Goal: Task Accomplishment & Management: Manage account settings

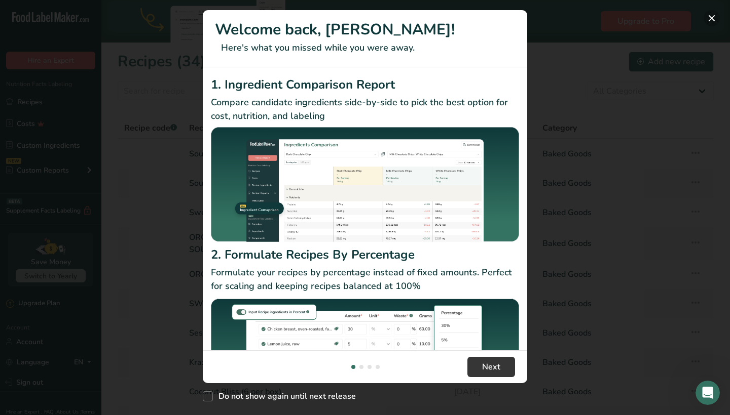
click at [708, 18] on button "New Features" at bounding box center [711, 18] width 16 height 16
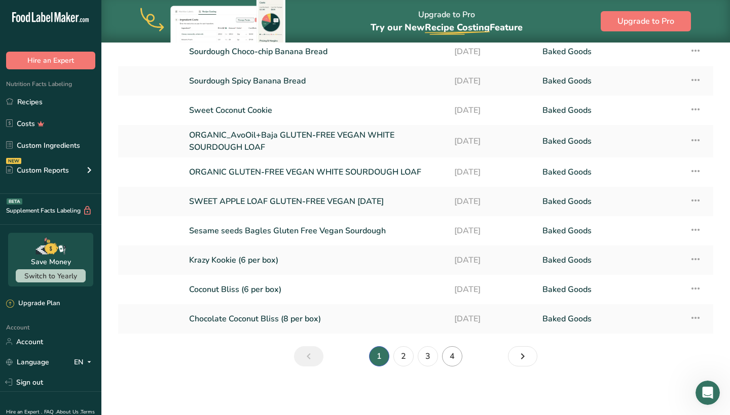
scroll to position [102, 0]
click at [452, 360] on link "4" at bounding box center [452, 357] width 20 height 20
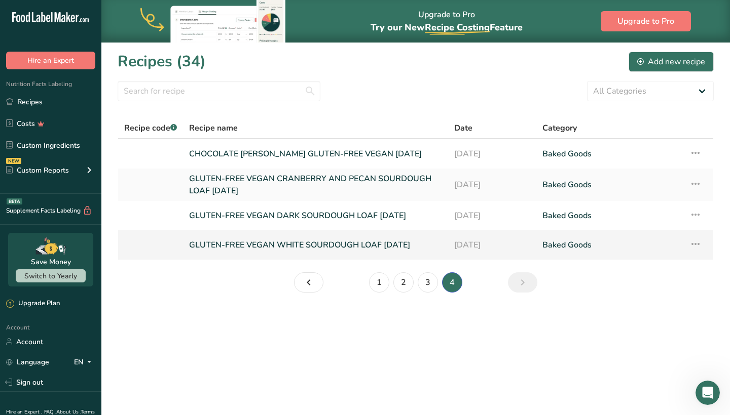
click at [698, 245] on icon at bounding box center [695, 244] width 12 height 18
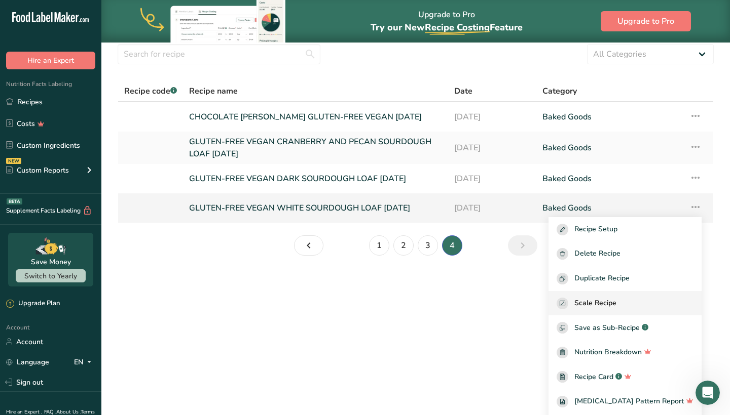
scroll to position [37, 0]
click at [619, 281] on span "Duplicate Recipe" at bounding box center [601, 279] width 55 height 12
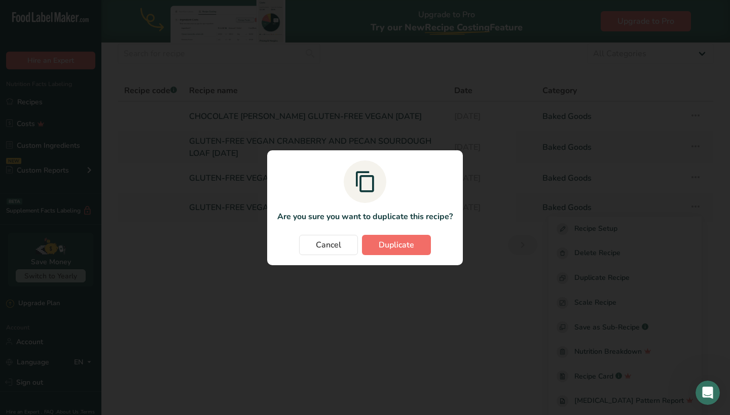
click at [395, 246] on span "Duplicate" at bounding box center [395, 245] width 35 height 12
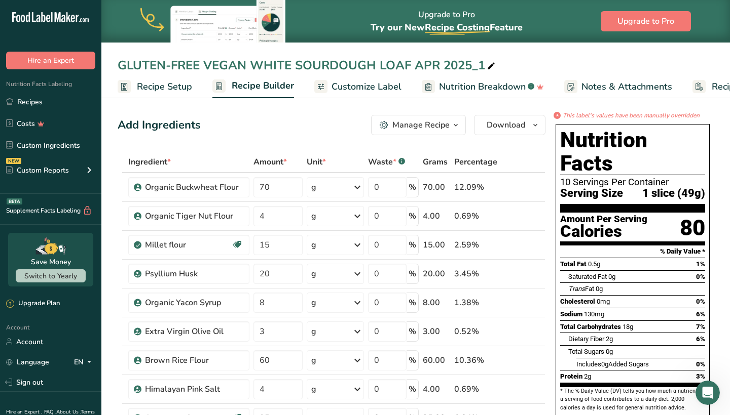
click at [494, 62] on icon at bounding box center [490, 66] width 9 height 14
drag, startPoint x: 440, startPoint y: 67, endPoint x: 413, endPoint y: 67, distance: 26.9
click at [413, 67] on input "GLUTEN-FREE VEGAN WHITE SOURDOUGH LOAF APR 2025_1" at bounding box center [416, 65] width 596 height 18
click at [493, 61] on input "GLUTEN-FREE VEGAN WHITE SOURDOUGH LOAF SEP 2025_1" at bounding box center [416, 65] width 596 height 18
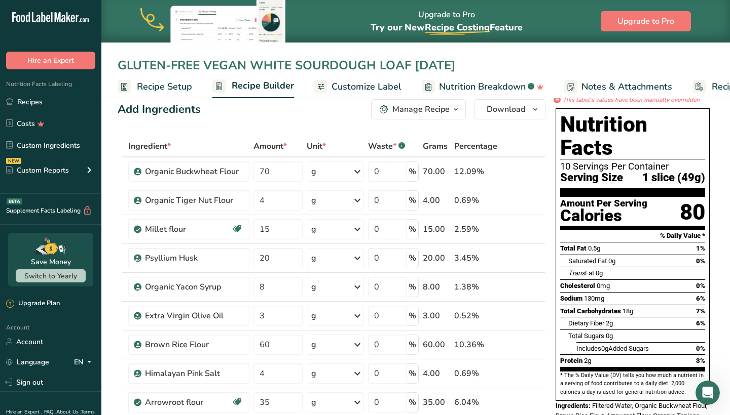
drag, startPoint x: 246, startPoint y: 66, endPoint x: 105, endPoint y: 65, distance: 140.3
click at [105, 65] on div "GLUTEN-FREE VEGAN WHITE SOURDOUGH LOAF SEP 2025" at bounding box center [415, 65] width 628 height 18
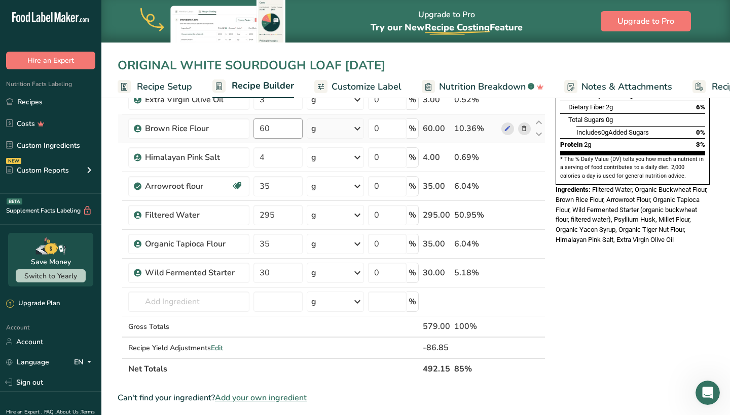
scroll to position [241, 0]
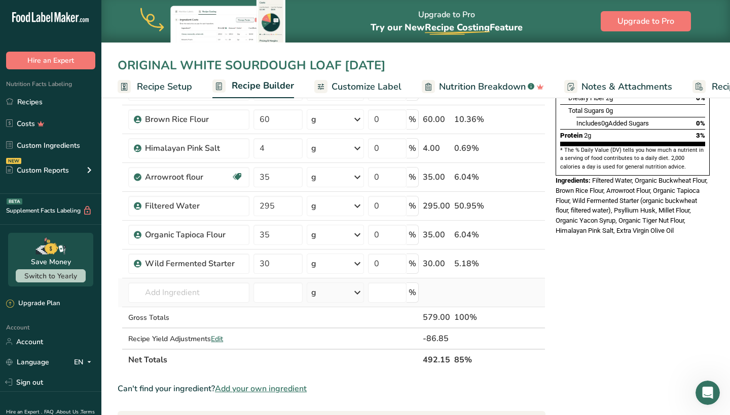
type input "ORIGINAL WHITE SOURDOUGH LOAF [DATE]"
click at [193, 307] on td "Almond flour 1211 Milk, whole, 3.25% milkfat, without added vitamin A and vitam…" at bounding box center [188, 293] width 125 height 29
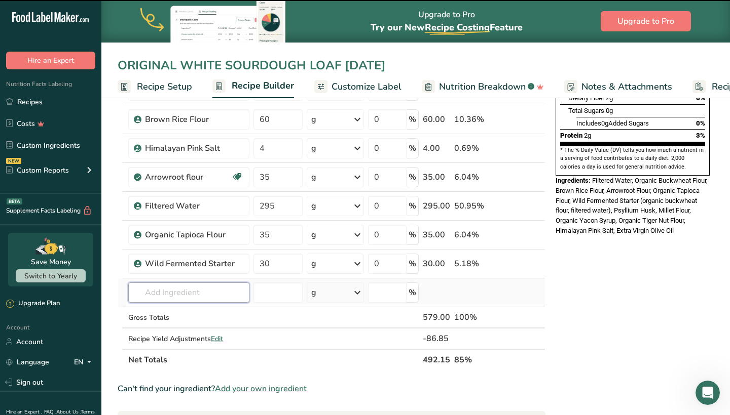
click at [194, 292] on input "text" at bounding box center [188, 293] width 121 height 20
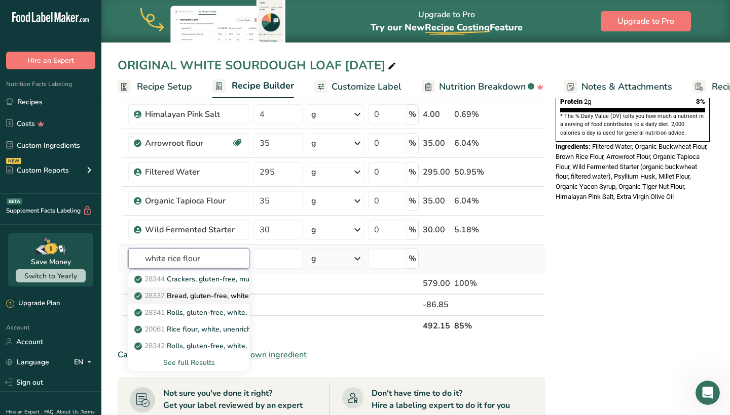
scroll to position [276, 0]
type input "white rice flour"
click at [193, 361] on div "See full Results" at bounding box center [188, 362] width 105 height 11
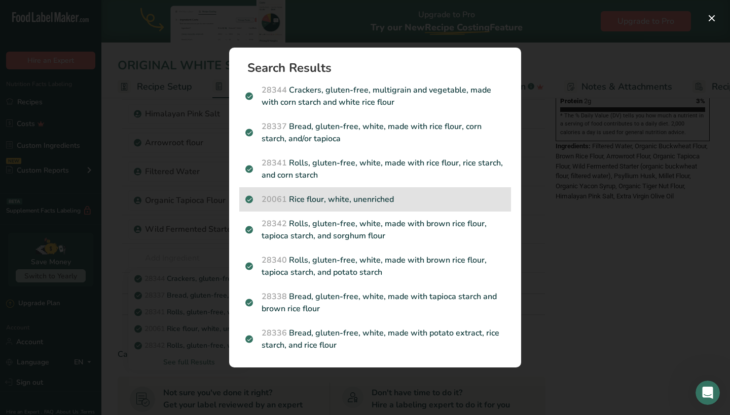
click at [322, 202] on p "20061 Rice flour, white, unenriched" at bounding box center [374, 200] width 259 height 12
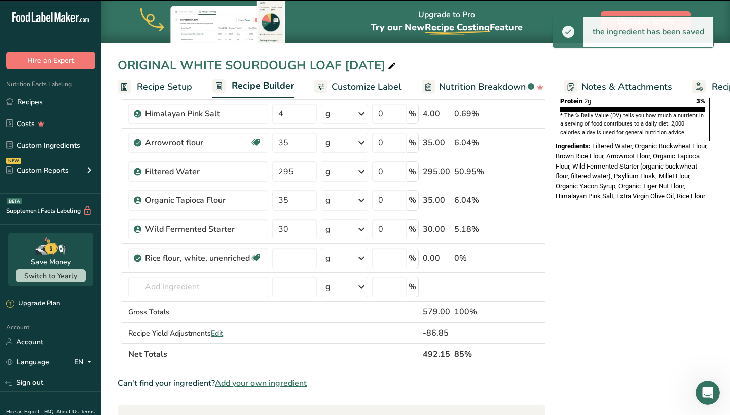
type input "0"
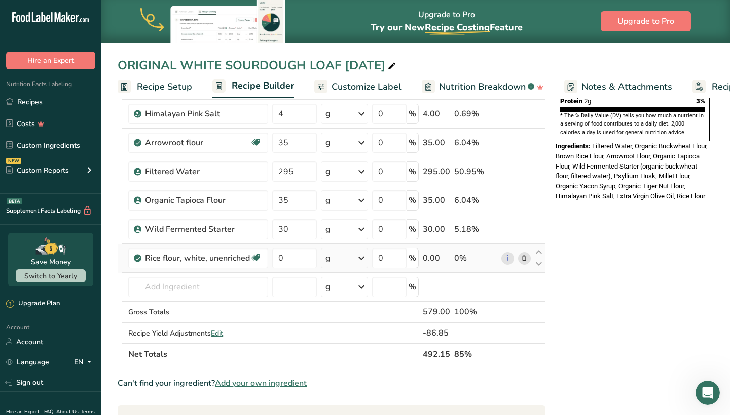
click at [525, 255] on icon at bounding box center [523, 258] width 7 height 11
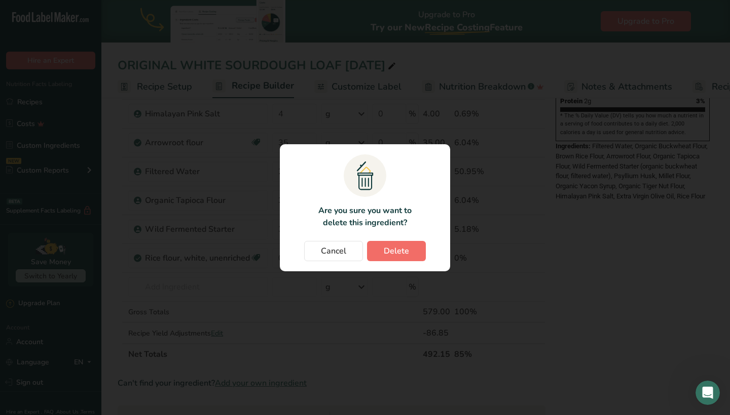
click at [388, 253] on span "Delete" at bounding box center [396, 251] width 25 height 12
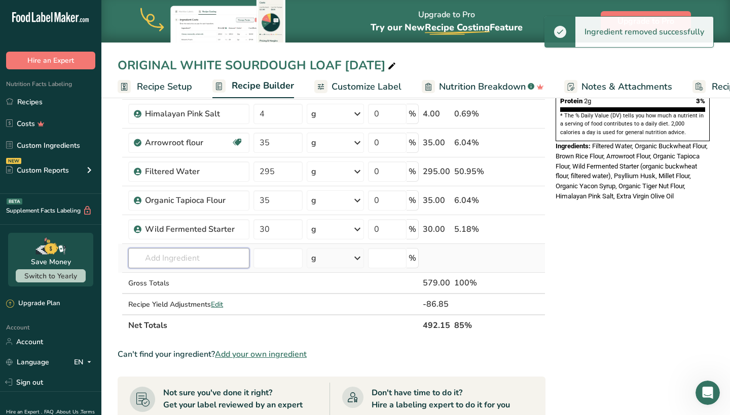
click at [205, 257] on input "text" at bounding box center [188, 258] width 121 height 20
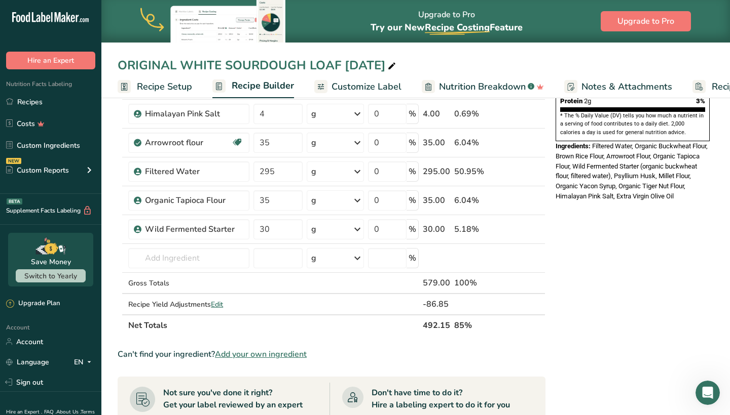
click at [242, 357] on span "Add your own ingredient" at bounding box center [261, 355] width 92 height 12
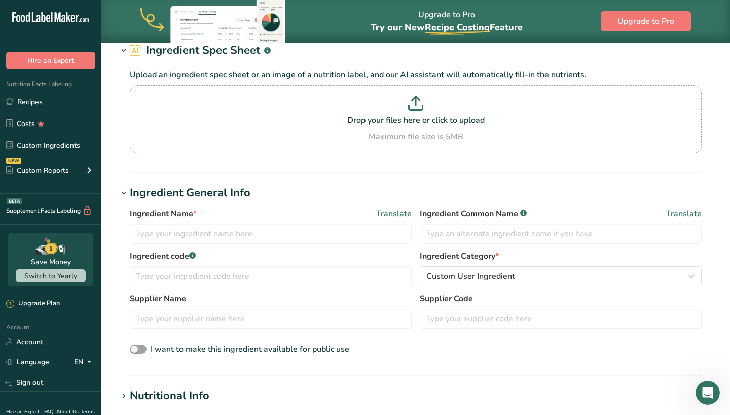
scroll to position [67, 0]
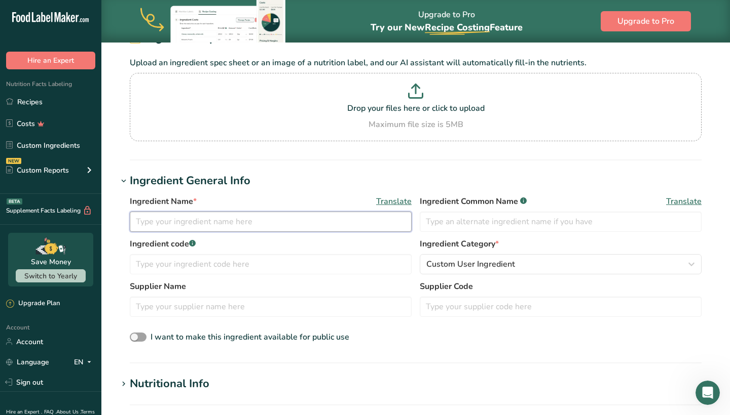
click at [249, 223] on input "text" at bounding box center [271, 222] width 282 height 20
type input "White Rice Flour"
click at [489, 221] on input "text" at bounding box center [560, 222] width 282 height 20
drag, startPoint x: 221, startPoint y: 220, endPoint x: 113, endPoint y: 217, distance: 108.0
click at [113, 218] on section "Add new ingredient Back to recipe Ingredient Spec Sheet .a-a{fill:#347362;}.b-a…" at bounding box center [415, 341] width 628 height 732
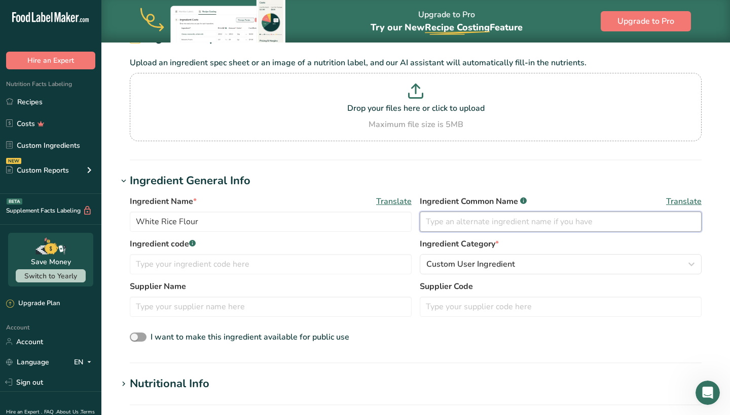
click at [440, 227] on input "text" at bounding box center [560, 222] width 282 height 20
paste input "White Rice Flour"
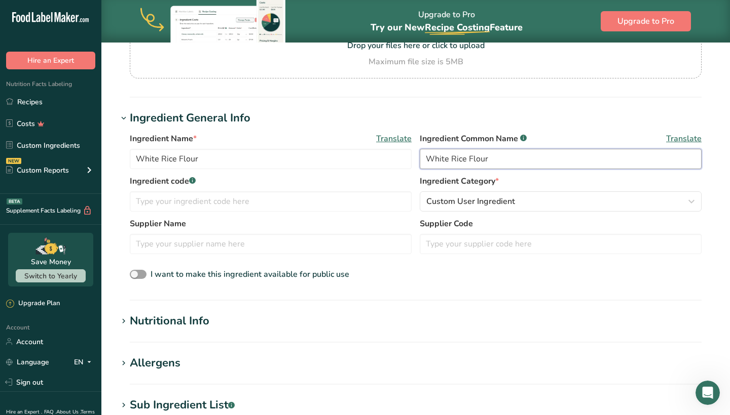
scroll to position [130, 0]
type input "White Rice Flour"
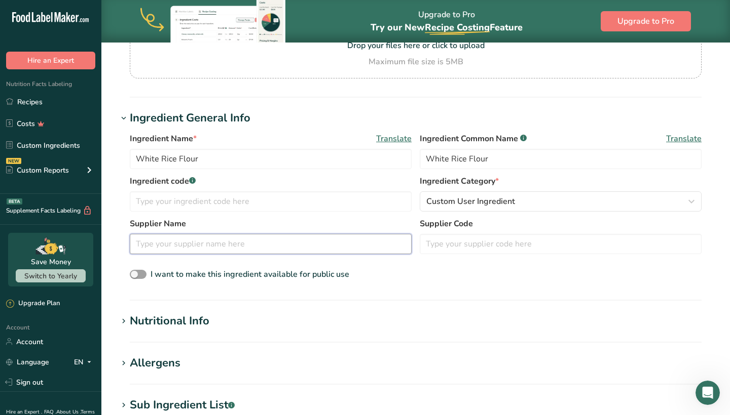
click at [235, 247] on input "text" at bounding box center [271, 244] width 282 height 20
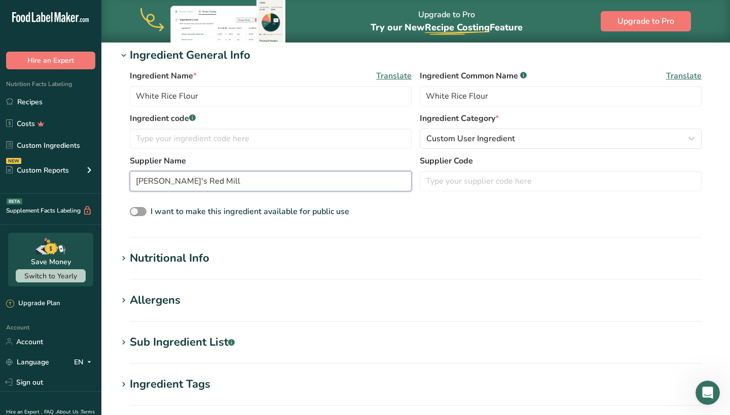
scroll to position [212, 0]
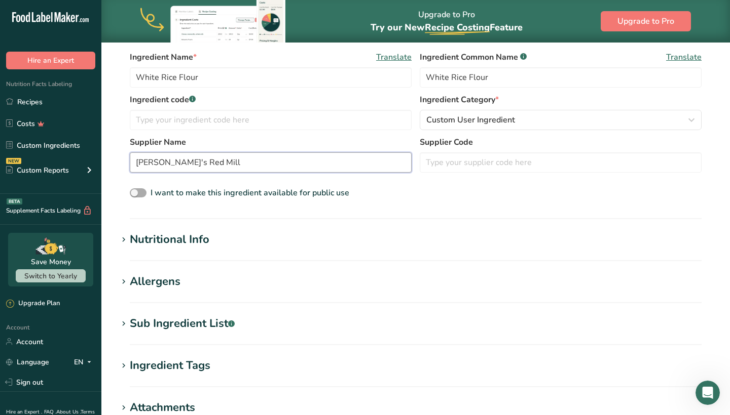
type input "Bob's Red Mill"
click at [143, 194] on span at bounding box center [138, 193] width 17 height 10
click at [136, 194] on input "I want to make this ingredient available for public use" at bounding box center [133, 193] width 7 height 7
checkbox input "true"
click at [180, 243] on div "Nutritional Info" at bounding box center [170, 240] width 80 height 17
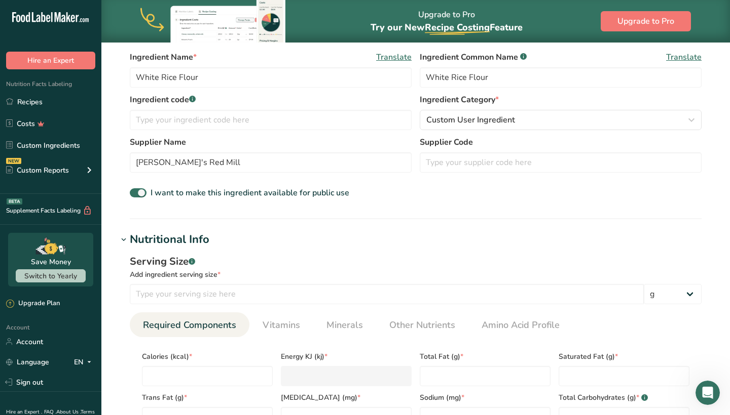
scroll to position [233, 0]
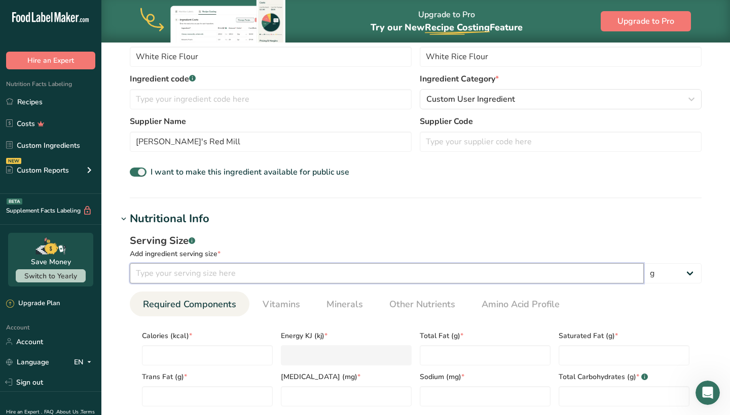
click at [189, 275] on input "number" at bounding box center [387, 273] width 514 height 20
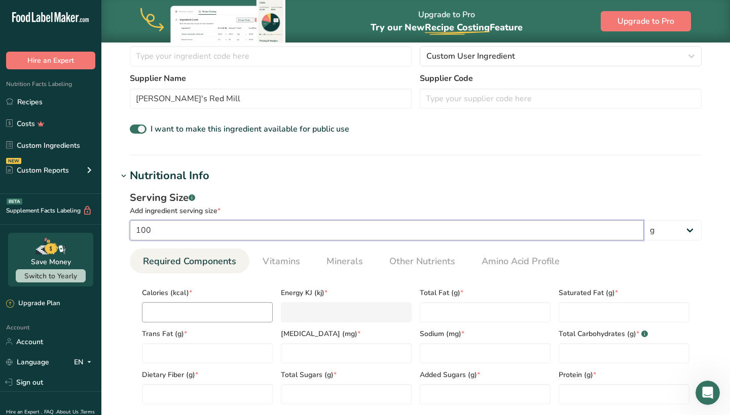
type input "100"
click at [190, 314] on input "number" at bounding box center [207, 312] width 131 height 20
type input "3"
type KJ "12.6"
type input "36"
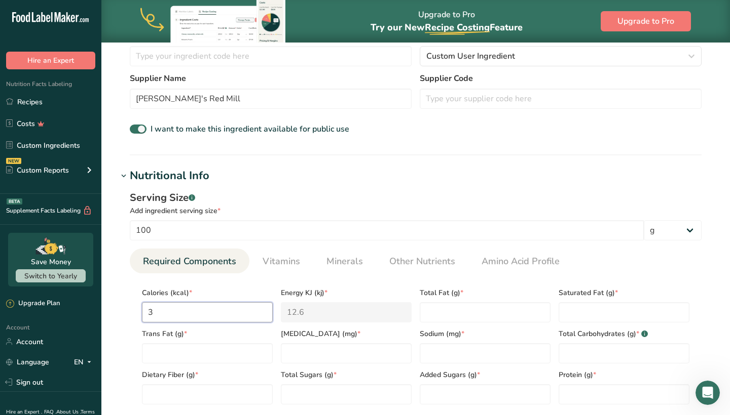
type KJ "150.6"
type input "368"
type KJ "1539.7"
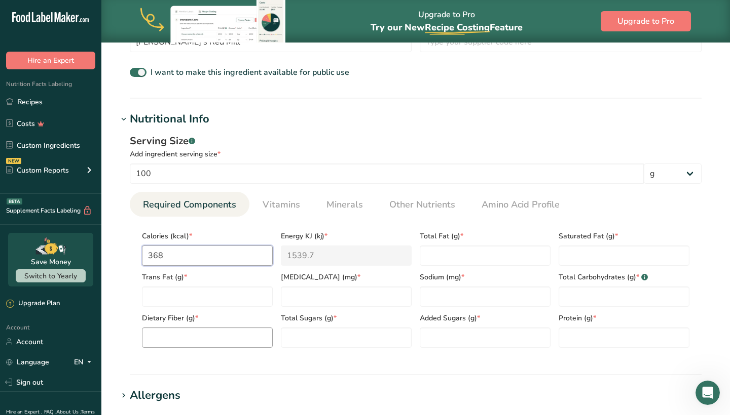
scroll to position [348, 0]
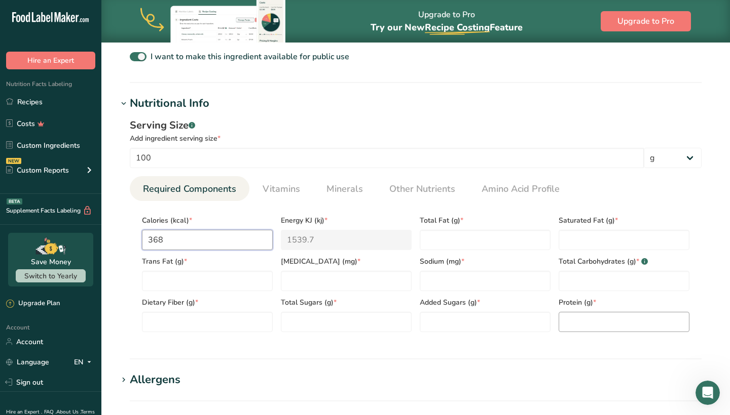
type input "368"
click at [585, 317] on input "number" at bounding box center [623, 322] width 131 height 20
type input "7"
click at [587, 273] on Carbohydrates "number" at bounding box center [623, 281] width 131 height 20
type Carbohydrates "83"
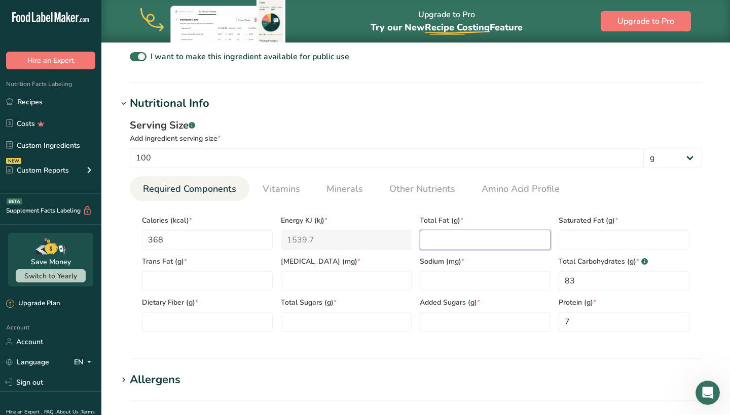
click at [483, 240] on Fat "number" at bounding box center [484, 240] width 131 height 20
type Fat "1"
click at [595, 232] on Fat "number" at bounding box center [623, 240] width 131 height 20
type Fat "0"
click at [486, 288] on input "0" at bounding box center [484, 281] width 131 height 20
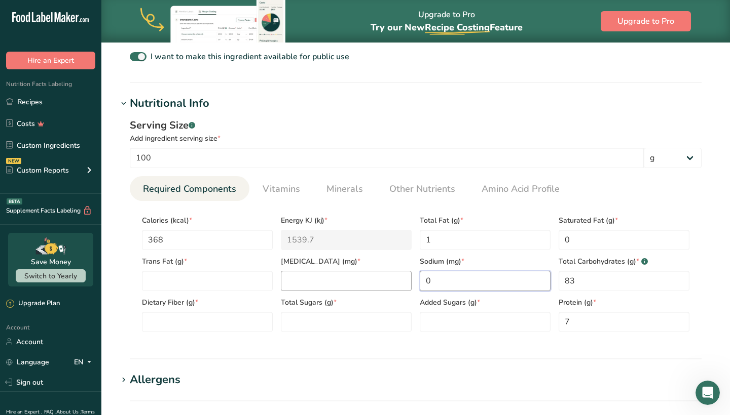
type input "0"
click at [366, 283] on input "0" at bounding box center [346, 281] width 131 height 20
type input "0"
click at [232, 282] on Fat "number" at bounding box center [207, 281] width 131 height 20
type Fat "0"
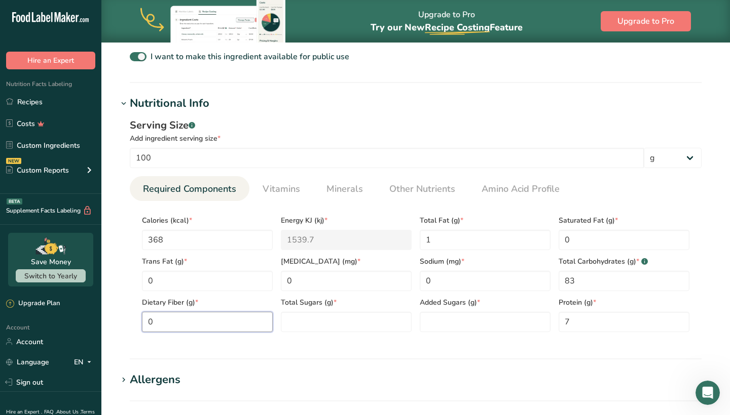
click at [214, 326] on Fiber "0" at bounding box center [207, 322] width 131 height 20
type Fiber "0"
click at [325, 327] on Sugars "0" at bounding box center [346, 322] width 131 height 20
type Sugars "0"
click at [476, 319] on Sugars "number" at bounding box center [484, 322] width 131 height 20
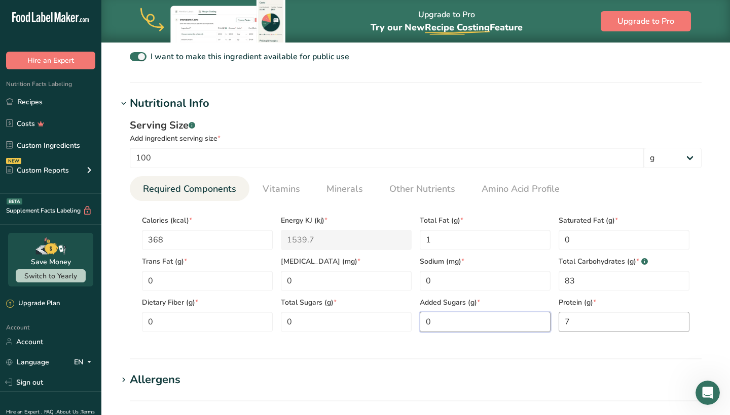
type Sugars "0"
click at [614, 330] on input "7" at bounding box center [623, 322] width 131 height 20
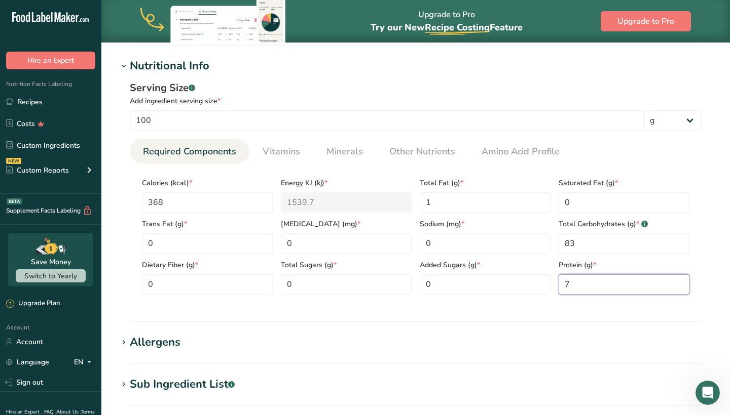
scroll to position [384, 0]
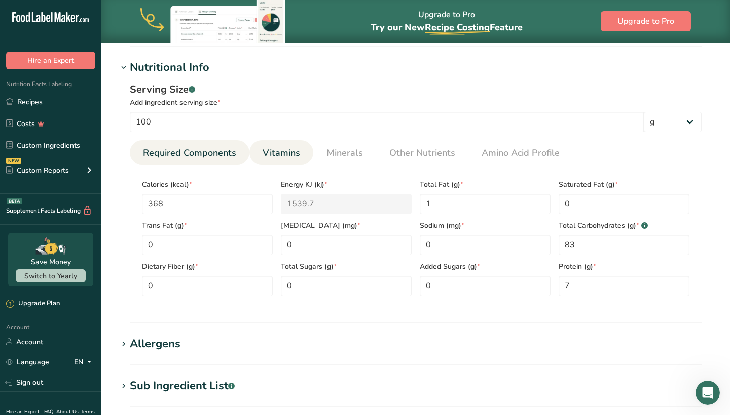
click at [292, 155] on span "Vitamins" at bounding box center [280, 153] width 37 height 14
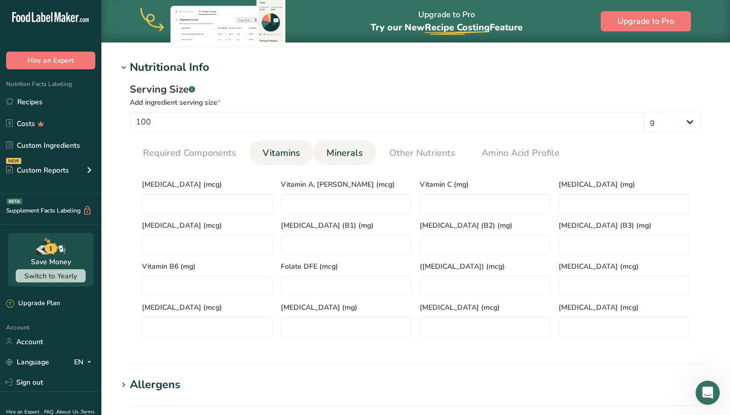
click at [341, 162] on link "Minerals" at bounding box center [344, 153] width 45 height 26
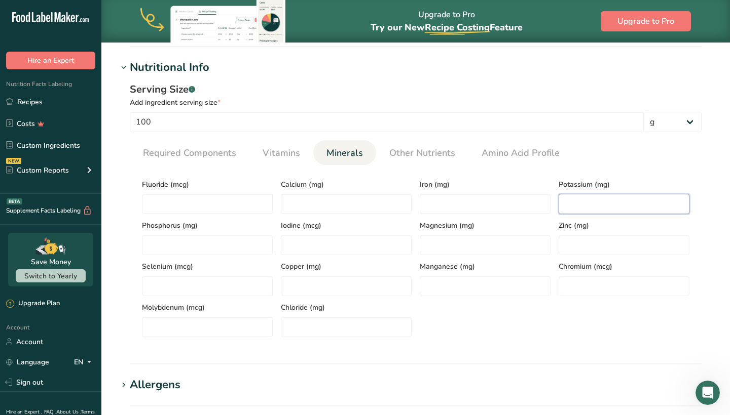
click at [572, 204] on input "number" at bounding box center [623, 204] width 131 height 20
type input "116"
click at [398, 207] on input "number" at bounding box center [346, 204] width 131 height 20
type input "3"
click at [612, 78] on div "Serving Size .a-a{fill:#347362;}.b-a{fill:#fff;} Add ingredient serving size * …" at bounding box center [416, 214] width 596 height 276
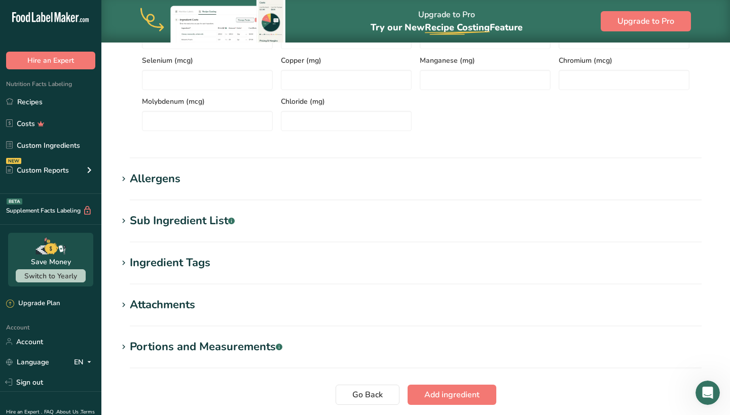
scroll to position [620, 0]
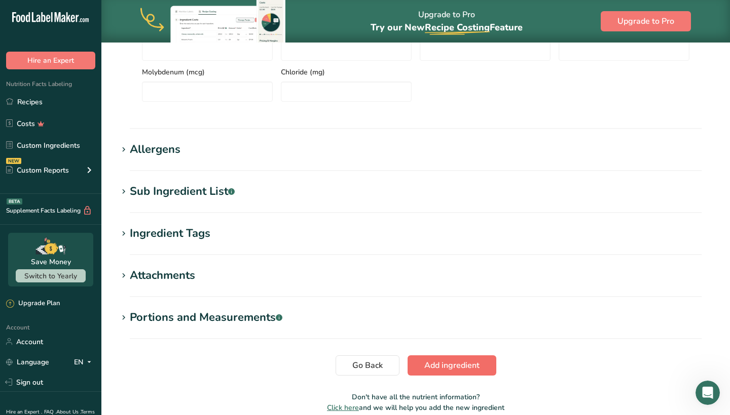
click at [428, 365] on span "Add ingredient" at bounding box center [451, 366] width 55 height 12
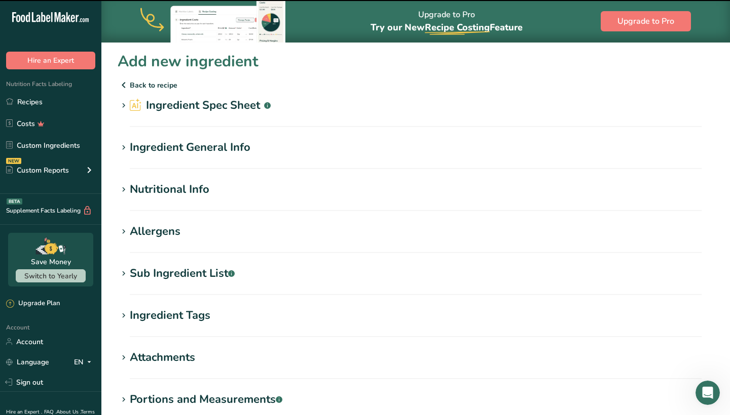
scroll to position [0, 0]
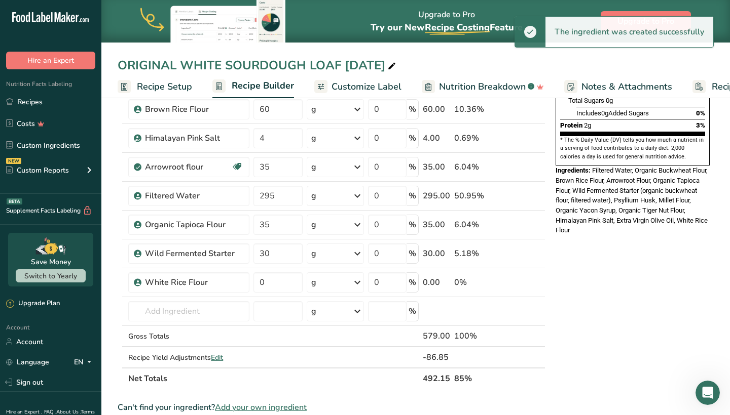
scroll to position [261, 0]
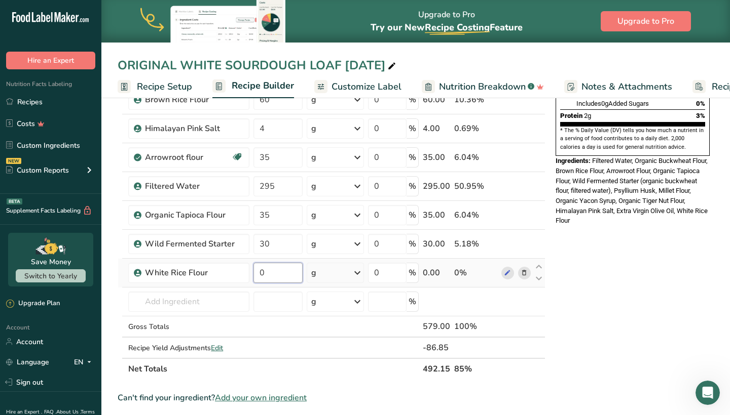
click at [275, 276] on input "0" at bounding box center [277, 273] width 49 height 20
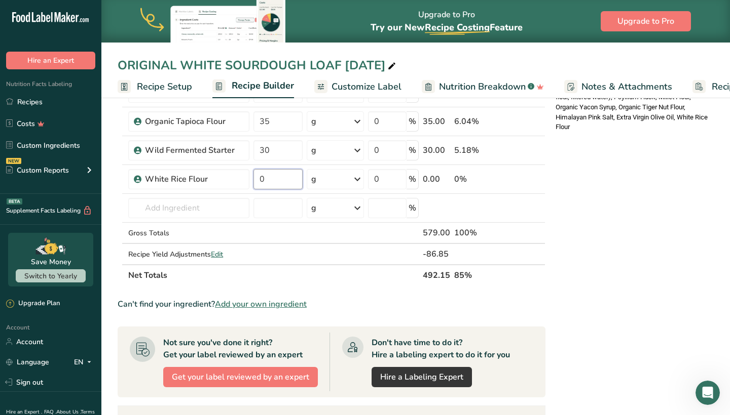
scroll to position [346, 0]
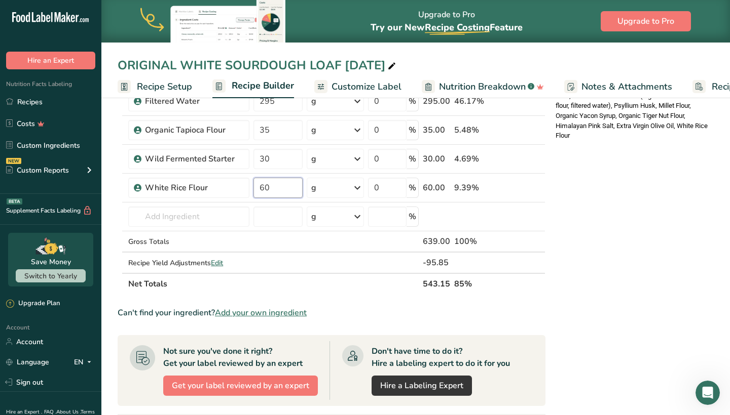
type input "60"
click at [628, 203] on div "* This label's values have been manually overridden Nutrition Facts 10 Servings…" at bounding box center [632, 201] width 162 height 872
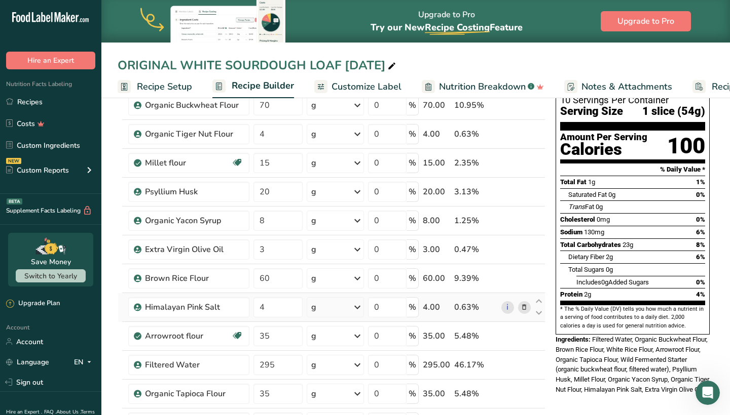
scroll to position [83, 0]
click at [522, 278] on icon at bounding box center [523, 278] width 7 height 11
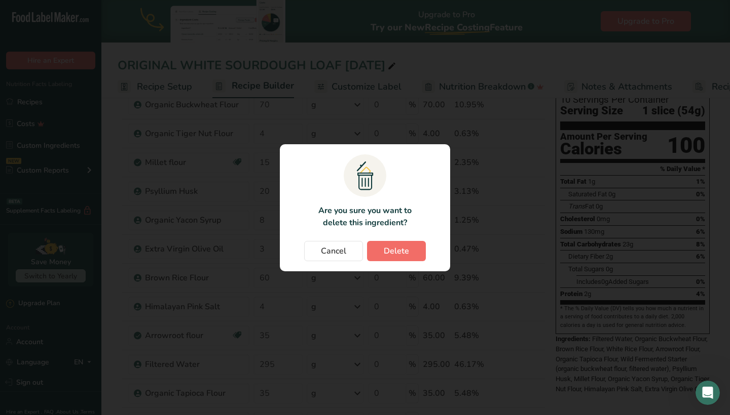
click at [416, 252] on button "Delete" at bounding box center [396, 251] width 59 height 20
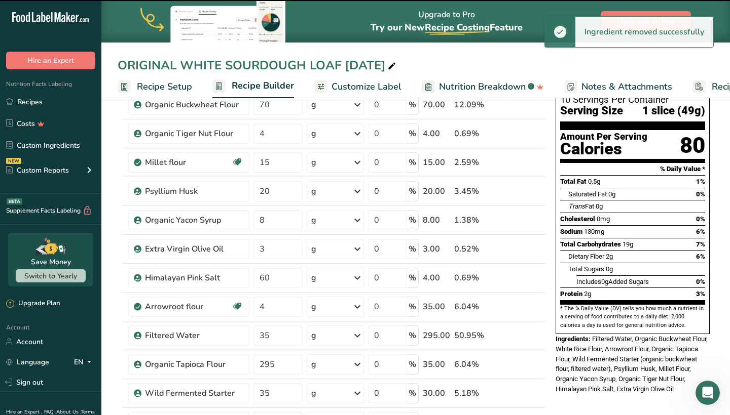
type input "4"
type input "35"
type input "295"
type input "35"
type input "30"
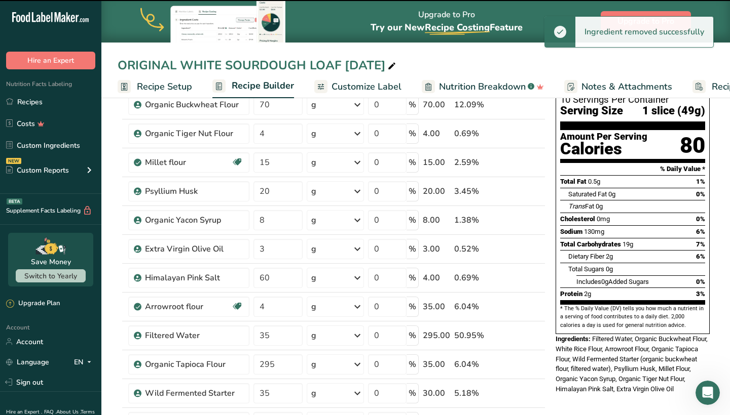
type input "60"
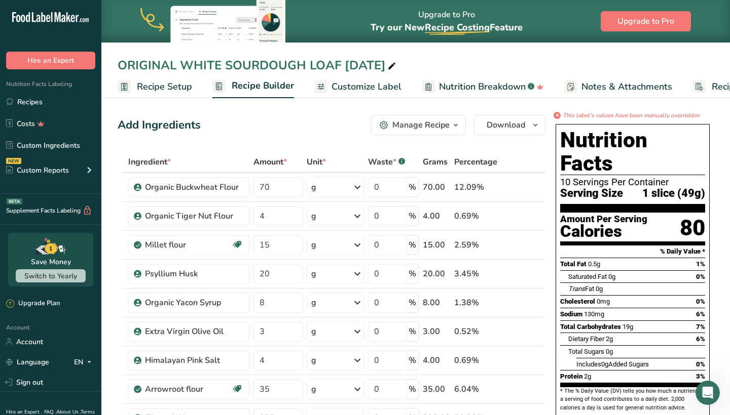
scroll to position [0, 0]
click at [512, 122] on span "Download" at bounding box center [505, 125] width 39 height 12
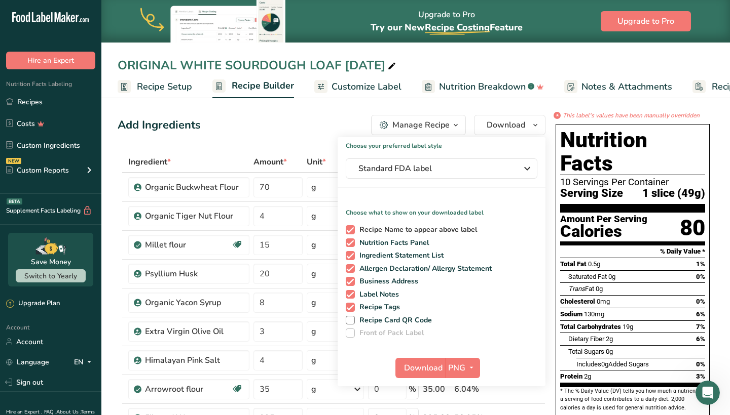
click at [355, 228] on span "Recipe Name to appear above label" at bounding box center [416, 229] width 123 height 9
click at [352, 228] on input "Recipe Name to appear above label" at bounding box center [349, 229] width 7 height 7
checkbox input "false"
click at [352, 308] on span at bounding box center [350, 307] width 9 height 9
click at [352, 308] on input "Recipe Tags" at bounding box center [349, 307] width 7 height 7
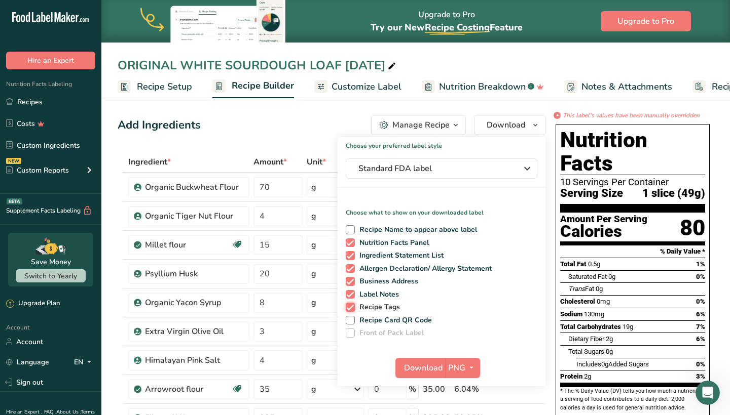
checkbox input "false"
click at [352, 299] on div "Recipe Name to appear above label Nutrition Facts Panel Ingredient Statement Li…" at bounding box center [441, 279] width 208 height 117
click at [352, 287] on div "Recipe Name to appear above label Nutrition Facts Panel Ingredient Statement Li…" at bounding box center [441, 279] width 208 height 117
click at [351, 270] on span at bounding box center [350, 268] width 9 height 9
click at [351, 270] on input "Allergen Declaration/ Allergy Statement" at bounding box center [349, 268] width 7 height 7
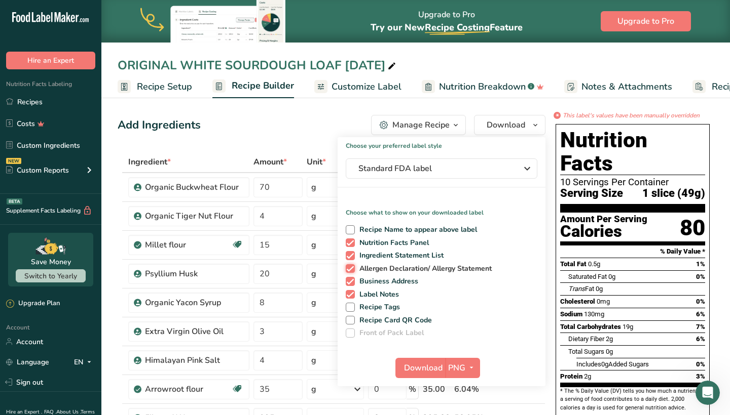
checkbox input "false"
click at [350, 281] on span at bounding box center [350, 281] width 9 height 9
click at [350, 281] on input "Business Address" at bounding box center [349, 281] width 7 height 7
checkbox input "false"
click at [350, 294] on span at bounding box center [350, 294] width 9 height 9
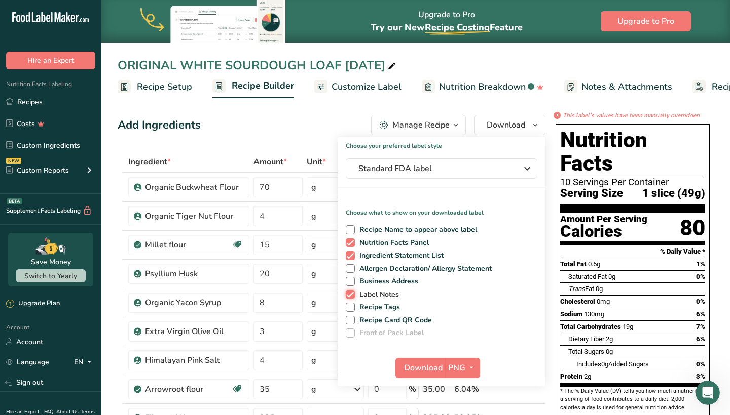
click at [350, 294] on input "Label Notes" at bounding box center [349, 294] width 7 height 7
checkbox input "false"
click at [348, 229] on span at bounding box center [350, 229] width 9 height 9
click at [348, 229] on input "Recipe Name to appear above label" at bounding box center [349, 229] width 7 height 7
click at [348, 229] on span at bounding box center [350, 229] width 9 height 9
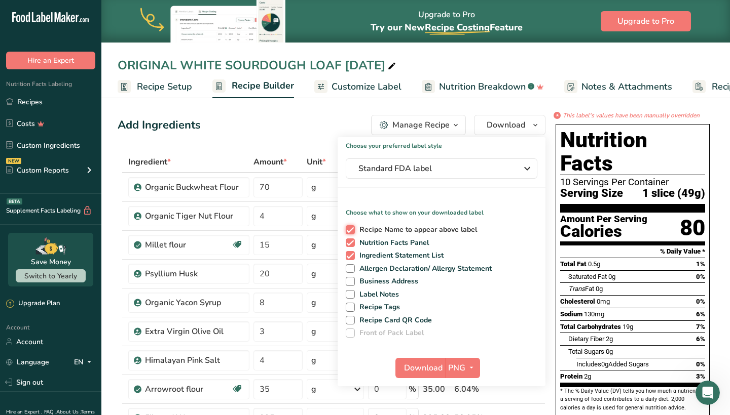
click at [348, 229] on input "Recipe Name to appear above label" at bounding box center [349, 229] width 7 height 7
checkbox input "false"
click at [349, 272] on span at bounding box center [350, 268] width 9 height 9
click at [349, 272] on input "Allergen Declaration/ Allergy Statement" at bounding box center [349, 268] width 7 height 7
checkbox input "true"
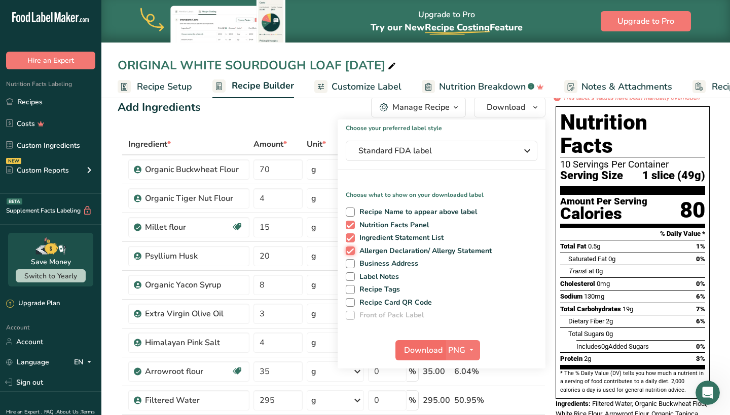
scroll to position [18, 0]
click at [425, 351] on span "Download" at bounding box center [423, 350] width 39 height 12
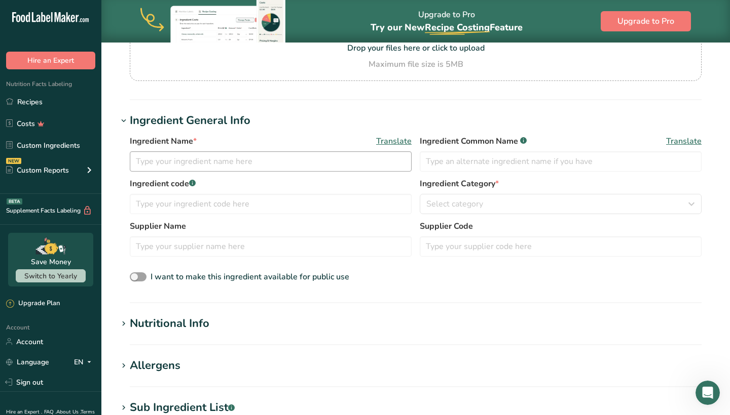
scroll to position [119, 0]
click at [50, 104] on link "Recipes" at bounding box center [50, 101] width 101 height 19
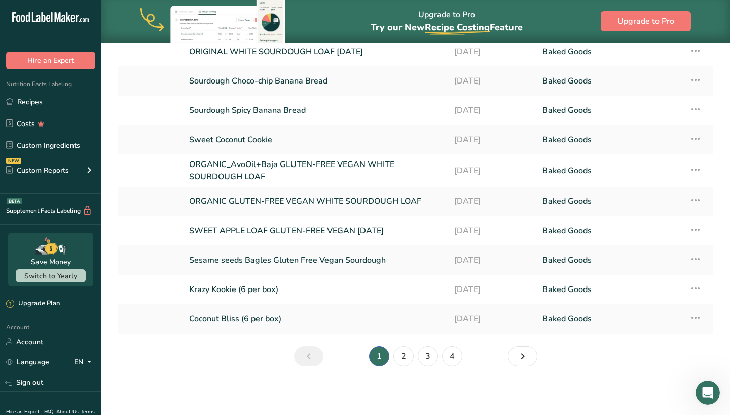
scroll to position [102, 0]
click at [453, 362] on link "4" at bounding box center [452, 357] width 20 height 20
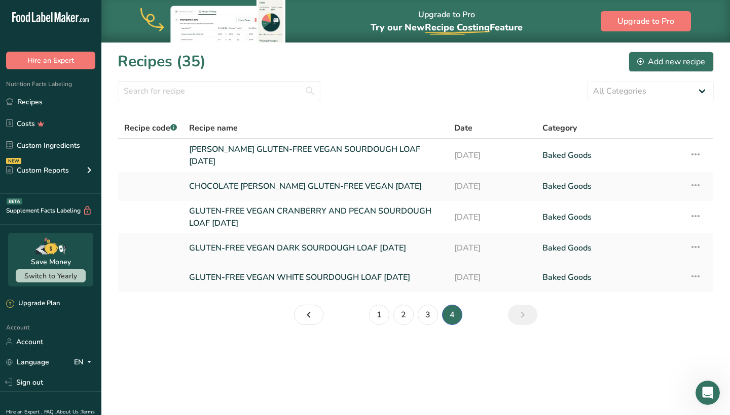
click at [263, 274] on link "GLUTEN-FREE VEGAN WHITE SOURDOUGH LOAF APR 2025" at bounding box center [315, 277] width 253 height 21
click at [279, 249] on link "GLUTEN-FREE VEGAN DARK SOURDOUGH LOAF APR 2025" at bounding box center [315, 248] width 253 height 21
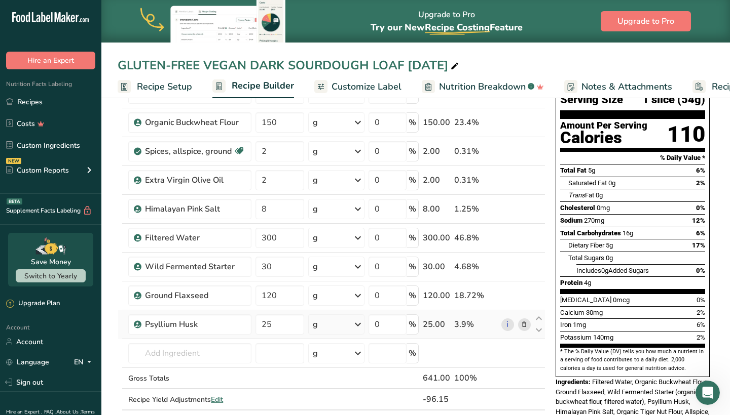
scroll to position [93, 0]
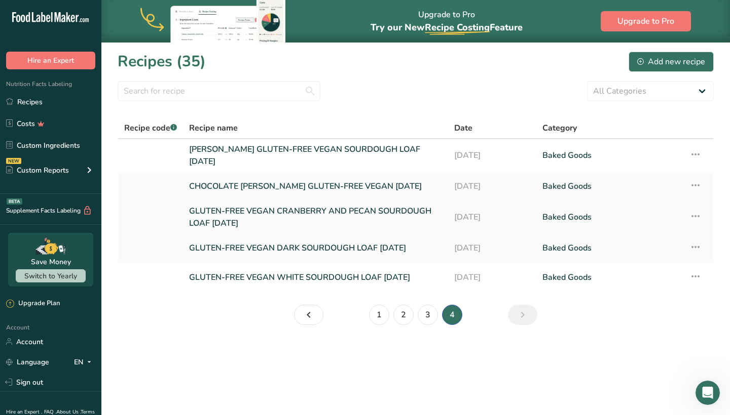
click at [691, 212] on icon at bounding box center [695, 216] width 12 height 18
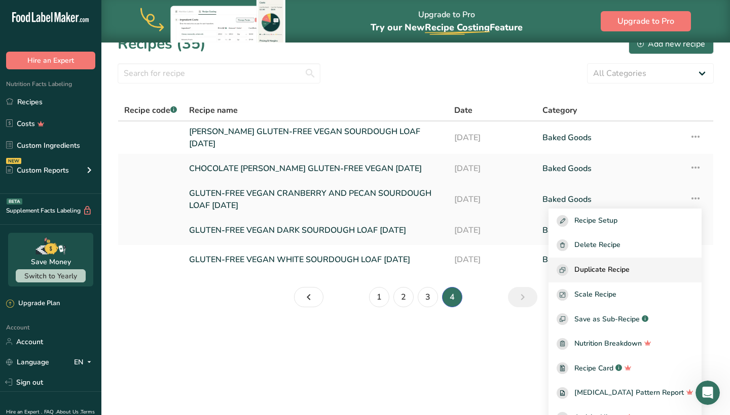
scroll to position [19, 0]
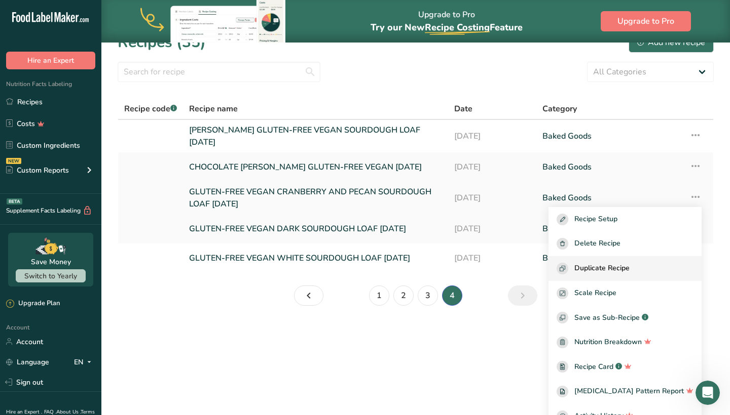
click at [618, 259] on button "Duplicate Recipe" at bounding box center [624, 268] width 153 height 25
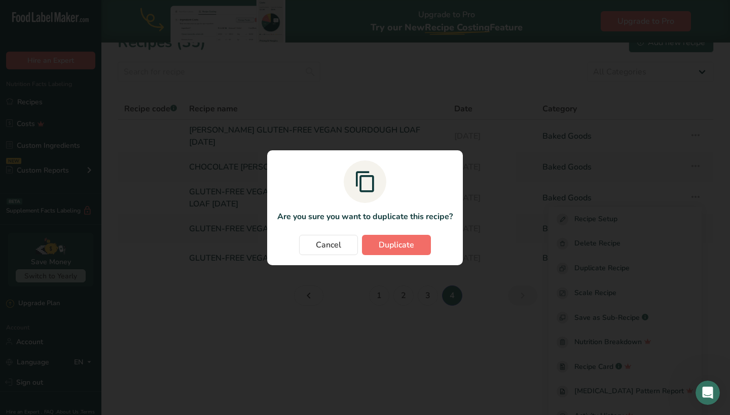
click at [405, 246] on span "Duplicate" at bounding box center [395, 245] width 35 height 12
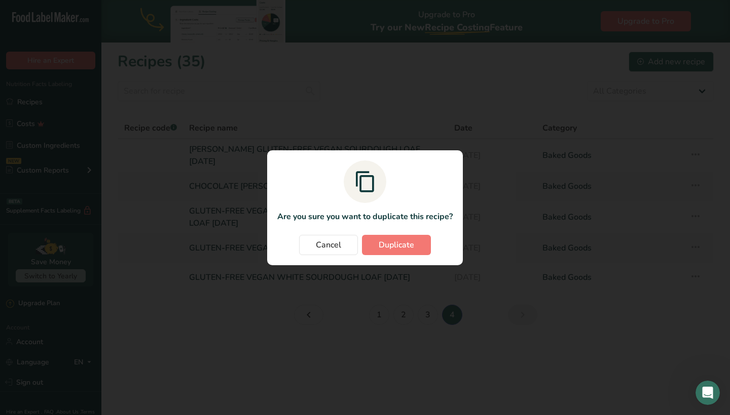
click at [533, 85] on div "Duplicate recipe modal" at bounding box center [365, 207] width 730 height 415
click at [398, 249] on span "Duplicate" at bounding box center [395, 245] width 35 height 12
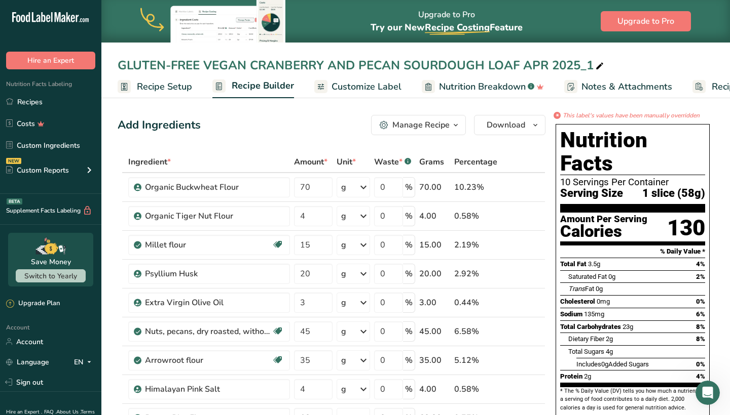
click at [601, 65] on icon at bounding box center [599, 66] width 9 height 14
drag, startPoint x: 547, startPoint y: 69, endPoint x: 524, endPoint y: 69, distance: 22.3
click at [524, 69] on input "GLUTEN-FREE VEGAN CRANBERRY AND PECAN SOURDOUGH LOAF APR 2025" at bounding box center [416, 65] width 596 height 18
drag, startPoint x: 253, startPoint y: 65, endPoint x: 84, endPoint y: 65, distance: 169.2
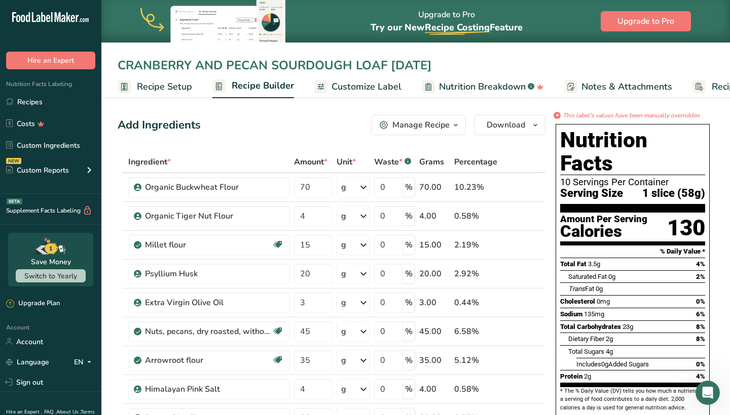
drag, startPoint x: 221, startPoint y: 69, endPoint x: 197, endPoint y: 69, distance: 24.3
click at [197, 69] on input "CRANBERRY AND PECAN SOURDOUGH LOAF SEP 2025" at bounding box center [416, 65] width 596 height 18
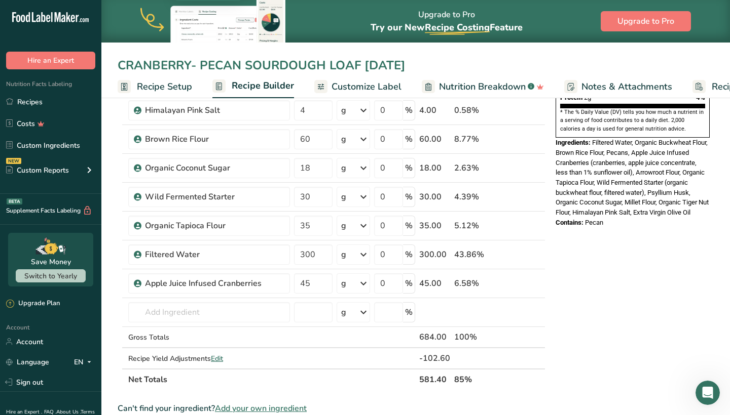
scroll to position [284, 0]
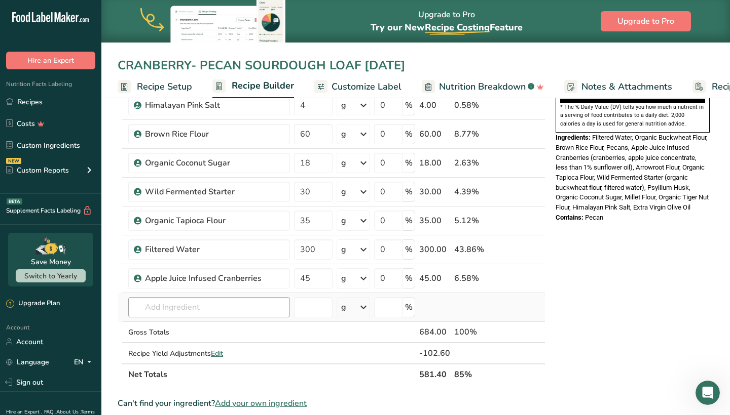
type input "CRANBERRY- PECAN SOURDOUGH LOAF SEP 2025"
click at [221, 302] on input "text" at bounding box center [209, 307] width 162 height 20
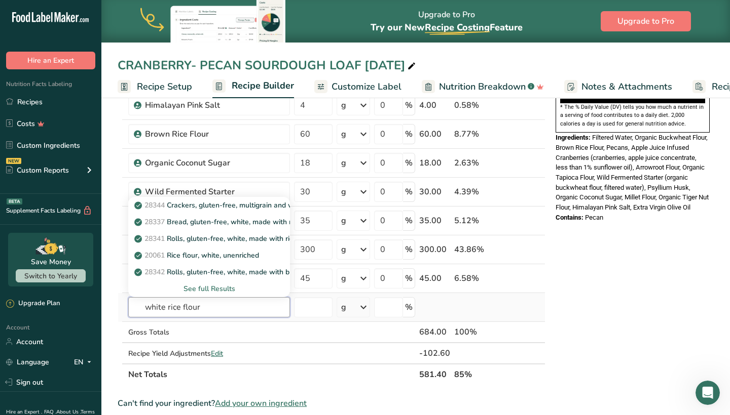
type input "white rice flour"
click at [210, 287] on div "See full Results" at bounding box center [208, 289] width 145 height 11
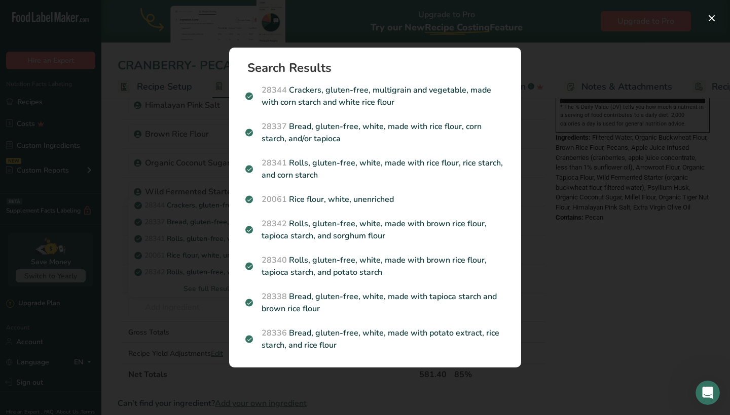
click at [183, 329] on div "Search results modal" at bounding box center [365, 207] width 730 height 415
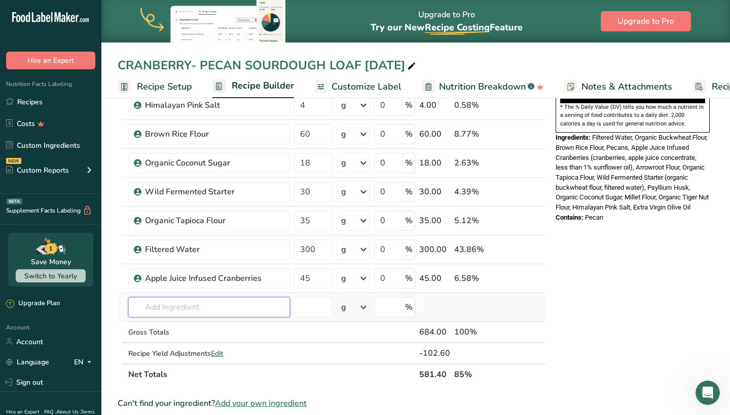
click at [175, 306] on input "text" at bounding box center [209, 307] width 162 height 20
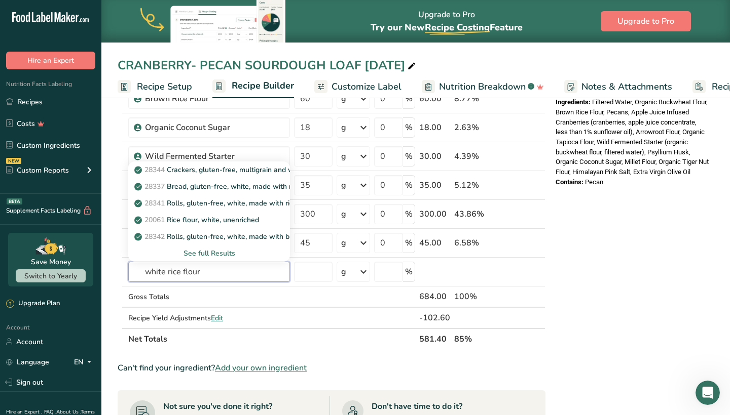
scroll to position [327, 0]
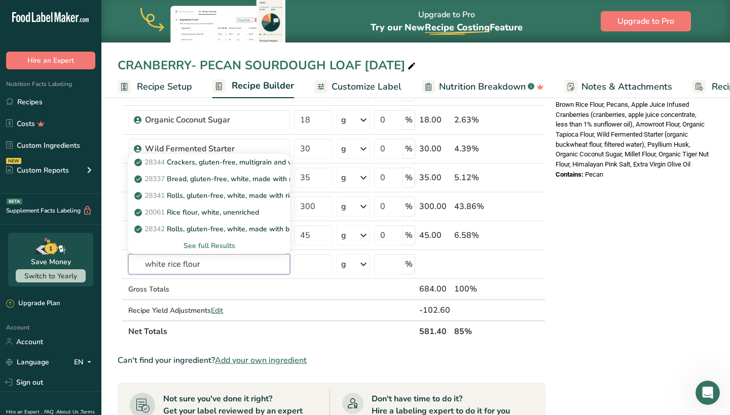
type input "white rice flour"
click at [249, 358] on span "Add your own ingredient" at bounding box center [261, 361] width 92 height 12
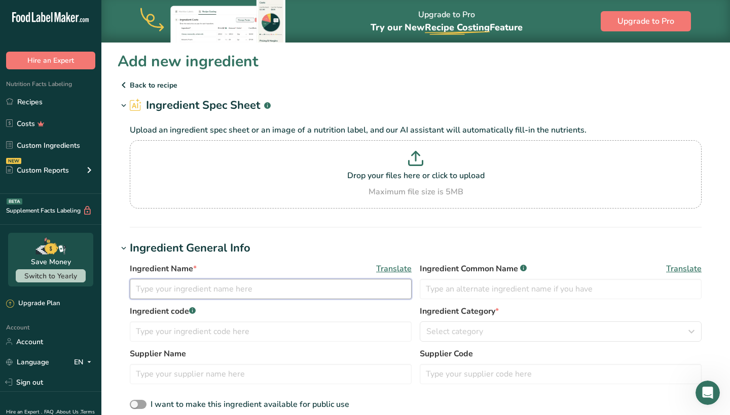
click at [228, 298] on input "text" at bounding box center [271, 289] width 282 height 20
drag, startPoint x: 211, startPoint y: 292, endPoint x: 131, endPoint y: 287, distance: 79.7
click at [131, 287] on input "White Rice Flour" at bounding box center [271, 289] width 282 height 20
type input "White Rice Flour"
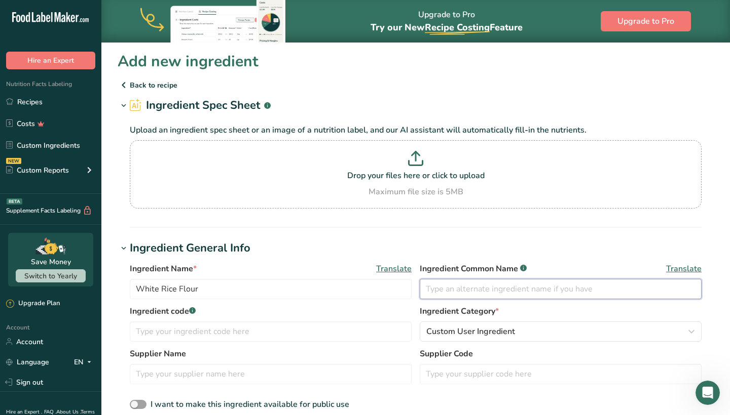
click at [458, 293] on input "text" at bounding box center [560, 289] width 282 height 20
paste input "White Rice Flour"
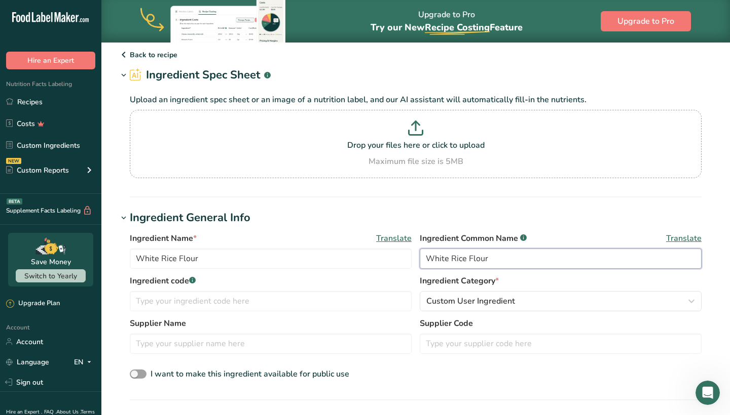
scroll to position [40, 0]
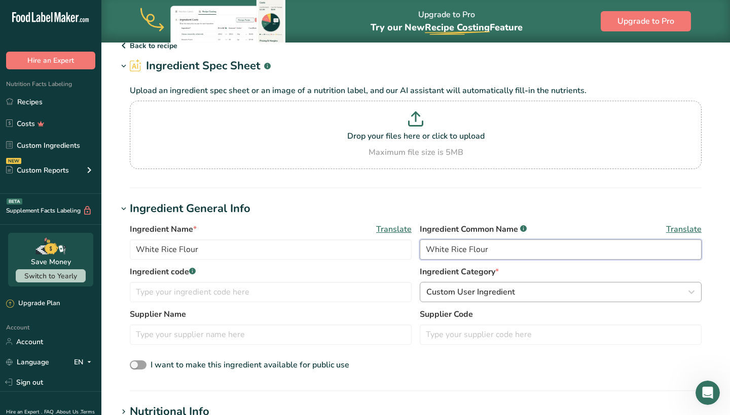
type input "White Rice Flour"
click at [466, 293] on span "Custom User Ingredient" at bounding box center [470, 292] width 89 height 12
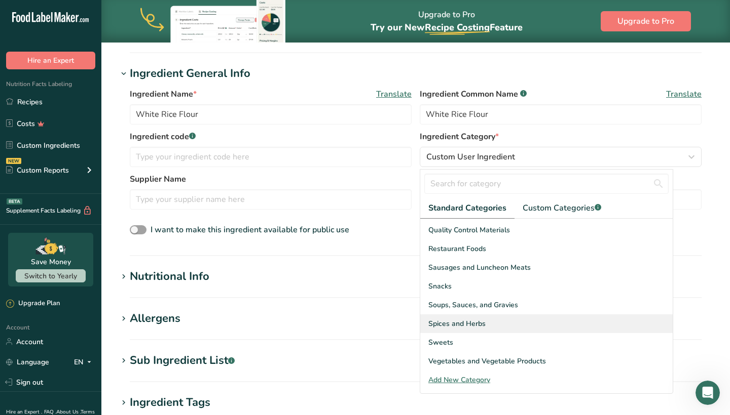
scroll to position [392, 0]
click at [548, 212] on span "Custom Categories .a-a{fill:#347362;}.b-a{fill:#fff;}" at bounding box center [561, 208] width 79 height 12
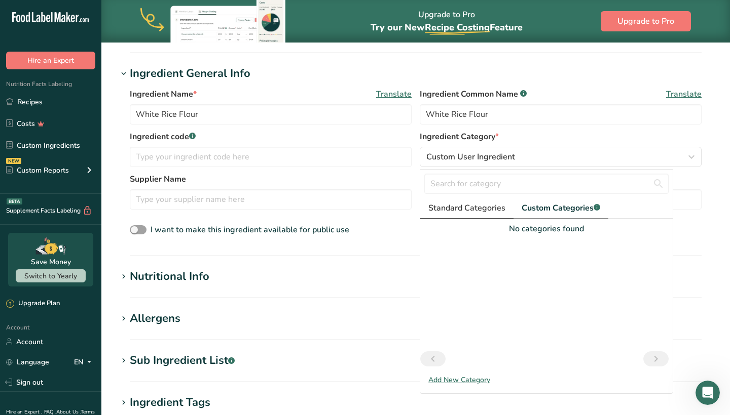
click at [484, 211] on span "Standard Categories" at bounding box center [466, 208] width 77 height 12
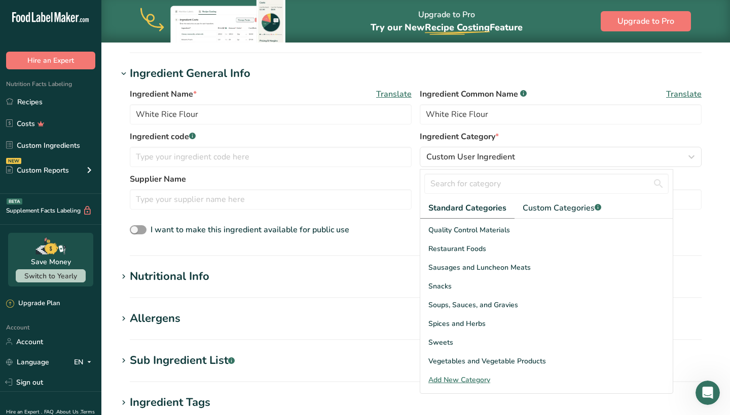
click at [467, 379] on div "Add New Category" at bounding box center [546, 380] width 252 height 11
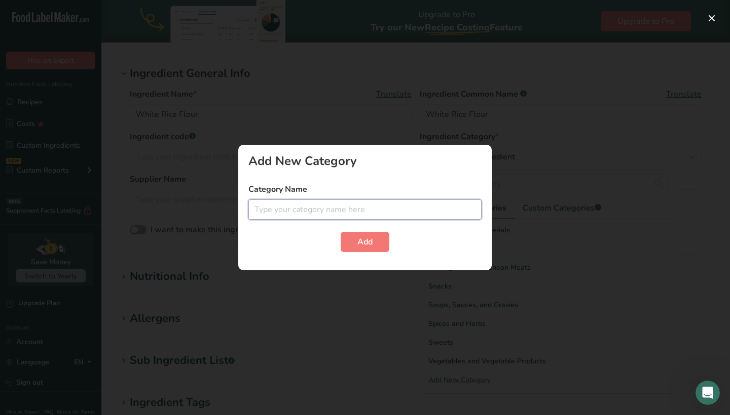
click at [394, 213] on input "text" at bounding box center [364, 210] width 233 height 20
type input "G"
type input "Flours"
click at [384, 240] on button "Add" at bounding box center [364, 242] width 49 height 20
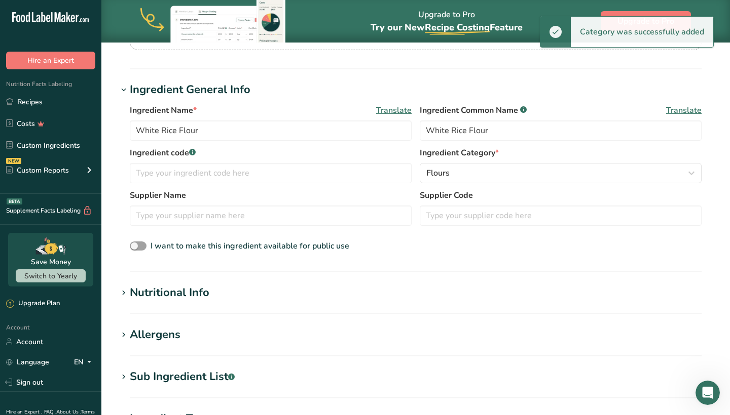
scroll to position [159, 0]
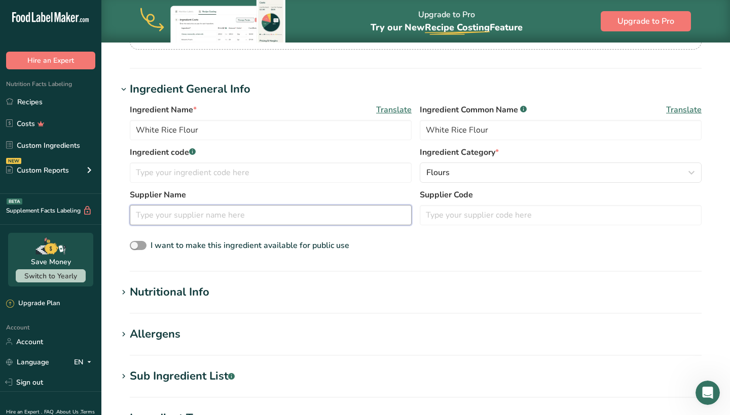
click at [177, 222] on input "text" at bounding box center [271, 215] width 282 height 20
click at [145, 244] on span at bounding box center [138, 246] width 17 height 10
click at [136, 244] on input "I want to make this ingredient available for public use" at bounding box center [133, 246] width 7 height 7
checkbox input "true"
click at [173, 211] on input "text" at bounding box center [271, 215] width 282 height 20
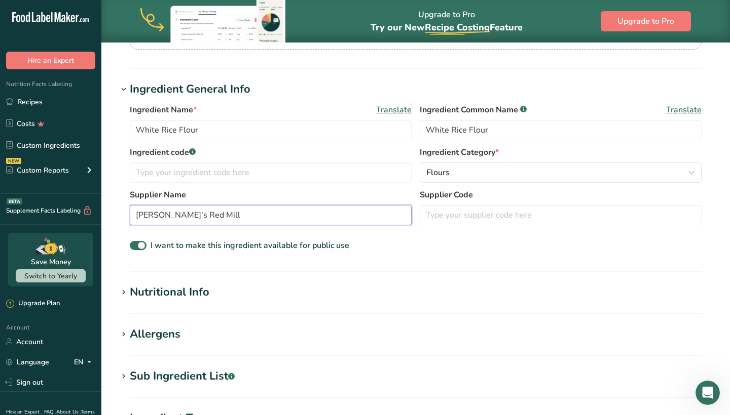
scroll to position [209, 0]
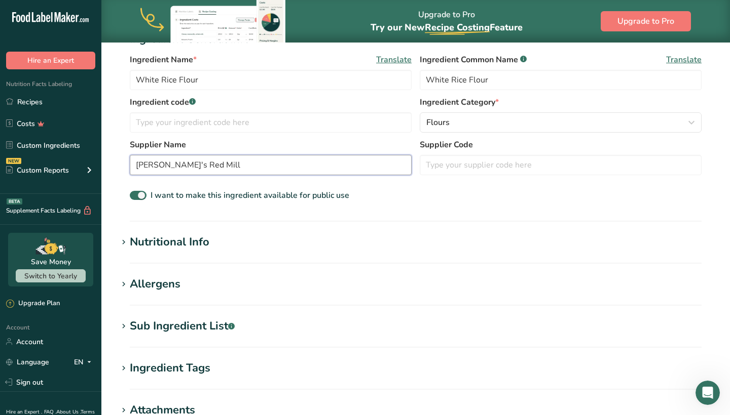
type input "[PERSON_NAME]'s Red Mill"
click at [179, 239] on div "Nutritional Info" at bounding box center [170, 242] width 80 height 17
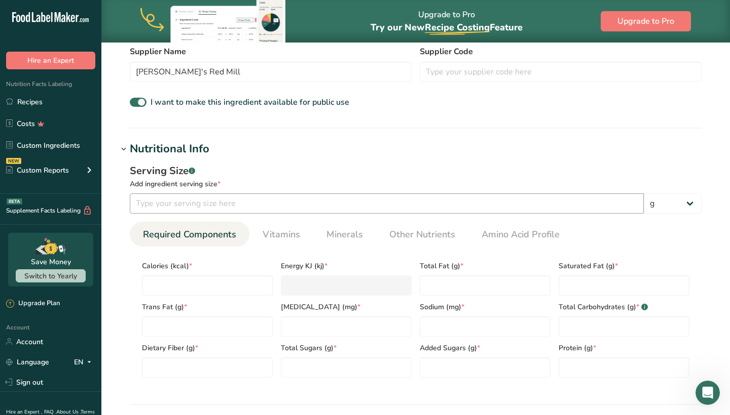
scroll to position [331, 0]
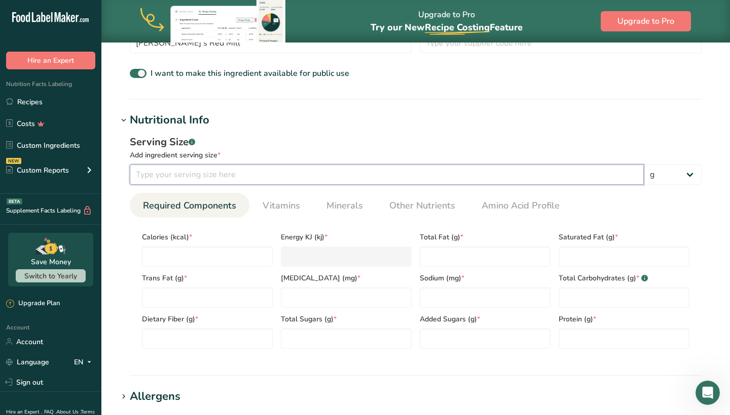
click at [186, 179] on input "number" at bounding box center [387, 175] width 514 height 20
type input "10"
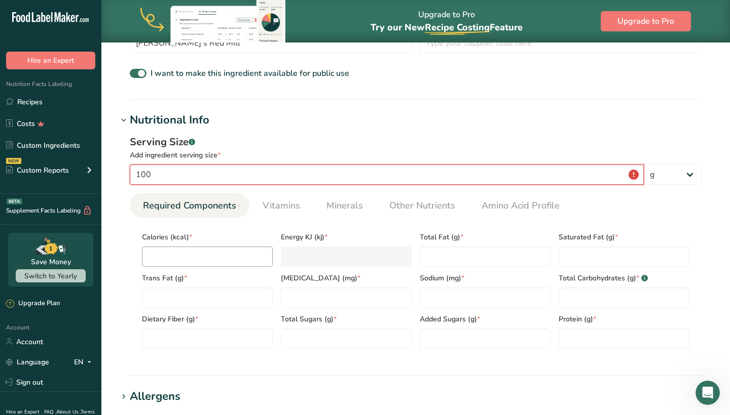
type input "100"
click at [201, 258] on input "number" at bounding box center [207, 257] width 131 height 20
type input "3"
type KJ "12.6"
type input "36"
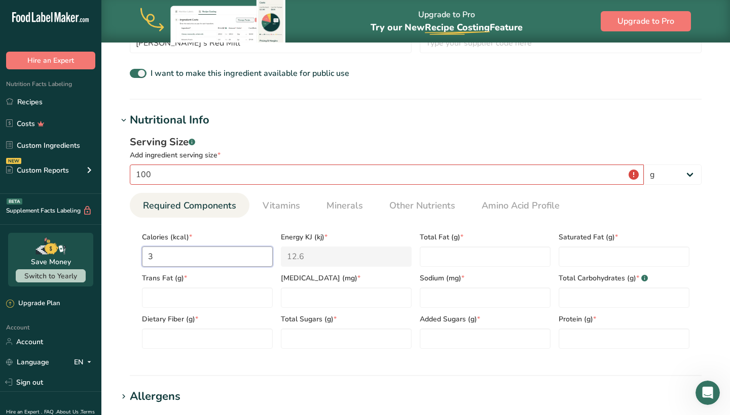
type KJ "150.6"
type input "368"
type KJ "1539.7"
type input "368"
click at [217, 297] on Fat "number" at bounding box center [207, 298] width 131 height 20
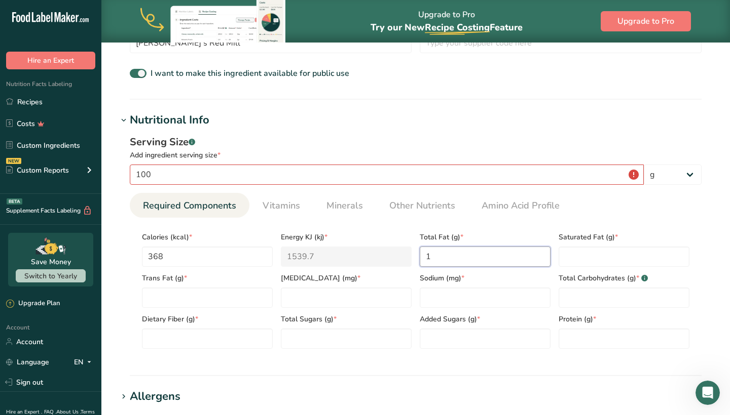
click at [476, 259] on Fat "1" at bounding box center [484, 257] width 131 height 20
type Fat "1"
click at [584, 254] on Fat "number" at bounding box center [623, 257] width 131 height 20
click at [575, 301] on Carbohydrates "number" at bounding box center [623, 298] width 131 height 20
type Carbohydrates "83"
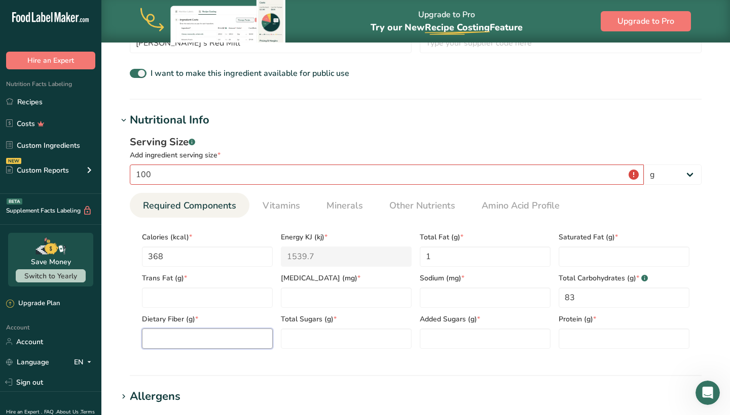
click at [226, 343] on Fiber "number" at bounding box center [207, 339] width 131 height 20
click at [127, 322] on div "Serving Size .a-a{fill:#347362;}.b-a{fill:#fff;} Add ingredient serving size * …" at bounding box center [416, 246] width 596 height 235
click at [237, 347] on Fiber "1" at bounding box center [207, 339] width 131 height 20
type Fiber "0"
click at [573, 339] on input "number" at bounding box center [623, 339] width 131 height 20
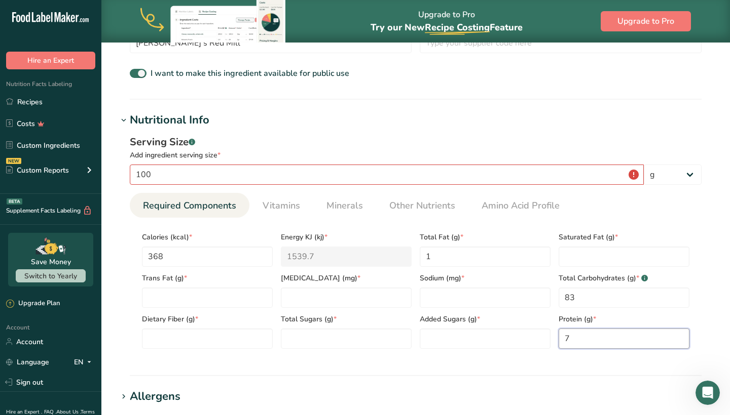
type input "7"
click at [565, 362] on div "Serving Size .a-a{fill:#347362;}.b-a{fill:#fff;} Add ingredient serving size * …" at bounding box center [416, 246] width 596 height 235
click at [239, 340] on Fiber "number" at bounding box center [207, 339] width 131 height 20
type Fiber "1"
click at [307, 340] on Sugars "number" at bounding box center [346, 339] width 131 height 20
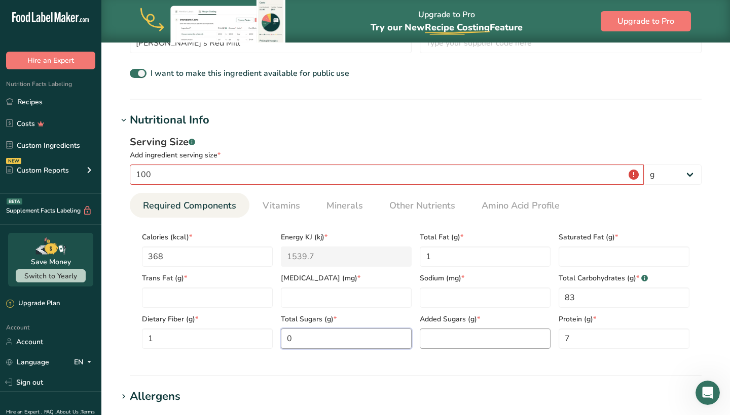
type Sugars "0"
click at [440, 336] on Sugars "number" at bounding box center [484, 339] width 131 height 20
type Sugars "0"
click at [507, 298] on input "number" at bounding box center [484, 298] width 131 height 20
type input "0"
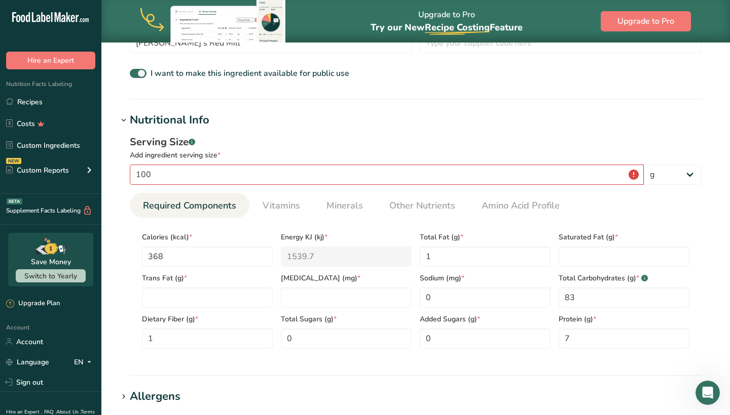
click at [395, 310] on div "Total Sugars (g) * 0" at bounding box center [346, 328] width 139 height 41
click at [377, 299] on input "0" at bounding box center [346, 298] width 131 height 20
type input "0"
click at [200, 309] on div "Dietary Fiber (g) * 1" at bounding box center [207, 328] width 139 height 41
click at [204, 305] on Fat "0" at bounding box center [207, 298] width 131 height 20
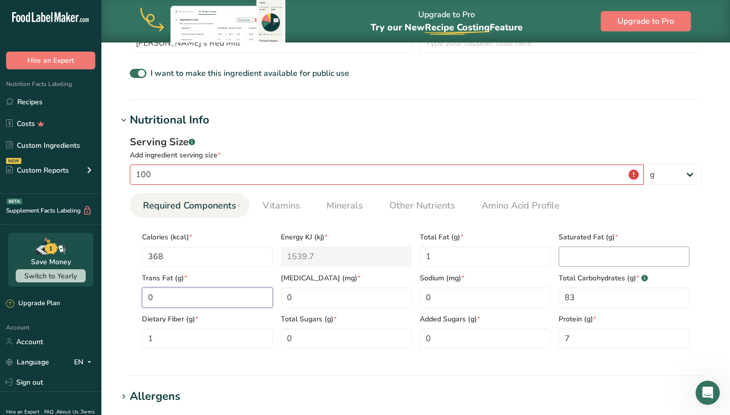
type Fat "0"
click at [560, 256] on Fat "number" at bounding box center [623, 257] width 131 height 20
type Fat "0"
click at [328, 375] on section "Nutritional Info Serving Size .a-a{fill:#347362;}.b-a{fill:#fff;} Add ingredien…" at bounding box center [416, 244] width 596 height 264
click at [267, 201] on span "Vitamins" at bounding box center [280, 206] width 37 height 14
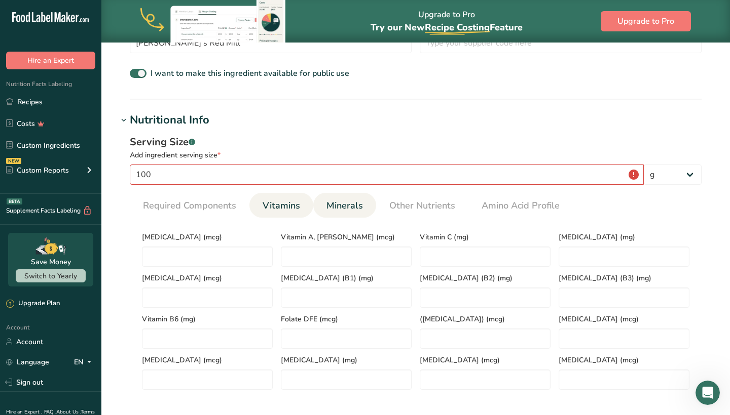
click at [343, 206] on span "Minerals" at bounding box center [344, 206] width 36 height 14
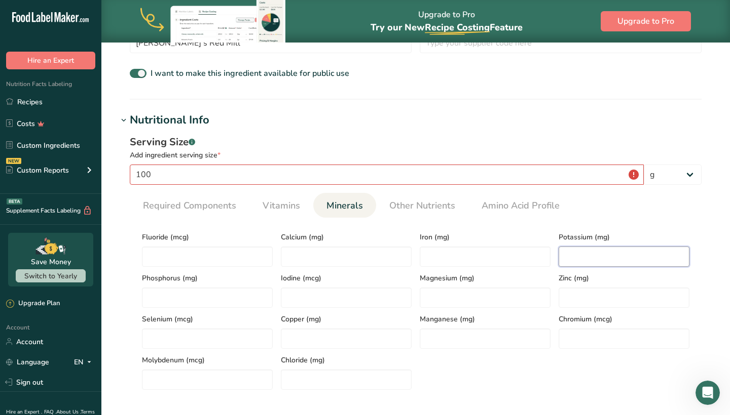
click at [566, 257] on input "number" at bounding box center [623, 257] width 131 height 20
type input "116"
click at [322, 263] on input "number" at bounding box center [346, 257] width 131 height 20
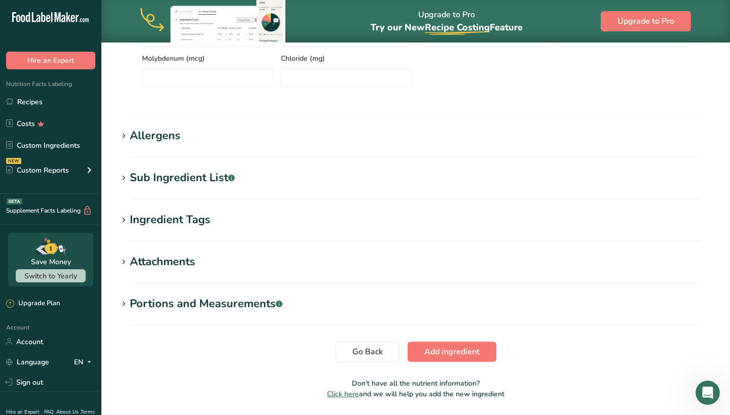
scroll to position [634, 0]
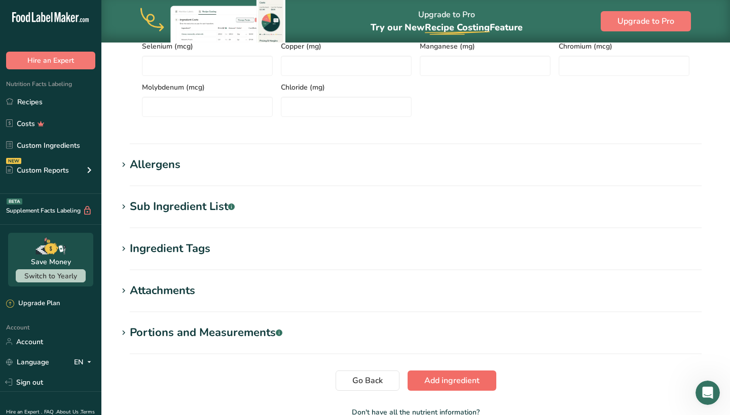
type input "3"
click at [444, 391] on button "Add ingredient" at bounding box center [451, 381] width 89 height 20
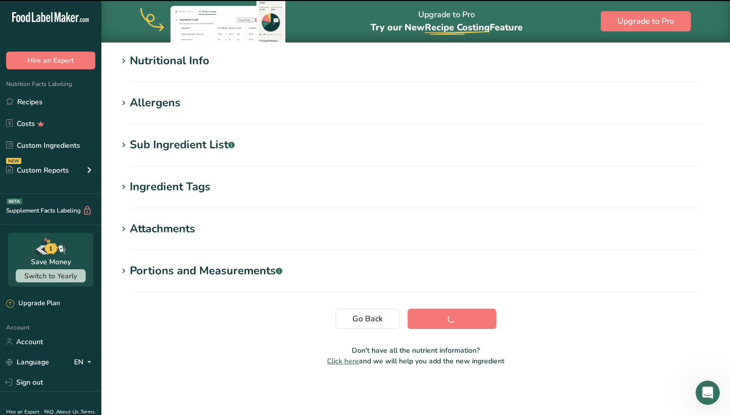
scroll to position [129, 0]
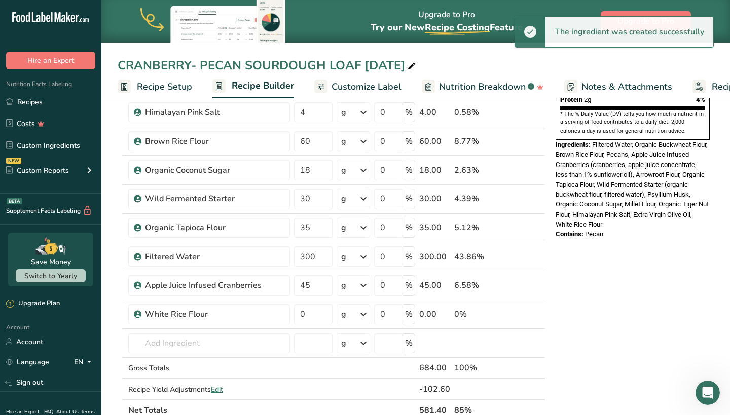
scroll to position [283, 0]
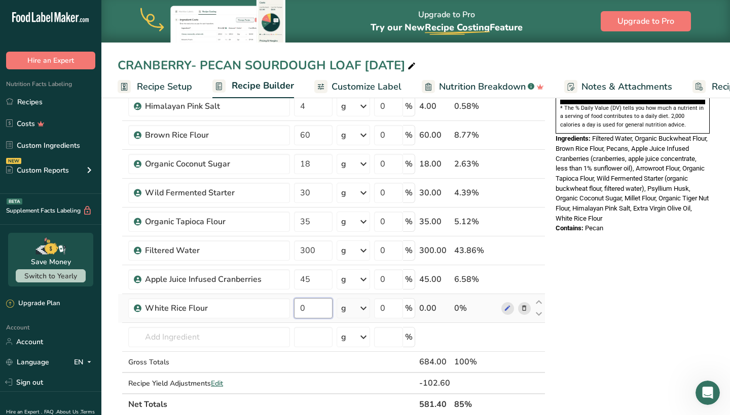
click at [323, 310] on input "0" at bounding box center [313, 308] width 39 height 20
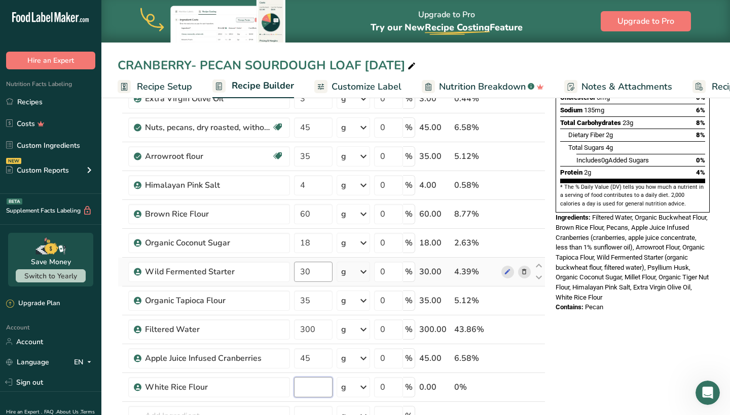
scroll to position [207, 0]
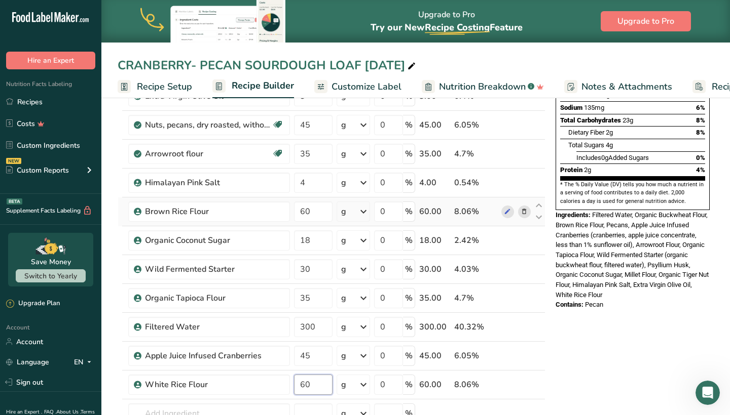
type input "60"
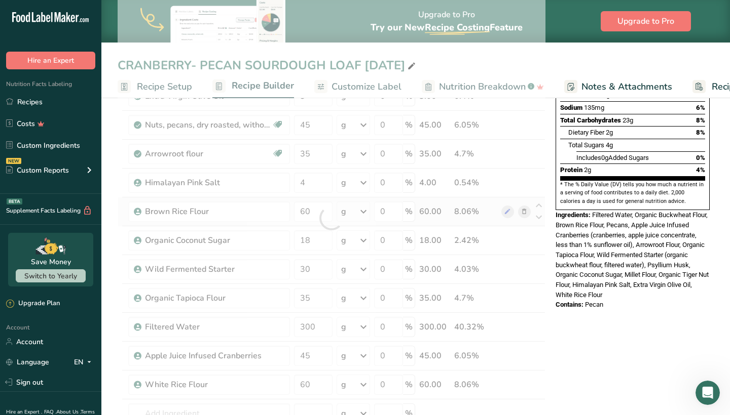
click at [524, 209] on div "Ingredient * Amount * Unit * Waste * .a-a{fill:#347362;}.b-a{fill:#fff;} Grams …" at bounding box center [332, 218] width 428 height 547
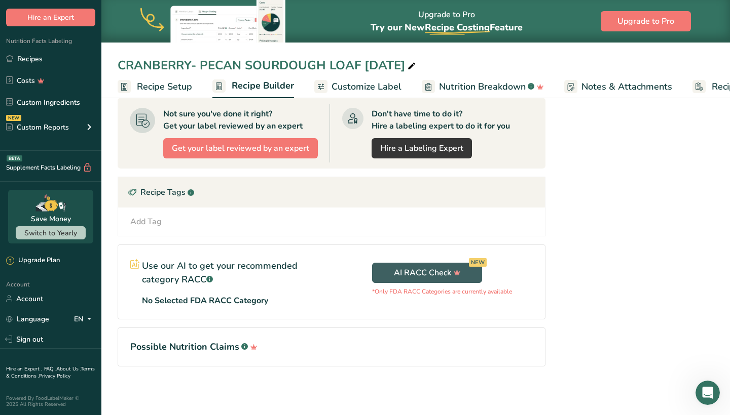
scroll to position [641, 0]
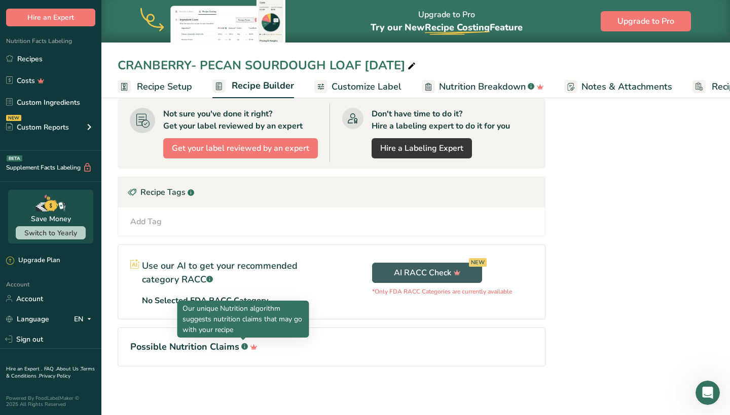
click at [242, 347] on rect at bounding box center [244, 346] width 7 height 7
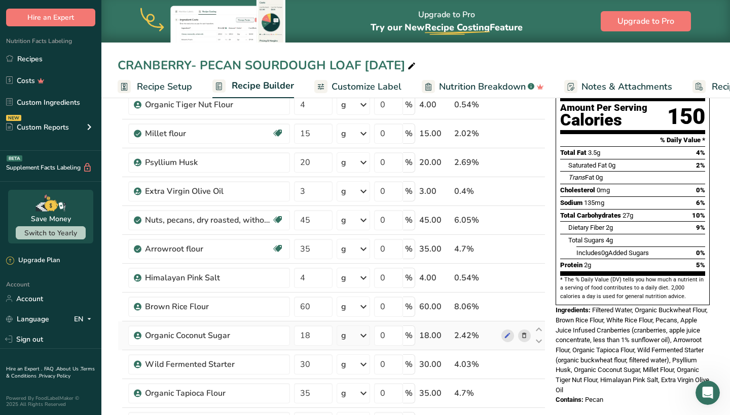
scroll to position [111, 0]
click at [530, 307] on span at bounding box center [524, 307] width 12 height 12
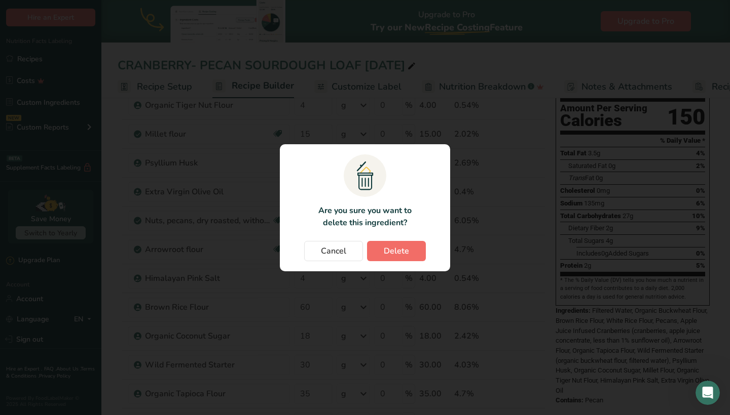
click at [398, 252] on span "Delete" at bounding box center [396, 251] width 25 height 12
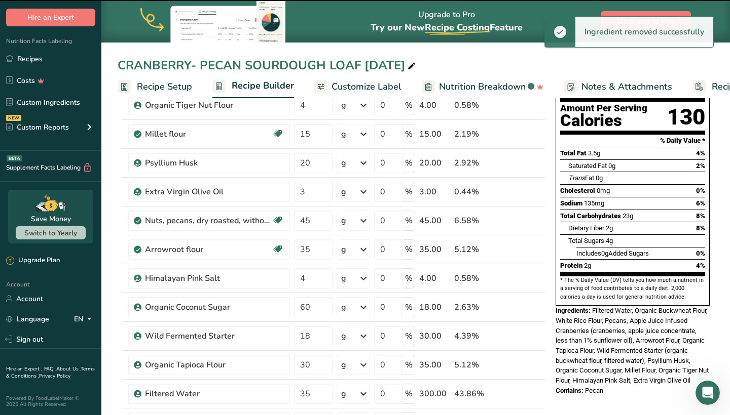
type input "18"
type input "30"
type input "35"
type input "300"
type input "45"
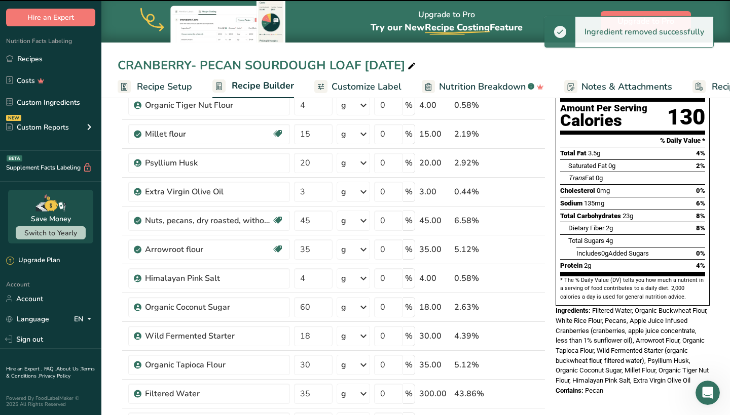
type input "60"
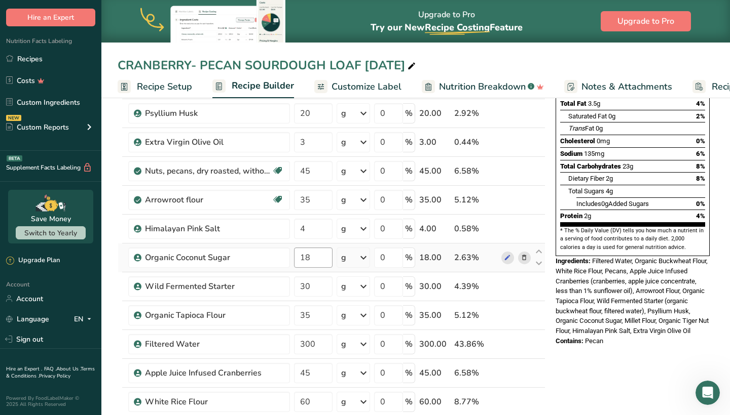
scroll to position [163, 0]
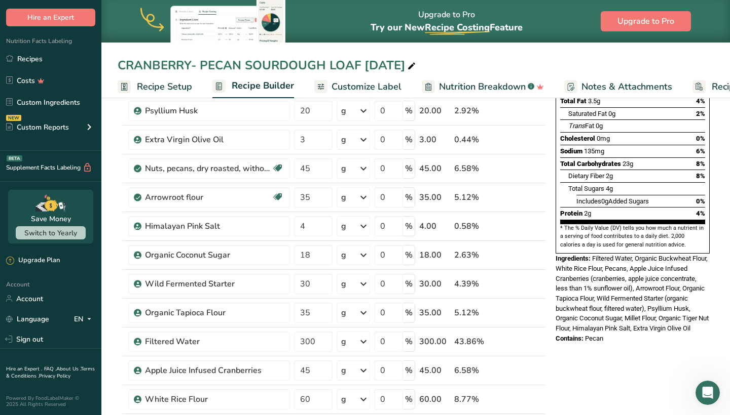
click at [582, 356] on div "* This label's values have been manually overridden Nutrition Facts 10 Servings…" at bounding box center [632, 398] width 162 height 901
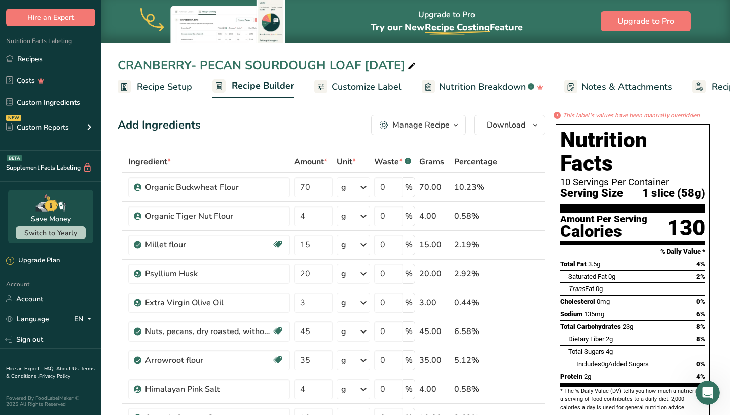
scroll to position [0, 0]
click at [498, 128] on span "Download" at bounding box center [505, 125] width 39 height 12
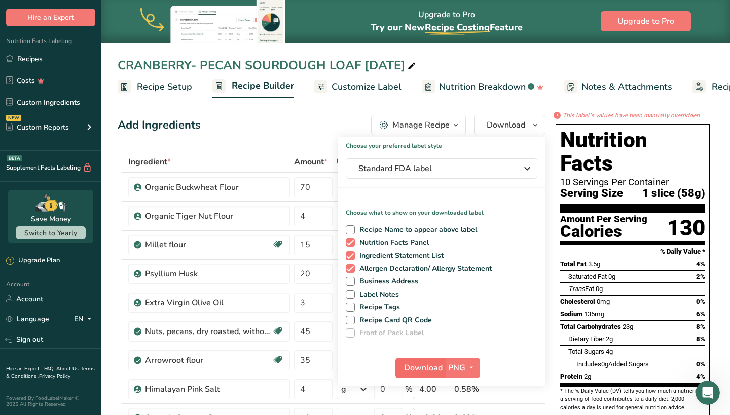
click at [426, 371] on span "Download" at bounding box center [423, 368] width 39 height 12
click at [49, 60] on link "Recipes" at bounding box center [50, 58] width 101 height 19
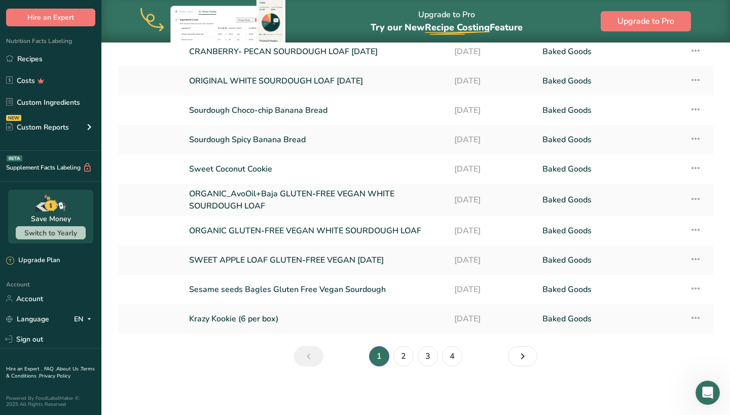
scroll to position [102, 0]
click at [464, 354] on ul "1 2 3 4" at bounding box center [415, 357] width 180 height 20
click at [451, 355] on link "4" at bounding box center [452, 357] width 20 height 20
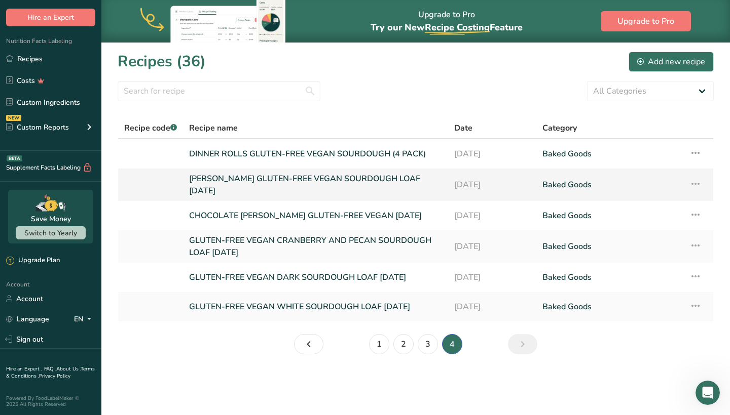
click at [398, 182] on link "CARAWAY GLUTEN-FREE VEGAN SOURDOUGH LOAF MAR 2025" at bounding box center [315, 185] width 253 height 24
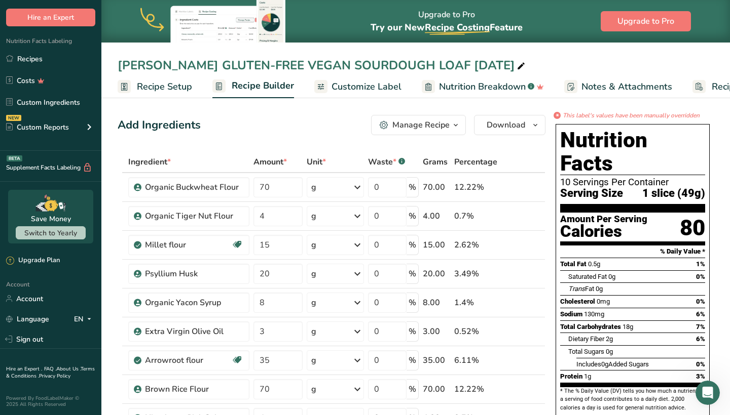
click at [241, 66] on div "CARAWAY GLUTEN-FREE VEGAN SOURDOUGH LOAF MAR 2025" at bounding box center [322, 65] width 409 height 18
drag, startPoint x: 462, startPoint y: 67, endPoint x: 436, endPoint y: 67, distance: 25.3
click at [436, 67] on input "CARAWAY GLUTEN-FREE VEGAN SOURDOUGH LOAF MAR 2025" at bounding box center [416, 65] width 596 height 18
drag, startPoint x: 183, startPoint y: 68, endPoint x: 311, endPoint y: 65, distance: 128.2
click at [311, 65] on input "CARAWAY GLUTEN-FREE VEGAN SOURDOUGH LOAF SEP 2025" at bounding box center [416, 65] width 596 height 18
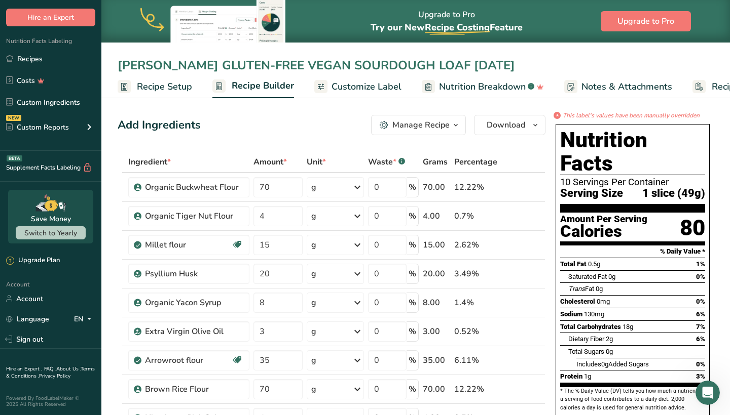
click at [324, 65] on input "CARAWAY GLUTEN-FREE VEGAN SOURDOUGH LOAF SEP 2025" at bounding box center [416, 65] width 596 height 18
drag, startPoint x: 310, startPoint y: 65, endPoint x: 184, endPoint y: 67, distance: 126.2
click at [184, 67] on input "CARAWAY GLUTEN-FREE VEGAN SOURDOUGH LOAF SEP 2025" at bounding box center [416, 65] width 596 height 18
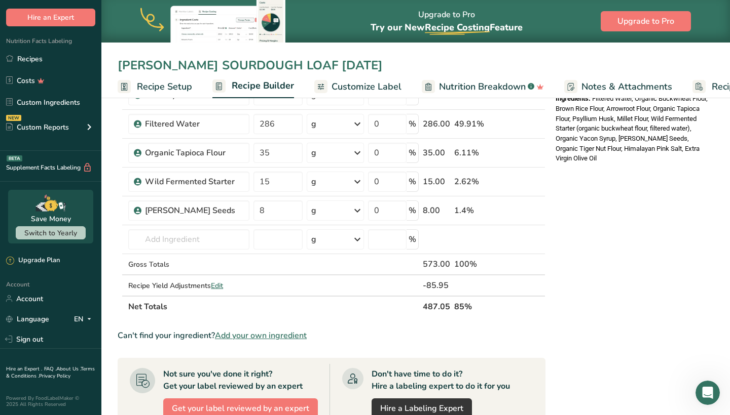
scroll to position [327, 0]
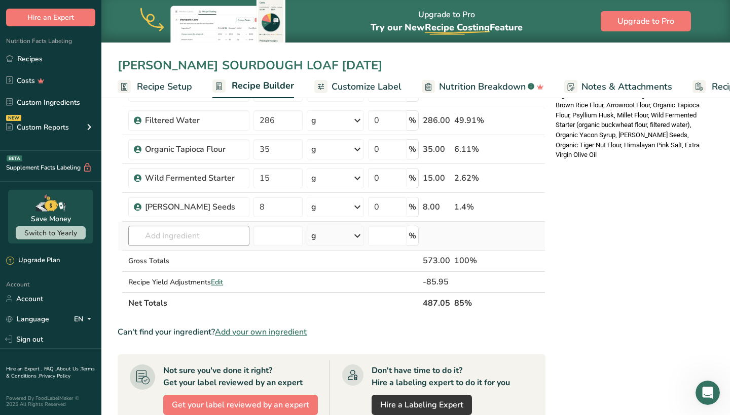
type input "CARAWAY SOURDOUGH LOAF SEP 2025"
click at [206, 237] on input "text" at bounding box center [188, 236] width 121 height 20
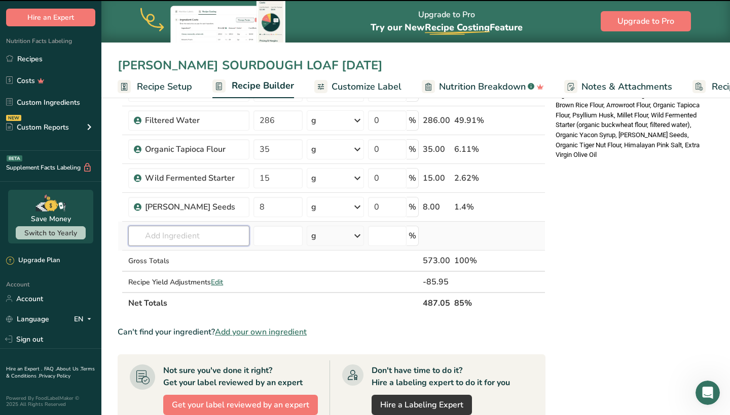
type input "w"
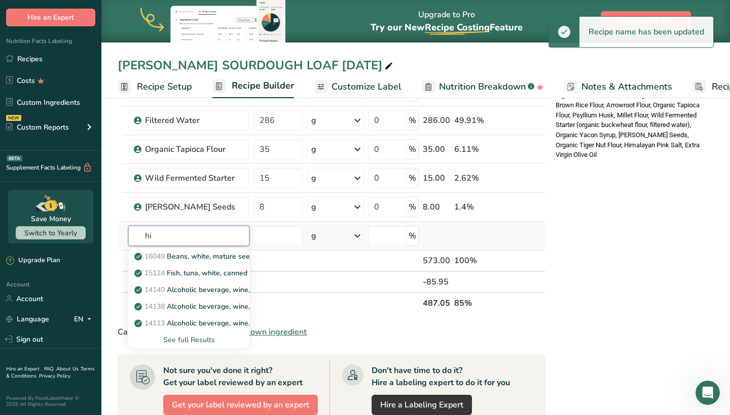
type input "h"
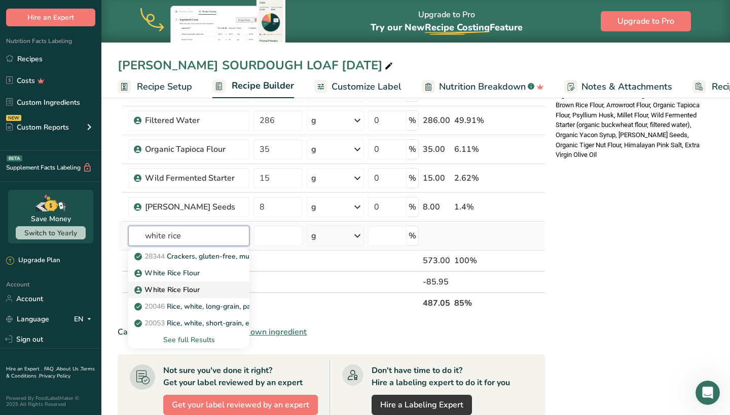
type input "white rice"
click at [183, 279] on p "White Rice Flour" at bounding box center [167, 273] width 63 height 11
type input "White Rice Flour"
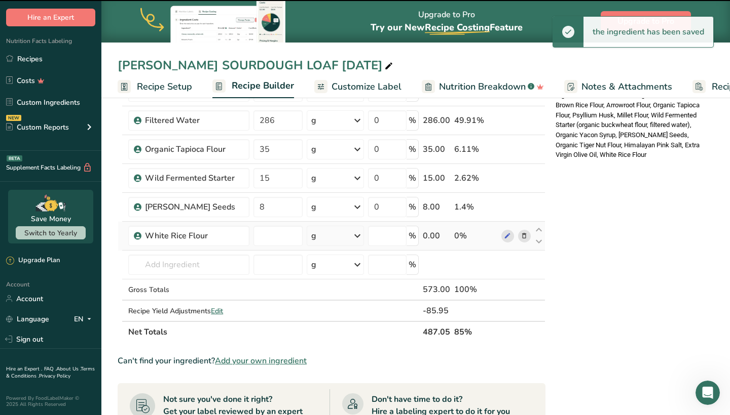
type input "0"
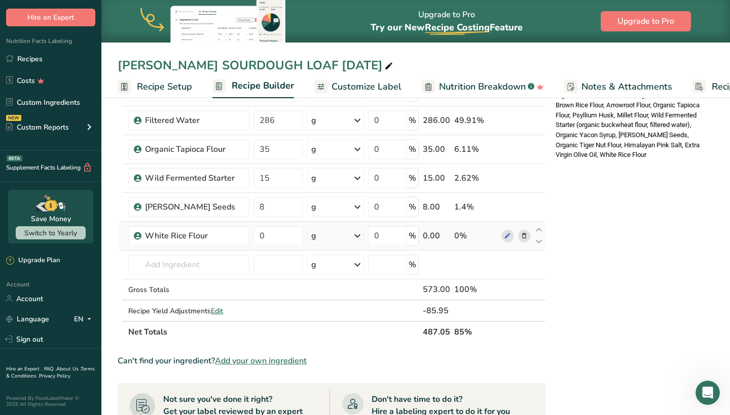
click at [138, 236] on icon at bounding box center [138, 236] width 6 height 9
click at [151, 236] on div "White Rice Flour" at bounding box center [194, 236] width 98 height 12
click at [163, 236] on div "White Rice Flour" at bounding box center [194, 236] width 98 height 12
click at [510, 238] on icon at bounding box center [507, 236] width 7 height 11
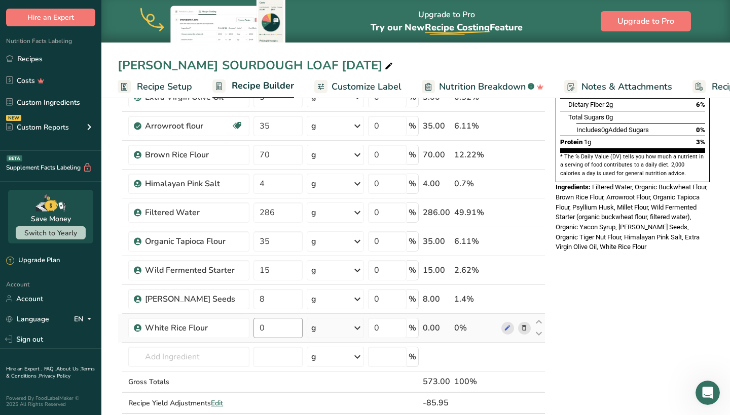
scroll to position [235, 0]
click at [272, 327] on input "0" at bounding box center [277, 328] width 49 height 20
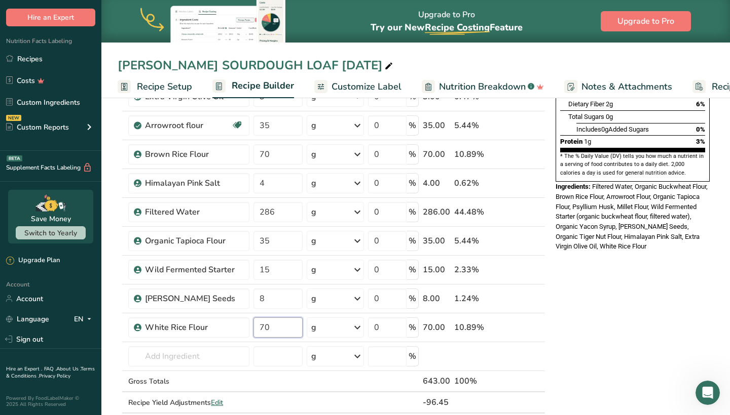
type input "70"
click at [567, 271] on div "* This label's values have been manually overridden Nutrition Facts 10 Servings…" at bounding box center [632, 326] width 162 height 901
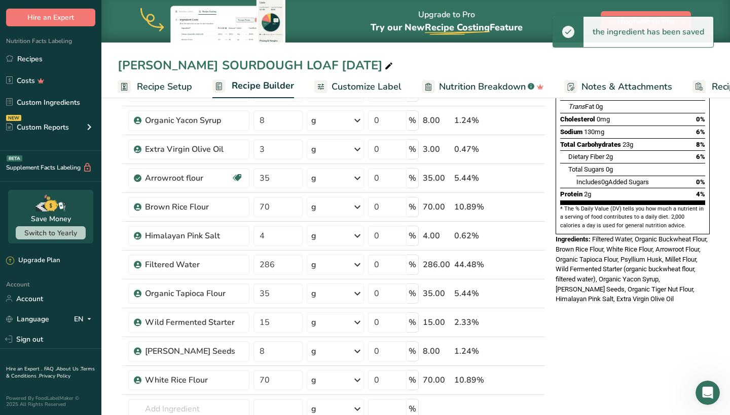
scroll to position [181, 0]
click at [526, 209] on icon at bounding box center [523, 208] width 7 height 11
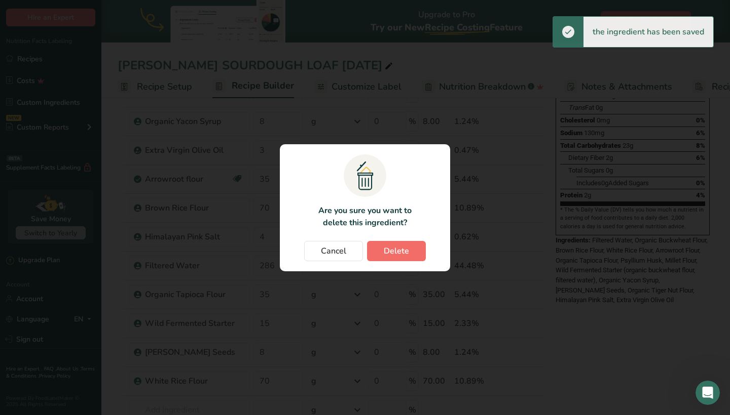
click at [403, 253] on span "Delete" at bounding box center [396, 251] width 25 height 12
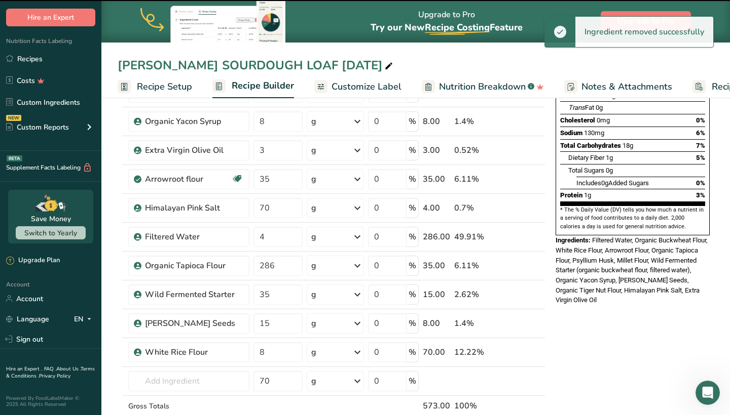
type input "4"
type input "286"
type input "35"
type input "15"
type input "8"
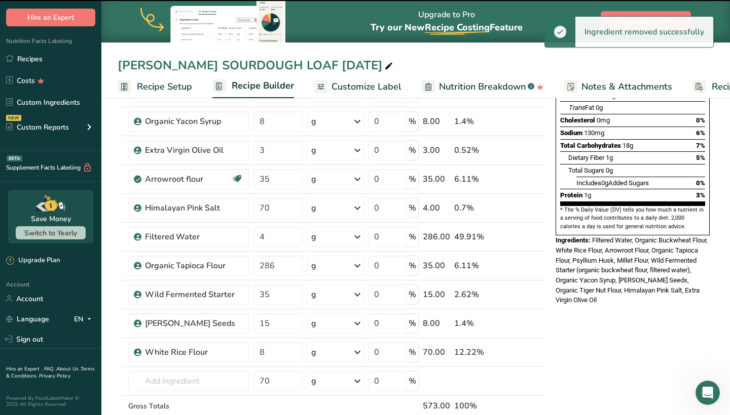
type input "70"
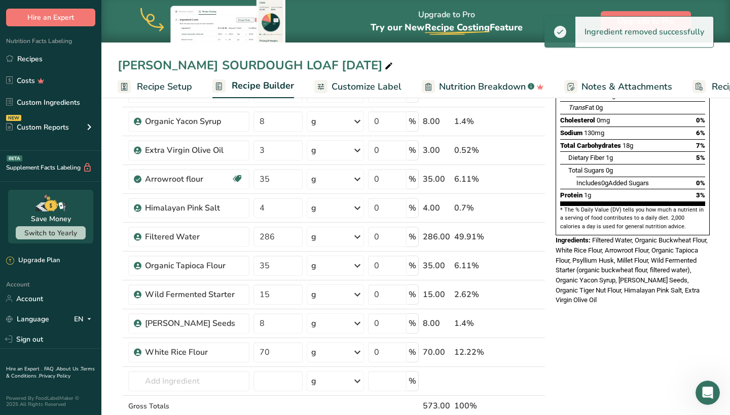
click at [546, 352] on div "Add Ingredients Manage Recipe Delete Recipe Duplicate Recipe Scale Recipe Save …" at bounding box center [335, 366] width 434 height 872
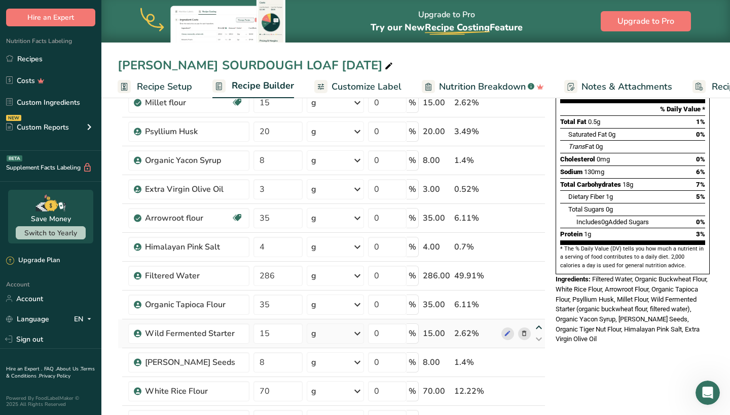
scroll to position [146, 0]
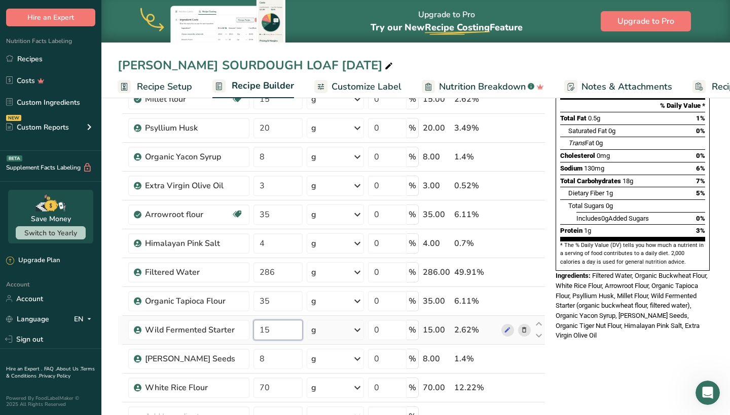
click at [299, 330] on input "15" at bounding box center [277, 330] width 49 height 20
type input "1"
type input "30"
click at [564, 377] on div "* This label's values have been manually overridden Nutrition Facts 10 Servings…" at bounding box center [632, 401] width 162 height 872
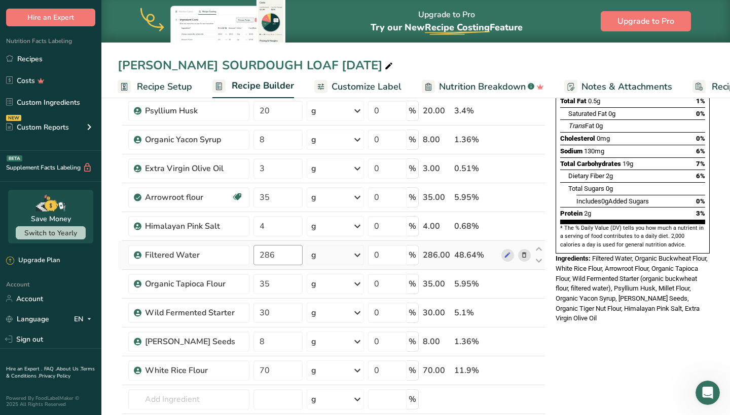
scroll to position [164, 0]
click at [289, 247] on input "286" at bounding box center [277, 255] width 49 height 20
click at [288, 254] on input "286" at bounding box center [277, 255] width 49 height 20
type input "270"
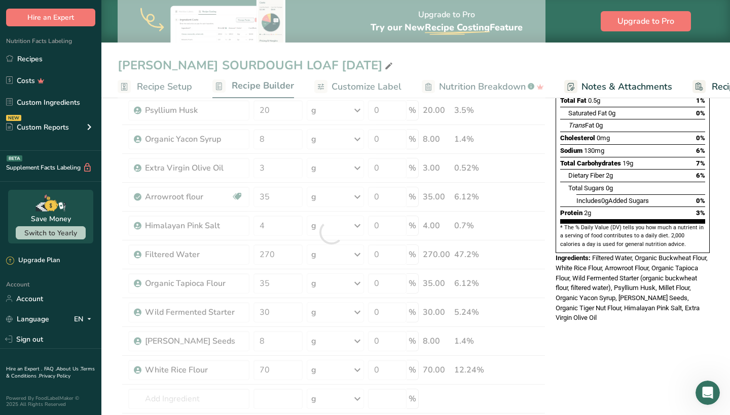
click at [567, 401] on div "* This label's values have been manually overridden Nutrition Facts 10 Servings…" at bounding box center [632, 383] width 162 height 872
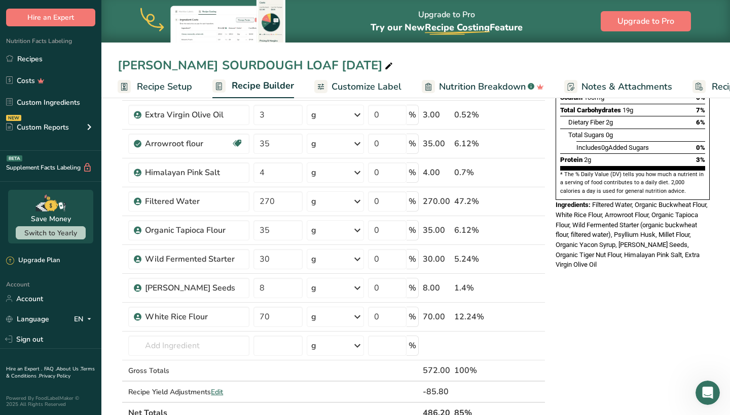
scroll to position [216, 0]
click at [604, 319] on div "* This label's values have been manually overridden Nutrition Facts 10 Servings…" at bounding box center [632, 331] width 162 height 872
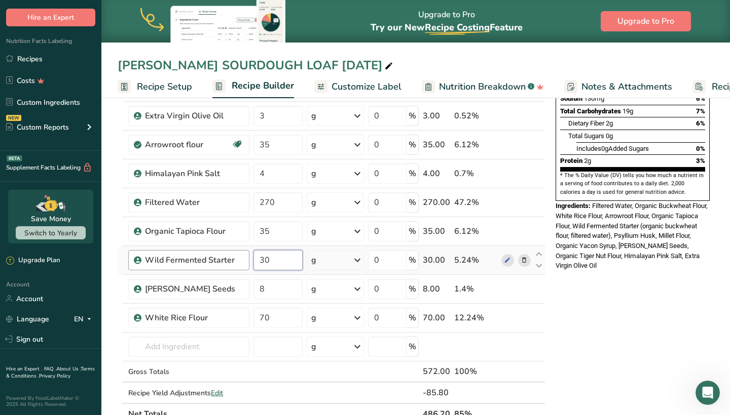
drag, startPoint x: 279, startPoint y: 254, endPoint x: 248, endPoint y: 265, distance: 32.4
click at [248, 265] on tr "Wild Fermented Starter 30 g Weight Units g kg mg See more Volume Units l Volume…" at bounding box center [331, 260] width 427 height 29
type input "15"
click at [567, 281] on div "* This label's values have been manually overridden Nutrition Facts 10 Servings…" at bounding box center [632, 331] width 162 height 872
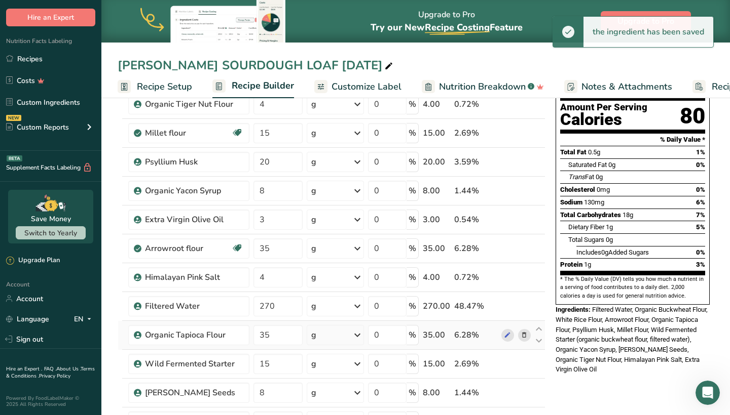
scroll to position [106, 0]
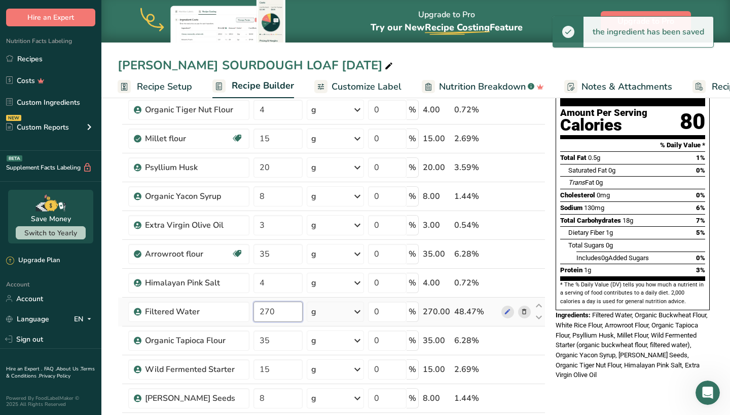
click at [294, 309] on input "270" at bounding box center [277, 312] width 49 height 20
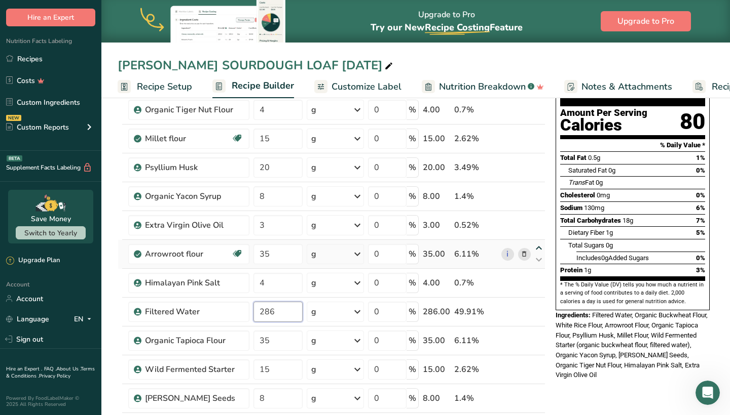
type input "286"
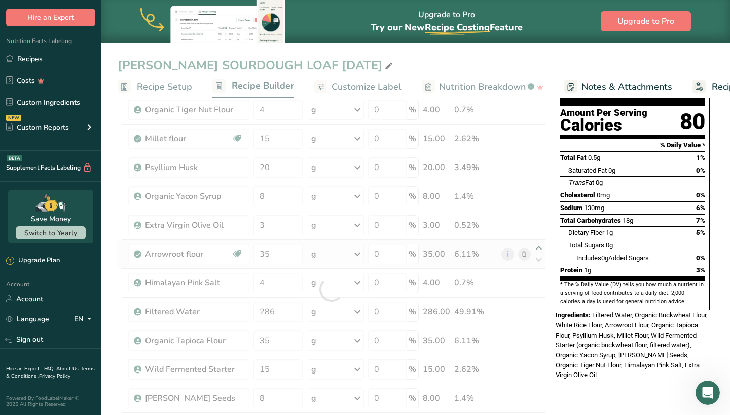
click at [543, 244] on div "Ingredient * Amount * Unit * Waste * .a-a{fill:#347362;}.b-a{fill:#fff;} Grams …" at bounding box center [332, 289] width 428 height 489
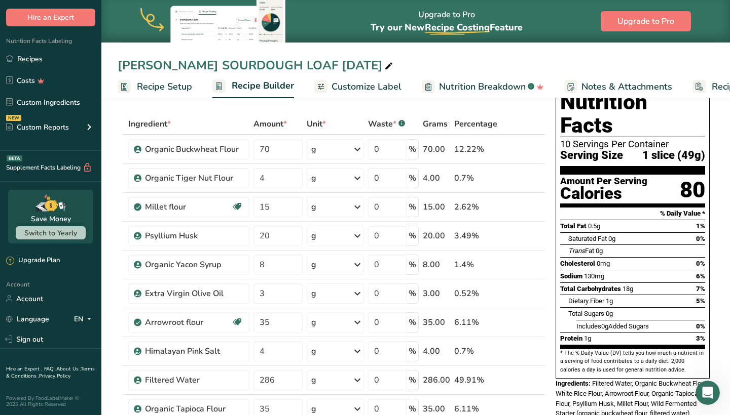
scroll to position [39, 0]
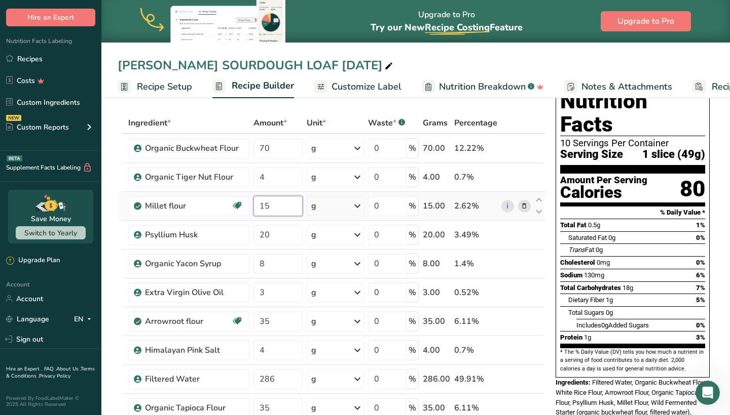
click at [281, 207] on input "15" at bounding box center [277, 206] width 49 height 20
type input "1"
type input "20"
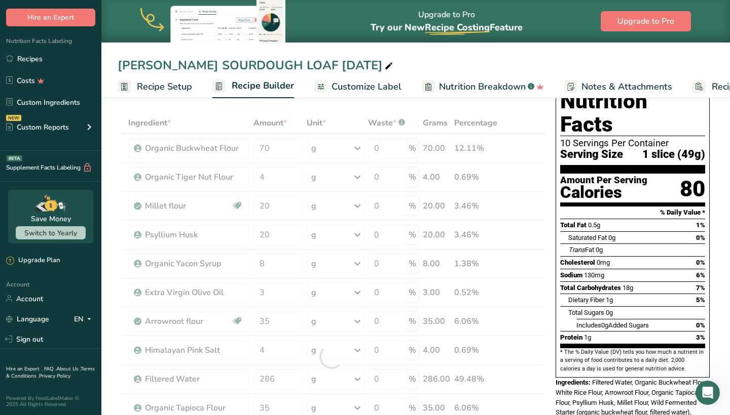
click at [553, 259] on div "Nutrition Facts 10 Servings Per Container Serving Size 1 slice (49g) Amount Per…" at bounding box center [632, 266] width 162 height 371
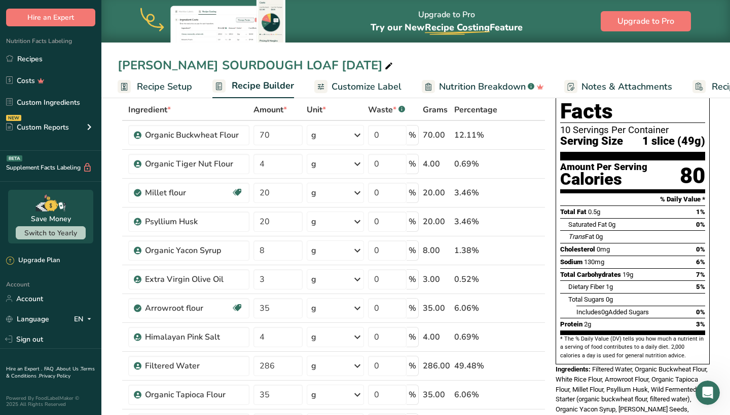
scroll to position [49, 0]
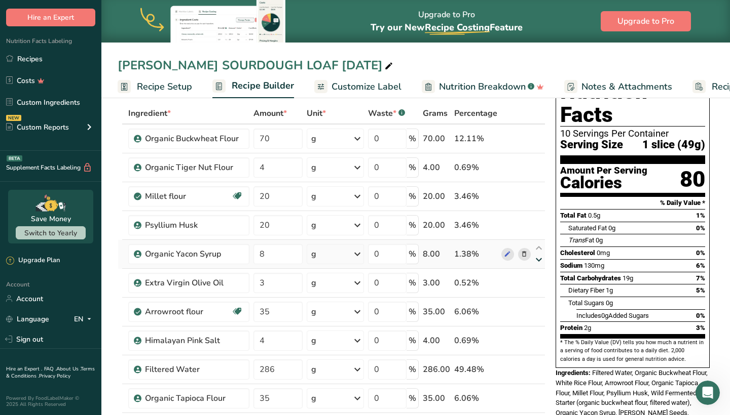
click at [544, 259] on icon at bounding box center [538, 260] width 12 height 8
type input "3"
type input "8"
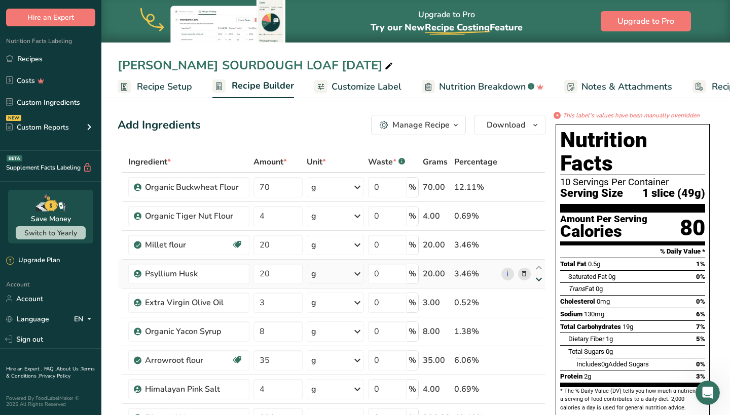
scroll to position [0, 0]
click at [506, 128] on span "Download" at bounding box center [505, 125] width 39 height 12
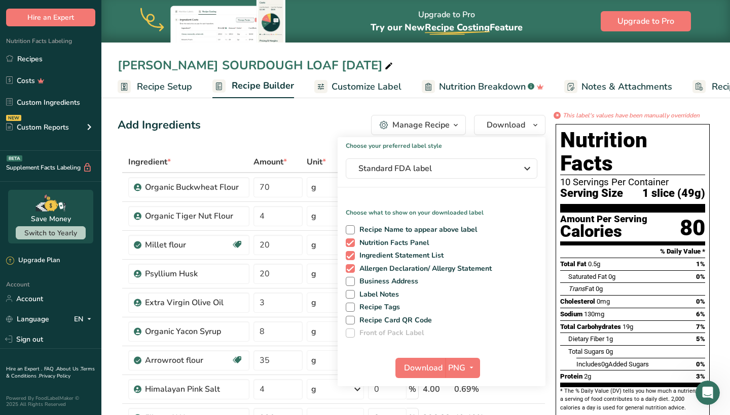
click at [361, 127] on div "Add Ingredients Manage Recipe Delete Recipe Duplicate Recipe Scale Recipe Save …" at bounding box center [332, 125] width 428 height 20
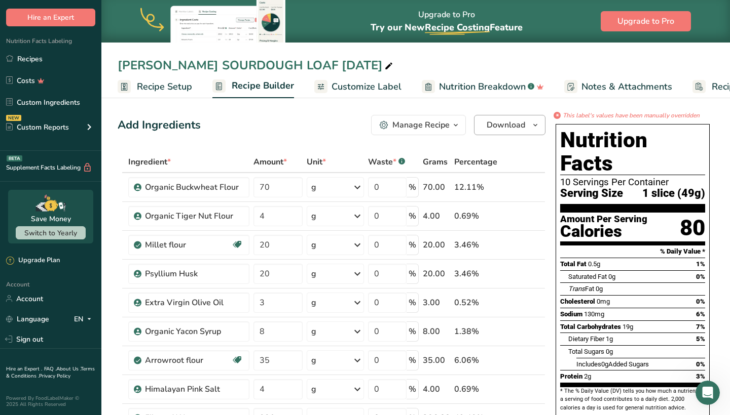
click at [495, 129] on span "Download" at bounding box center [505, 125] width 39 height 12
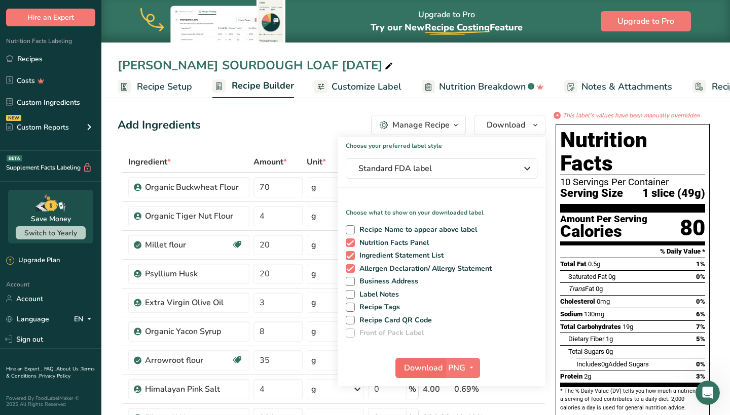
click at [427, 371] on span "Download" at bounding box center [423, 368] width 39 height 12
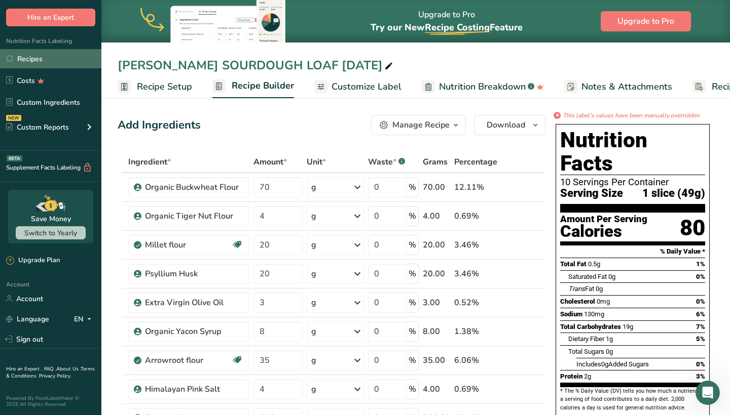
click at [39, 62] on link "Recipes" at bounding box center [50, 58] width 101 height 19
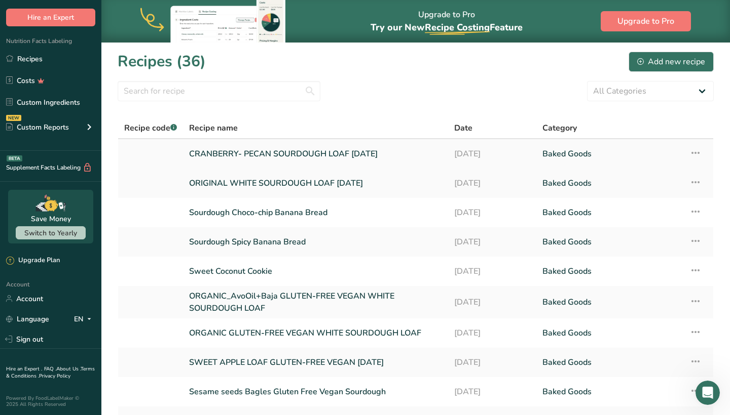
click at [252, 156] on link "CRANBERRY- PECAN SOURDOUGH LOAF SEP 2025" at bounding box center [315, 153] width 253 height 21
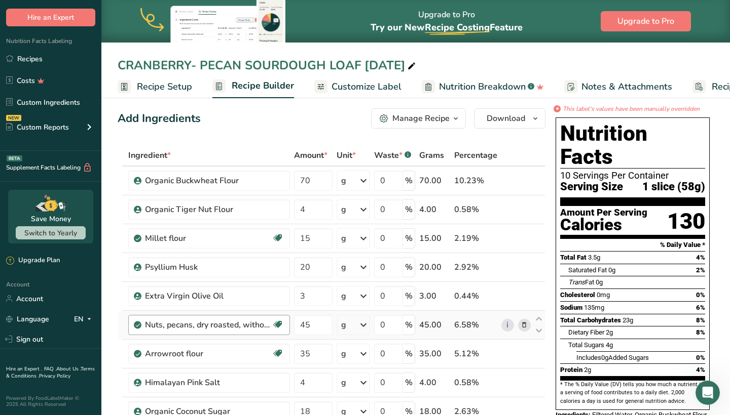
scroll to position [11, 0]
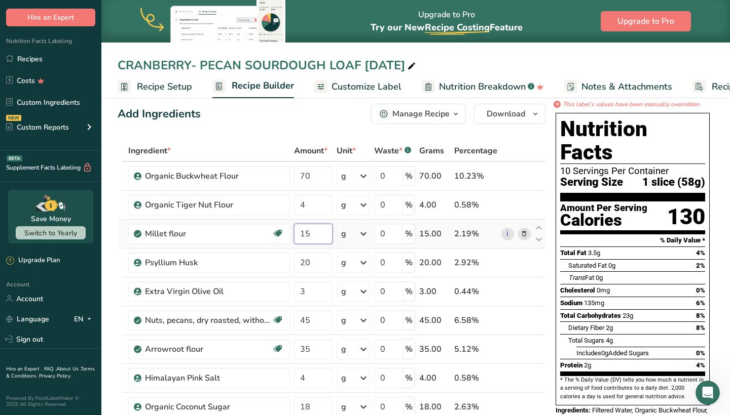
click at [312, 235] on input "15" at bounding box center [313, 234] width 39 height 20
type input "1"
type input "20"
click at [553, 252] on div "Nutrition Facts 10 Servings Per Container Serving Size 1 slice (58g) Amount Per…" at bounding box center [632, 304] width 162 height 391
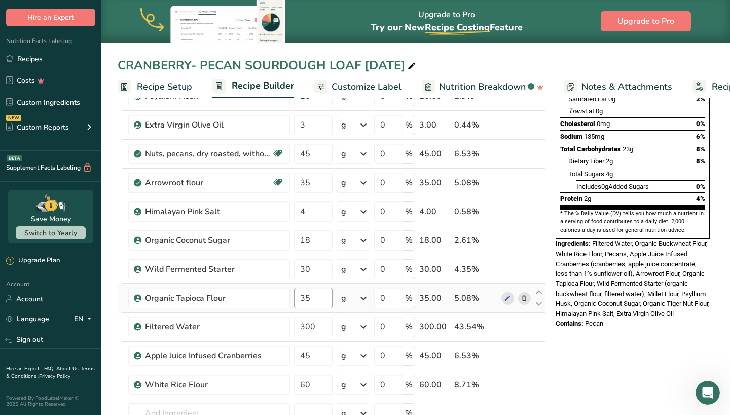
scroll to position [178, 0]
click at [315, 327] on input "300" at bounding box center [313, 327] width 39 height 20
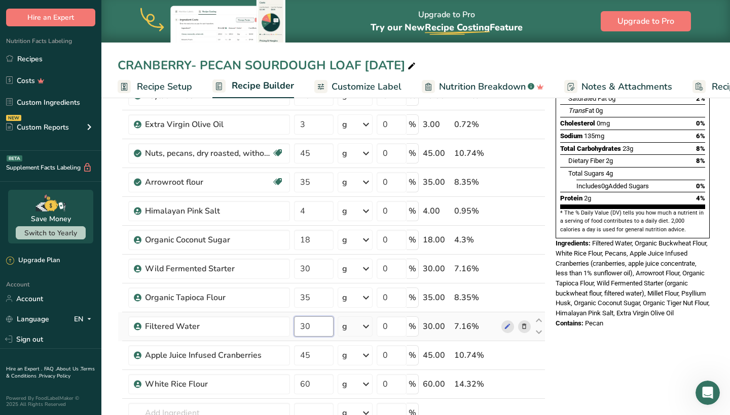
type input "3"
type input "290"
click at [551, 265] on div "Nutrition Facts 10 Servings Per Container Serving Size 1 slice (59g) Amount Per…" at bounding box center [632, 137] width 162 height 391
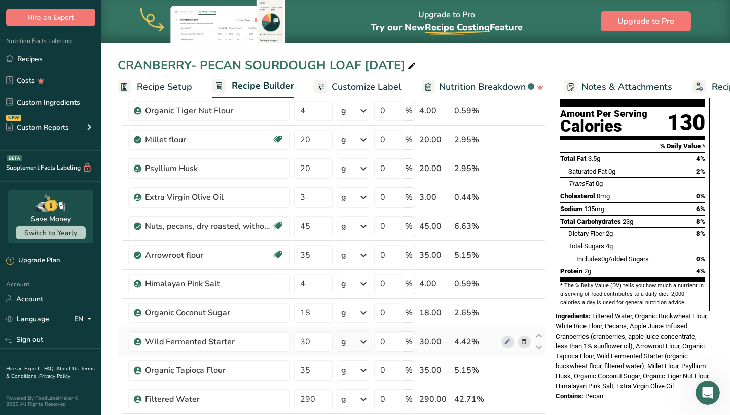
scroll to position [105, 0]
click at [313, 346] on input "30" at bounding box center [313, 342] width 39 height 20
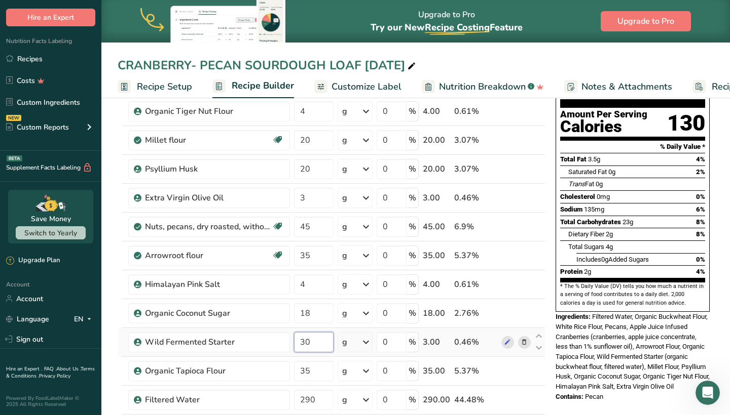
type input "3"
type input "15"
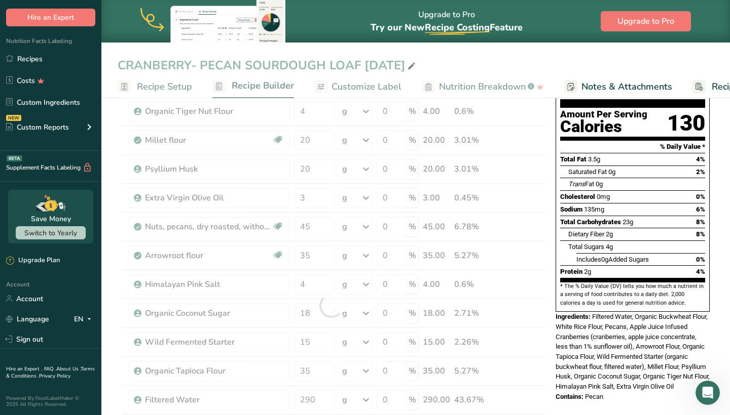
click at [552, 282] on div "Nutrition Facts 10 Servings Per Container Serving Size 1 slice (58g) Amount Per…" at bounding box center [632, 210] width 162 height 391
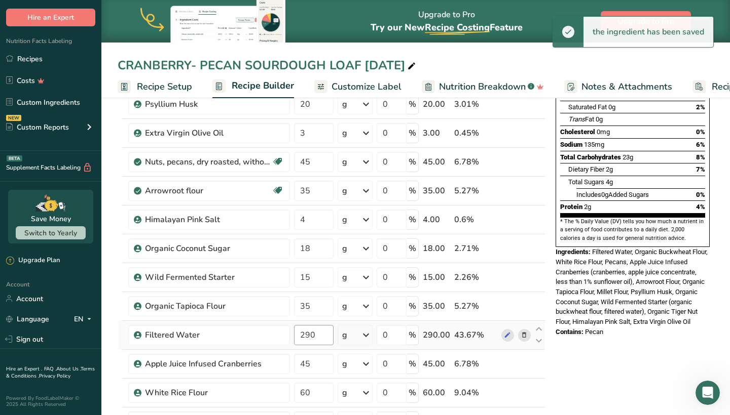
scroll to position [176, 0]
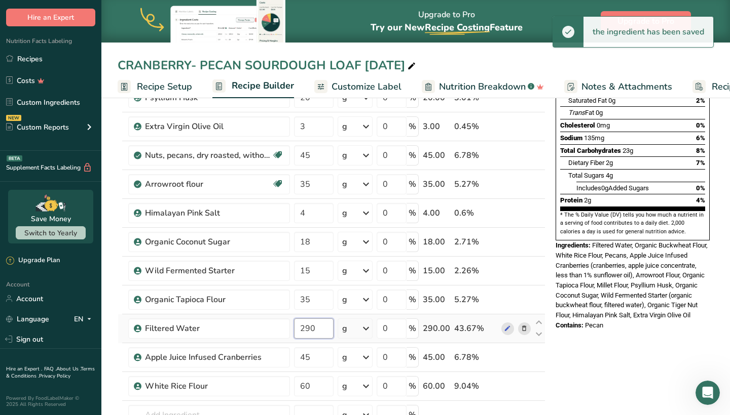
click at [318, 333] on input "290" at bounding box center [313, 329] width 39 height 20
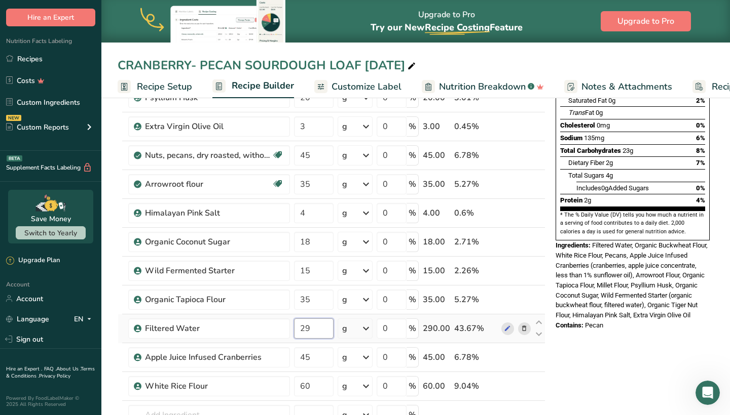
type input "2"
type input "300"
click at [578, 351] on div "* This label's values have been manually overridden Nutrition Facts 10 Servings…" at bounding box center [632, 385] width 162 height 901
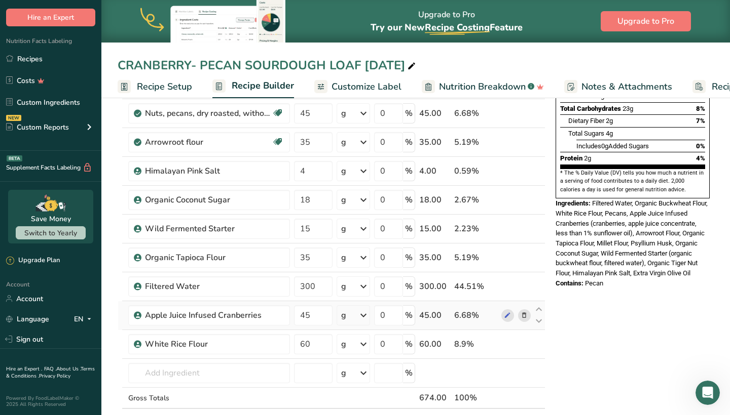
scroll to position [217, 0]
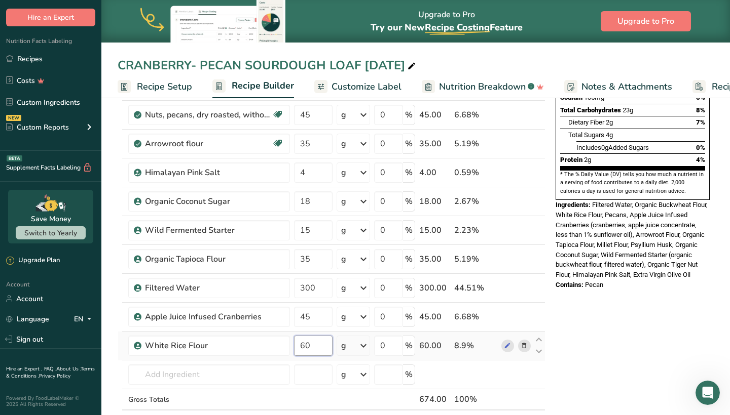
click at [316, 347] on input "60" at bounding box center [313, 346] width 39 height 20
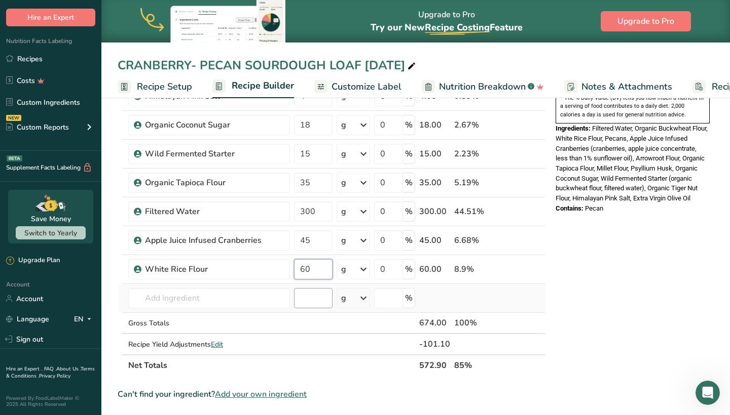
scroll to position [295, 0]
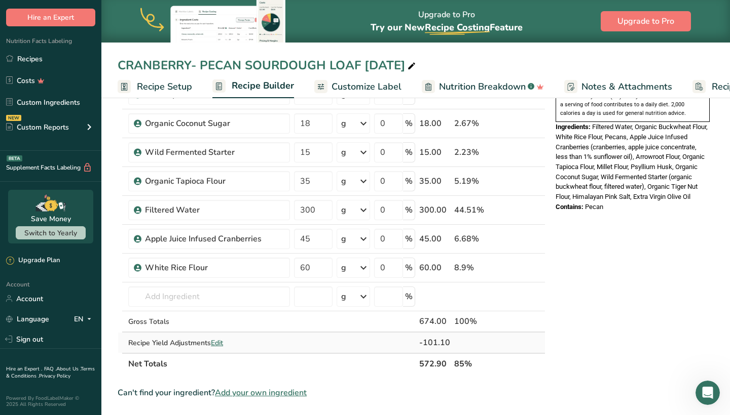
click at [221, 343] on div "Ingredient * Amount * Unit * Waste * .a-a{fill:#347362;}.b-a{fill:#fff;} Grams …" at bounding box center [332, 116] width 428 height 518
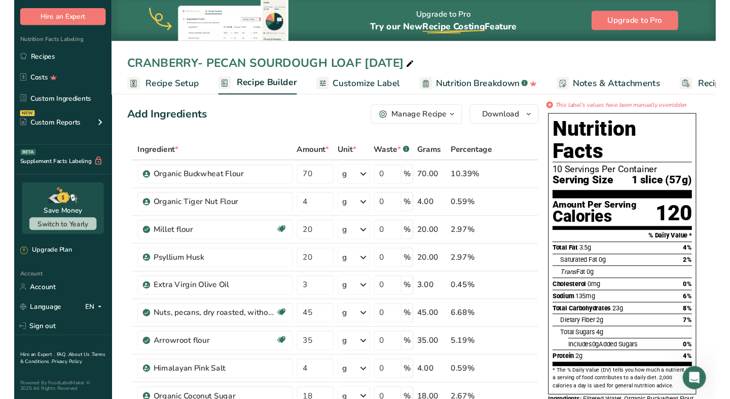
scroll to position [7, 0]
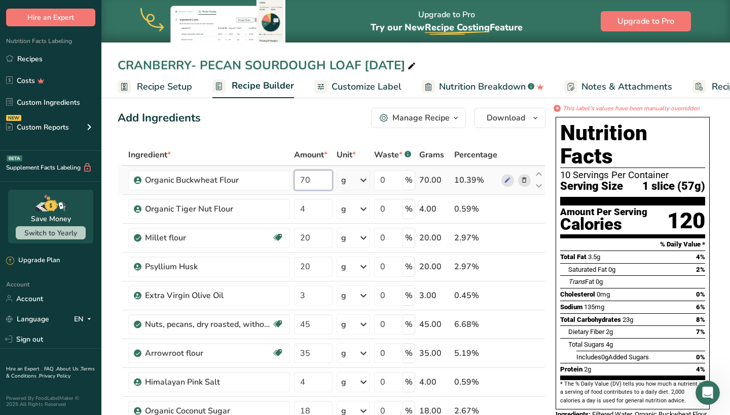
click at [319, 181] on input "70" at bounding box center [313, 180] width 39 height 20
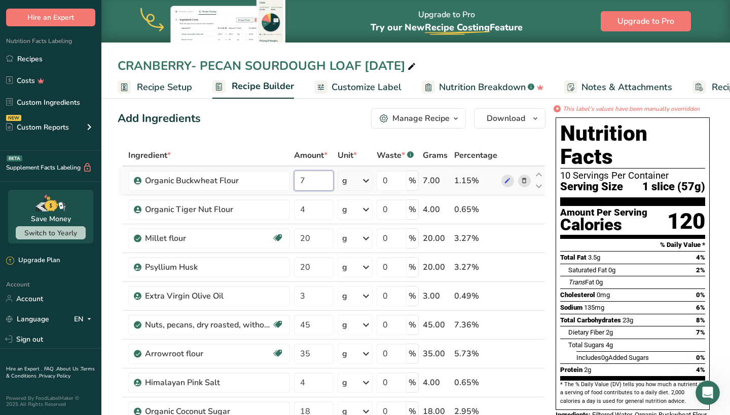
type input "75"
click at [322, 168] on div "Ingredient * Amount * Unit * Waste * .a-a{fill:#347362;}.b-a{fill:#fff;} Grams …" at bounding box center [332, 404] width 428 height 518
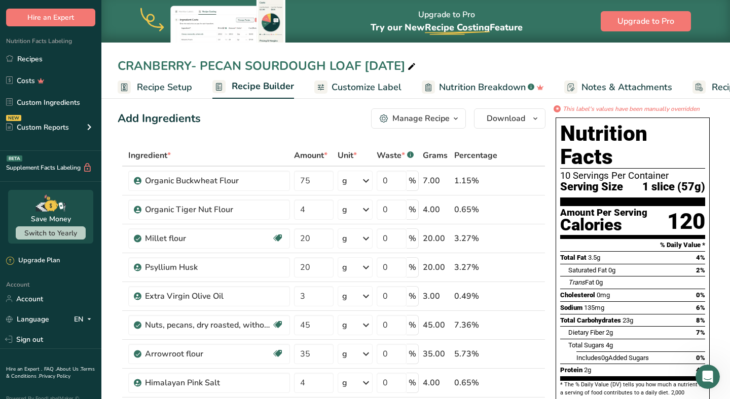
click at [289, 125] on div "Add Ingredients Manage Recipe Delete Recipe Duplicate Recipe Scale Recipe Save …" at bounding box center [332, 118] width 428 height 20
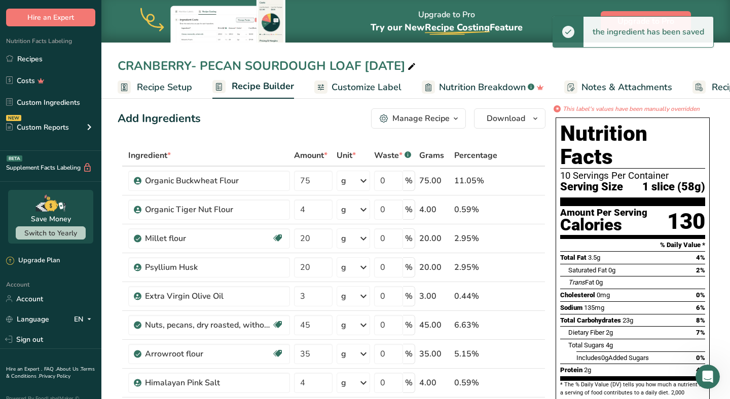
click at [292, 124] on div "Add Ingredients Manage Recipe Delete Recipe Duplicate Recipe Scale Recipe Save …" at bounding box center [332, 118] width 428 height 20
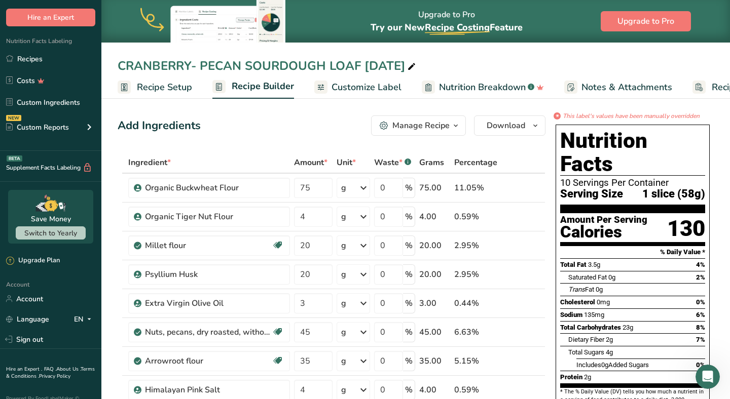
scroll to position [0, 0]
click at [514, 130] on span "Download" at bounding box center [505, 126] width 39 height 12
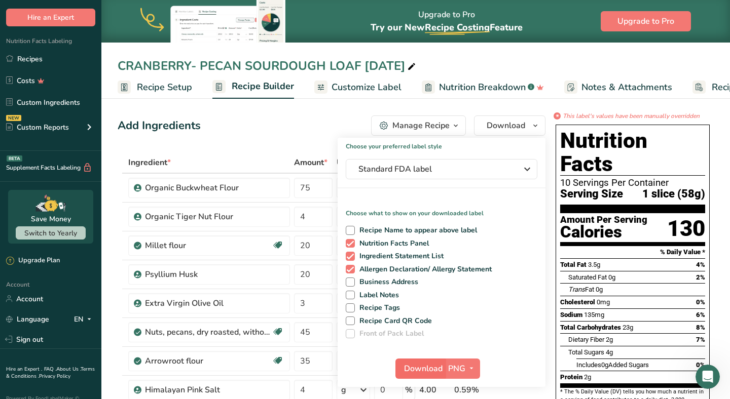
click at [426, 373] on span "Download" at bounding box center [423, 369] width 39 height 12
click at [33, 64] on link "Recipes" at bounding box center [50, 58] width 101 height 19
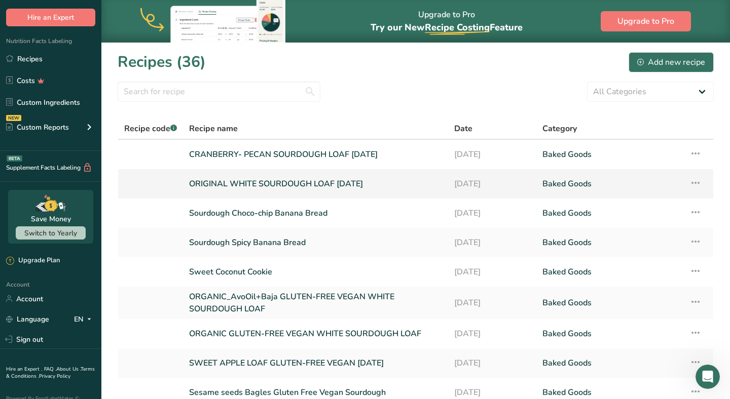
click at [247, 180] on link "ORIGINAL WHITE SOURDOUGH LOAF SEP 2025" at bounding box center [315, 183] width 253 height 21
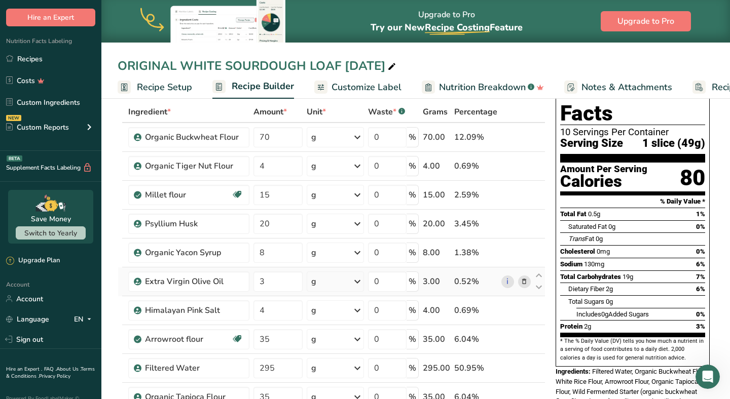
scroll to position [46, 0]
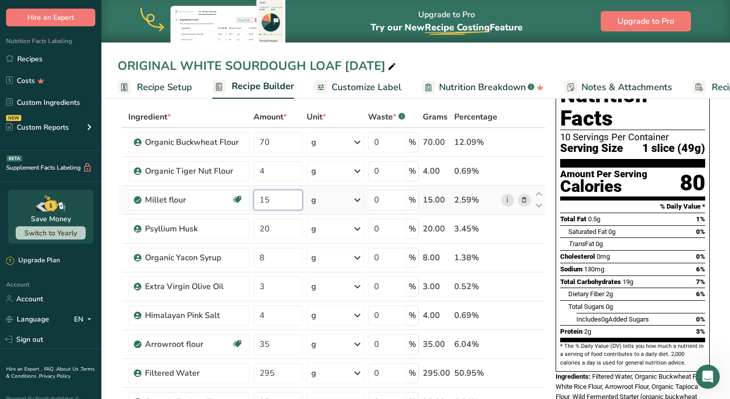
click at [298, 195] on input "15" at bounding box center [277, 200] width 49 height 20
type input "1"
type input "20"
click at [554, 273] on div "Nutrition Facts 10 Servings Per Container Serving Size 1 slice (49g) Amount Per…" at bounding box center [632, 255] width 162 height 361
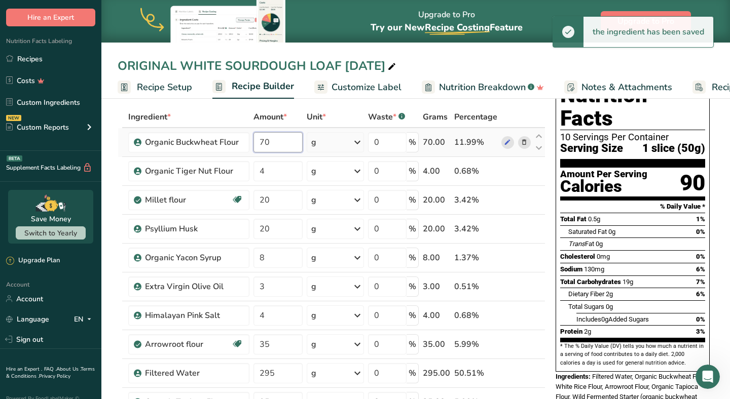
click at [278, 143] on input "70" at bounding box center [277, 142] width 49 height 20
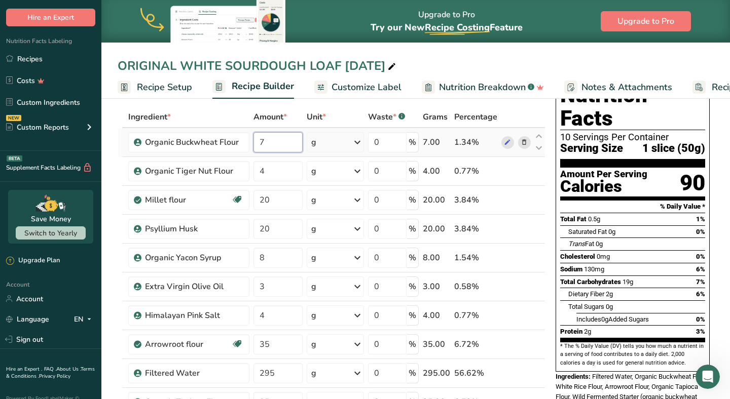
type input "70"
click at [554, 187] on div "Nutrition Facts 10 Servings Per Container Serving Size 1 slice (50g) Amount Per…" at bounding box center [632, 255] width 162 height 361
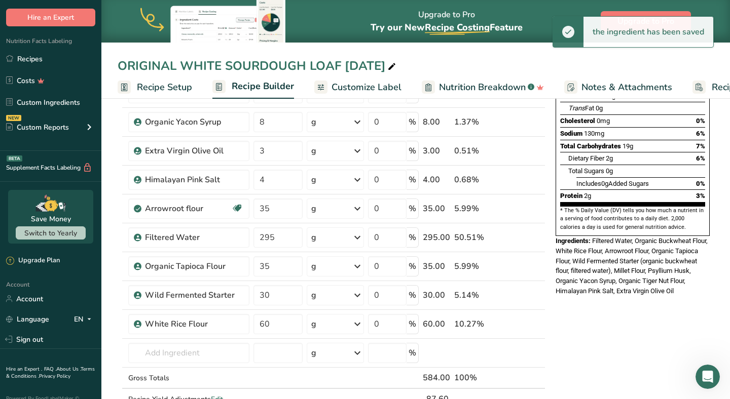
scroll to position [180, 0]
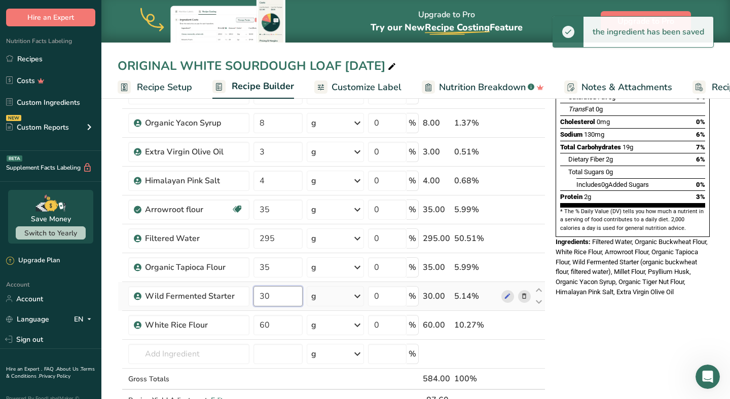
click at [286, 301] on input "30" at bounding box center [277, 296] width 49 height 20
type input "3"
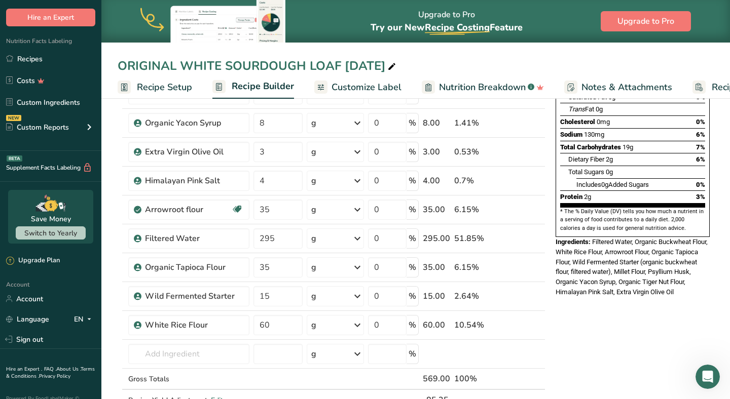
click at [650, 340] on div "* This label's values have been manually overridden Nutrition Facts 10 Servings…" at bounding box center [632, 352] width 162 height 843
click at [304, 295] on td "15" at bounding box center [277, 296] width 53 height 29
click at [299, 297] on input "15" at bounding box center [277, 296] width 49 height 20
type input "1"
type input "35"
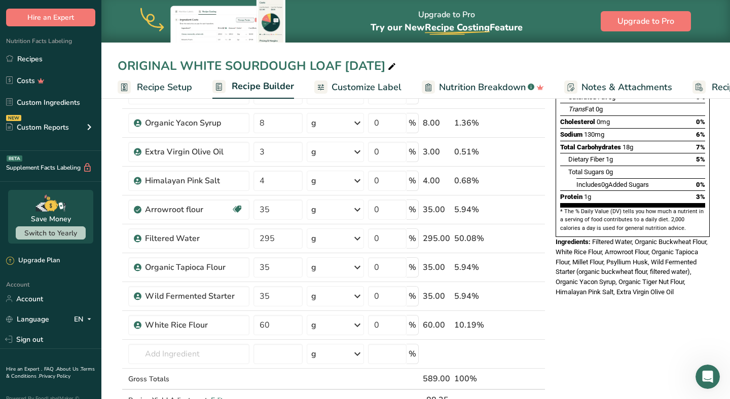
click at [581, 300] on div "* This label's values have been manually overridden Nutrition Facts 10 Servings…" at bounding box center [632, 352] width 162 height 843
click at [539, 289] on icon at bounding box center [538, 291] width 12 height 8
click at [539, 289] on div "Ingredient * Amount * Unit * Waste * .a-a{fill:#347362;}.b-a{fill:#fff;} Grams …" at bounding box center [332, 202] width 428 height 461
click at [540, 290] on icon at bounding box center [538, 291] width 12 height 8
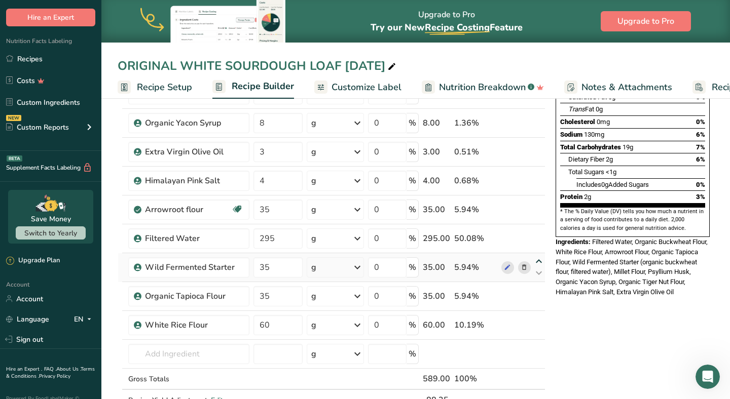
click at [538, 261] on icon at bounding box center [538, 262] width 12 height 8
type input "35"
type input "295"
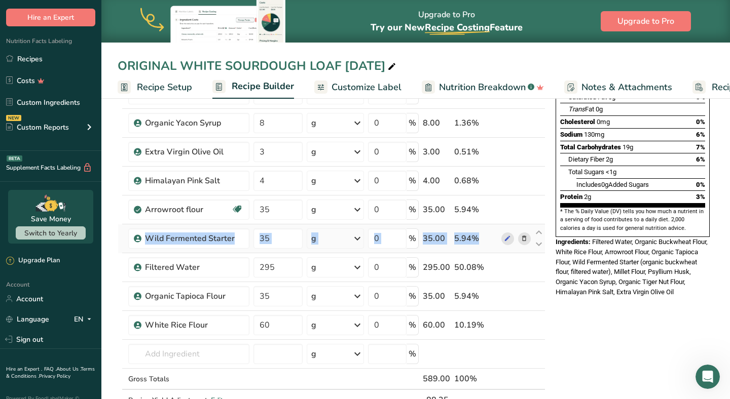
drag, startPoint x: 121, startPoint y: 271, endPoint x: 122, endPoint y: 250, distance: 20.3
click at [122, 250] on tbody "Organic Buckwheat Flour 70 g Weight Units g kg mg See more Volume Units l Volum…" at bounding box center [331, 201] width 427 height 417
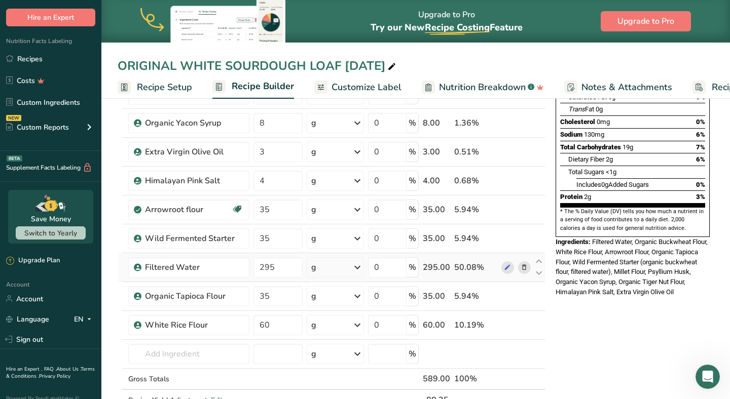
click at [508, 278] on td at bounding box center [515, 267] width 33 height 29
click at [539, 260] on icon at bounding box center [538, 262] width 12 height 8
type input "295"
type input "35"
click at [541, 261] on icon at bounding box center [538, 262] width 12 height 8
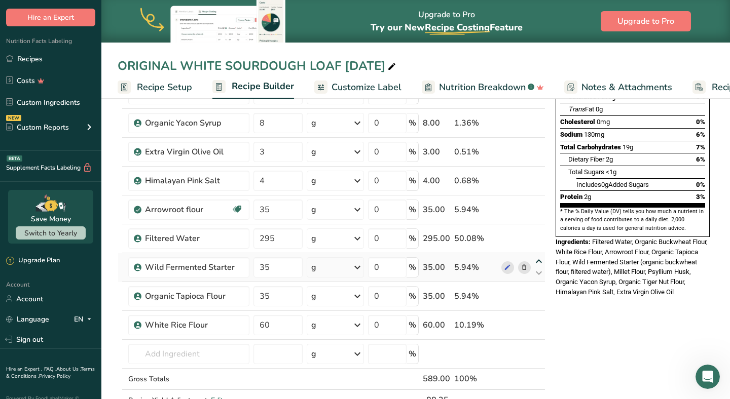
type input "35"
type input "295"
click at [540, 259] on div "Ingredient * Amount * Unit * Waste * .a-a{fill:#347362;}.b-a{fill:#fff;} Grams …" at bounding box center [332, 202] width 428 height 461
click at [541, 232] on icon at bounding box center [538, 233] width 12 height 8
click at [539, 202] on icon at bounding box center [538, 204] width 12 height 8
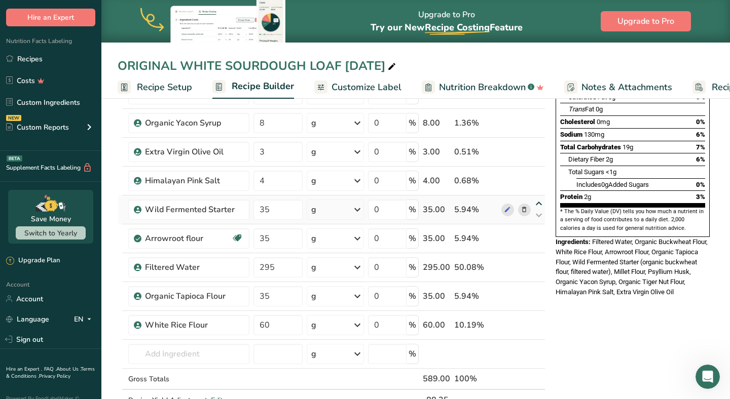
type input "35"
type input "4"
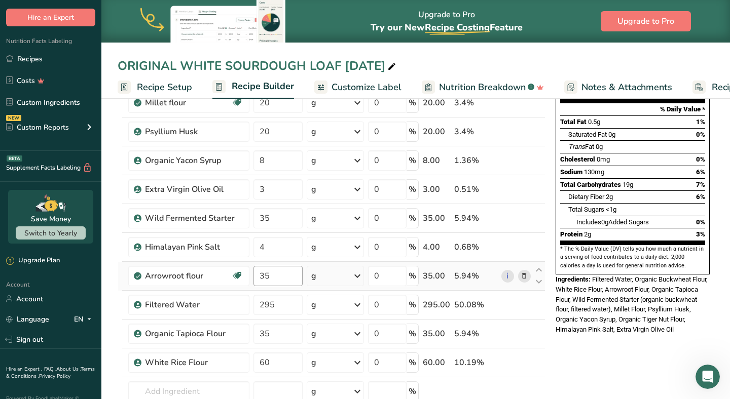
scroll to position [136, 0]
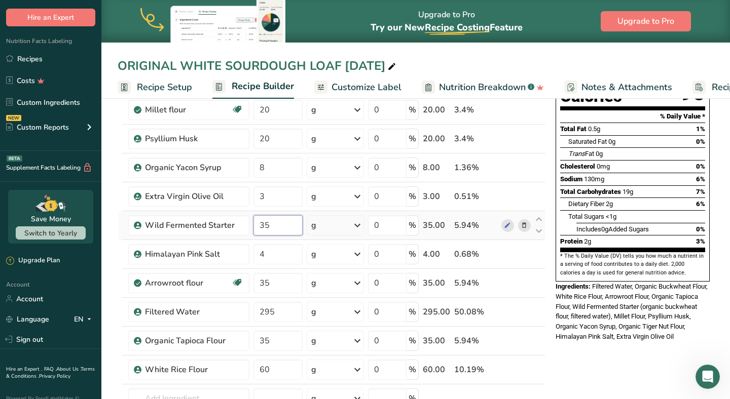
click at [283, 229] on input "35" at bounding box center [277, 225] width 49 height 20
type input "36"
click at [562, 341] on div "* This label's values have been manually overridden Nutrition Facts 10 Servings…" at bounding box center [632, 397] width 162 height 843
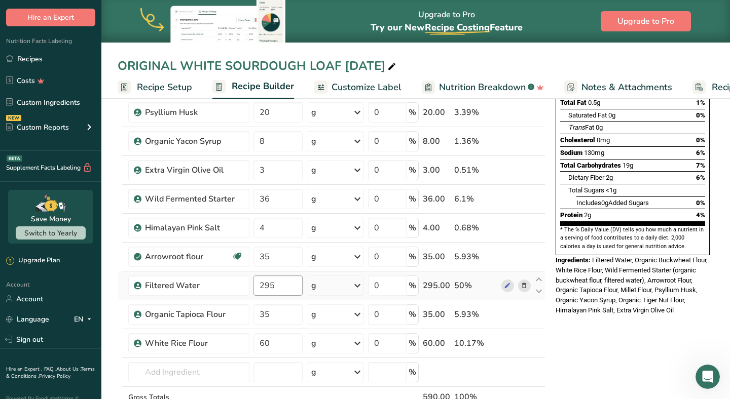
scroll to position [163, 0]
click at [293, 282] on input "295" at bounding box center [277, 285] width 49 height 20
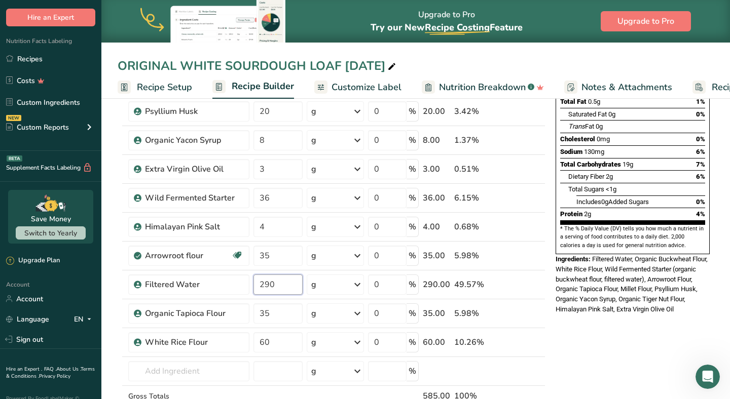
type input "290"
click at [623, 325] on div "* This label's values have been manually overridden Nutrition Facts 10 Servings…" at bounding box center [632, 369] width 162 height 843
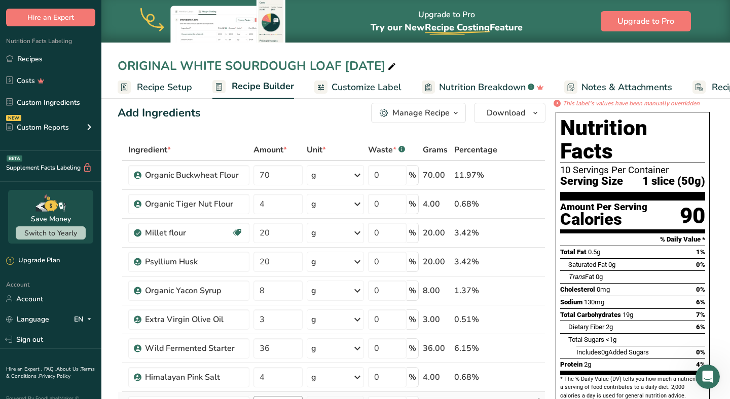
scroll to position [0, 0]
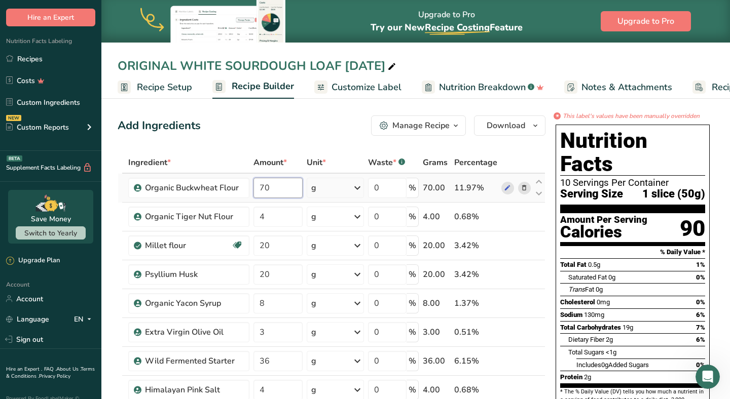
click at [287, 189] on input "70" at bounding box center [277, 188] width 49 height 20
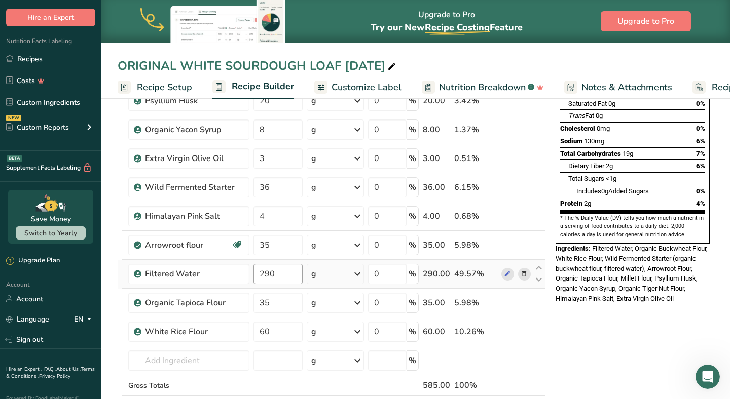
scroll to position [174, 0]
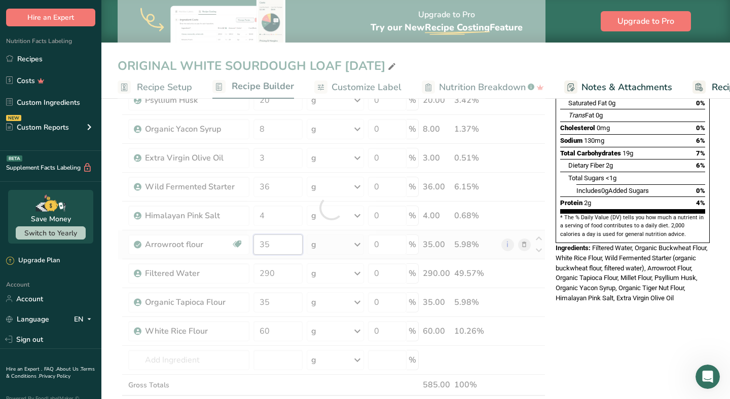
click at [290, 246] on div "Ingredient * Amount * Unit * Waste * .a-a{fill:#347362;}.b-a{fill:#fff;} Grams …" at bounding box center [332, 208] width 428 height 461
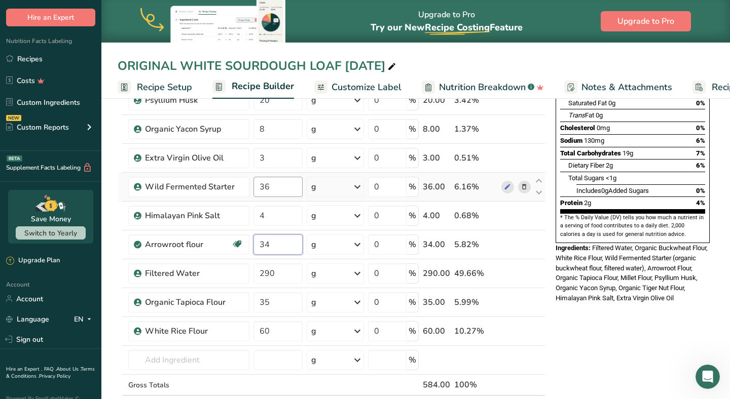
type input "34"
click at [295, 190] on div "Ingredient * Amount * Unit * Waste * .a-a{fill:#347362;}.b-a{fill:#fff;} Grams …" at bounding box center [332, 208] width 428 height 461
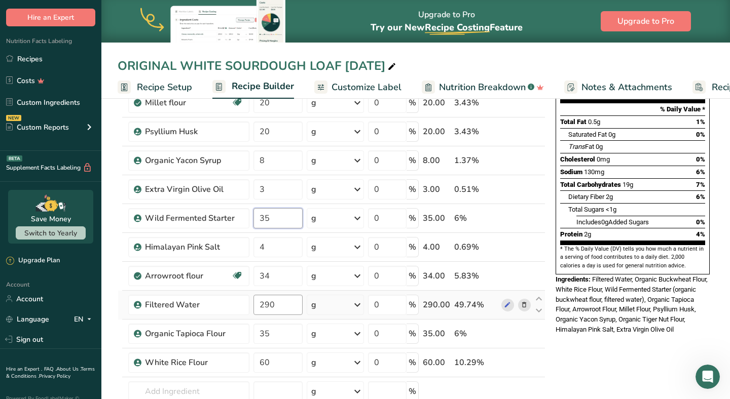
scroll to position [142, 0]
type input "35"
click at [284, 337] on div "Ingredient * Amount * Unit * Waste * .a-a{fill:#347362;}.b-a{fill:#fff;} Grams …" at bounding box center [332, 240] width 428 height 461
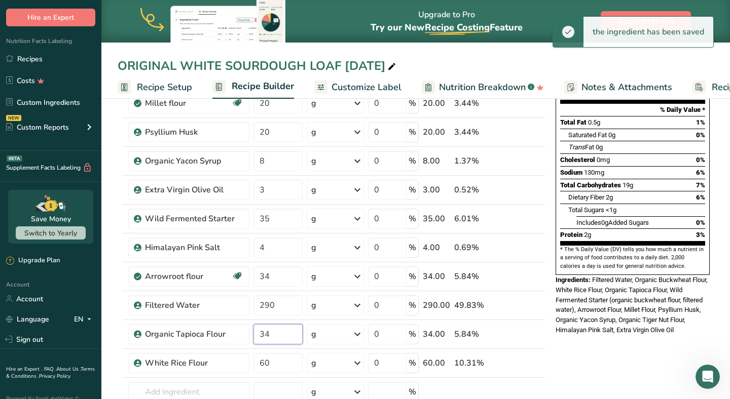
type input "34"
click at [556, 338] on div "* This label's values have been manually overridden Nutrition Facts 10 Servings…" at bounding box center [632, 390] width 162 height 843
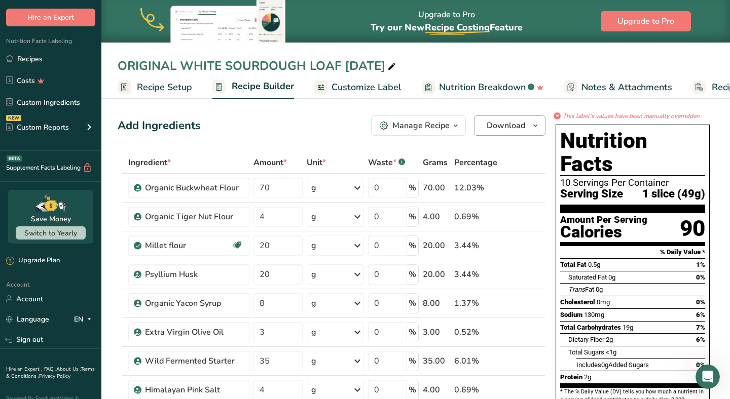
scroll to position [0, 0]
click at [510, 131] on span "Download" at bounding box center [505, 126] width 39 height 12
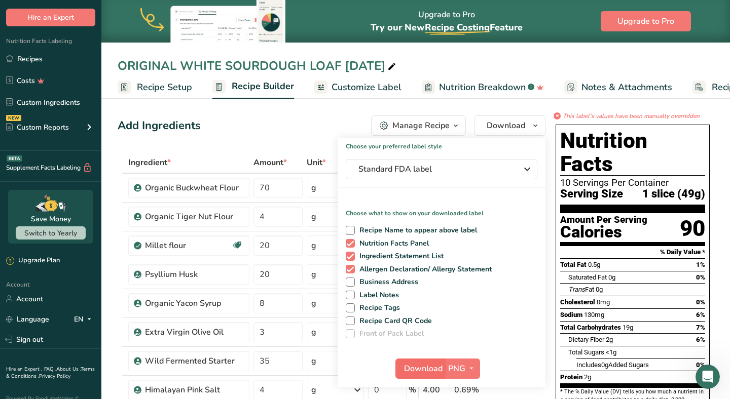
click at [429, 368] on span "Download" at bounding box center [423, 369] width 39 height 12
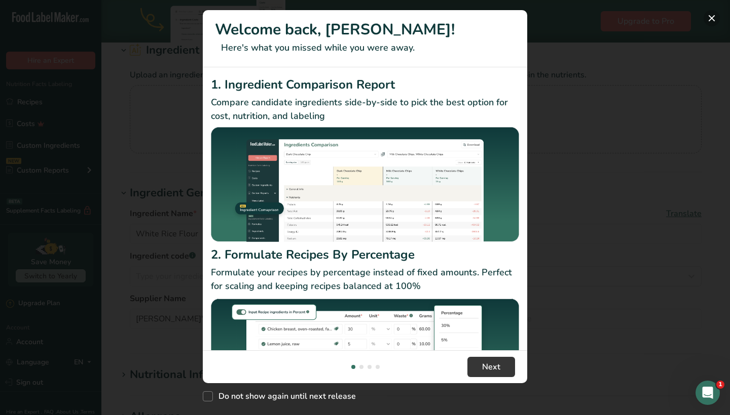
click at [711, 19] on button "New Features" at bounding box center [711, 18] width 16 height 16
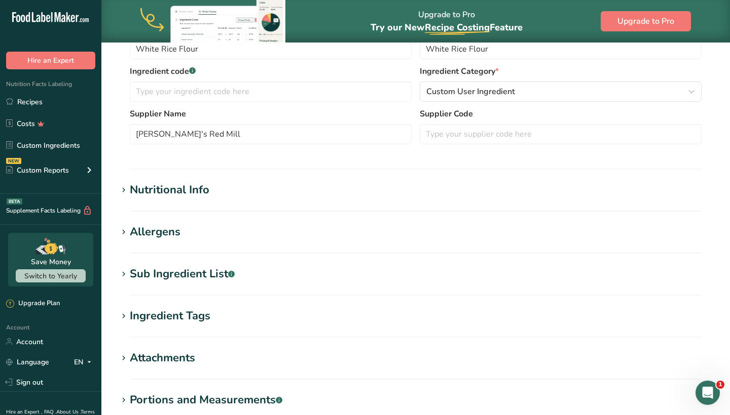
scroll to position [237, 0]
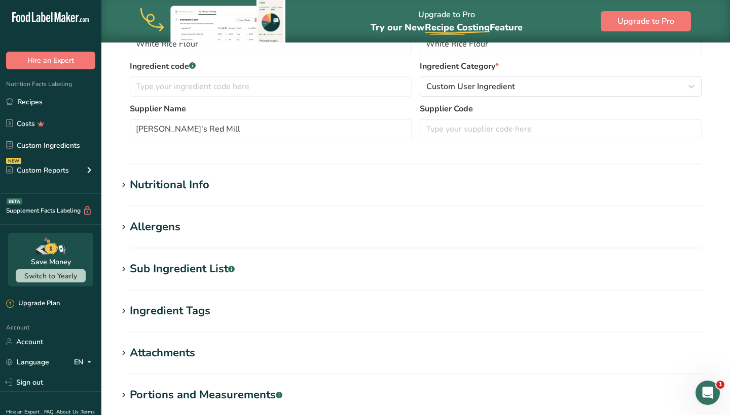
click at [219, 192] on h1 "Nutritional Info" at bounding box center [416, 185] width 596 height 17
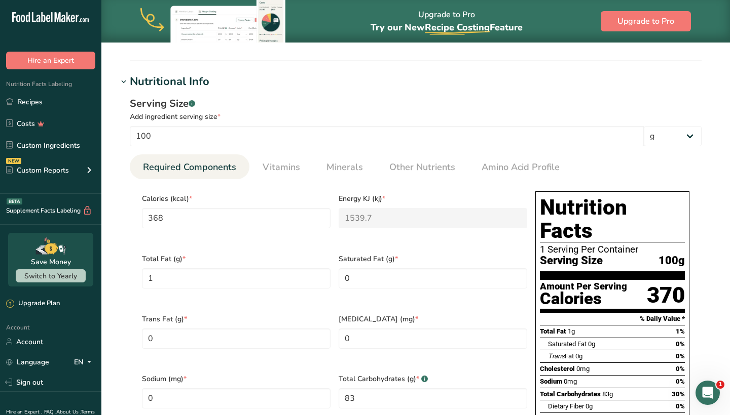
scroll to position [339, 0]
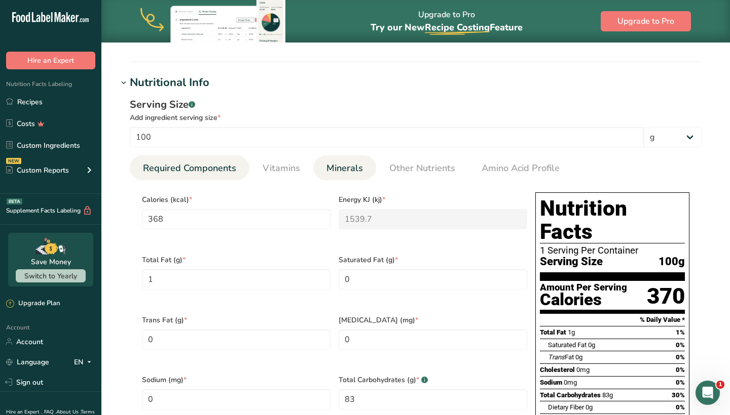
click at [341, 171] on span "Minerals" at bounding box center [344, 169] width 36 height 14
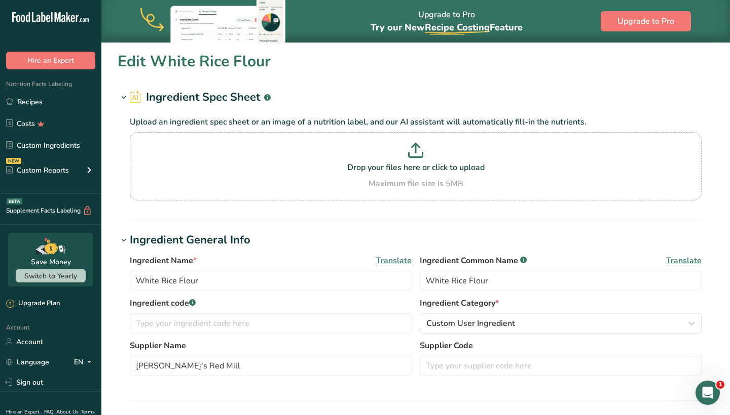
scroll to position [0, 0]
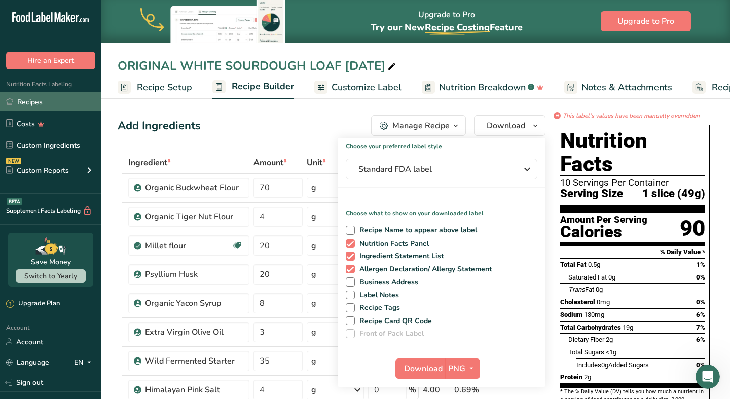
scroll to position [43, 0]
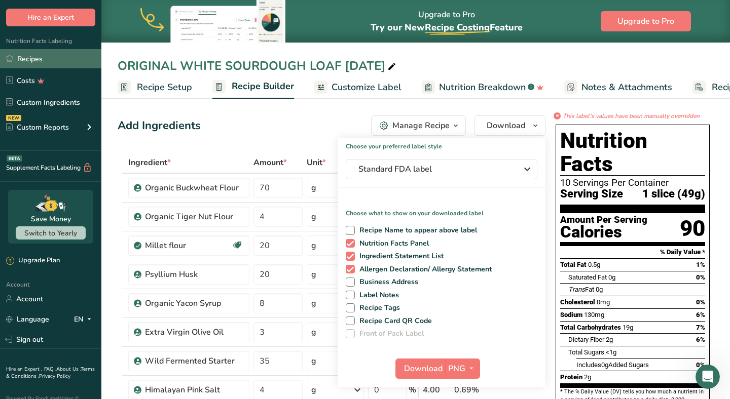
click at [26, 62] on link "Recipes" at bounding box center [50, 58] width 101 height 19
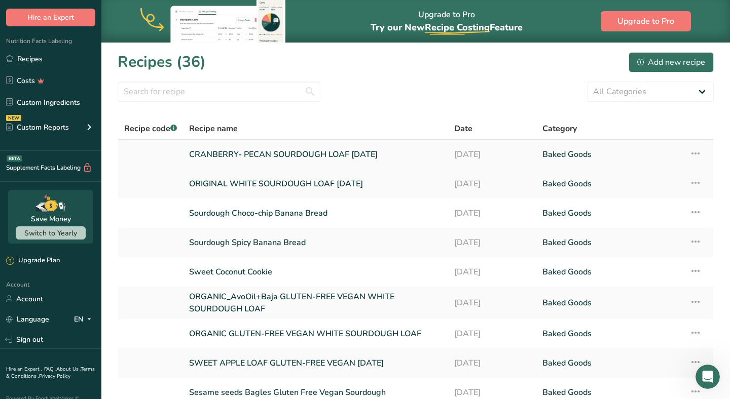
click at [234, 156] on link "CRANBERRY- PECAN SOURDOUGH LOAF [DATE]" at bounding box center [315, 154] width 253 height 21
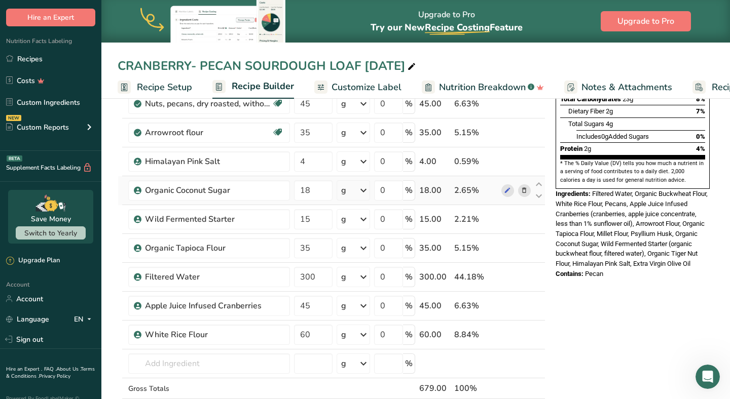
scroll to position [236, 0]
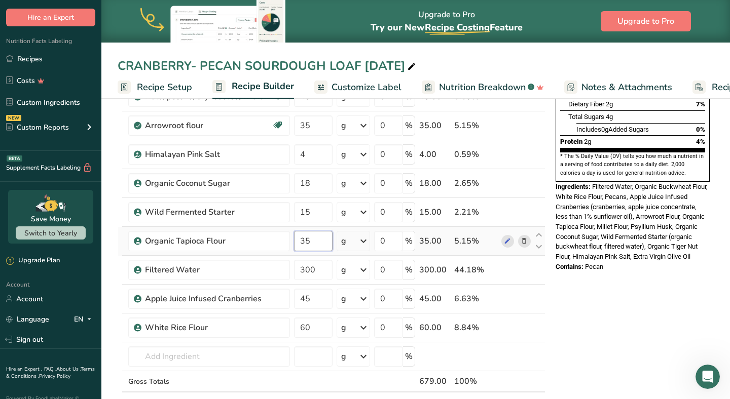
click at [316, 241] on input "35" at bounding box center [313, 241] width 39 height 20
type input "34"
click at [112, 274] on section "Add Ingredients Manage Recipe Delete Recipe Duplicate Recipe Scale Recipe Save …" at bounding box center [415, 326] width 628 height 933
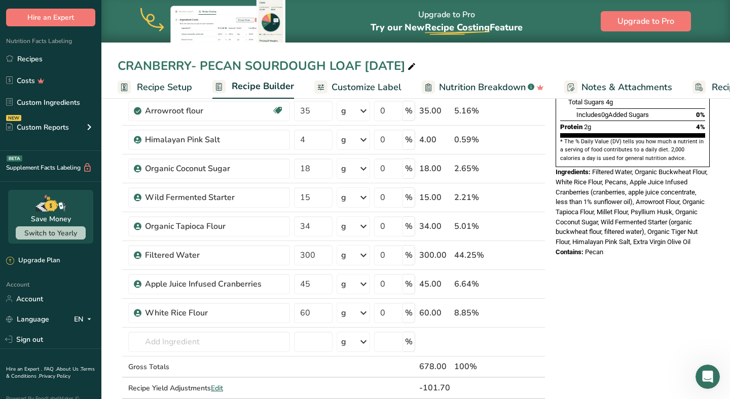
scroll to position [251, 0]
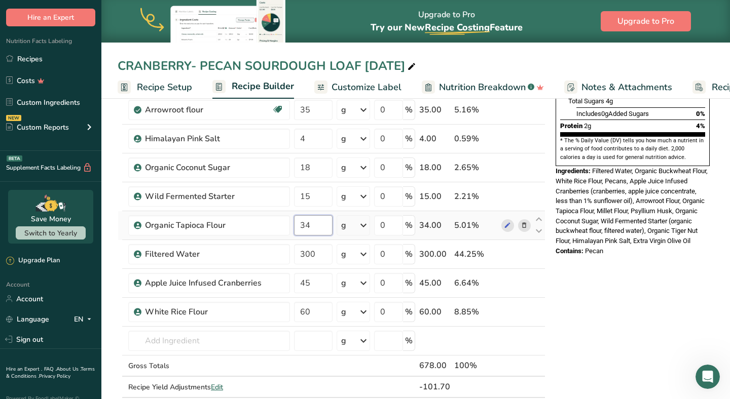
click at [319, 221] on input "34" at bounding box center [313, 225] width 39 height 20
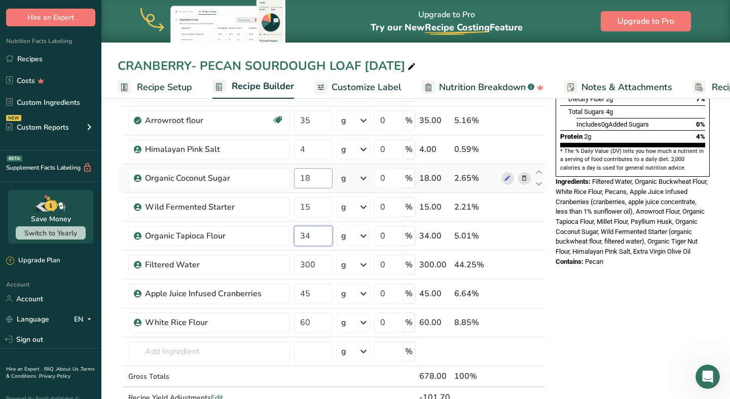
scroll to position [239, 0]
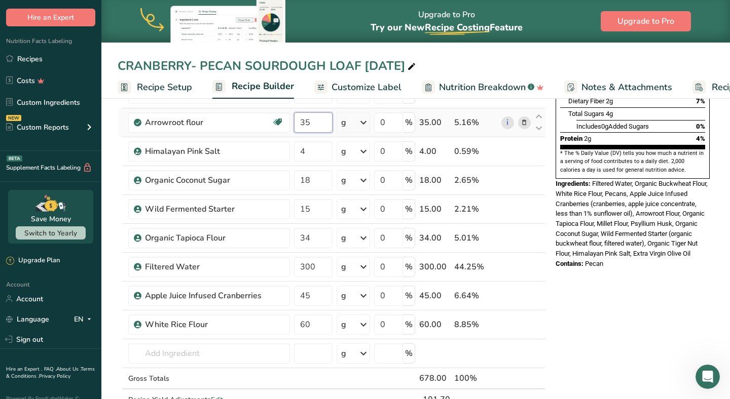
click at [316, 131] on div "Ingredient * Amount * Unit * Waste * .a-a{fill:#347362;}.b-a{fill:#fff;} Grams …" at bounding box center [332, 172] width 428 height 518
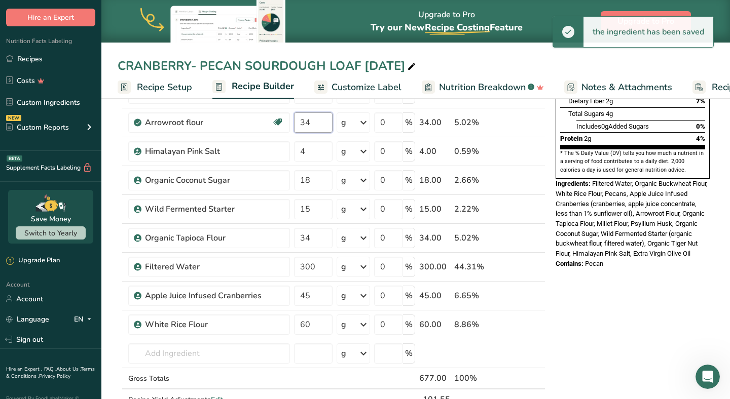
type input "34"
click at [105, 179] on section "Add Ingredients Manage Recipe Delete Recipe Duplicate Recipe Scale Recipe Save …" at bounding box center [415, 323] width 628 height 933
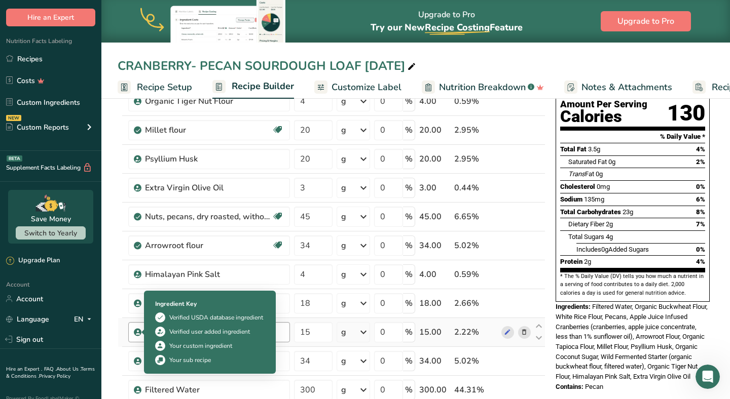
scroll to position [116, 0]
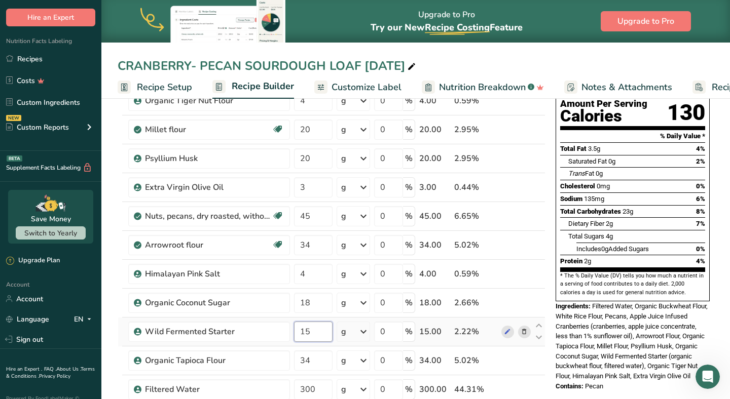
click at [316, 335] on input "15" at bounding box center [313, 332] width 39 height 20
type input "1"
type input "35"
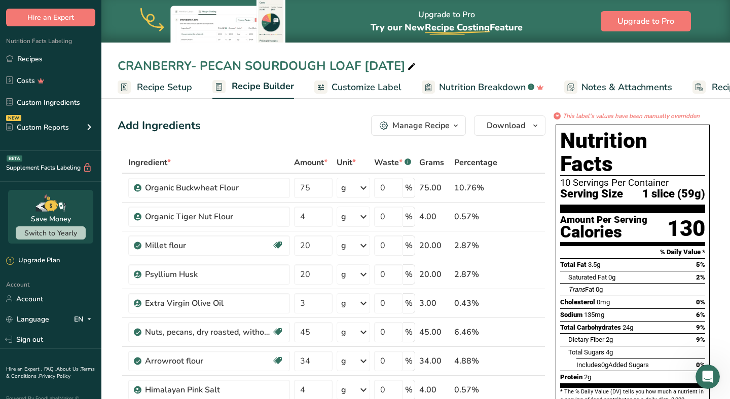
scroll to position [0, 0]
click at [508, 125] on span "Download" at bounding box center [505, 126] width 39 height 12
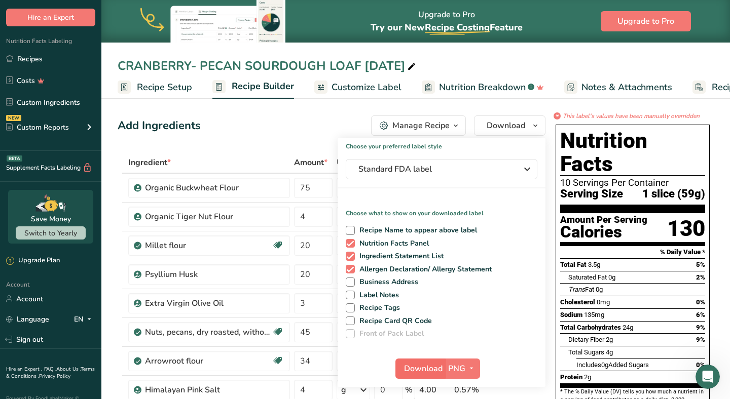
click at [423, 370] on span "Download" at bounding box center [423, 369] width 39 height 12
click at [417, 371] on span "Download" at bounding box center [423, 369] width 39 height 12
click at [39, 59] on link "Recipes" at bounding box center [50, 58] width 101 height 19
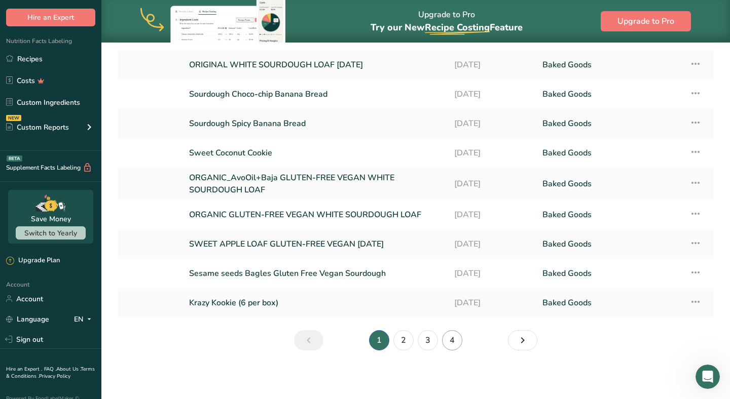
scroll to position [119, 0]
click at [457, 338] on link "4" at bounding box center [452, 340] width 20 height 20
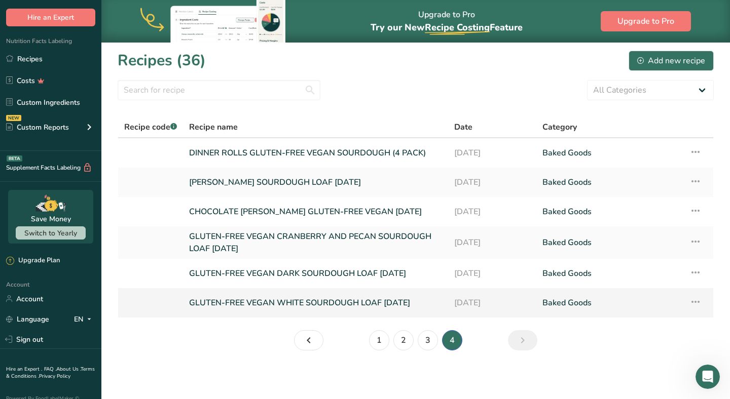
scroll to position [2, 0]
click at [352, 185] on link "[PERSON_NAME] SOURDOUGH LOAF [DATE]" at bounding box center [315, 182] width 253 height 21
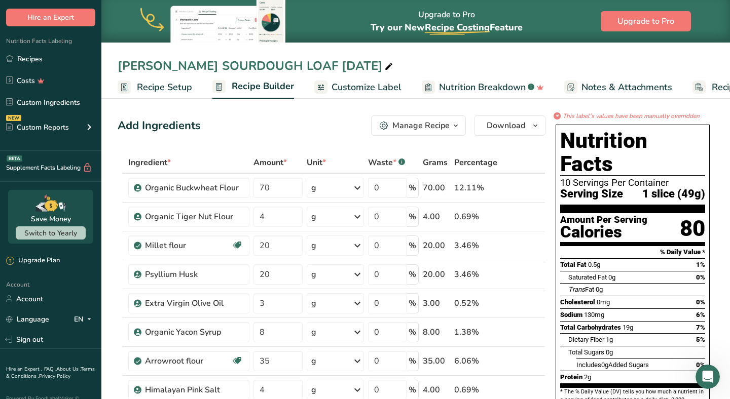
click at [384, 68] on icon at bounding box center [388, 67] width 9 height 14
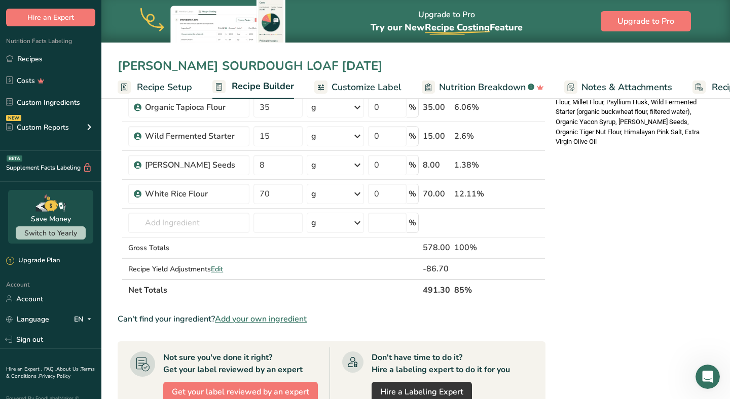
scroll to position [342, 0]
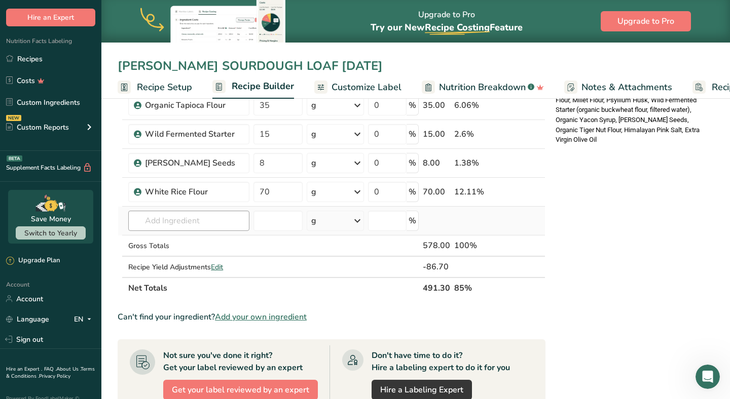
type input "CARAWAY SOURDOUGH LOAF APR 2025"
click at [213, 222] on input "text" at bounding box center [188, 221] width 121 height 20
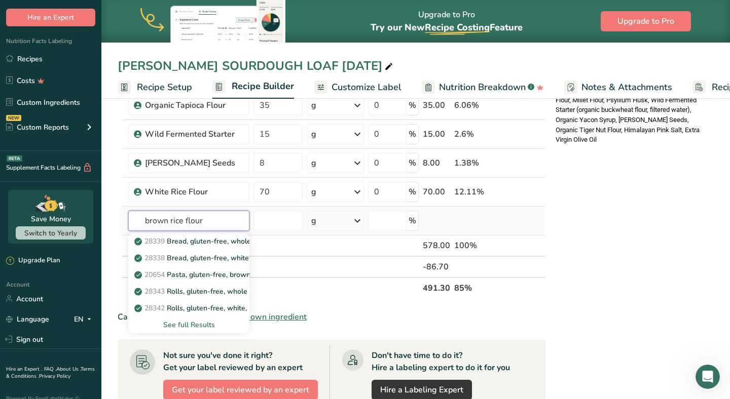
type input "brown rice flour"
click at [182, 324] on div "See full Results" at bounding box center [188, 325] width 105 height 11
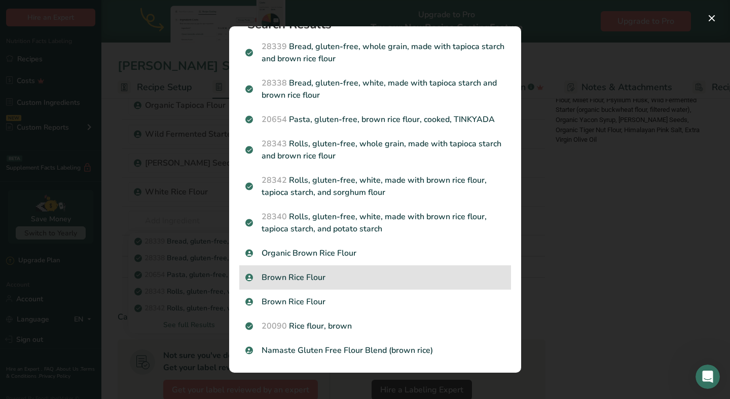
scroll to position [22, 0]
click at [309, 272] on p "Brown Rice Flour" at bounding box center [374, 278] width 259 height 12
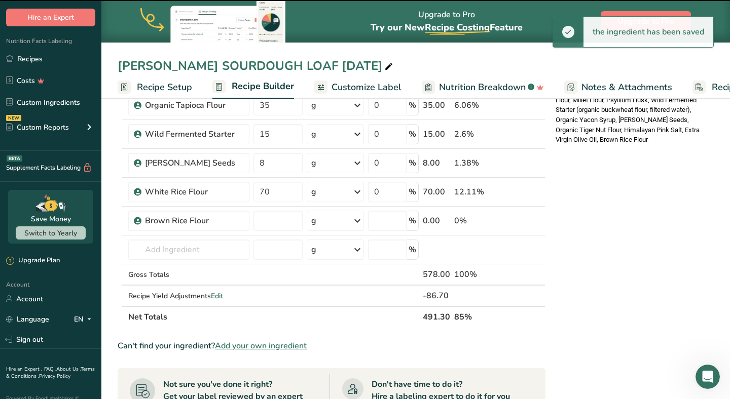
type input "0"
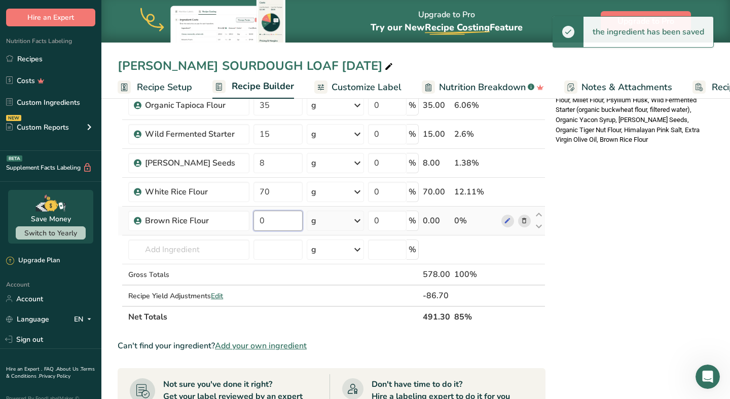
click at [283, 222] on input "0" at bounding box center [277, 221] width 49 height 20
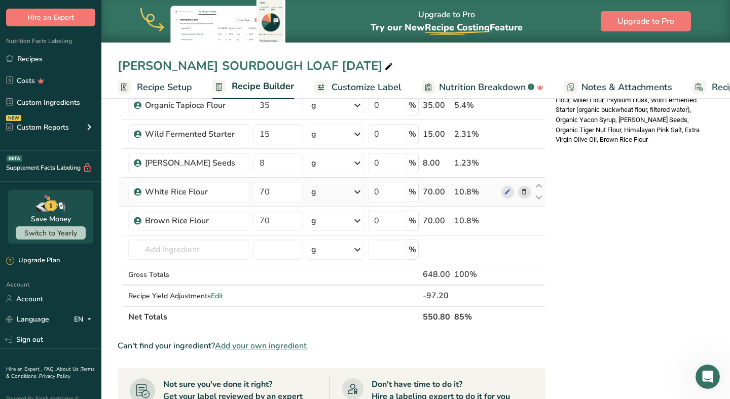
click at [527, 193] on div "Ingredient * Amount * Unit * Waste * .a-a{fill:#347362;}.b-a{fill:#fff;} Grams …" at bounding box center [332, 69] width 428 height 518
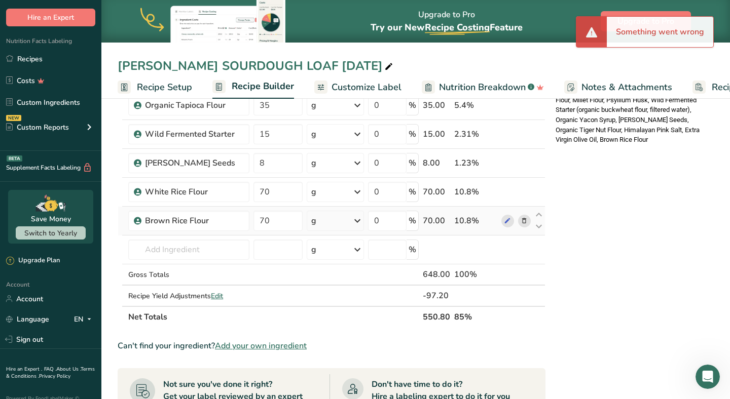
click at [523, 220] on icon at bounding box center [523, 221] width 7 height 11
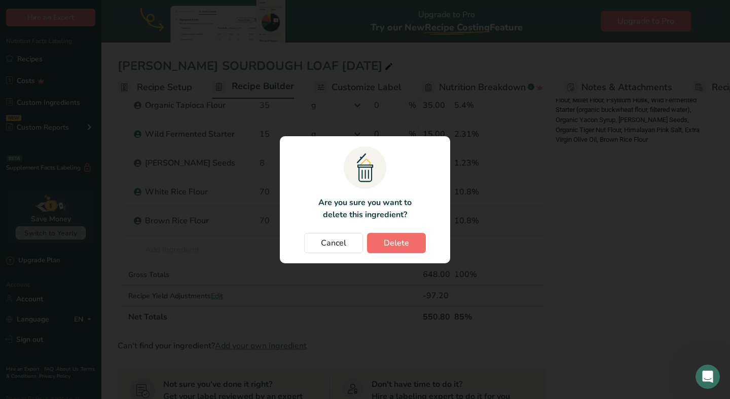
click at [382, 242] on button "Delete" at bounding box center [396, 243] width 59 height 20
type input "0"
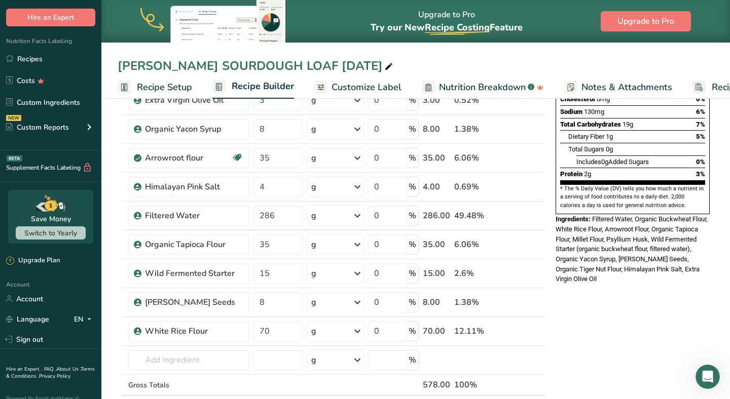
scroll to position [218, 0]
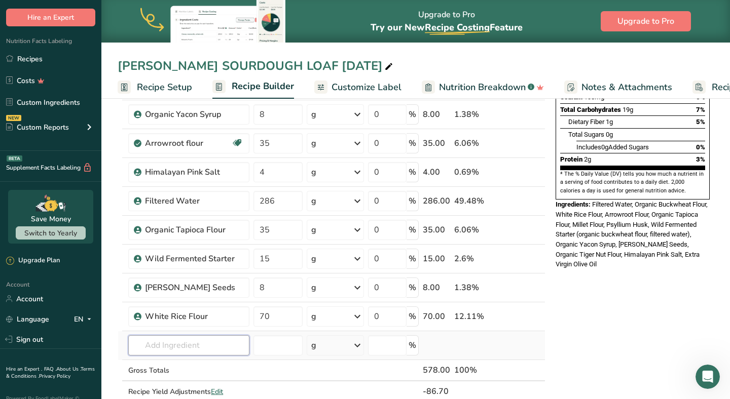
click at [197, 346] on input "text" at bounding box center [188, 345] width 121 height 20
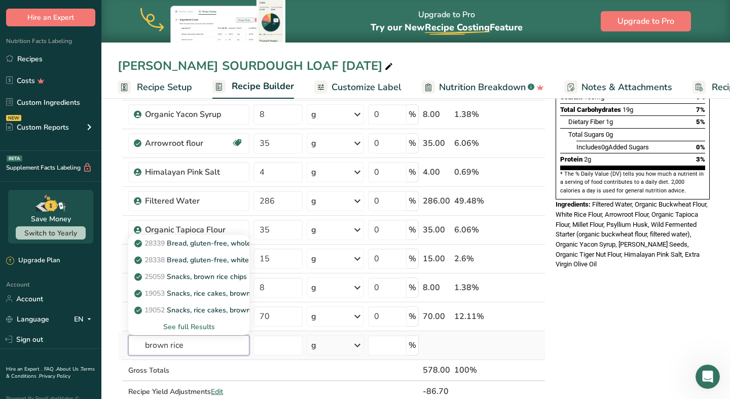
type input "brown rice"
click at [189, 327] on div "See full Results" at bounding box center [188, 327] width 105 height 11
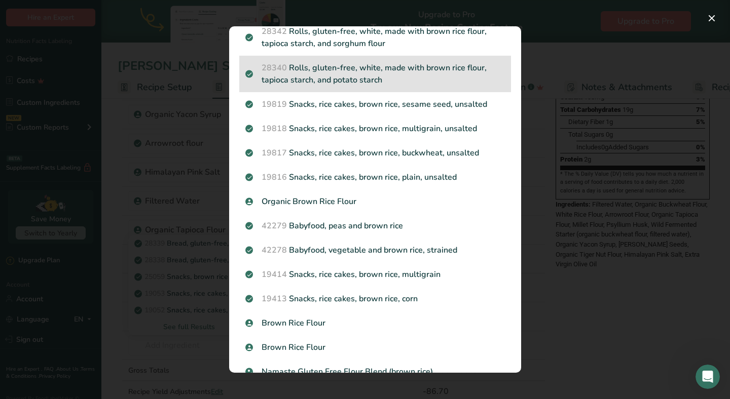
scroll to position [278, 0]
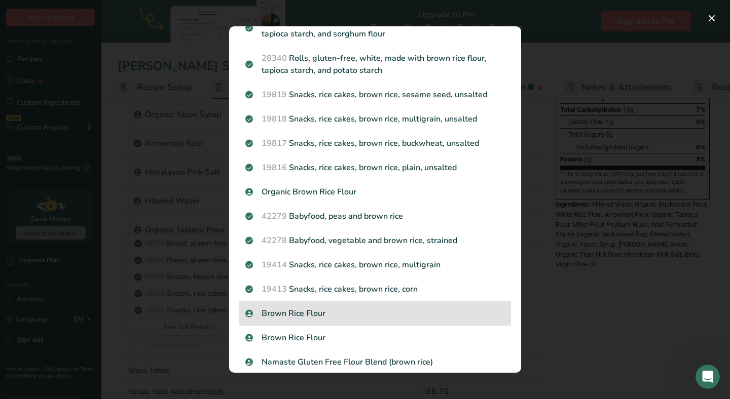
click at [308, 317] on p "Brown Rice Flour" at bounding box center [374, 314] width 259 height 12
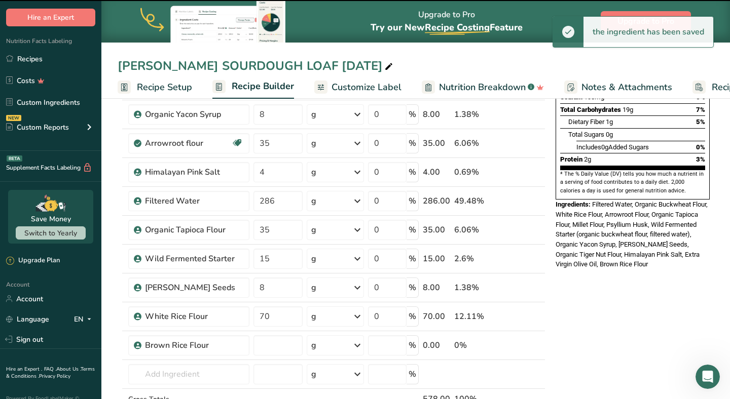
type input "0"
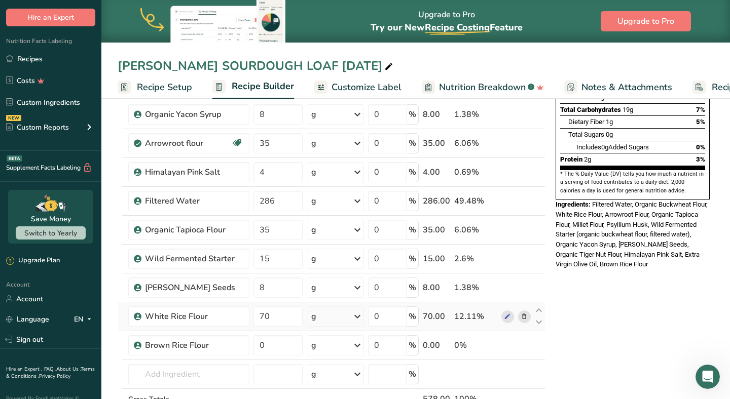
click at [527, 318] on icon at bounding box center [523, 317] width 7 height 11
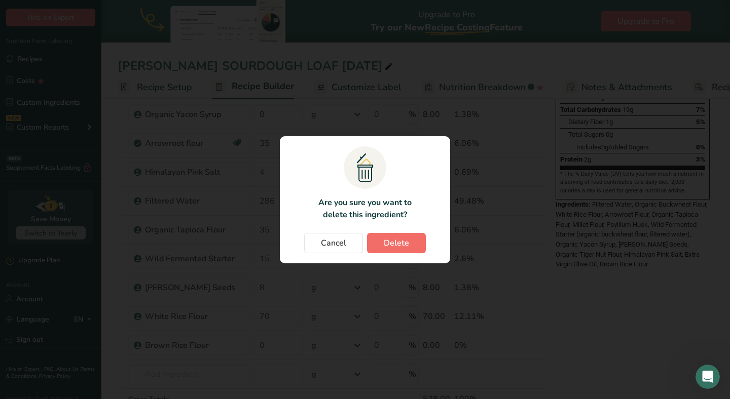
click at [415, 245] on button "Delete" at bounding box center [396, 243] width 59 height 20
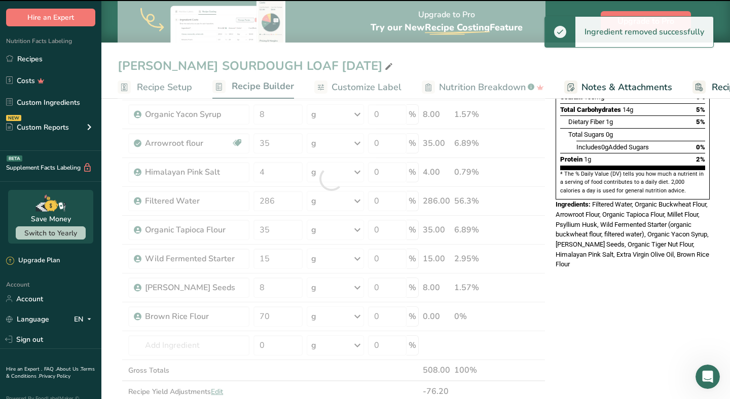
type input "0"
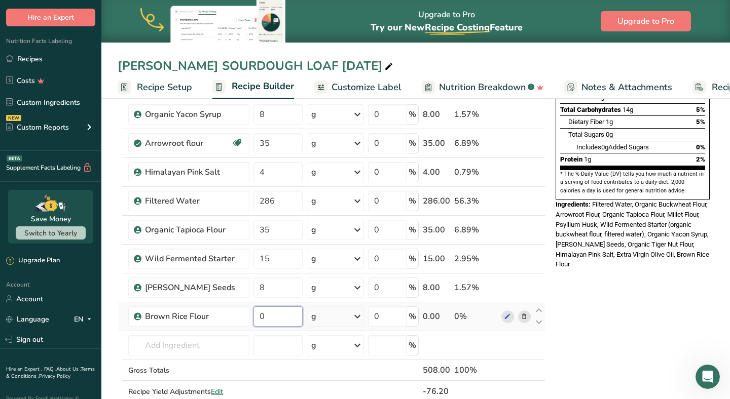
click at [285, 320] on input "0" at bounding box center [277, 317] width 49 height 20
type input "70"
click at [555, 291] on div "* This label's values have been manually overridden Nutrition Facts 10 Servings…" at bounding box center [632, 330] width 162 height 872
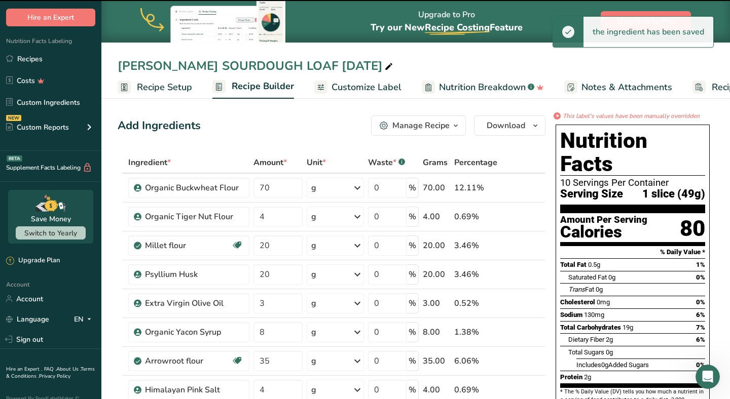
scroll to position [0, 0]
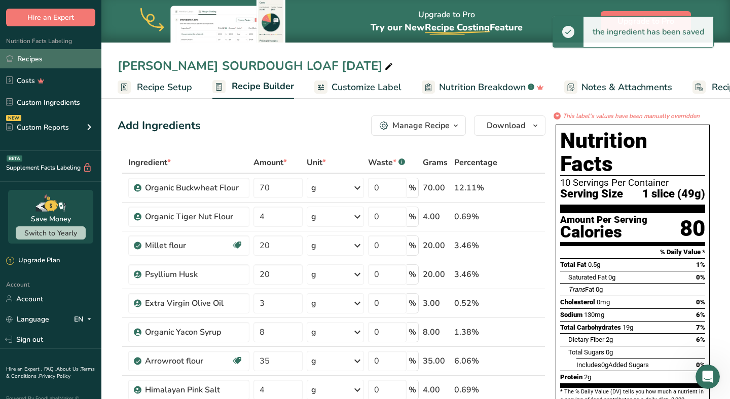
click at [50, 61] on link "Recipes" at bounding box center [50, 58] width 101 height 19
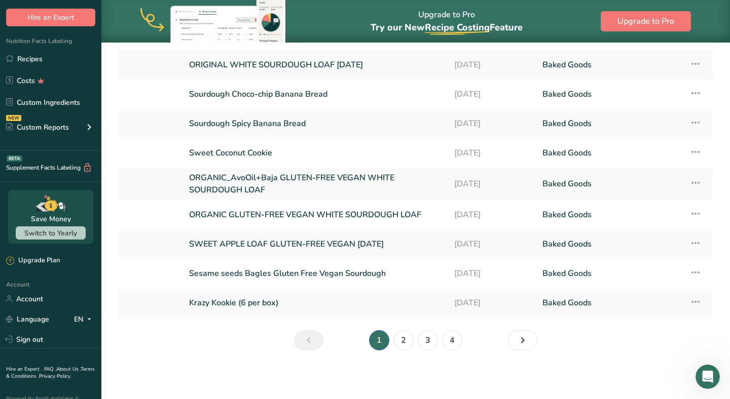
scroll to position [119, 0]
click at [453, 337] on link "4" at bounding box center [452, 340] width 20 height 20
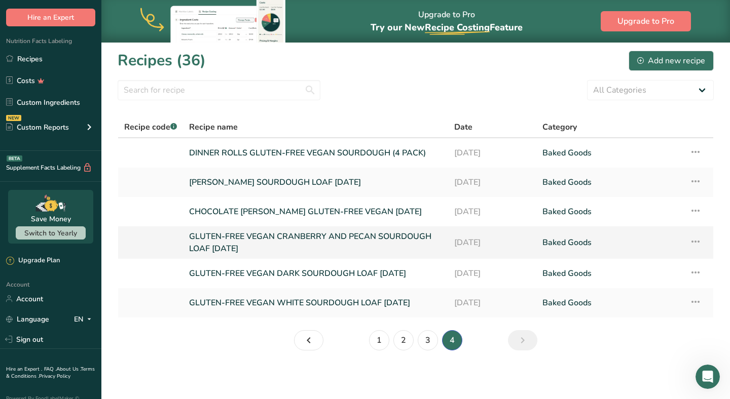
scroll to position [2, 0]
click at [697, 182] on icon at bounding box center [695, 181] width 12 height 18
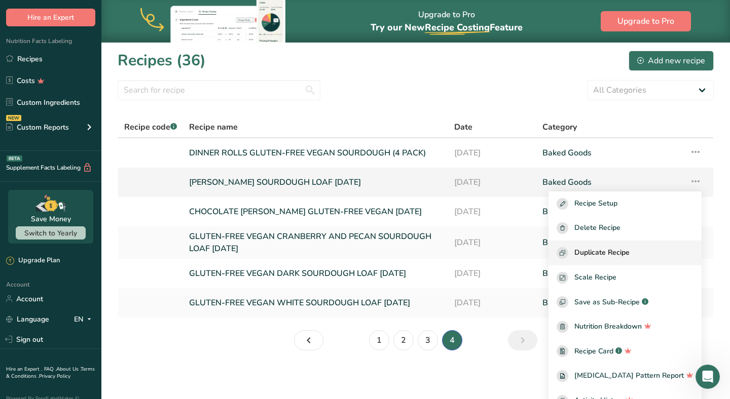
click at [611, 252] on span "Duplicate Recipe" at bounding box center [601, 253] width 55 height 12
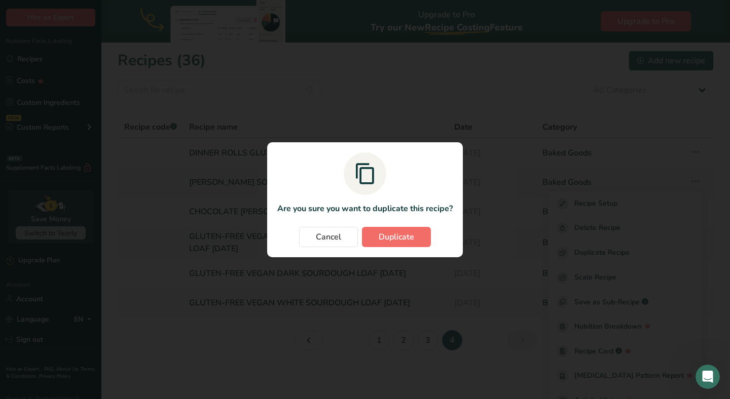
click at [391, 236] on span "Duplicate" at bounding box center [395, 237] width 35 height 12
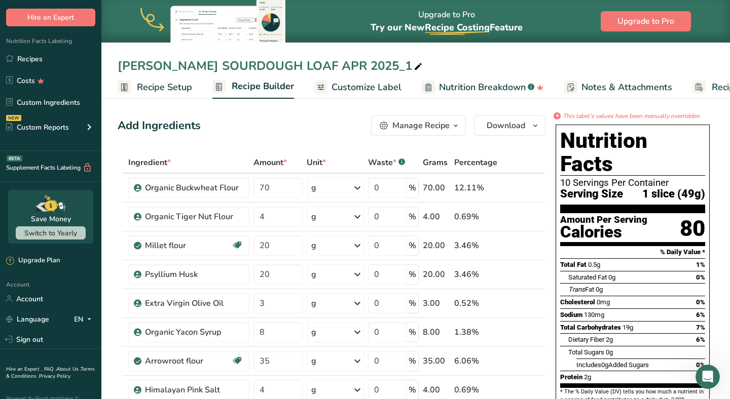
click at [340, 64] on div "CARAWAY SOURDOUGH LOAF APR 2025_1" at bounding box center [271, 66] width 307 height 18
type input "CARAWAY SOURDOUGH LOAF SEP 2025"
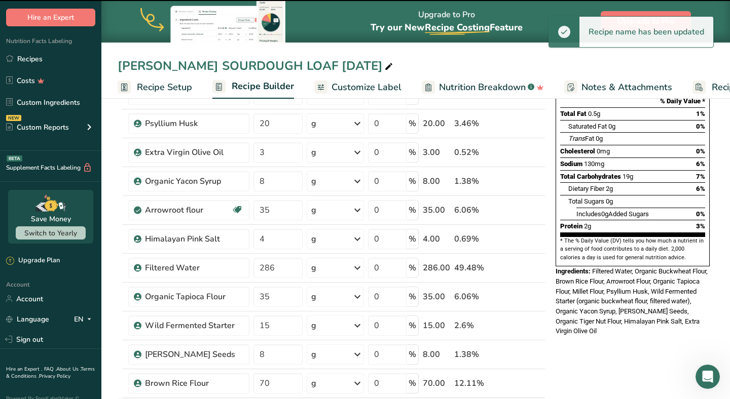
scroll to position [281, 0]
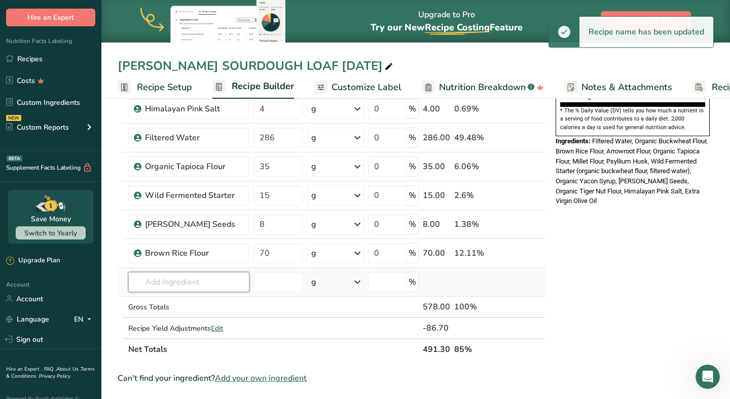
click at [163, 286] on input "text" at bounding box center [188, 282] width 121 height 20
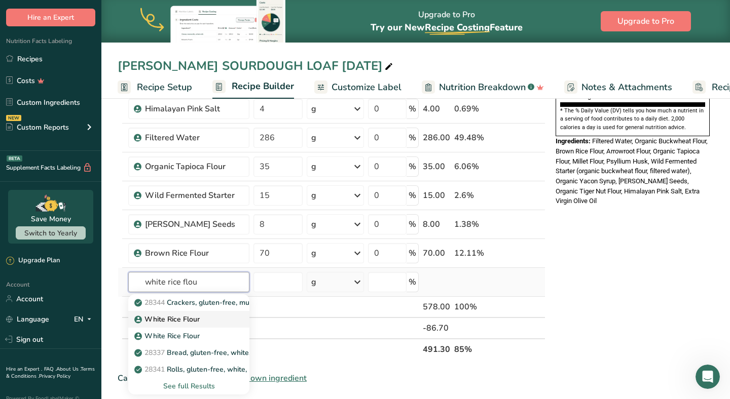
type input "white rice flou"
click at [189, 323] on p "White Rice Flour" at bounding box center [167, 319] width 63 height 11
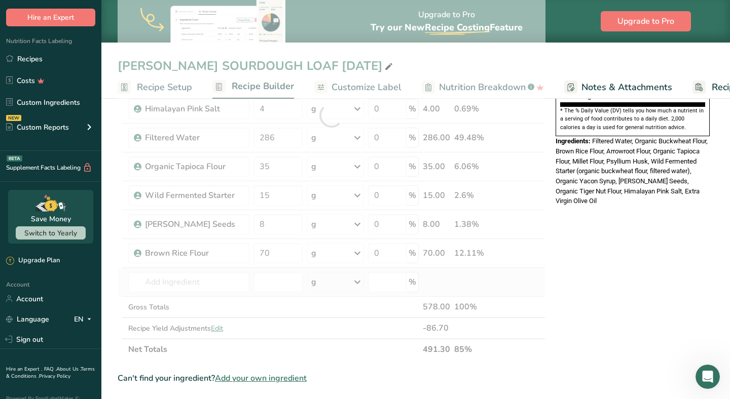
type input "White Rice Flour"
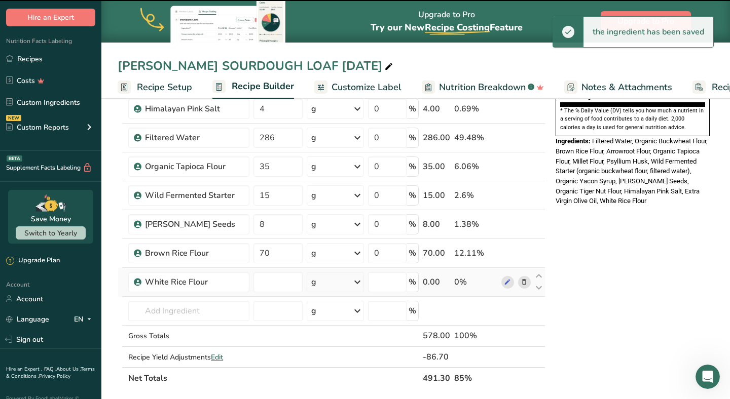
type input "0"
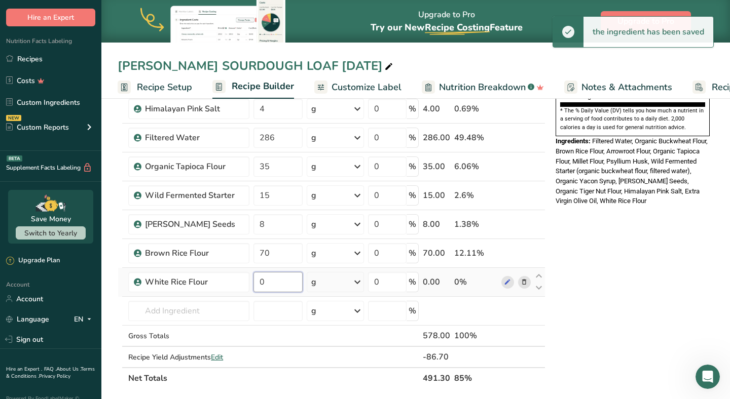
click at [271, 281] on input "0" at bounding box center [277, 282] width 49 height 20
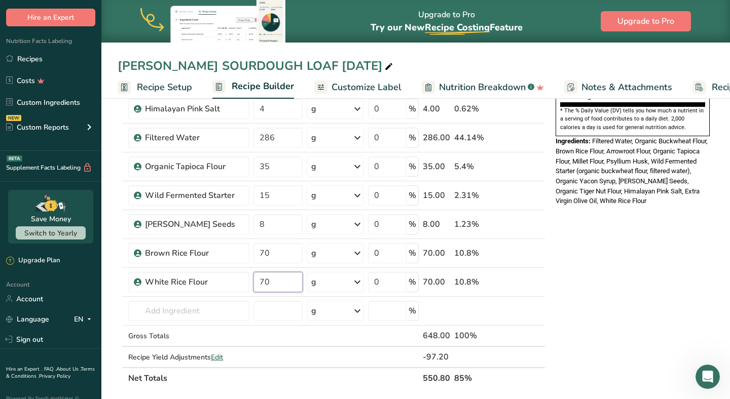
type input "70"
click at [648, 277] on div "* This label's values have been manually overridden Nutrition Facts 10 Servings…" at bounding box center [632, 280] width 162 height 901
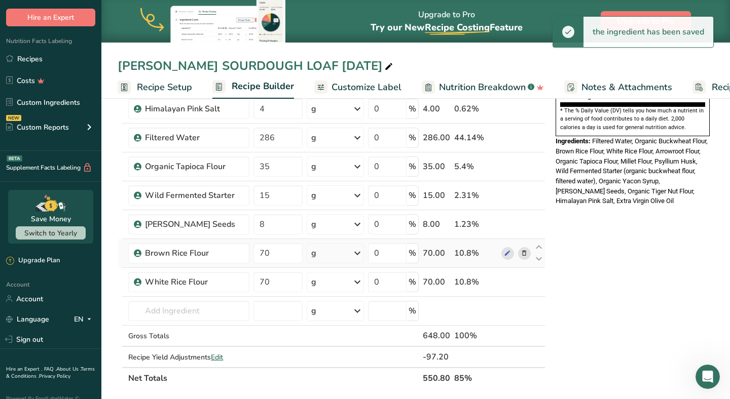
click at [527, 253] on icon at bounding box center [523, 253] width 7 height 11
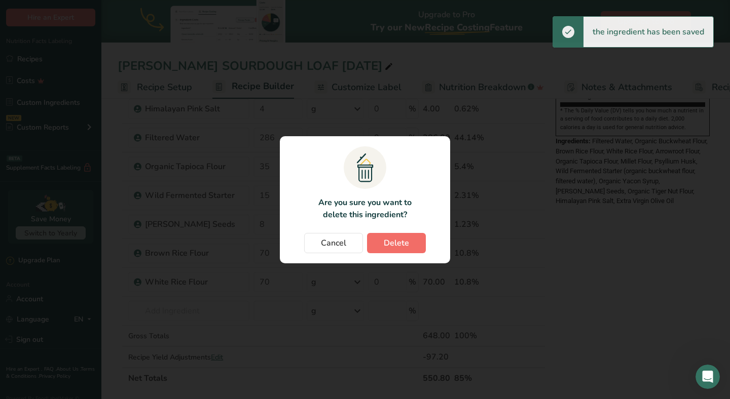
click at [418, 244] on button "Delete" at bounding box center [396, 243] width 59 height 20
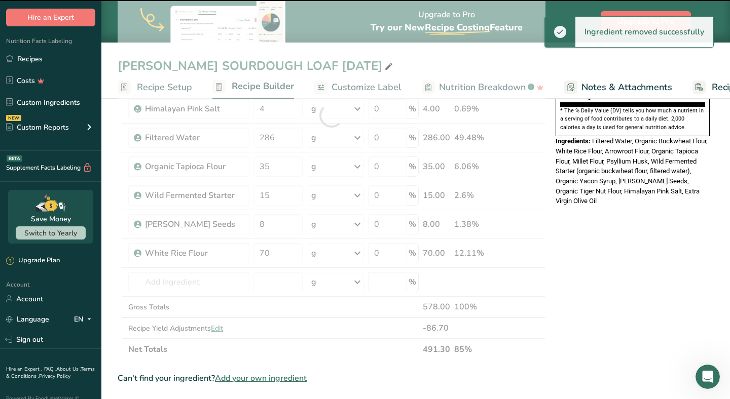
click at [118, 301] on div at bounding box center [332, 115] width 428 height 489
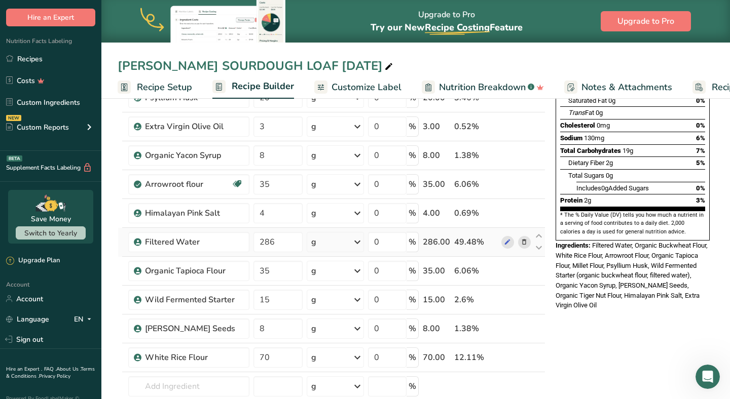
scroll to position [180, 0]
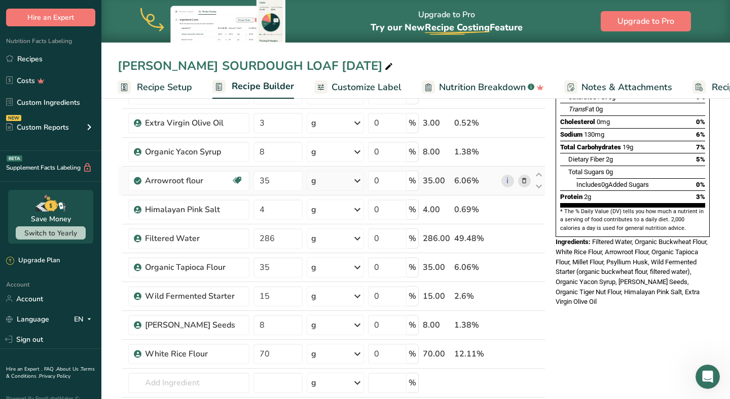
click at [290, 168] on td "35" at bounding box center [277, 181] width 53 height 29
click at [290, 173] on input "35" at bounding box center [277, 181] width 49 height 20
click at [293, 177] on input "35" at bounding box center [277, 181] width 49 height 20
type input "34"
click at [293, 268] on div "Ingredient * Amount * Unit * Waste * .a-a{fill:#347362;}.b-a{fill:#fff;} Grams …" at bounding box center [332, 216] width 428 height 489
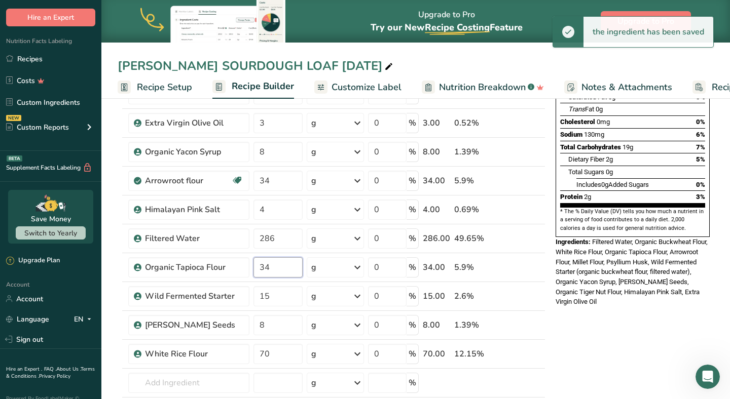
type input "34"
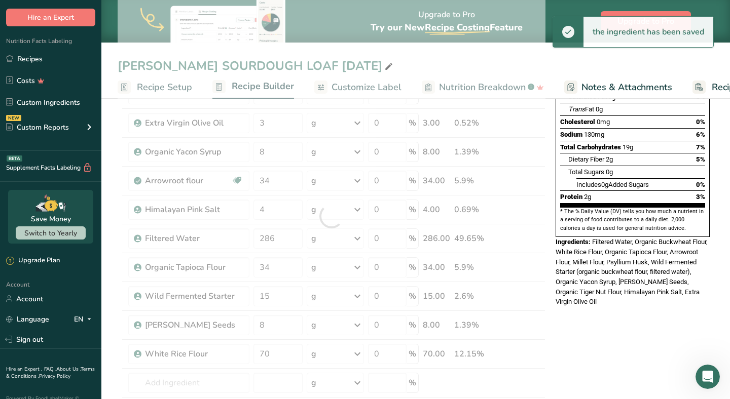
click at [111, 288] on section "Add Ingredients Manage Recipe Delete Recipe Duplicate Recipe Scale Recipe Save …" at bounding box center [415, 367] width 628 height 904
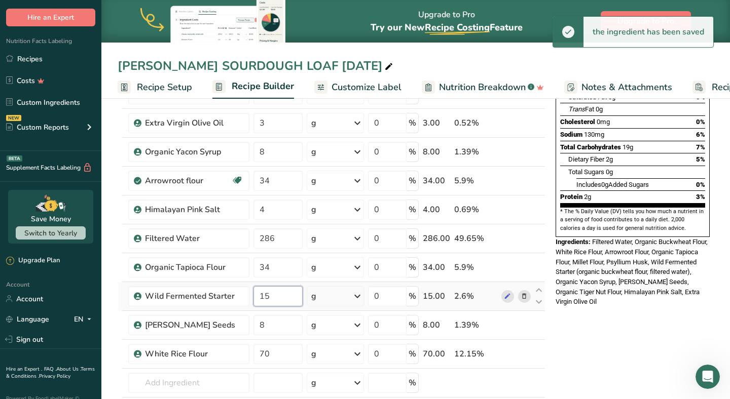
click at [282, 298] on input "15" at bounding box center [277, 296] width 49 height 20
type input "1"
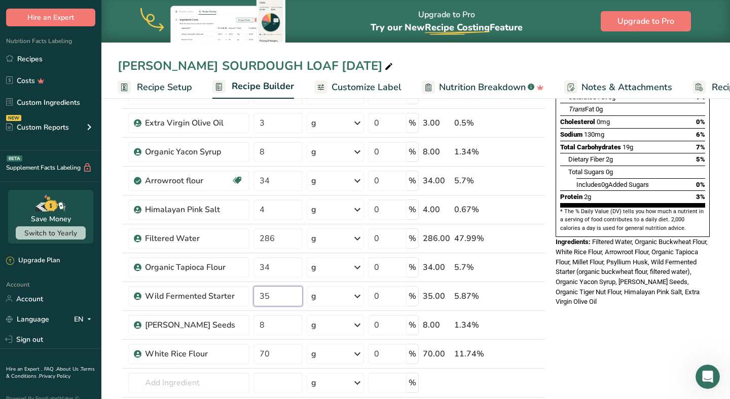
type input "35"
click at [595, 354] on div "* This label's values have been manually overridden Nutrition Facts 10 Servings…" at bounding box center [632, 367] width 162 height 872
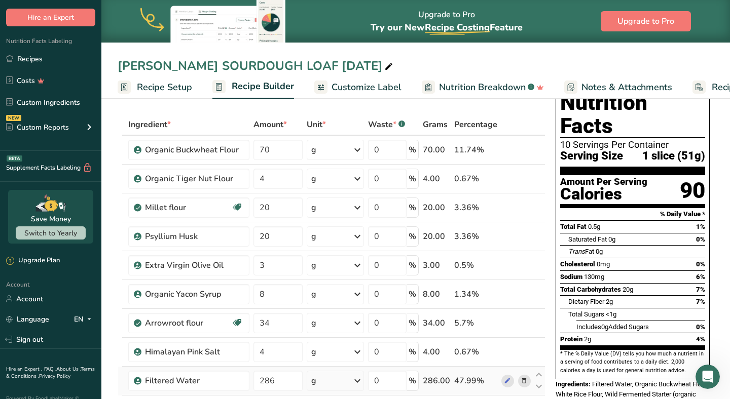
scroll to position [28, 0]
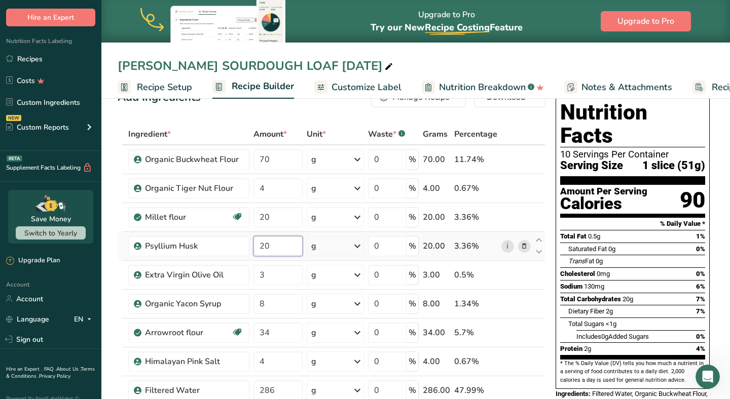
click at [296, 246] on input "20" at bounding box center [277, 246] width 49 height 20
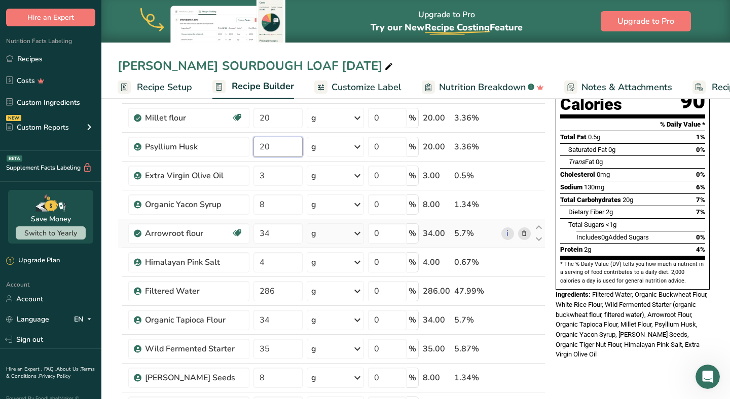
scroll to position [130, 0]
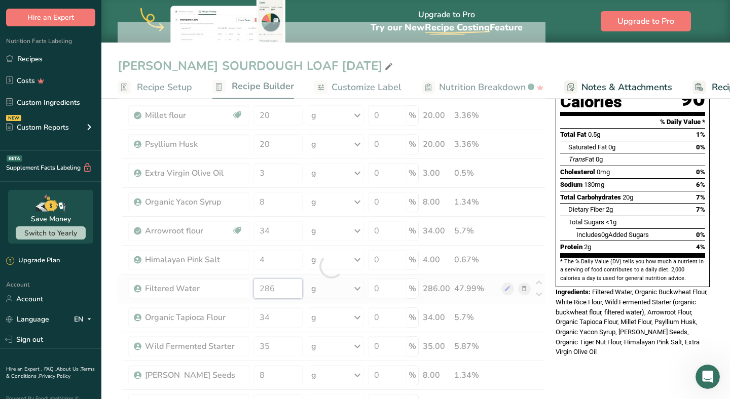
click at [295, 284] on div "Ingredient * Amount * Unit * Waste * .a-a{fill:#347362;}.b-a{fill:#fff;} Grams …" at bounding box center [332, 266] width 428 height 489
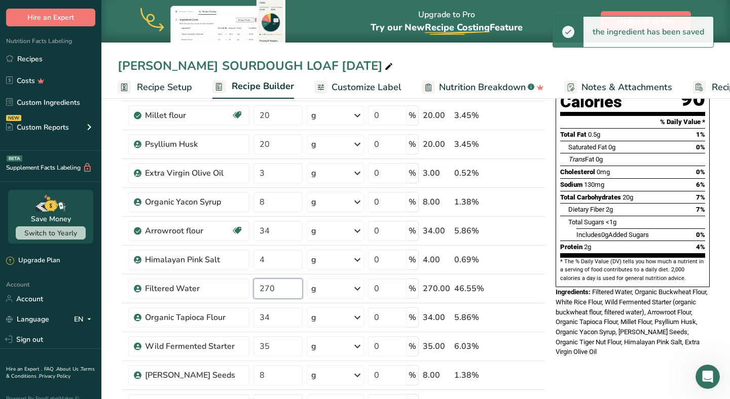
type input "270"
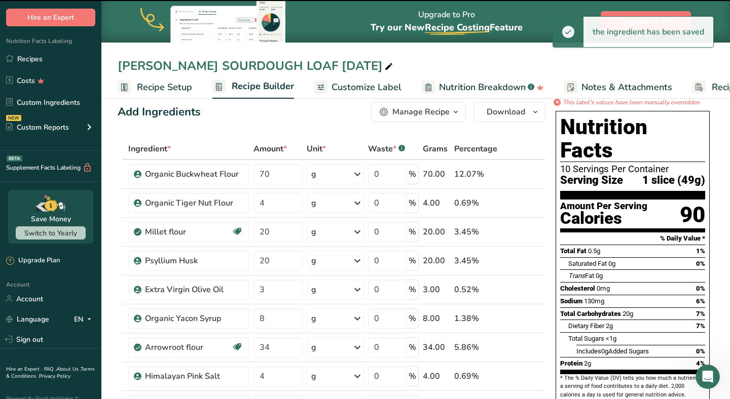
scroll to position [0, 0]
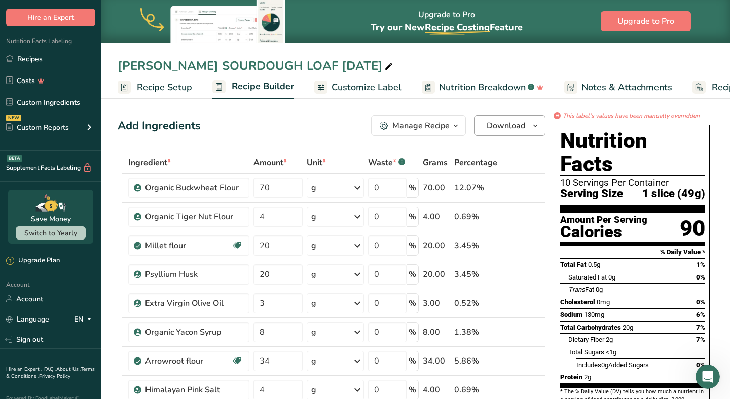
click at [501, 126] on span "Download" at bounding box center [505, 126] width 39 height 12
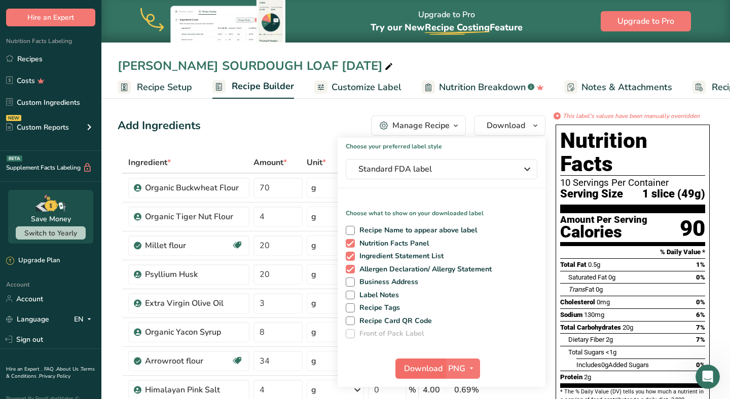
click at [413, 372] on span "Download" at bounding box center [423, 369] width 39 height 12
click at [104, 91] on ul "Recipe Setup Recipe Builder Customize Label Nutrition Breakdown .a-a{fill:#3473…" at bounding box center [452, 87] width 702 height 24
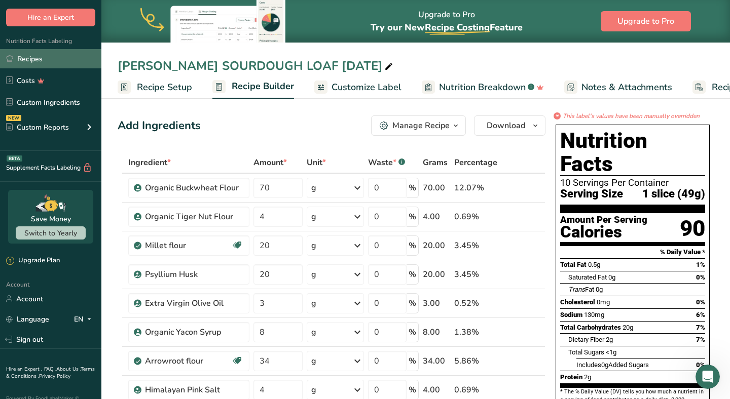
click at [45, 59] on link "Recipes" at bounding box center [50, 58] width 101 height 19
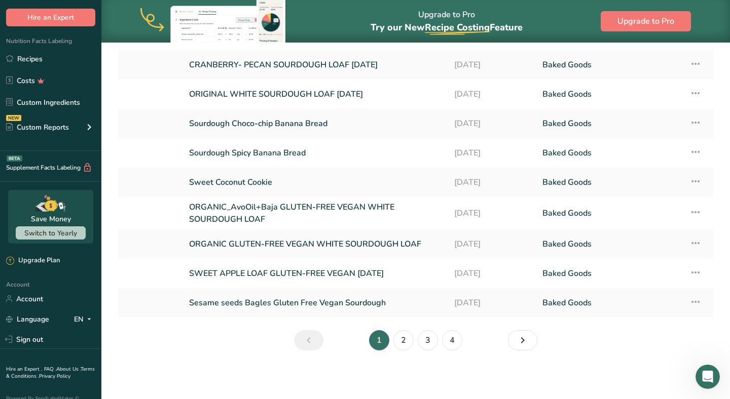
scroll to position [119, 0]
click at [447, 353] on section "Recipes (37) Add new recipe All Categories Baked Goods Beverages Confectionery …" at bounding box center [415, 145] width 628 height 443
click at [453, 345] on link "4" at bounding box center [452, 340] width 20 height 20
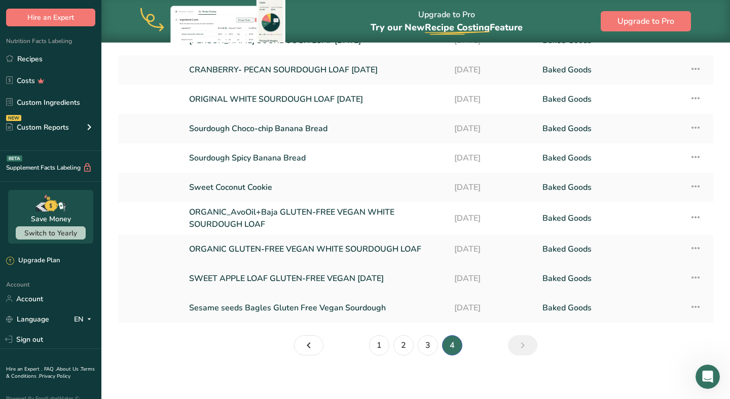
scroll to position [114, 0]
click at [456, 346] on li "4" at bounding box center [452, 345] width 24 height 20
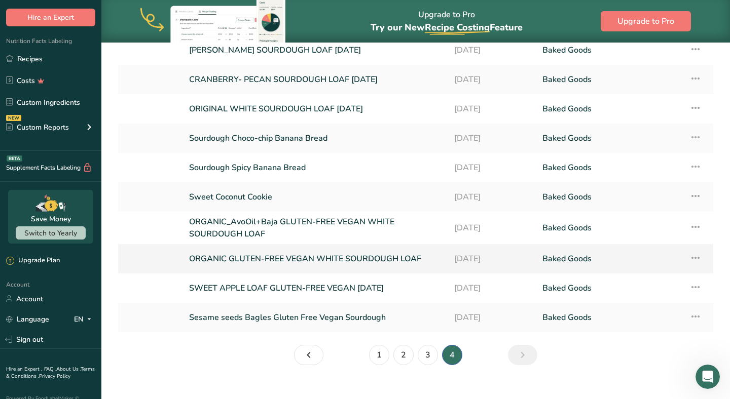
scroll to position [108, 0]
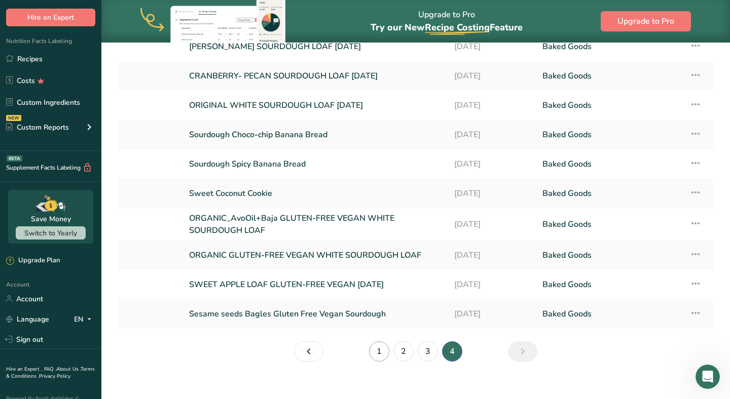
click at [378, 354] on link "1" at bounding box center [379, 351] width 20 height 20
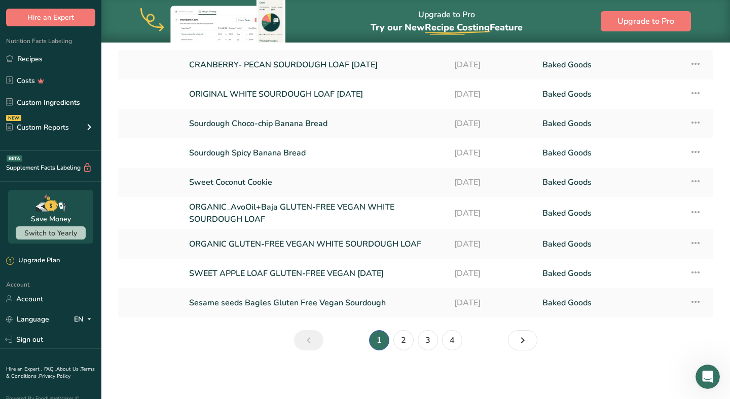
scroll to position [119, 0]
click at [449, 344] on link "4" at bounding box center [452, 340] width 20 height 20
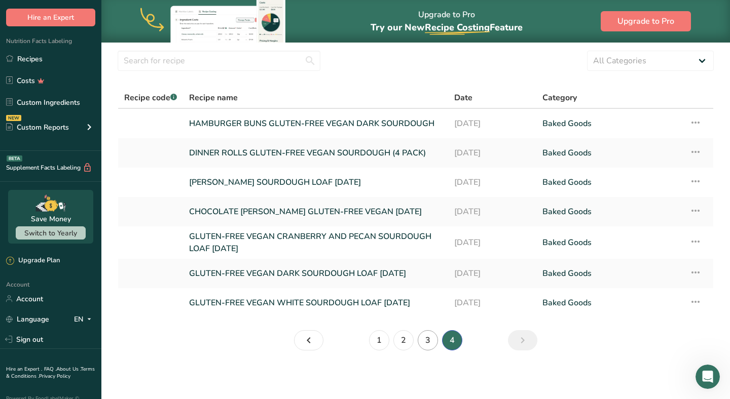
scroll to position [31, 0]
click at [322, 274] on link "GLUTEN-FREE VEGAN DARK SOURDOUGH LOAF APR 2025" at bounding box center [315, 273] width 253 height 21
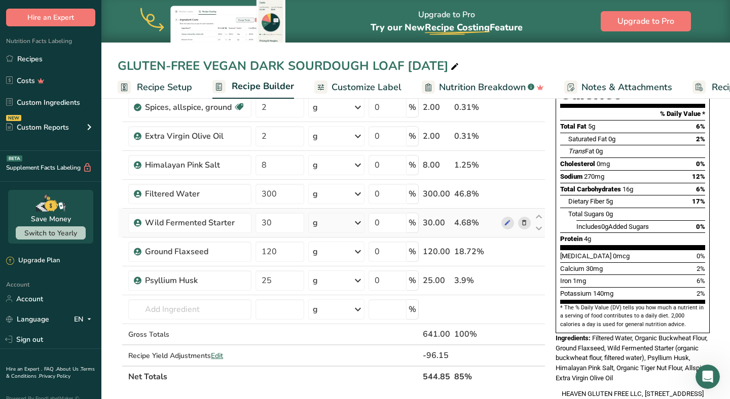
scroll to position [140, 0]
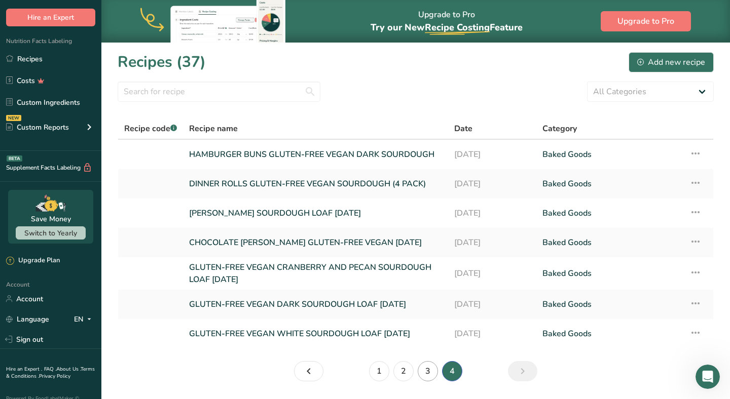
click at [428, 375] on link "3" at bounding box center [427, 371] width 20 height 20
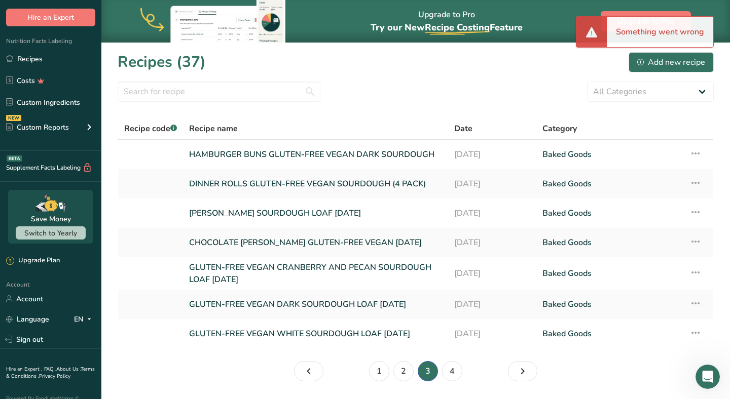
click at [430, 373] on li "3" at bounding box center [427, 371] width 24 height 20
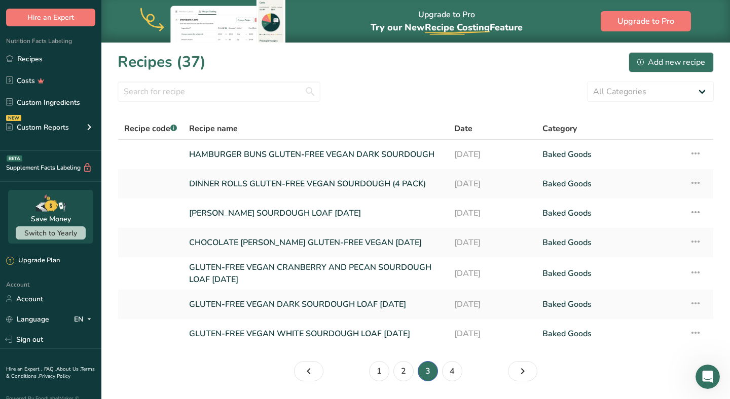
click at [428, 375] on li "3" at bounding box center [427, 371] width 24 height 20
click at [426, 370] on li "3" at bounding box center [427, 371] width 24 height 20
click at [444, 371] on link "4" at bounding box center [452, 371] width 20 height 20
click at [428, 373] on link "3" at bounding box center [427, 371] width 20 height 20
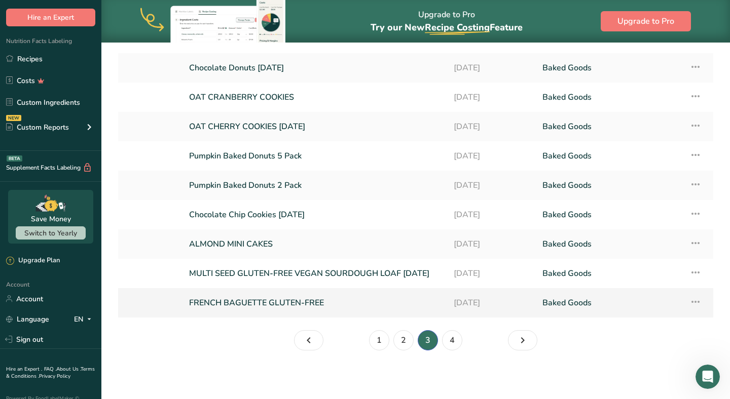
scroll to position [119, 0]
click at [696, 299] on icon at bounding box center [695, 302] width 12 height 18
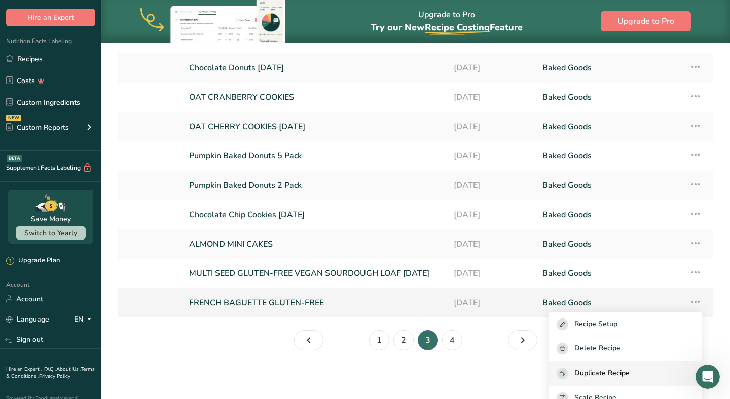
click at [613, 374] on span "Duplicate Recipe" at bounding box center [601, 374] width 55 height 12
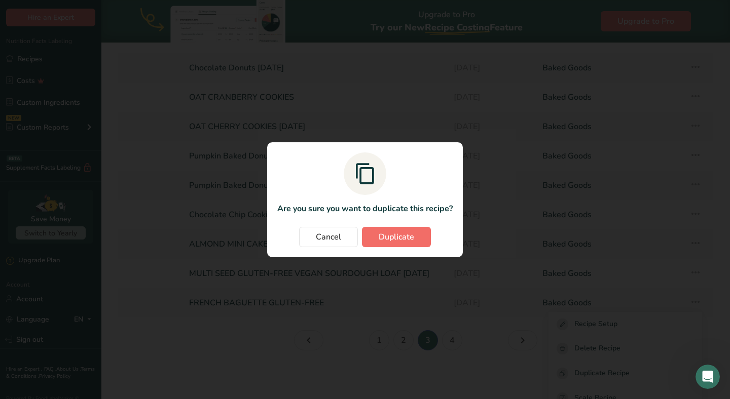
click at [419, 240] on button "Duplicate" at bounding box center [396, 237] width 69 height 20
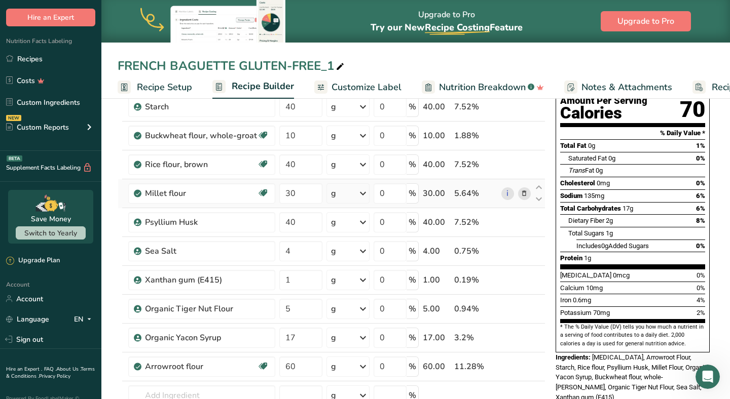
scroll to position [113, 0]
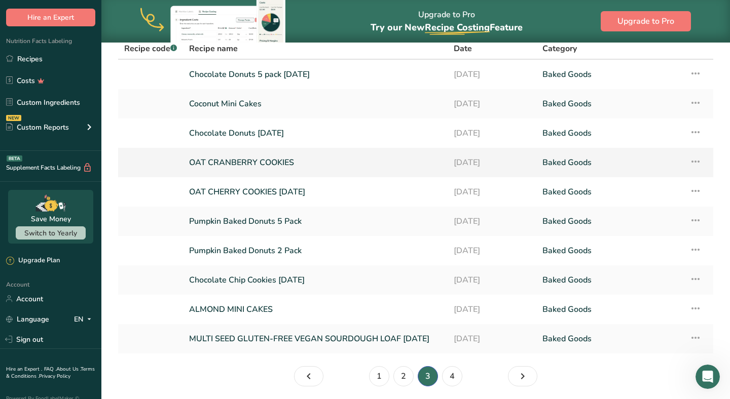
scroll to position [88, 0]
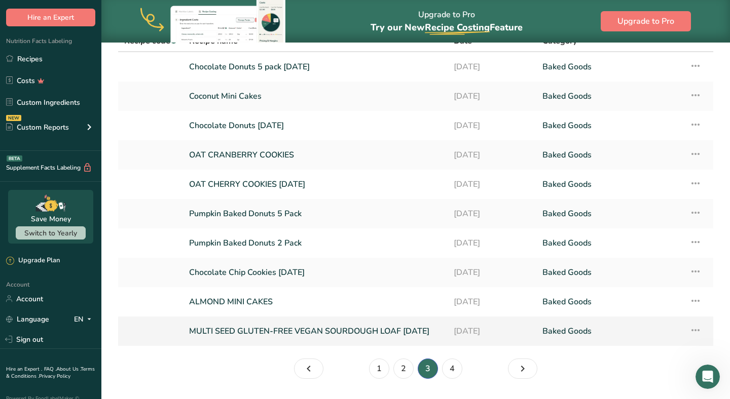
click at [697, 333] on icon at bounding box center [695, 330] width 12 height 18
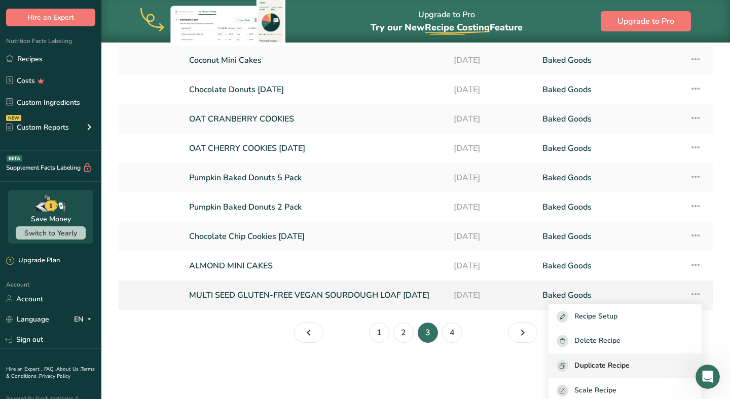
click at [624, 369] on span "Duplicate Recipe" at bounding box center [601, 366] width 55 height 12
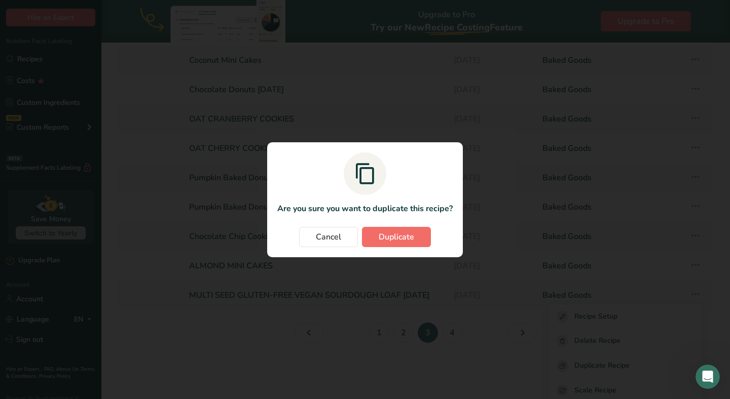
click at [405, 244] on button "Duplicate" at bounding box center [396, 237] width 69 height 20
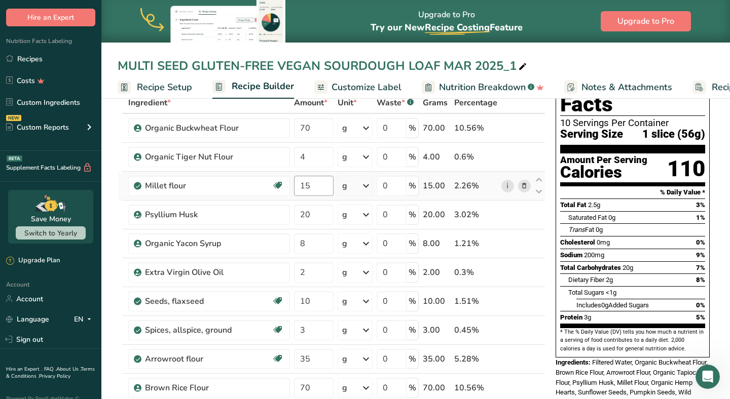
scroll to position [60, 0]
click at [317, 187] on input "15" at bounding box center [313, 185] width 39 height 20
type input "1"
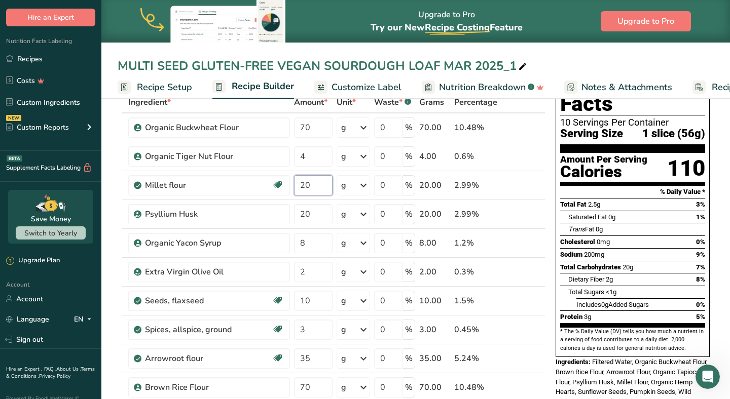
type input "20"
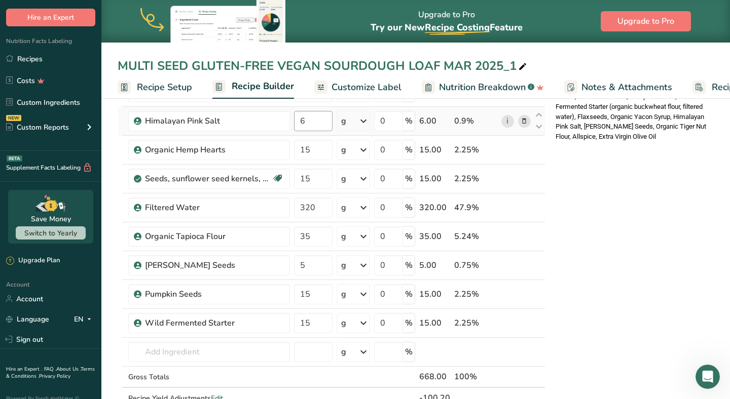
scroll to position [356, 0]
click at [321, 332] on input "15" at bounding box center [313, 323] width 39 height 20
type input "1"
type input "35"
click at [569, 258] on div "* This label's values have been manually overridden Nutrition Facts 10 Servings…" at bounding box center [632, 263] width 162 height 1016
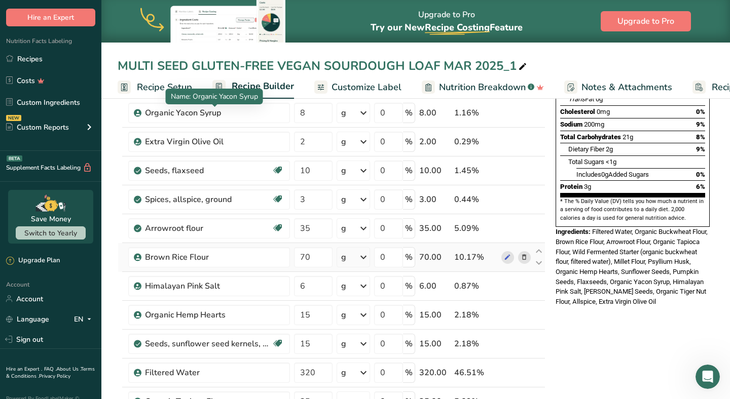
scroll to position [191, 0]
click at [335, 220] on td "g Portions 1 cup Weight Units g kg mg See more Volume Units l Volume units requ…" at bounding box center [352, 228] width 37 height 29
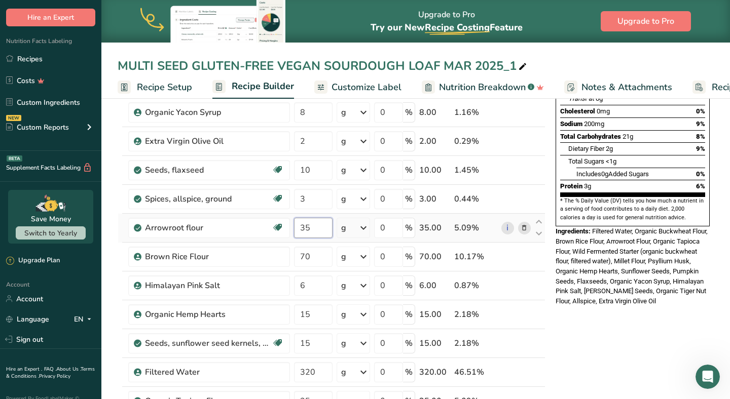
click at [329, 223] on input "35" at bounding box center [313, 228] width 39 height 20
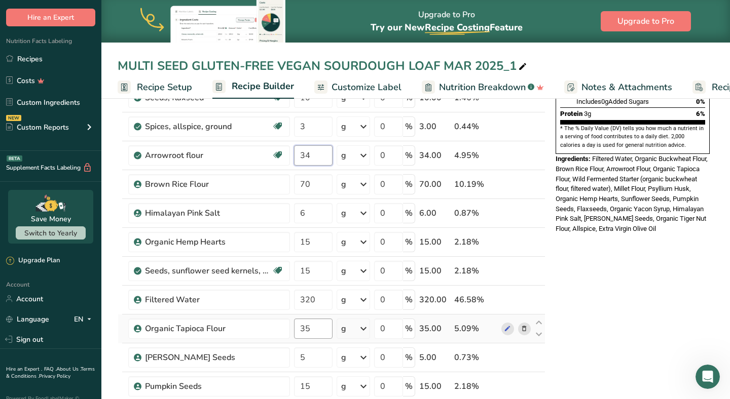
scroll to position [264, 0]
type input "34"
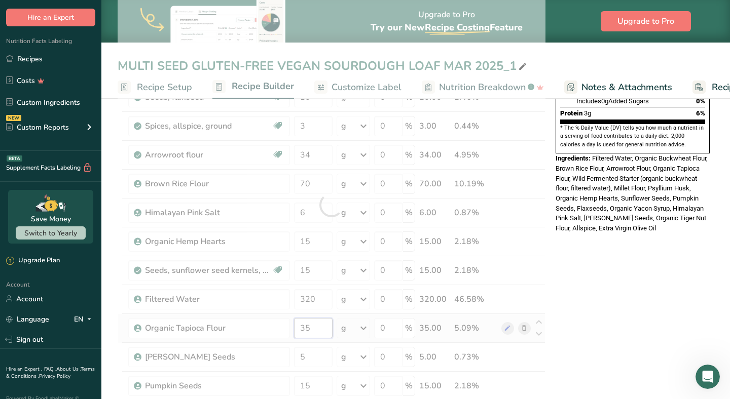
click at [314, 325] on div "Ingredient * Amount * Unit * Waste * .a-a{fill:#347362;}.b-a{fill:#fff;} Grams …" at bounding box center [332, 205] width 428 height 634
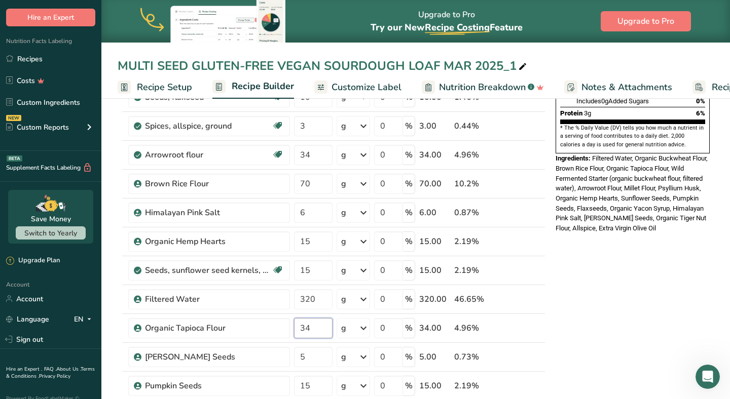
type input "34"
click at [554, 274] on div "* This label's values have been manually overridden Nutrition Facts 10 Servings…" at bounding box center [632, 356] width 162 height 1016
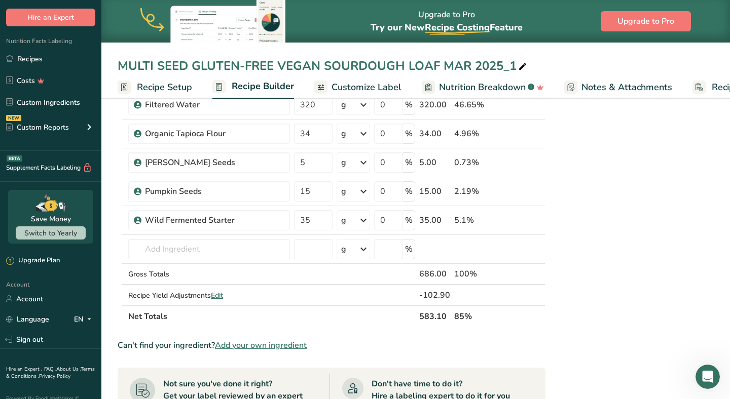
scroll to position [454, 0]
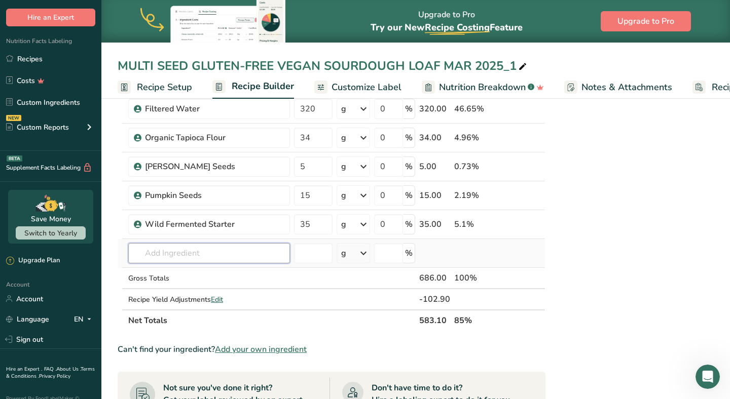
click at [203, 250] on input "text" at bounding box center [209, 253] width 162 height 20
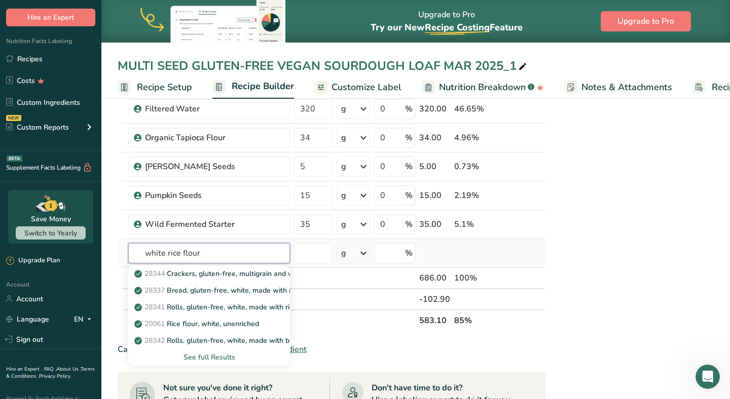
type input "white rice flour"
click at [198, 355] on div "See full Results" at bounding box center [208, 357] width 145 height 11
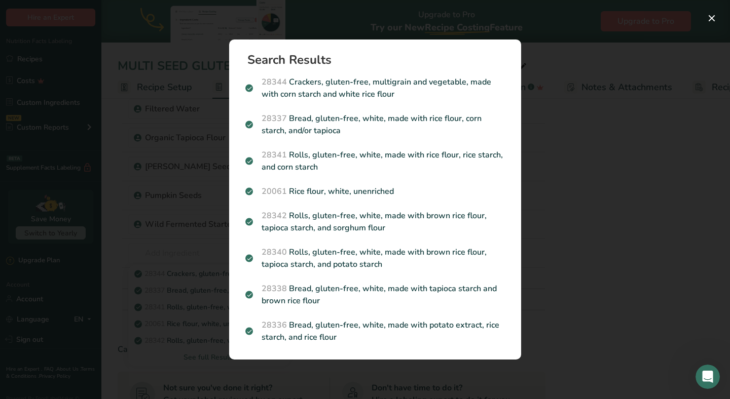
click at [129, 261] on div "Search results modal" at bounding box center [365, 199] width 730 height 399
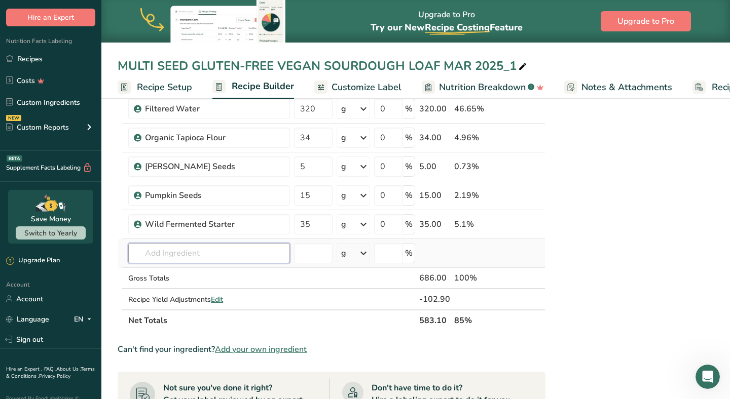
click at [183, 254] on input "text" at bounding box center [209, 253] width 162 height 20
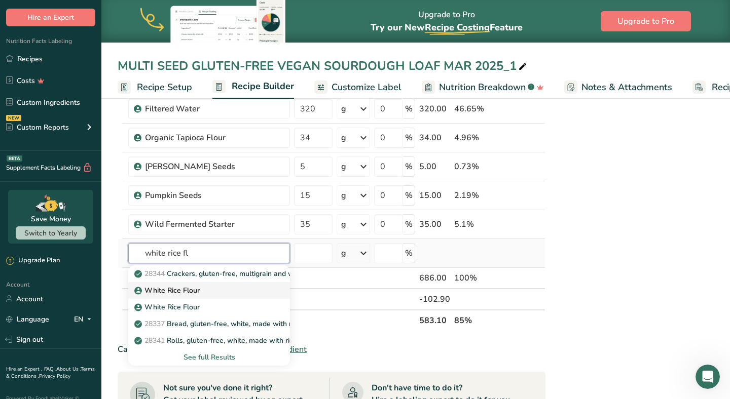
type input "white rice fl"
click at [173, 293] on p "White Rice Flour" at bounding box center [167, 290] width 63 height 11
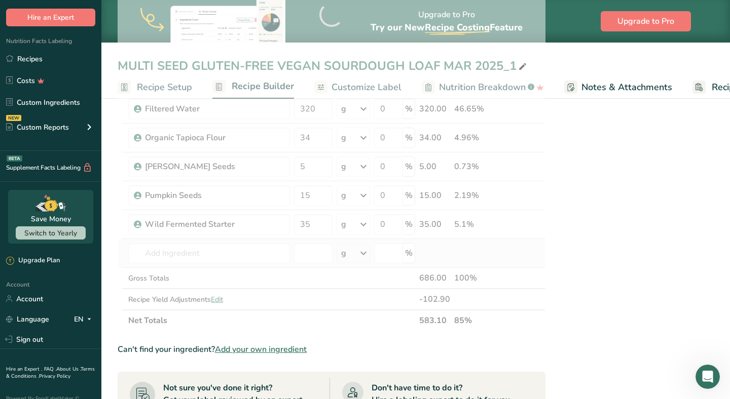
type input "White Rice Flour"
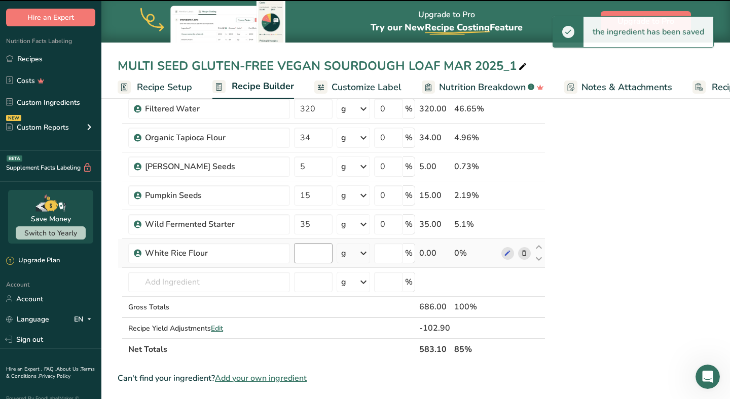
type input "0"
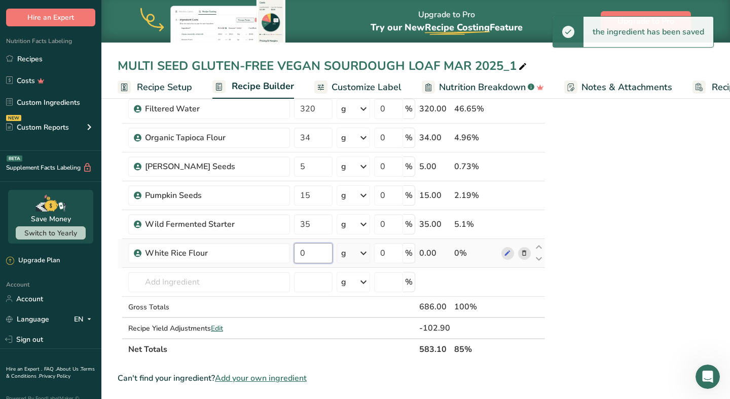
click at [322, 259] on input "0" at bounding box center [313, 253] width 39 height 20
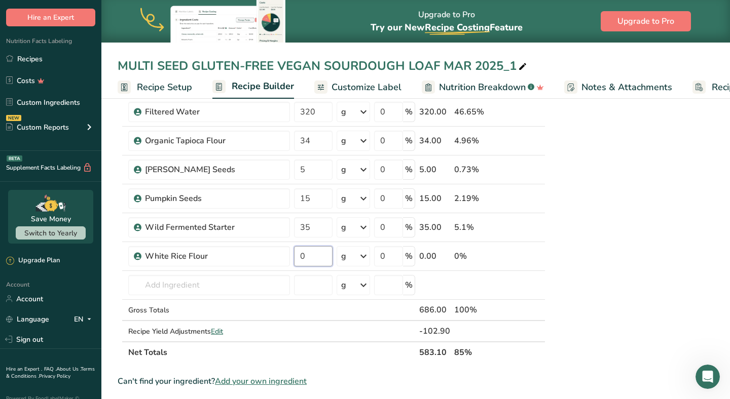
scroll to position [453, 0]
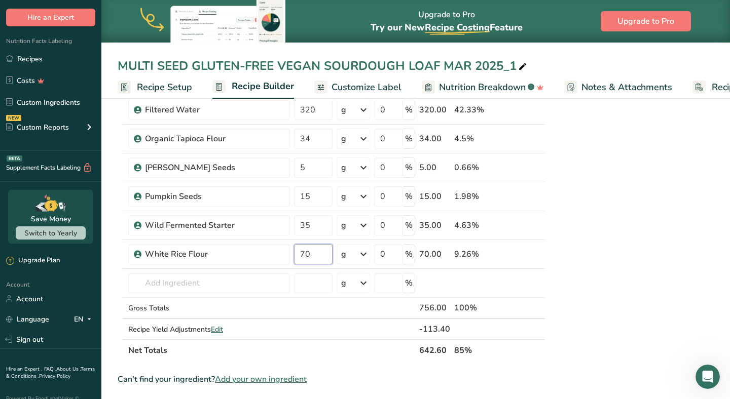
type input "70"
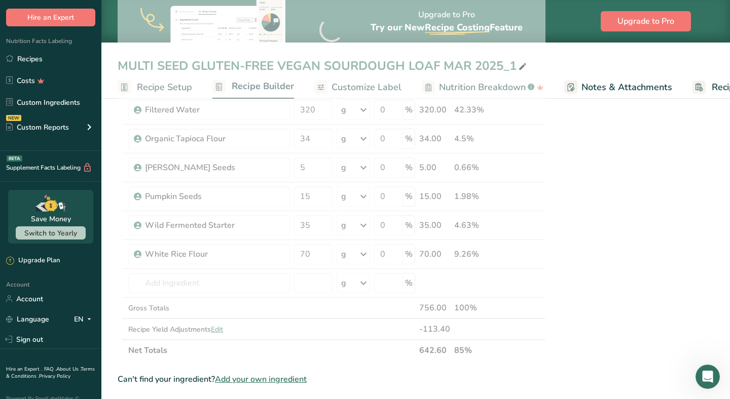
click at [615, 276] on div "* This label's values have been manually overridden Nutrition Facts 10 Servings…" at bounding box center [632, 180] width 162 height 1045
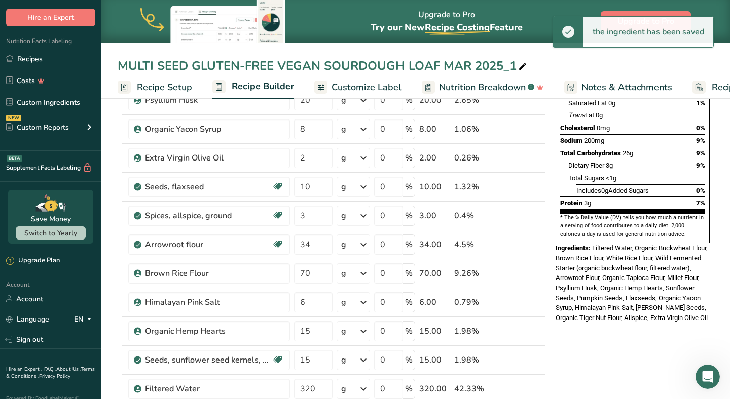
scroll to position [174, 0]
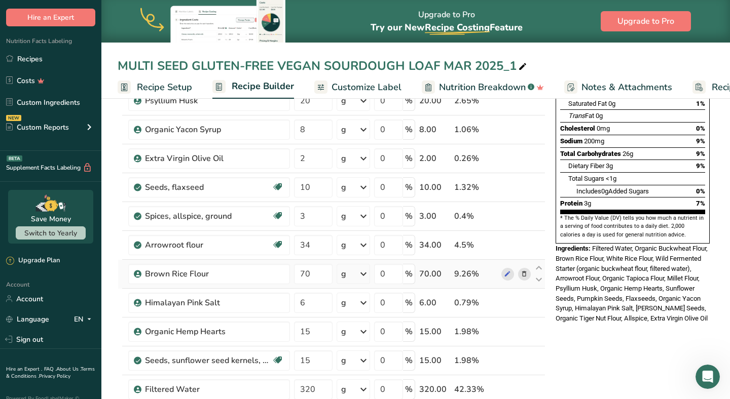
click at [527, 275] on icon at bounding box center [523, 274] width 7 height 11
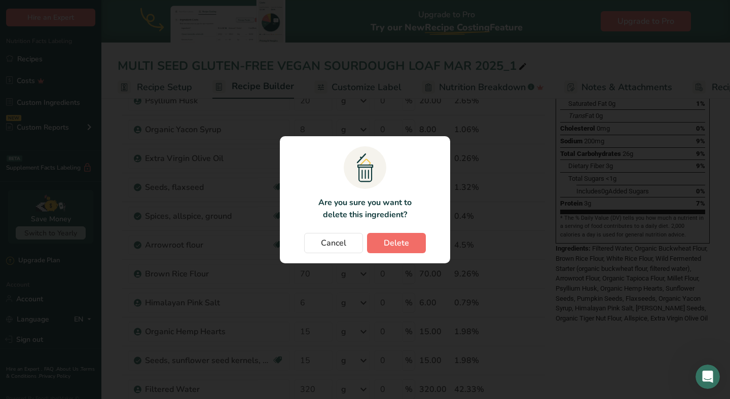
click at [399, 243] on span "Delete" at bounding box center [396, 243] width 25 height 12
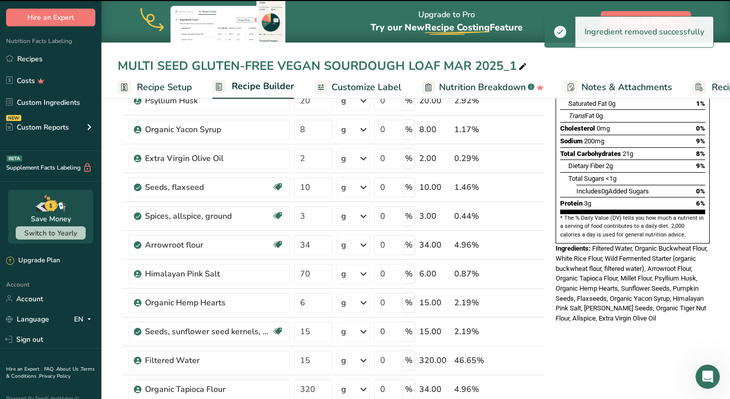
type input "6"
type input "15"
type input "320"
type input "34"
type input "5"
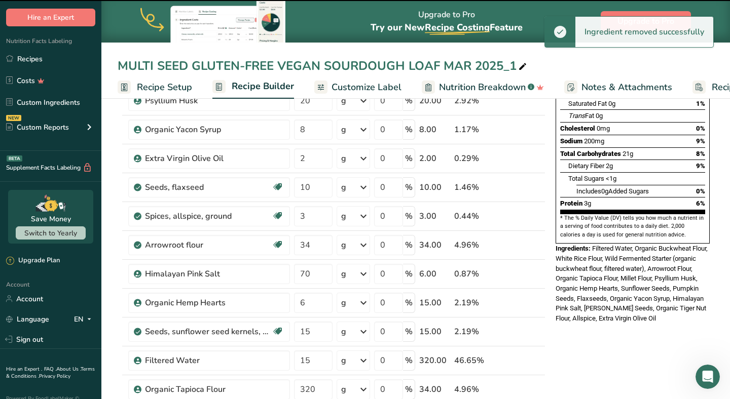
type input "15"
type input "35"
type input "70"
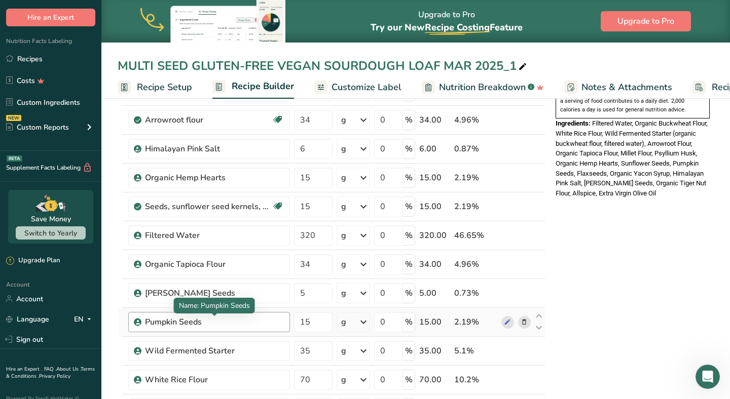
scroll to position [293, 0]
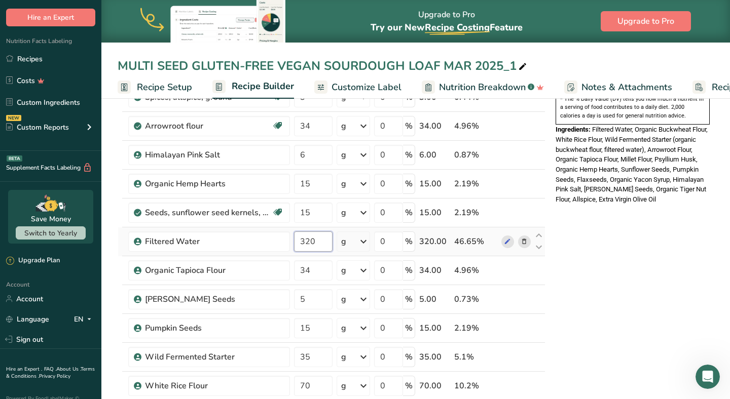
click at [326, 244] on input "320" at bounding box center [313, 242] width 39 height 20
type input "300"
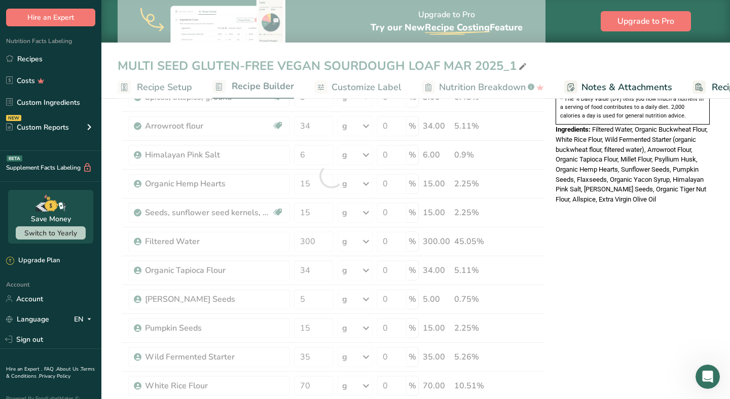
click at [612, 354] on div "* This label's values have been manually overridden Nutrition Facts 10 Servings…" at bounding box center [632, 327] width 162 height 1016
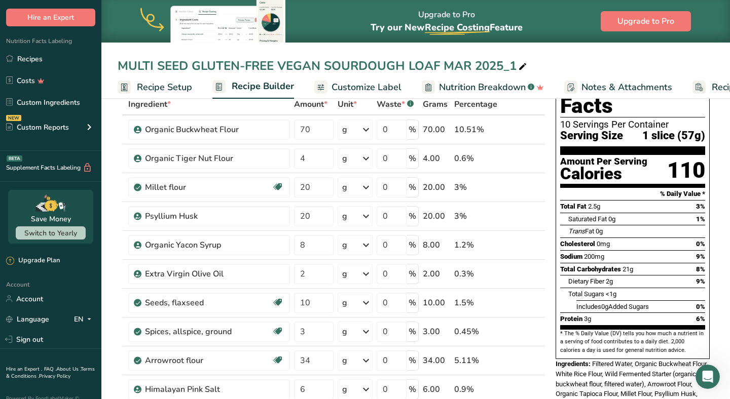
scroll to position [60, 0]
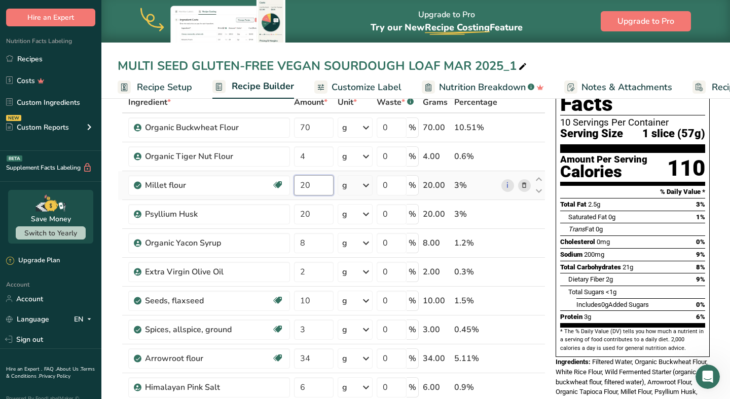
drag, startPoint x: 314, startPoint y: 183, endPoint x: 297, endPoint y: 184, distance: 16.7
click at [298, 184] on input "20" at bounding box center [313, 185] width 39 height 20
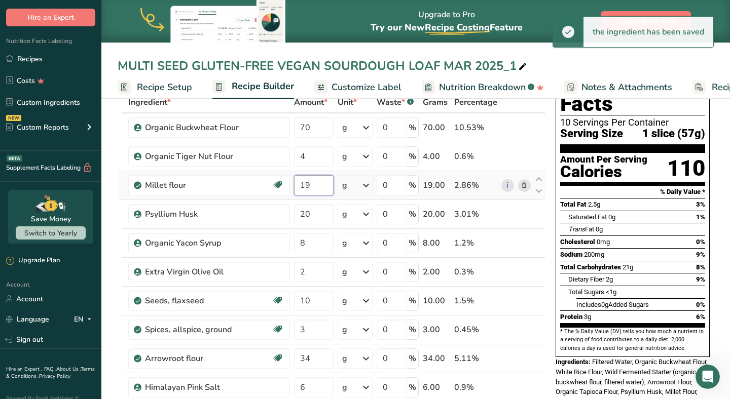
type input "1"
type input "20"
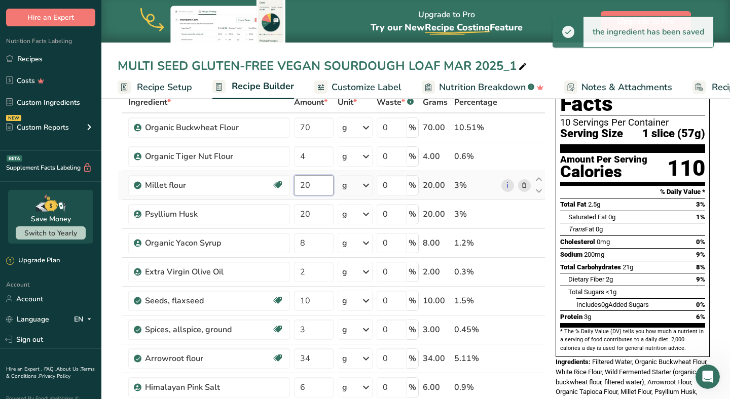
click at [318, 185] on input "20" at bounding box center [313, 185] width 39 height 20
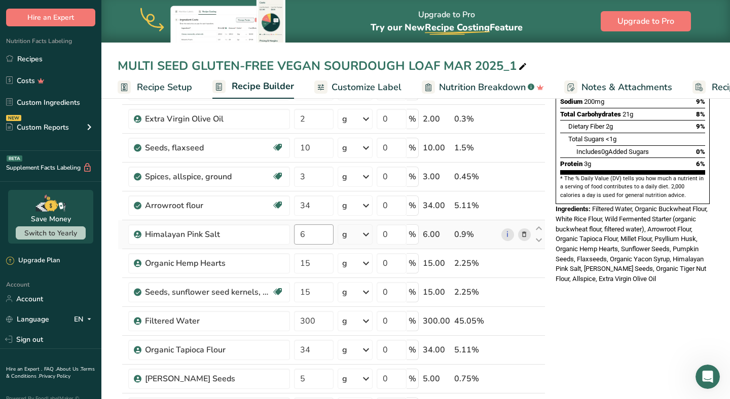
scroll to position [216, 0]
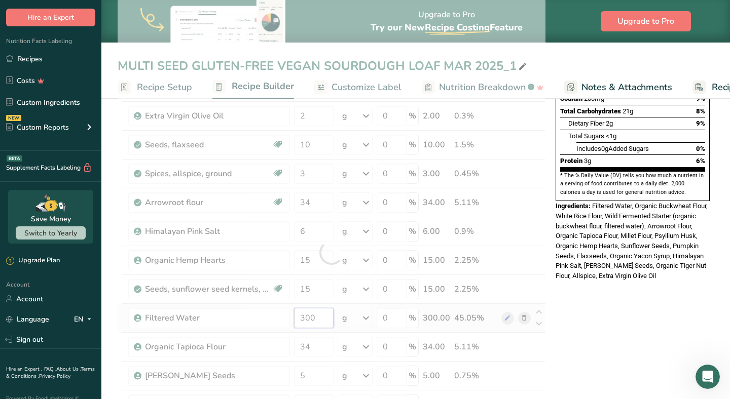
click at [323, 326] on div "Ingredient * Amount * Unit * Waste * .a-a{fill:#347362;}.b-a{fill:#fff;} Grams …" at bounding box center [332, 253] width 428 height 634
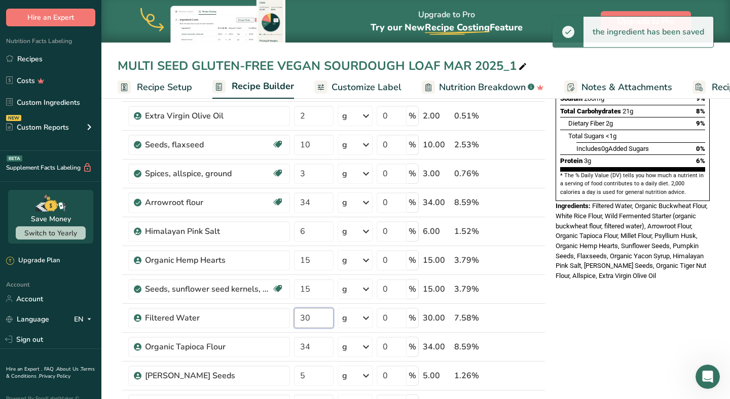
type input "3"
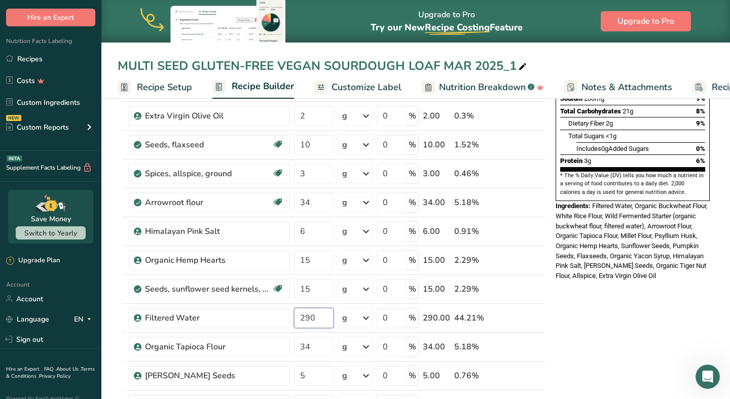
type input "290"
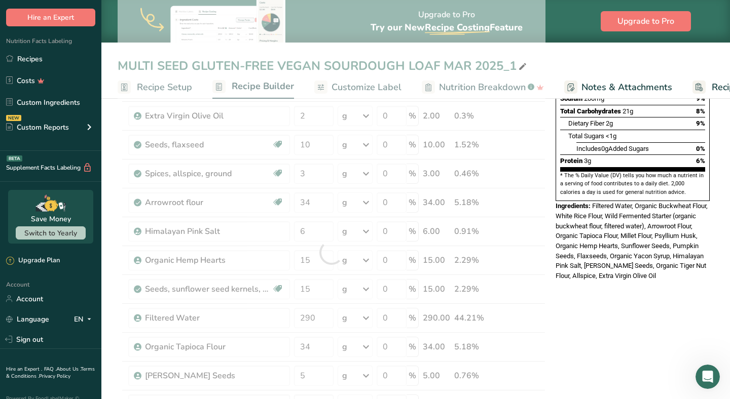
click at [603, 333] on div "* This label's values have been manually overridden Nutrition Facts 10 Servings…" at bounding box center [632, 403] width 162 height 1016
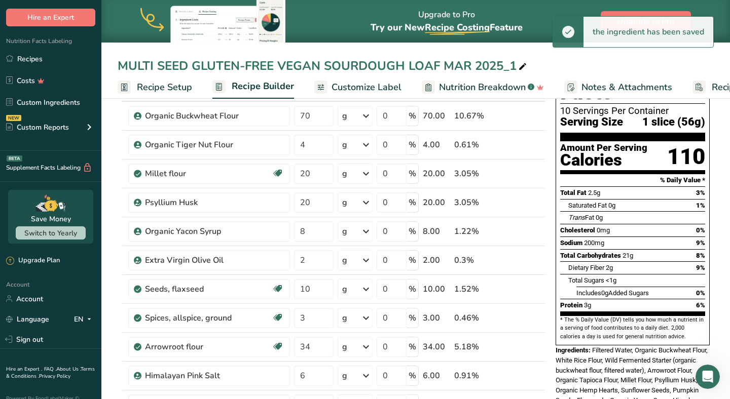
scroll to position [28, 0]
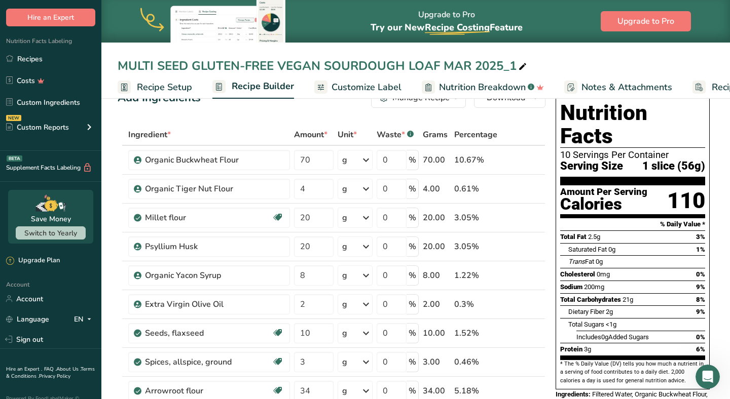
click at [552, 294] on div "Nutrition Facts 10 Servings Per Container Serving Size 1 slice (56g) Amount Per…" at bounding box center [632, 283] width 162 height 381
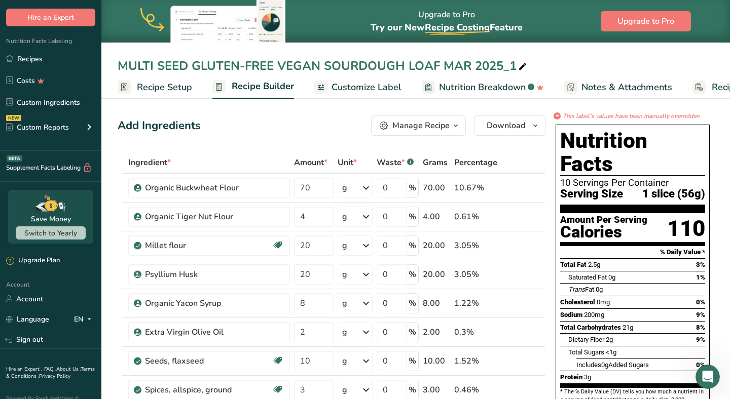
scroll to position [0, 0]
click at [511, 127] on span "Download" at bounding box center [505, 126] width 39 height 12
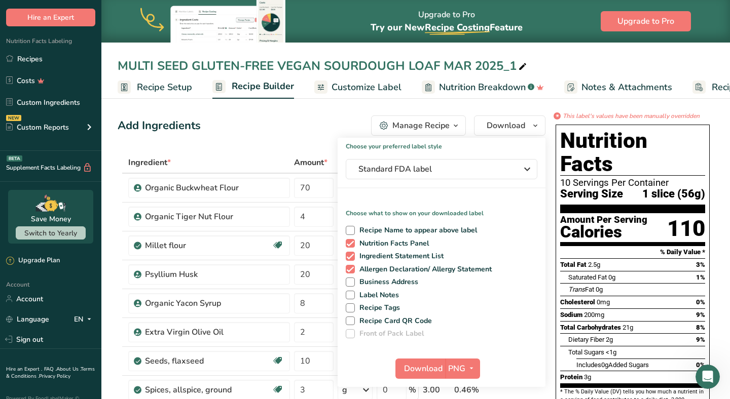
click at [524, 72] on icon at bounding box center [522, 67] width 9 height 14
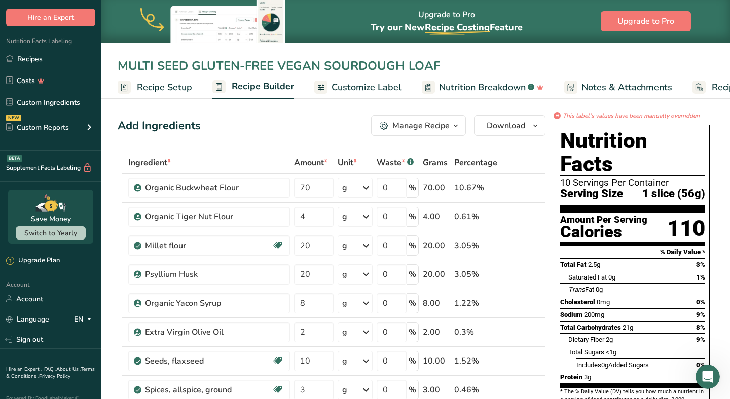
click at [158, 64] on input "MULTI SEED GLUTEN-FREE VEGAN SOURDOUGH LOAF" at bounding box center [416, 66] width 596 height 18
drag, startPoint x: 320, startPoint y: 66, endPoint x: 195, endPoint y: 65, distance: 125.1
click at [195, 65] on input "MULTI-SEED GLUTEN-FREE VEGAN SOURDOUGH LOAF" at bounding box center [416, 66] width 596 height 18
click at [332, 66] on input "MULTI-SEED SOURDOUGH LOAF" at bounding box center [416, 66] width 596 height 18
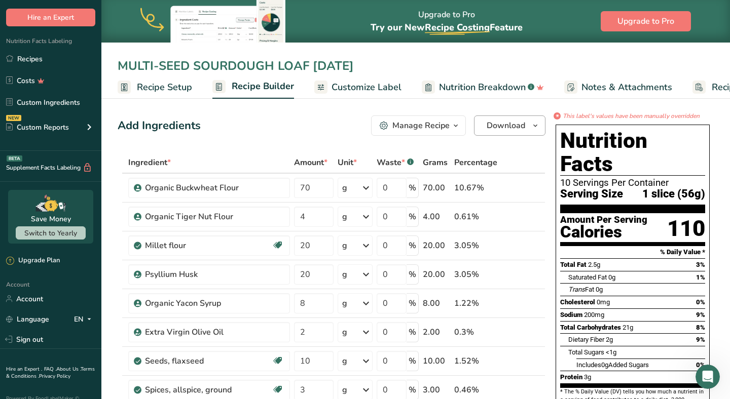
type input "MULTI-SEED SOURDOUGH LOAF SEP 2025"
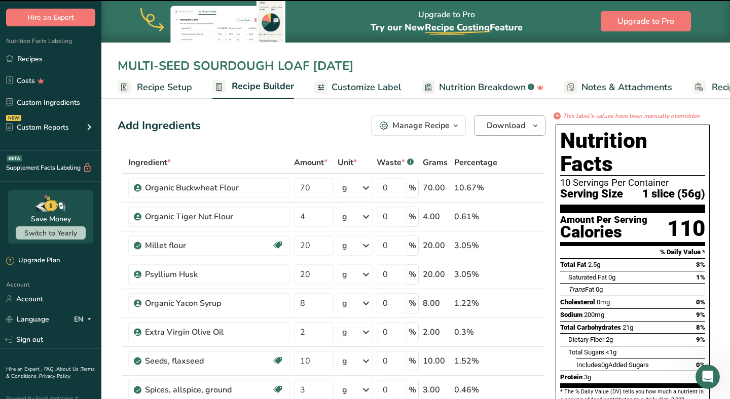
click at [486, 126] on span "Download" at bounding box center [505, 126] width 39 height 12
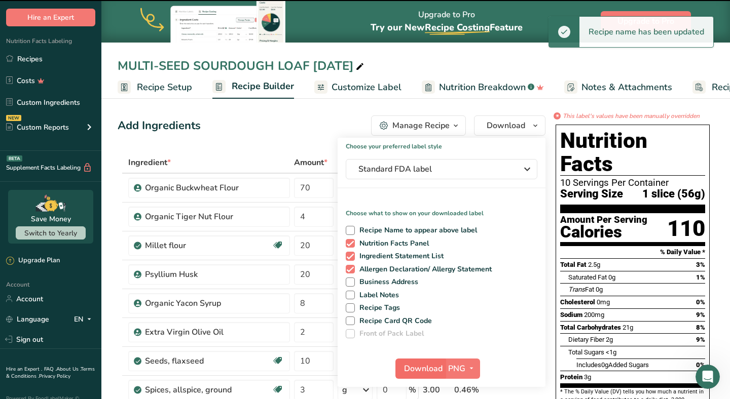
click at [429, 370] on span "Download" at bounding box center [423, 369] width 39 height 12
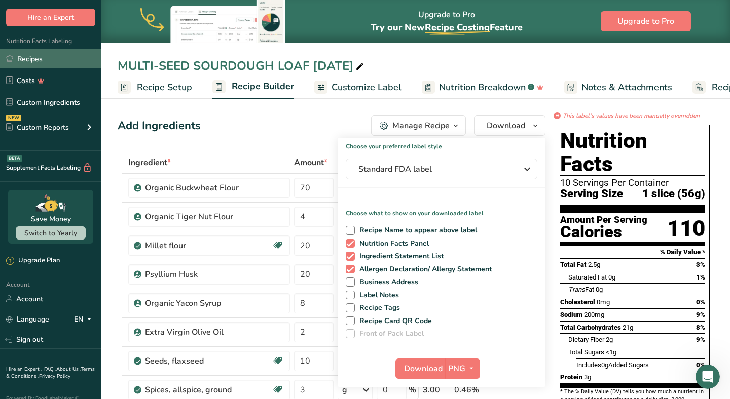
click at [40, 60] on link "Recipes" at bounding box center [50, 58] width 101 height 19
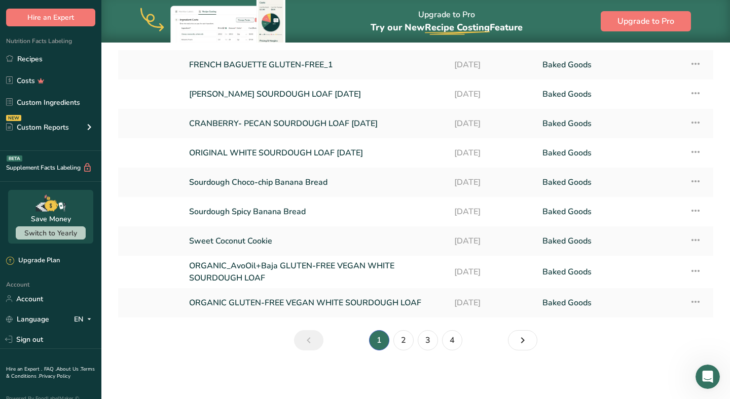
scroll to position [119, 0]
click at [431, 343] on link "3" at bounding box center [427, 340] width 20 height 20
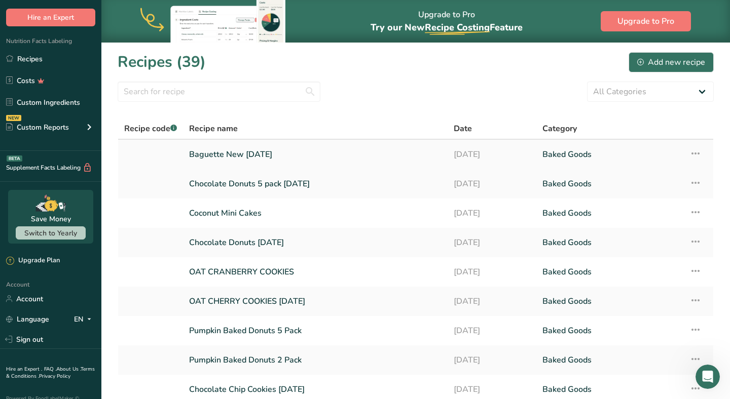
click at [696, 151] on icon at bounding box center [695, 153] width 12 height 18
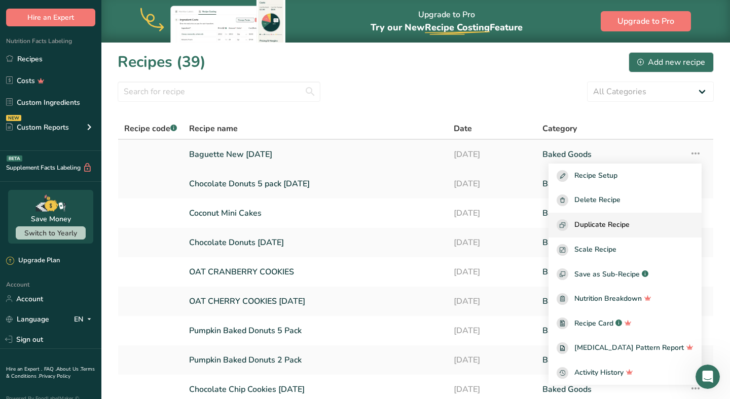
click at [618, 226] on span "Duplicate Recipe" at bounding box center [601, 225] width 55 height 12
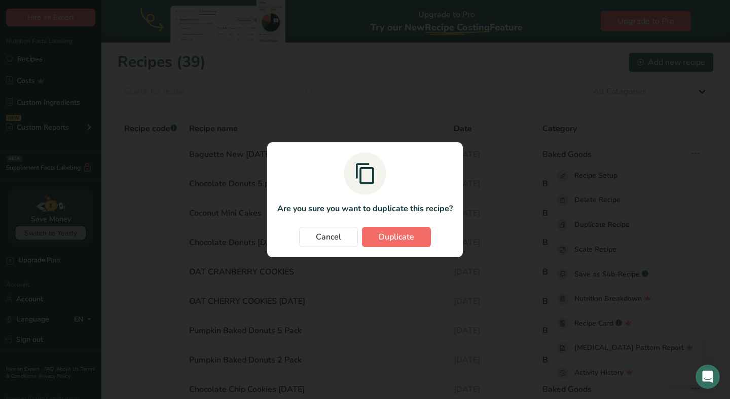
click at [410, 238] on span "Duplicate" at bounding box center [395, 237] width 35 height 12
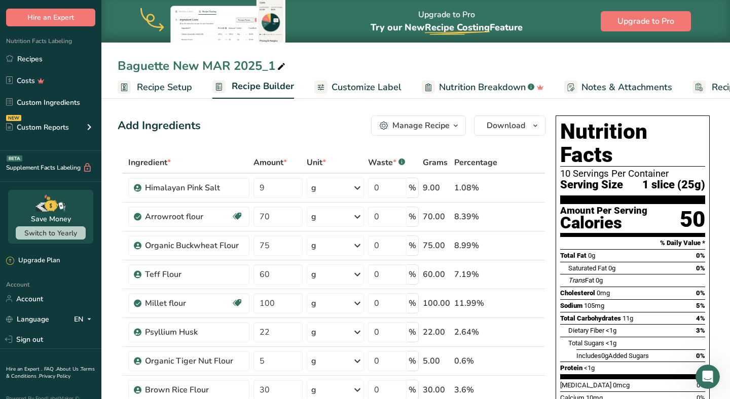
click at [284, 67] on icon at bounding box center [281, 67] width 9 height 14
click at [197, 67] on input "Baguette New MAR 2025_1" at bounding box center [416, 66] width 596 height 18
type input "Baguette MAR 2025_1"
click at [117, 66] on div "Baguette MAR 2025_1" at bounding box center [415, 66] width 628 height 18
click at [253, 66] on icon at bounding box center [251, 67] width 9 height 14
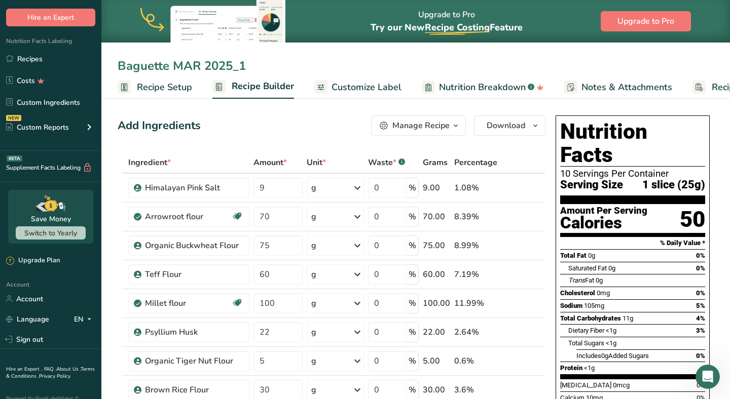
click at [120, 68] on input "Baguette MAR 2025_1" at bounding box center [416, 66] width 596 height 18
drag, startPoint x: 241, startPoint y: 67, endPoint x: 217, endPoint y: 69, distance: 23.9
click at [217, 69] on input "French Baguette MAR 2025_1" at bounding box center [416, 66] width 596 height 18
click at [288, 67] on input "French Baguette SEP 2025_1" at bounding box center [416, 66] width 596 height 18
drag, startPoint x: 157, startPoint y: 66, endPoint x: 127, endPoint y: 68, distance: 30.0
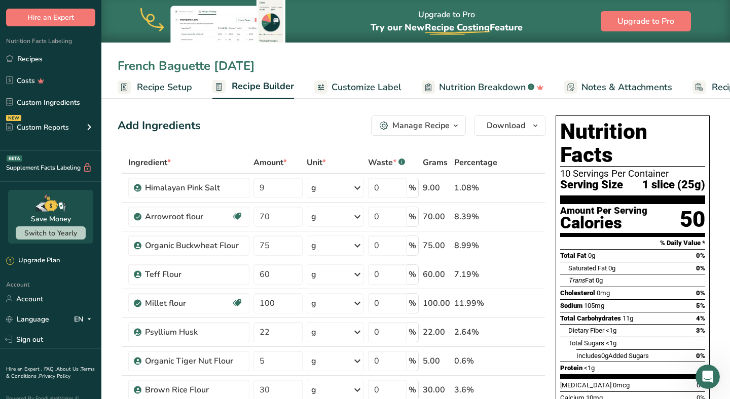
click at [127, 68] on input "French Baguette SEP 2025" at bounding box center [416, 66] width 596 height 18
drag, startPoint x: 221, startPoint y: 67, endPoint x: 178, endPoint y: 71, distance: 43.3
click at [178, 71] on input "FRENCH Baguette SEP 2025" at bounding box center [416, 66] width 596 height 18
type input "FRENCH BAGUETTE SEP 2025"
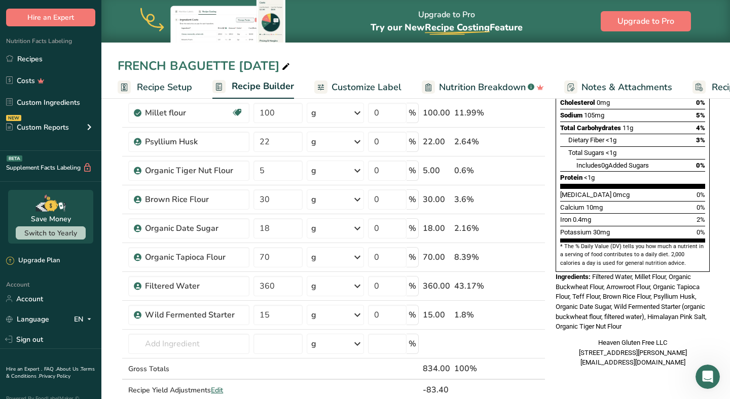
scroll to position [193, 0]
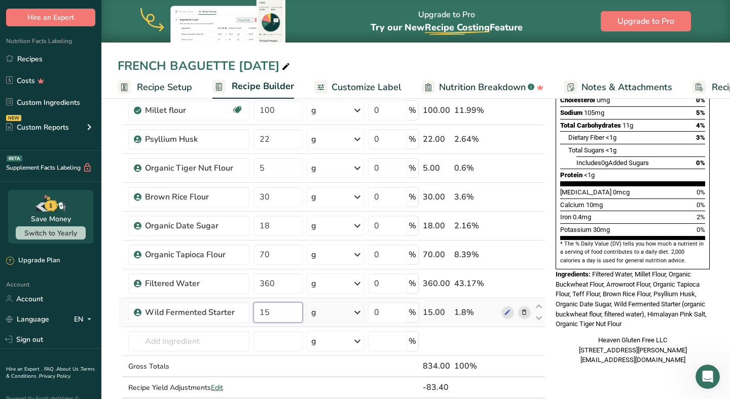
click at [300, 315] on input "15" at bounding box center [277, 312] width 49 height 20
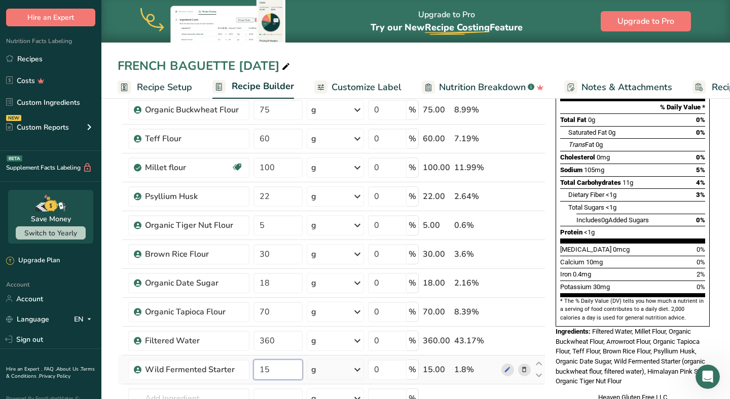
scroll to position [133, 0]
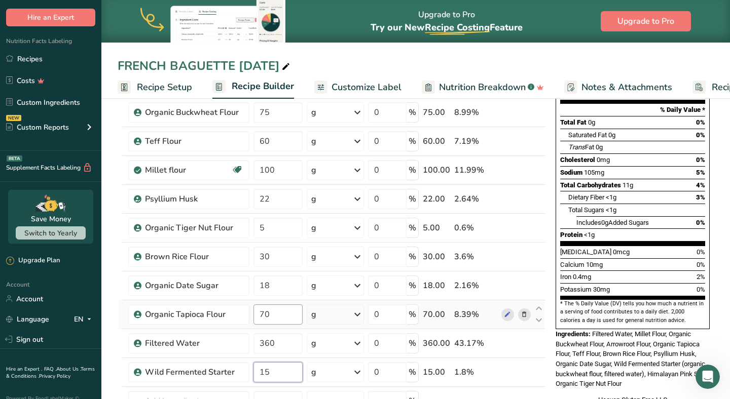
type input "1"
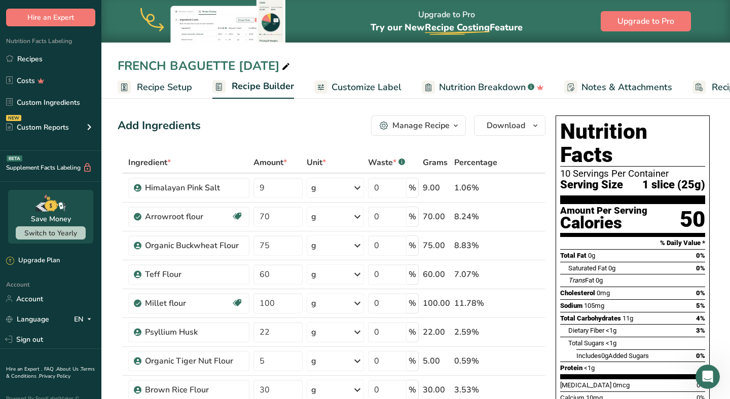
scroll to position [0, 0]
type input "30"
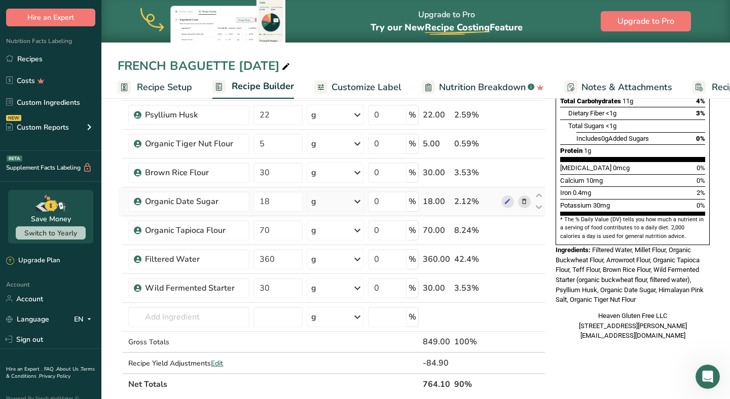
scroll to position [227, 0]
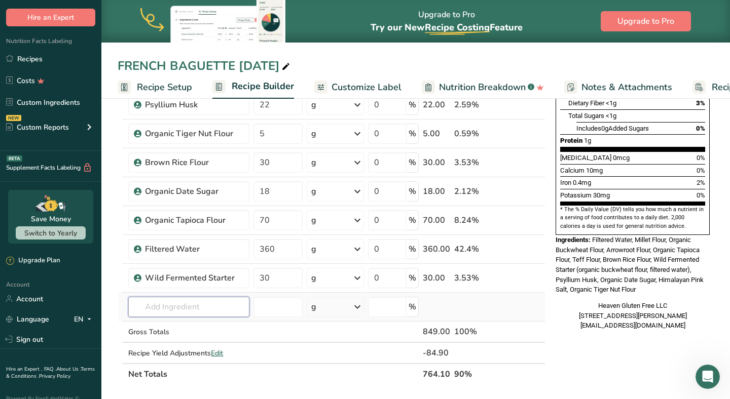
click at [191, 299] on input "text" at bounding box center [188, 307] width 121 height 20
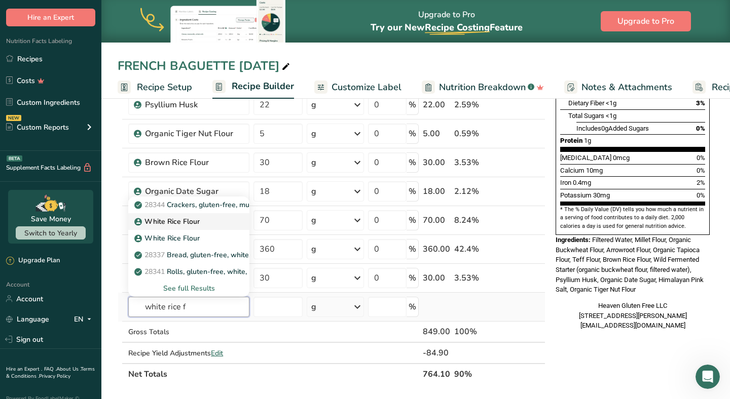
type input "white rice f"
click at [171, 223] on p "White Rice Flour" at bounding box center [167, 221] width 63 height 11
type input "White Rice Flour"
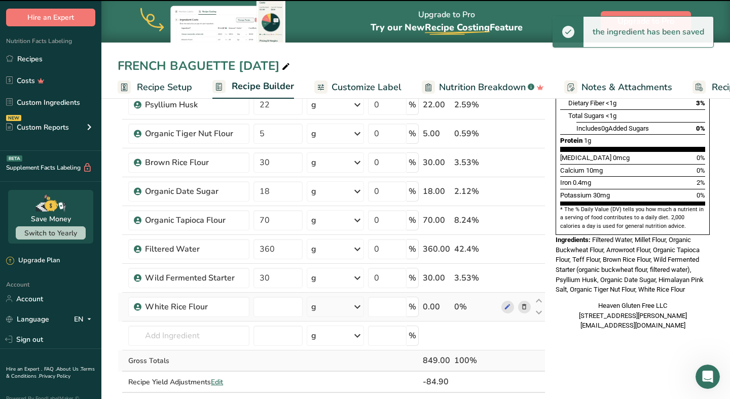
type input "0"
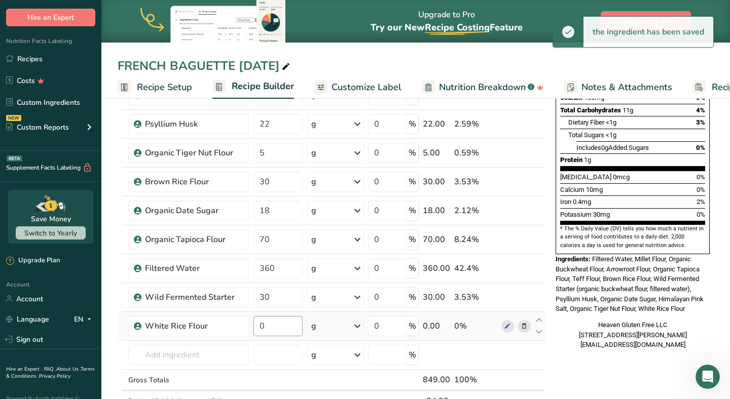
scroll to position [209, 0]
click at [277, 326] on input "0" at bounding box center [277, 326] width 49 height 20
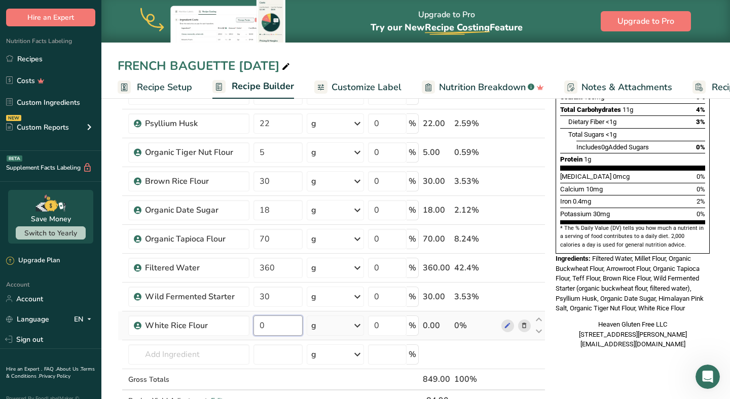
click at [261, 327] on input "0" at bounding box center [277, 326] width 49 height 20
type input "30"
click at [566, 341] on div "Nutrition Facts 10 Servings Per Container Serving Size 1 slice (25g) Amount Per…" at bounding box center [632, 339] width 162 height 872
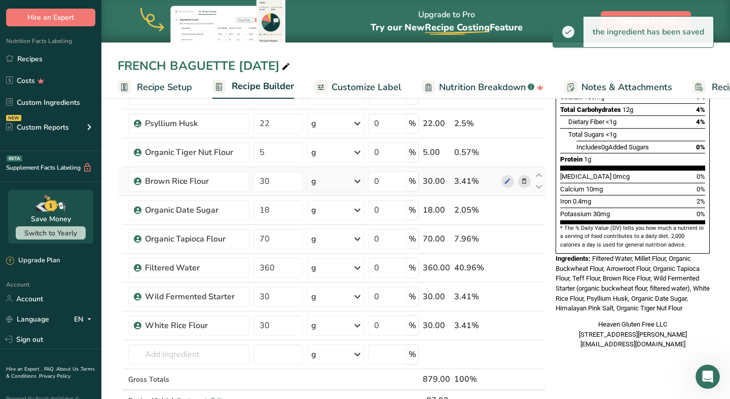
click at [527, 181] on icon at bounding box center [523, 181] width 7 height 11
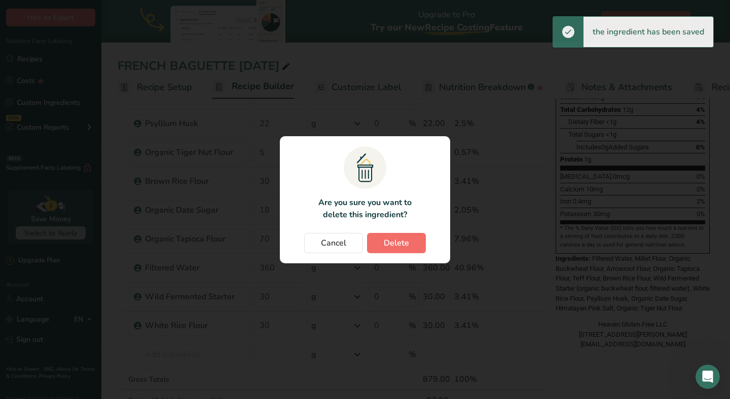
click at [401, 241] on span "Delete" at bounding box center [396, 243] width 25 height 12
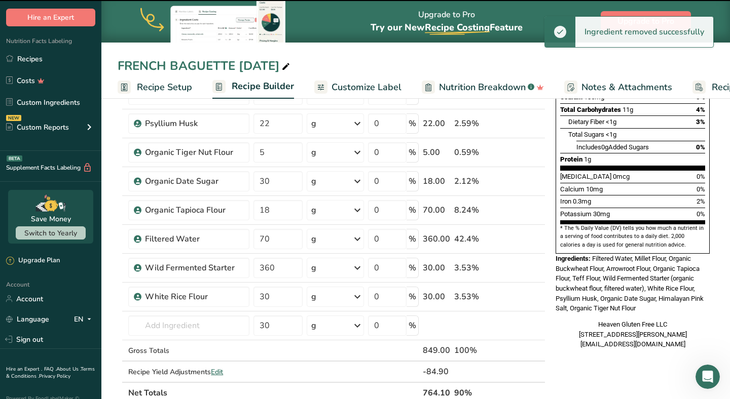
type input "18"
type input "70"
type input "360"
type input "30"
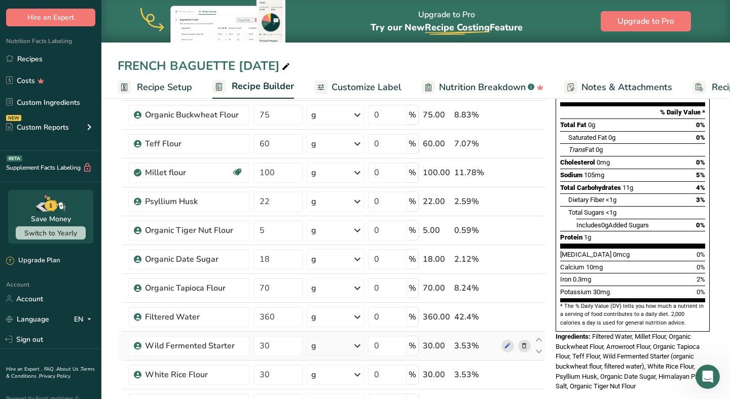
scroll to position [127, 0]
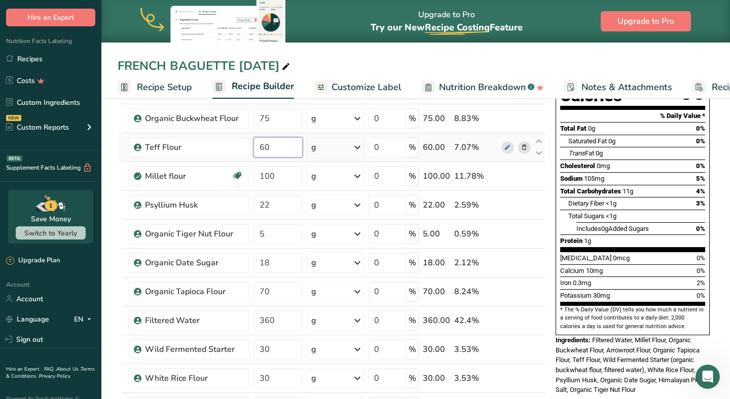
click at [292, 143] on input "60" at bounding box center [277, 147] width 49 height 20
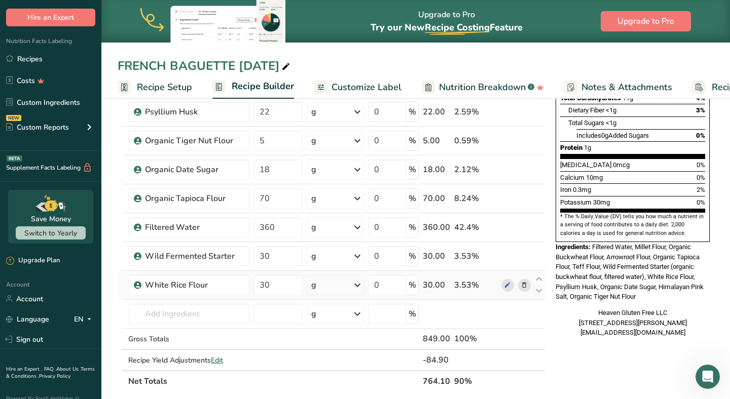
scroll to position [221, 0]
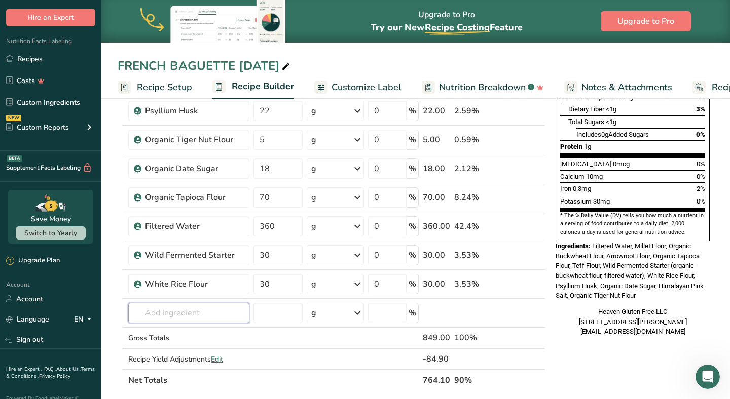
click at [163, 315] on div "Ingredient * Amount * Unit * Waste * .a-a{fill:#347362;}.b-a{fill:#fff;} Grams …" at bounding box center [332, 161] width 428 height 461
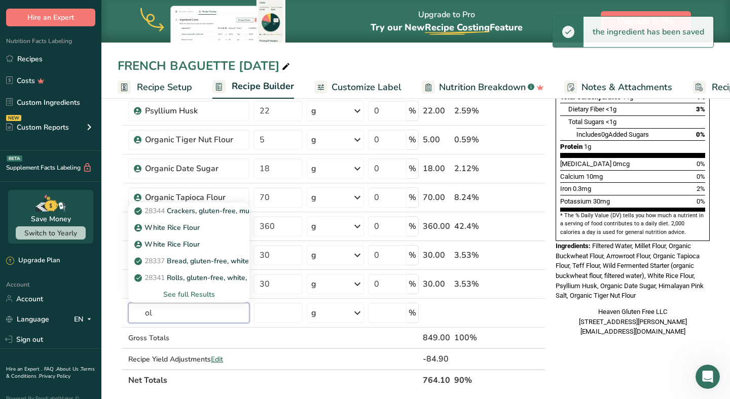
type input "o"
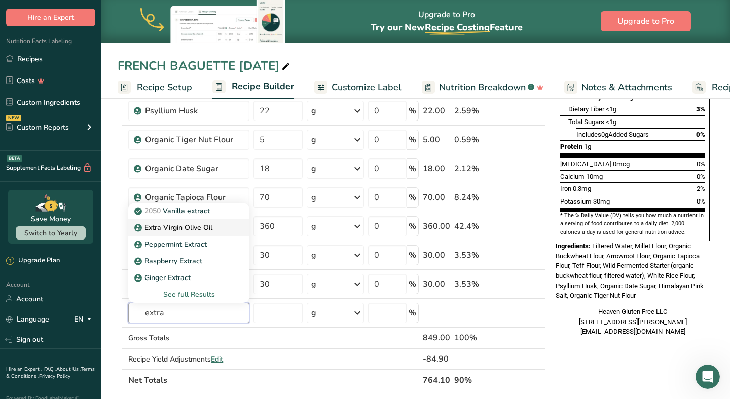
type input "extra"
click at [182, 227] on p "Extra Virgin Olive Oil" at bounding box center [174, 227] width 76 height 11
type input "Extra Virgin Olive Oil"
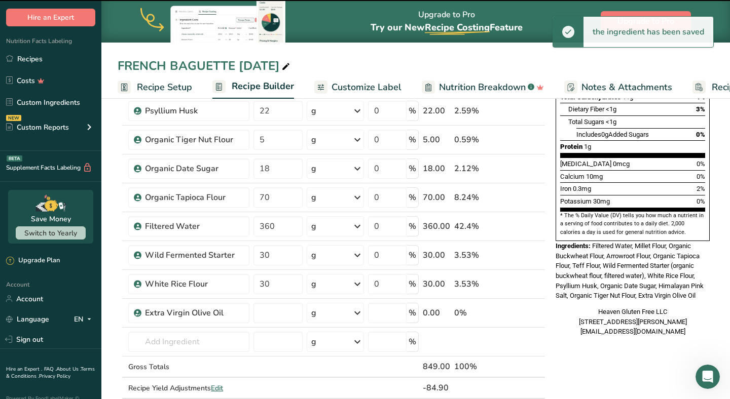
type input "0"
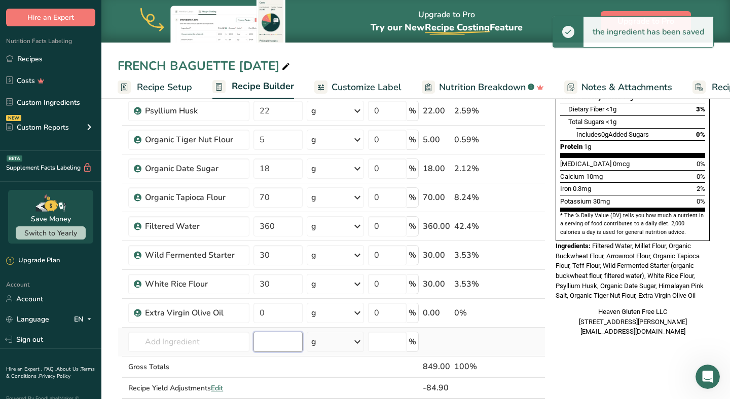
click at [273, 343] on input "number" at bounding box center [277, 342] width 49 height 20
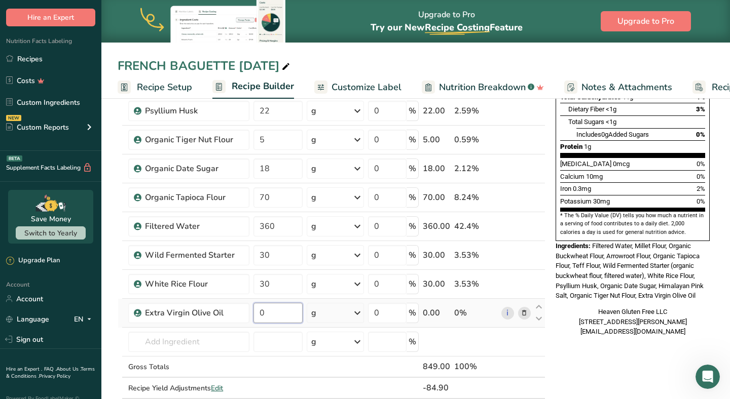
click at [282, 316] on input "0" at bounding box center [277, 313] width 49 height 20
drag, startPoint x: 282, startPoint y: 316, endPoint x: 259, endPoint y: 311, distance: 23.4
click at [259, 311] on input "0" at bounding box center [277, 313] width 49 height 20
type input "1"
click at [558, 351] on div "Nutrition Facts 10 Servings Per Container Serving Size 1 slice (25g) Amount Per…" at bounding box center [632, 326] width 162 height 872
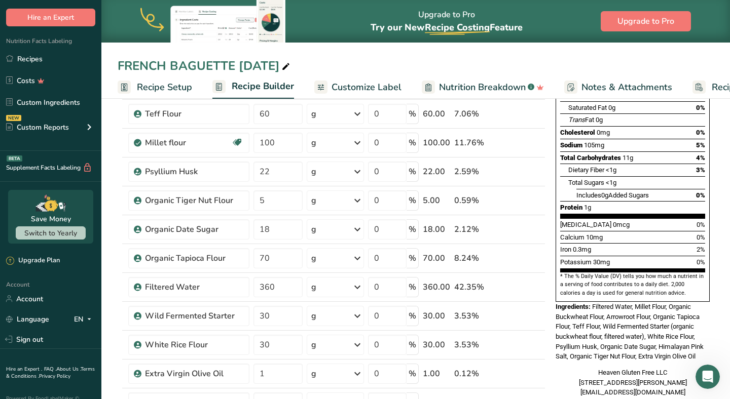
scroll to position [161, 0]
click at [294, 288] on input "360" at bounding box center [277, 287] width 49 height 20
type input "359"
click at [566, 386] on div "Nutrition Facts 10 Servings Per Container Serving Size 1 slice (26g) Amount Per…" at bounding box center [632, 386] width 162 height 872
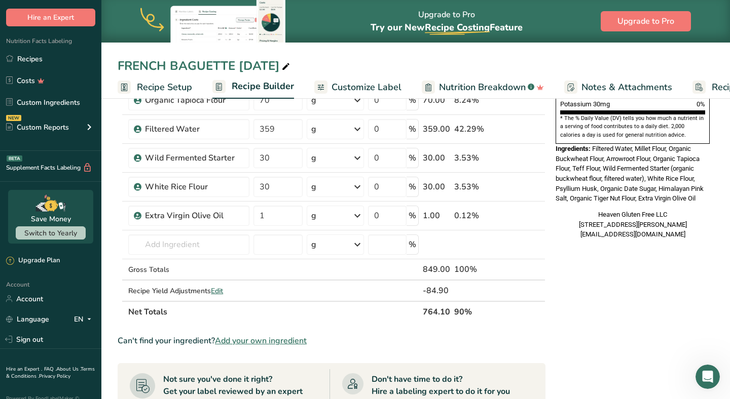
scroll to position [320, 0]
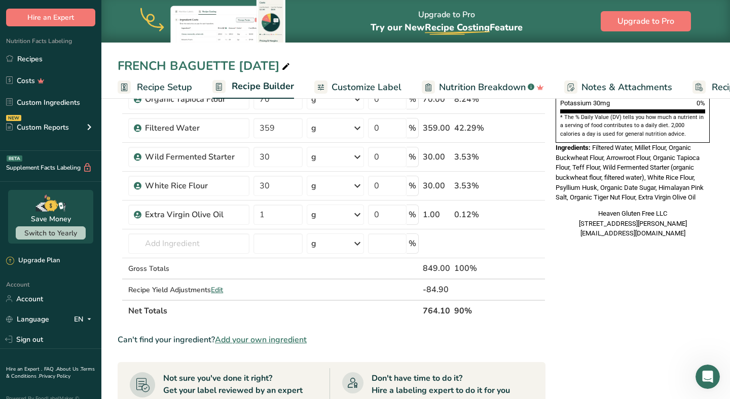
click at [558, 339] on div "Nutrition Facts 10 Servings Per Container Serving Size 1 slice (25g) Amount Per…" at bounding box center [632, 228] width 162 height 872
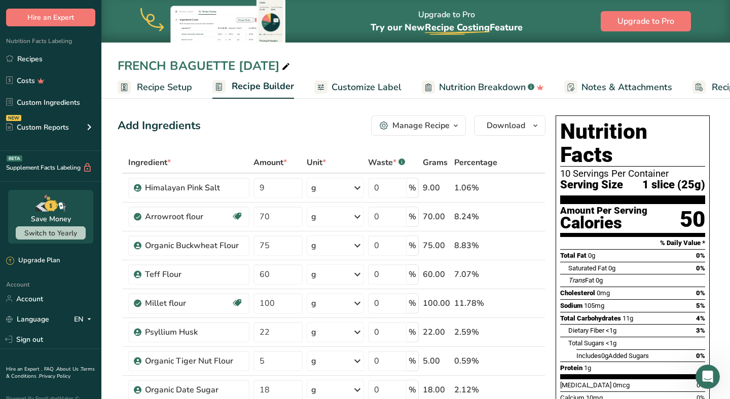
scroll to position [0, 0]
click at [505, 121] on span "Download" at bounding box center [505, 126] width 39 height 12
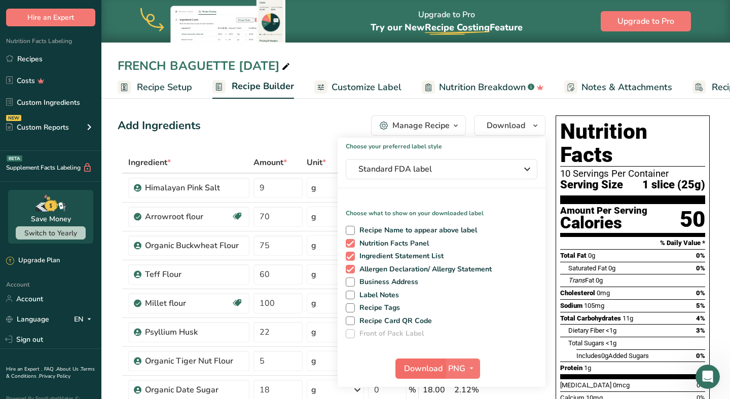
click at [425, 371] on span "Download" at bounding box center [423, 369] width 39 height 12
click at [39, 61] on link "Recipes" at bounding box center [50, 58] width 101 height 19
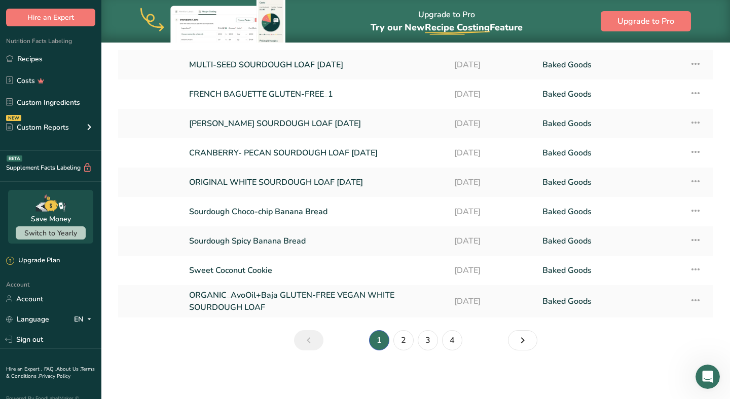
scroll to position [119, 0]
click at [422, 337] on link "3" at bounding box center [427, 340] width 20 height 20
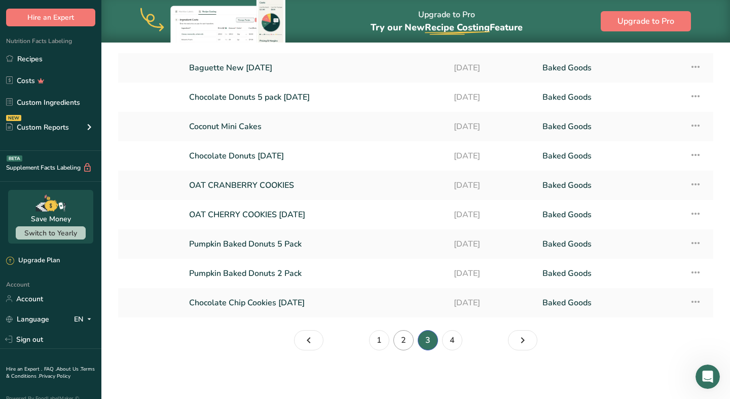
scroll to position [116, 0]
click at [407, 347] on link "2" at bounding box center [403, 340] width 20 height 20
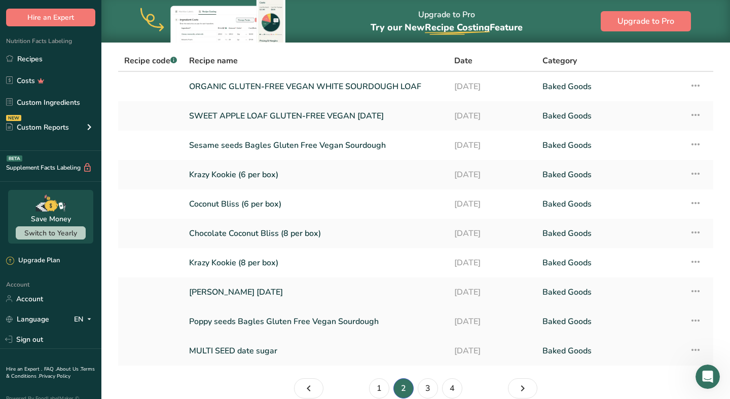
scroll to position [64, 0]
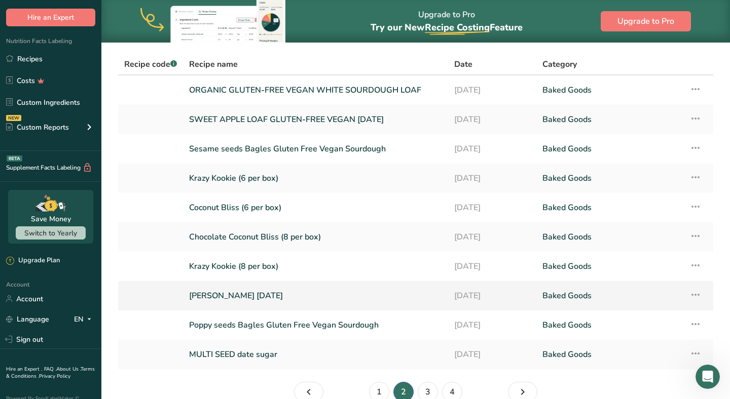
click at [697, 295] on icon at bounding box center [695, 295] width 12 height 18
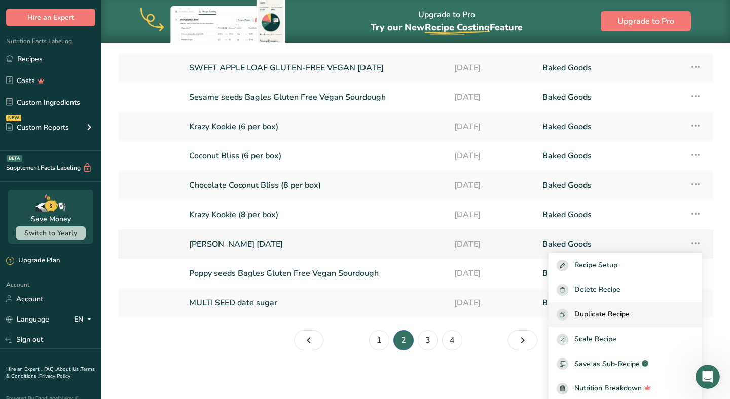
scroll to position [53, 0]
click at [623, 312] on span "Duplicate Recipe" at bounding box center [601, 314] width 55 height 12
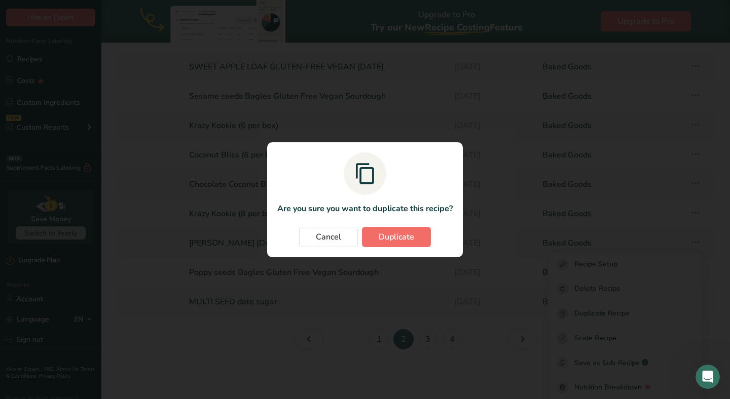
click at [404, 230] on button "Duplicate" at bounding box center [396, 237] width 69 height 20
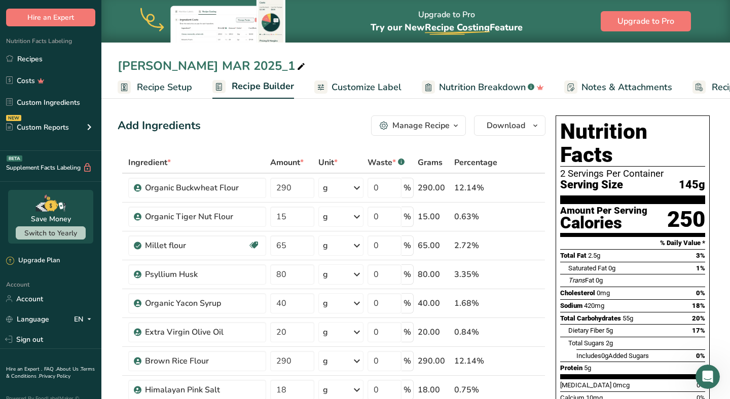
click at [307, 66] on span at bounding box center [301, 67] width 12 height 12
click at [283, 68] on input "[PERSON_NAME] [DATE]" at bounding box center [416, 66] width 596 height 18
type input "[PERSON_NAME] [DATE]"
click at [260, 116] on div "Add Ingredients Manage Recipe Delete Recipe Duplicate Recipe Scale Recipe Save …" at bounding box center [332, 126] width 428 height 20
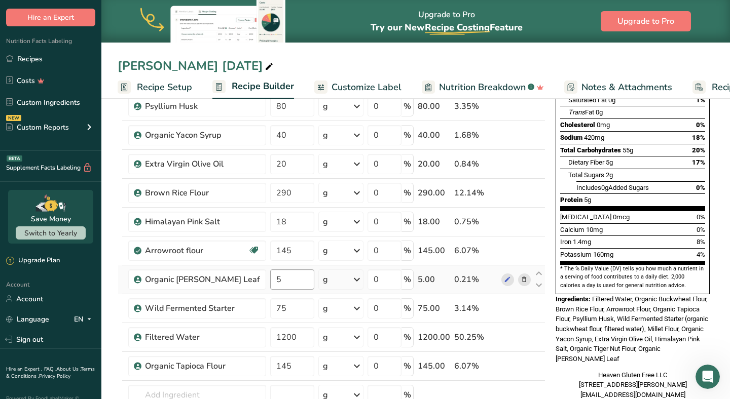
scroll to position [169, 0]
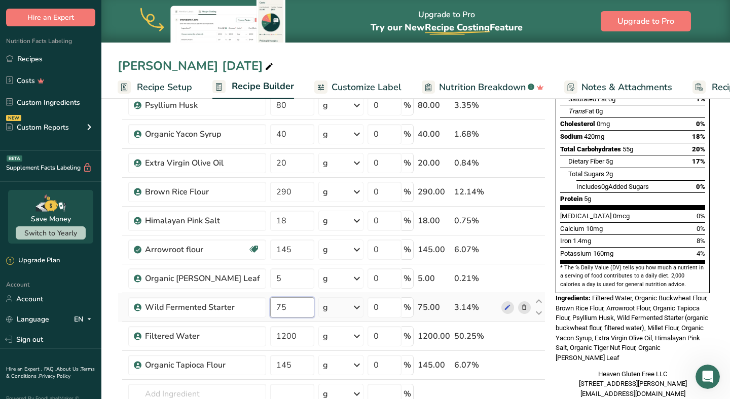
drag, startPoint x: 285, startPoint y: 308, endPoint x: 273, endPoint y: 310, distance: 12.8
click at [284, 308] on input "75" at bounding box center [292, 307] width 44 height 20
drag, startPoint x: 273, startPoint y: 310, endPoint x: 251, endPoint y: 311, distance: 21.8
click at [268, 311] on td "75" at bounding box center [292, 307] width 48 height 29
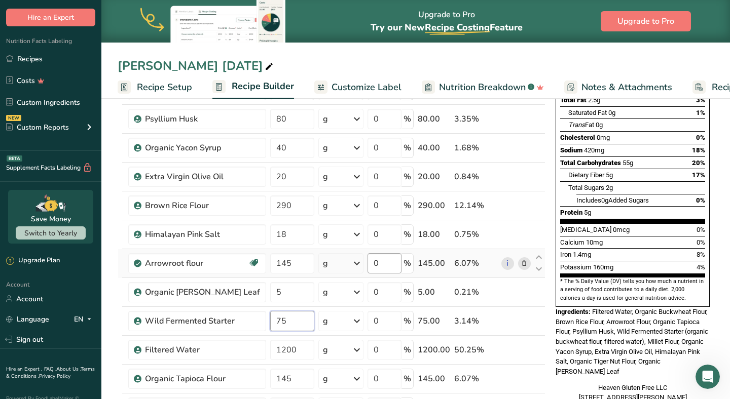
scroll to position [158, 0]
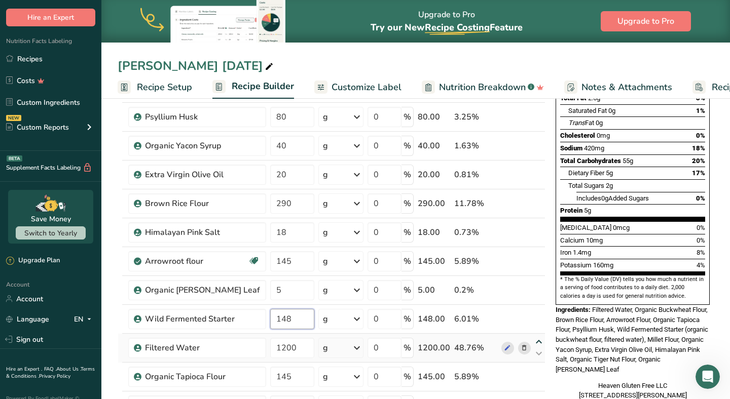
type input "148"
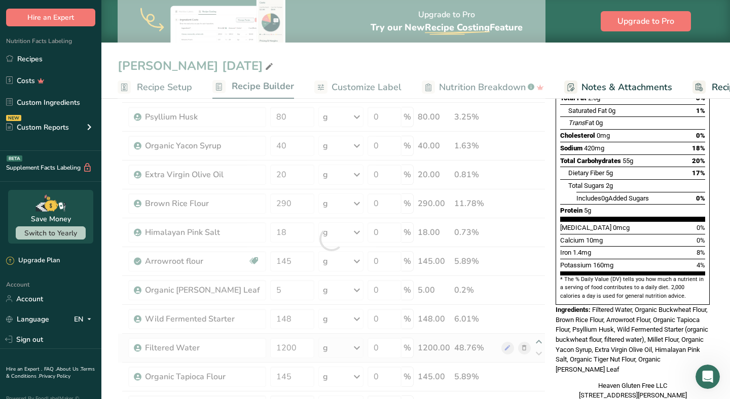
click at [544, 341] on div "Ingredient * Amount * Unit * Waste * .a-a{fill:#347362;}.b-a{fill:#fff;} Grams …" at bounding box center [332, 238] width 428 height 489
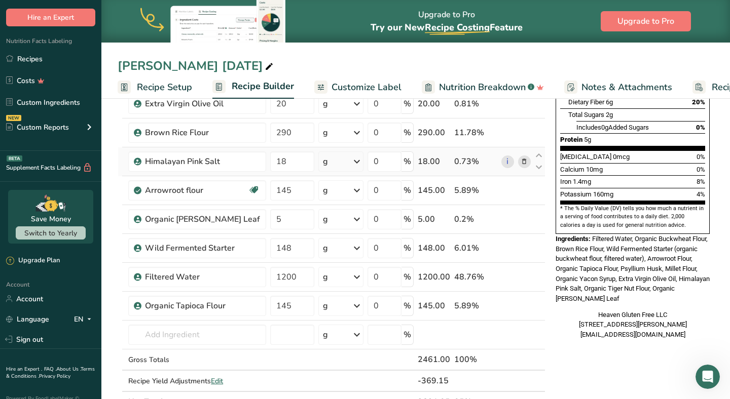
scroll to position [234, 0]
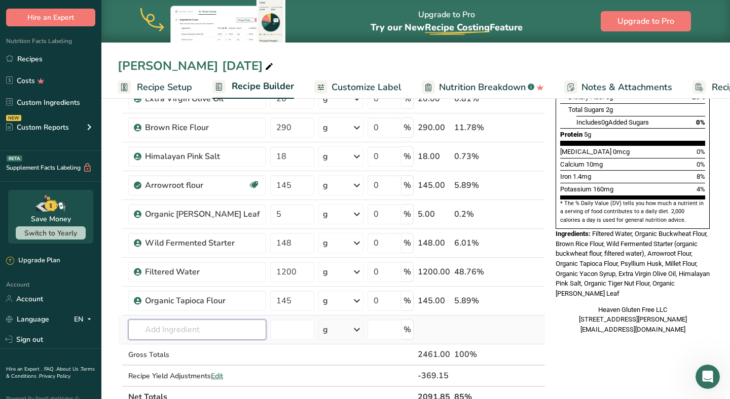
click at [187, 332] on input "text" at bounding box center [197, 330] width 138 height 20
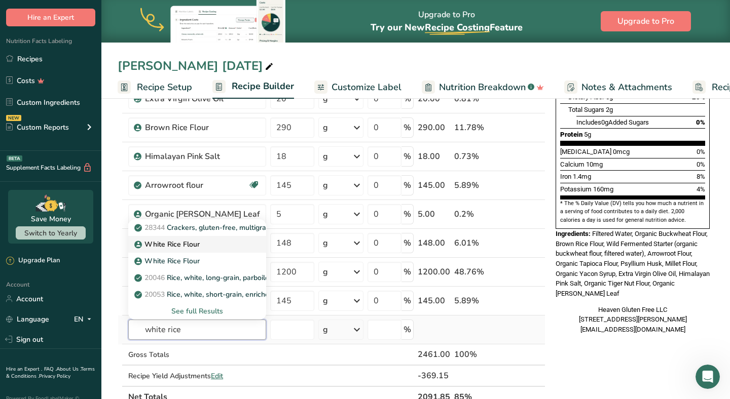
type input "white rice"
click at [179, 247] on p "White Rice Flour" at bounding box center [167, 244] width 63 height 11
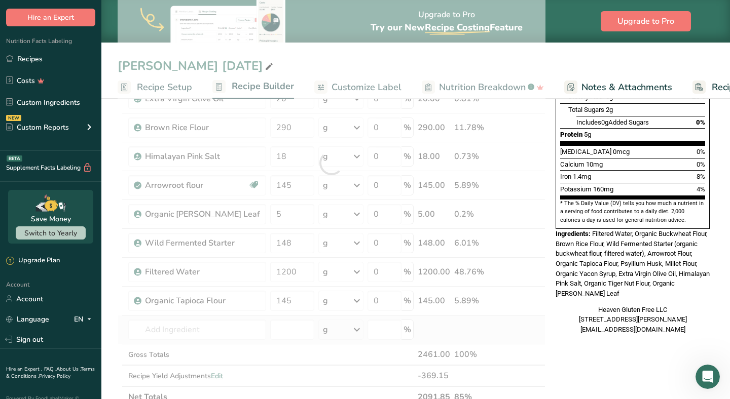
type input "White Rice Flour"
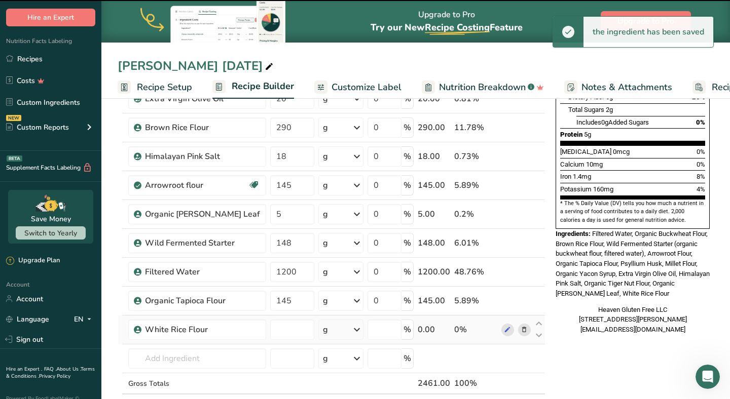
type input "0"
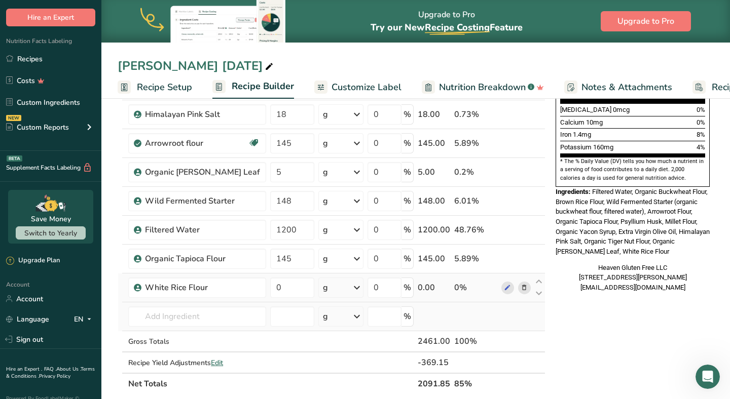
scroll to position [276, 0]
click at [272, 290] on input "0" at bounding box center [292, 287] width 44 height 20
type input "290"
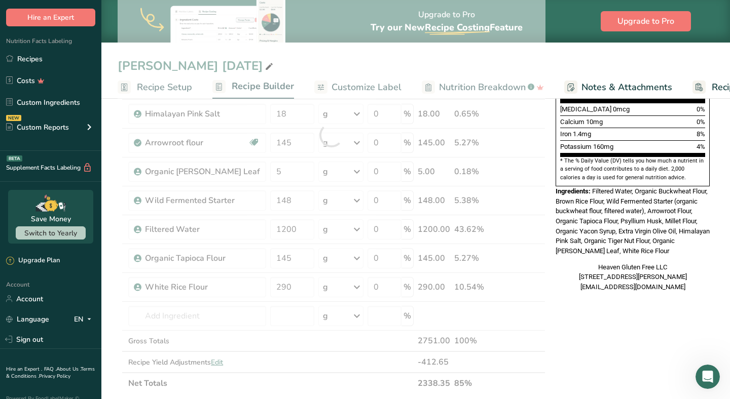
click at [550, 349] on div "Add Ingredients Manage Recipe Delete Recipe Duplicate Recipe Scale Recipe Save …" at bounding box center [335, 285] width 434 height 901
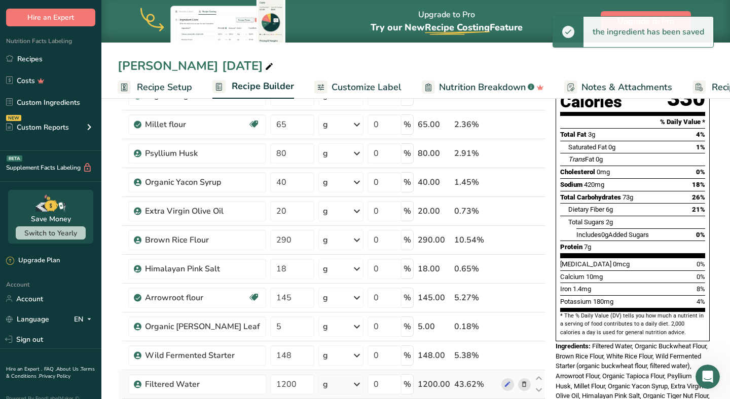
scroll to position [119, 0]
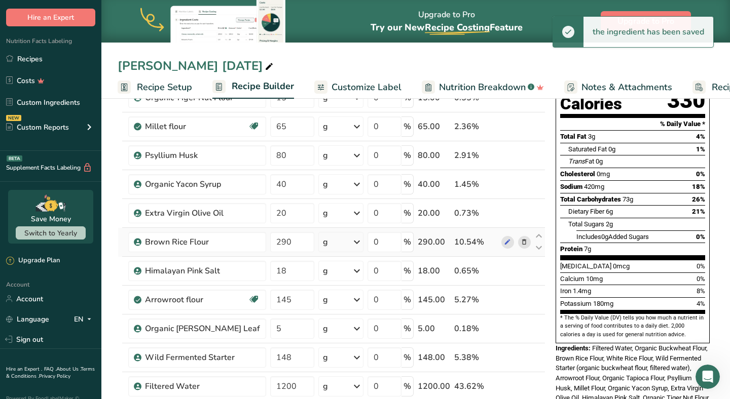
click at [526, 241] on icon at bounding box center [523, 242] width 7 height 11
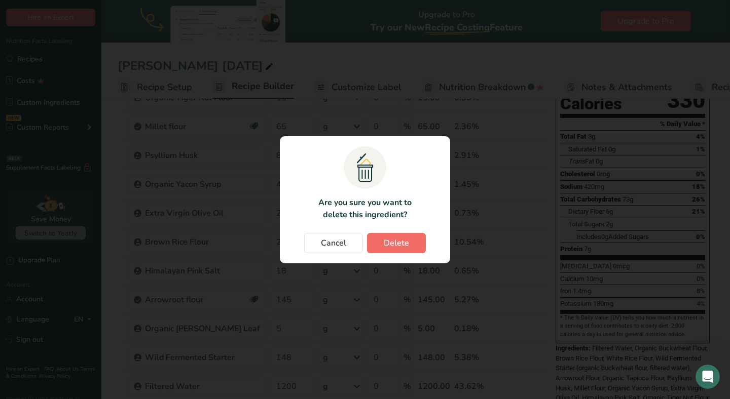
click at [402, 241] on span "Delete" at bounding box center [396, 243] width 25 height 12
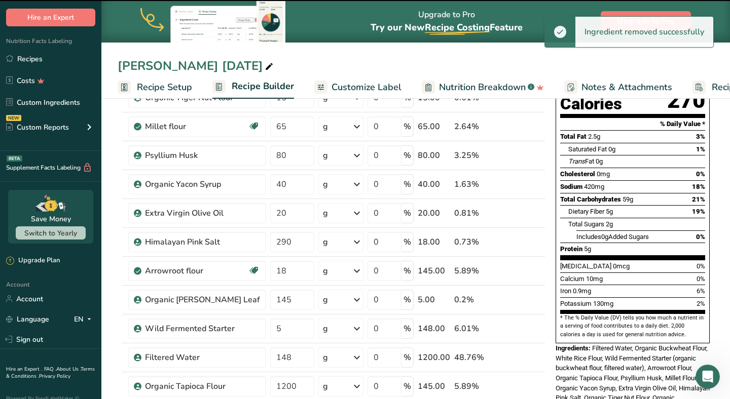
type input "18"
type input "145"
type input "5"
type input "148"
type input "1200"
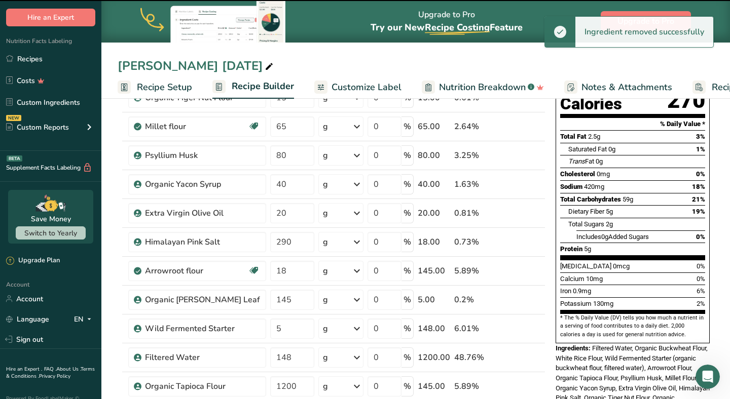
type input "145"
type input "290"
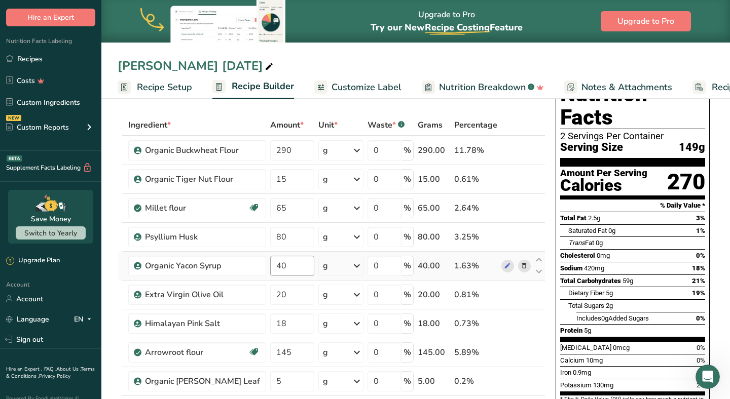
scroll to position [37, 0]
drag, startPoint x: 292, startPoint y: 180, endPoint x: 248, endPoint y: 185, distance: 44.8
click at [248, 185] on tr "Organic Tiger Nut Flour 15 g Weight Units g kg mg See more Volume Units l Volum…" at bounding box center [331, 180] width 427 height 29
type input "21"
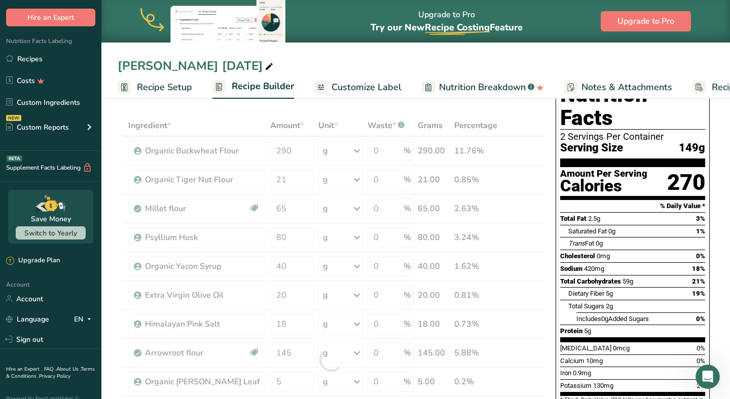
click at [552, 233] on div "Nutrition Facts 2 Servings Per Container Serving Size 149g Amount Per Serving C…" at bounding box center [632, 304] width 162 height 461
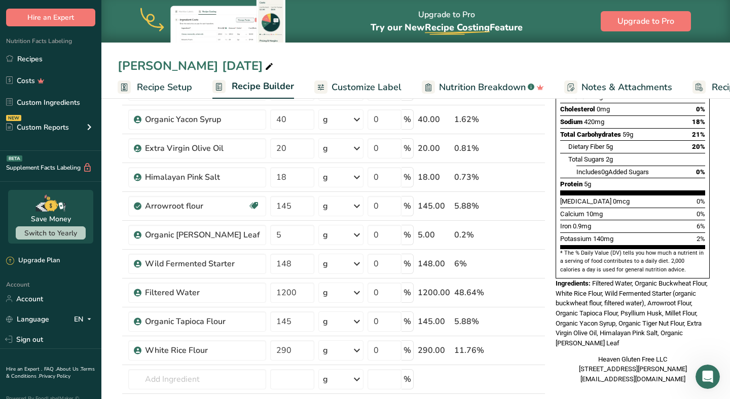
scroll to position [187, 0]
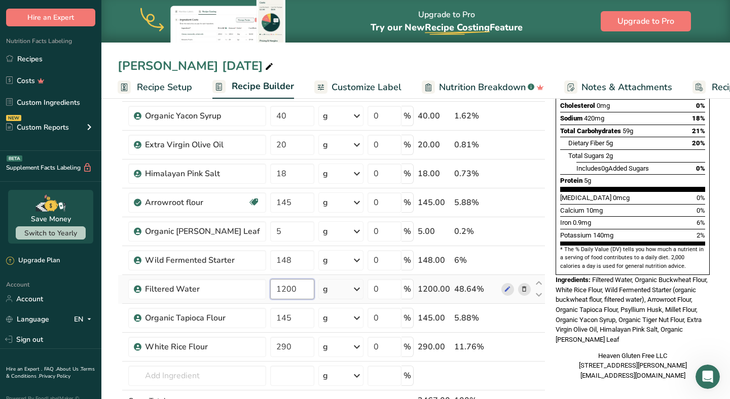
click at [296, 291] on input "1200" at bounding box center [292, 289] width 44 height 20
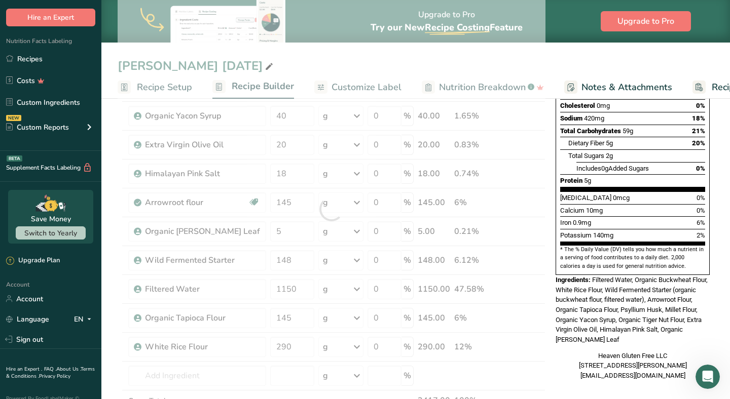
click at [569, 351] on div "Heaven Gluten Free LLC [STREET_ADDRESS][PERSON_NAME] [EMAIL_ADDRESS][DOMAIN_NAM…" at bounding box center [632, 366] width 154 height 30
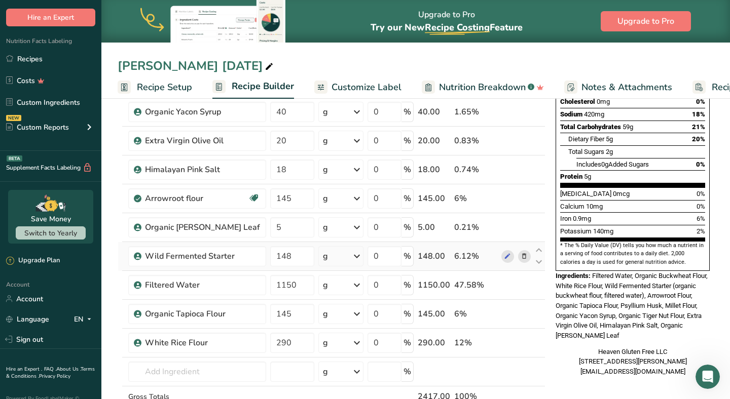
scroll to position [192, 0]
click at [296, 283] on input "1150" at bounding box center [292, 285] width 44 height 20
click at [568, 360] on div "Nutrition Facts 2 Servings Per Container Serving Size 147g Amount Per Serving C…" at bounding box center [632, 152] width 162 height 467
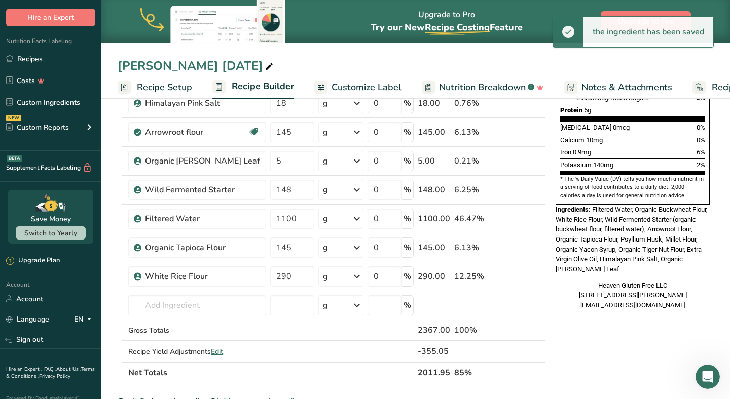
scroll to position [258, 0]
click at [293, 217] on input "1100" at bounding box center [292, 218] width 44 height 20
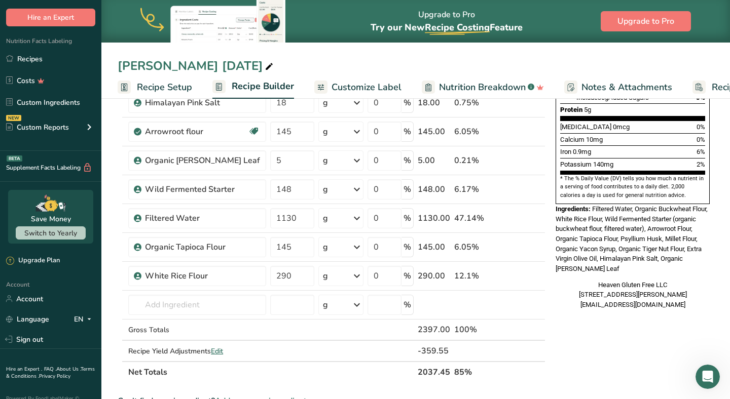
click at [555, 333] on div "Nutrition Facts 2 Servings Per Container Serving Size 144g Amount Per Serving C…" at bounding box center [632, 289] width 162 height 872
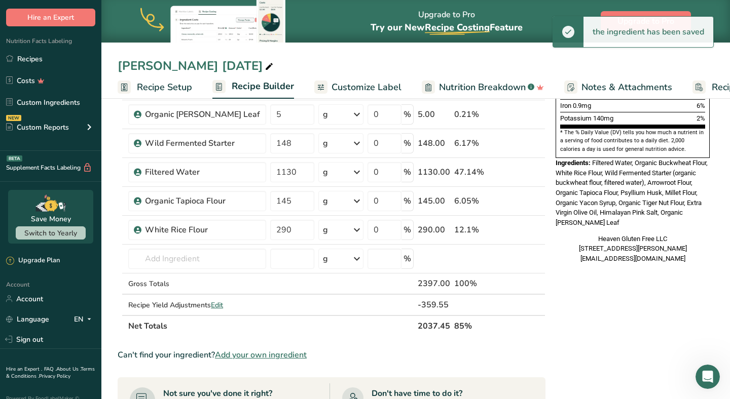
scroll to position [287, 0]
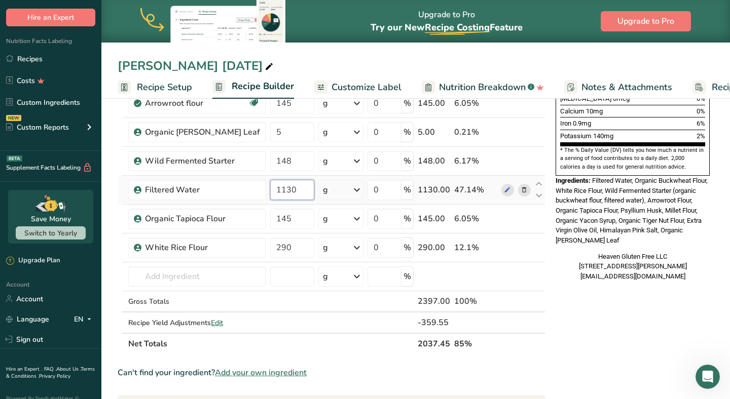
click at [292, 190] on input "1130" at bounding box center [292, 190] width 44 height 20
type input "1120"
click at [571, 385] on div "Nutrition Facts 2 Servings Per Container Serving Size 146g Amount Per Serving C…" at bounding box center [632, 261] width 162 height 872
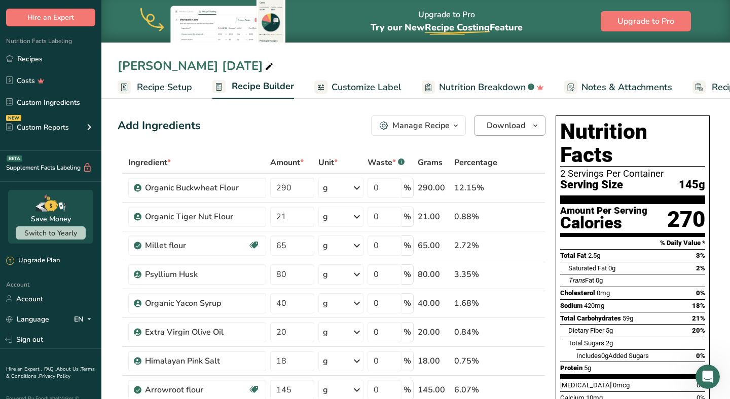
scroll to position [0, 0]
click at [506, 120] on span "Download" at bounding box center [505, 126] width 39 height 12
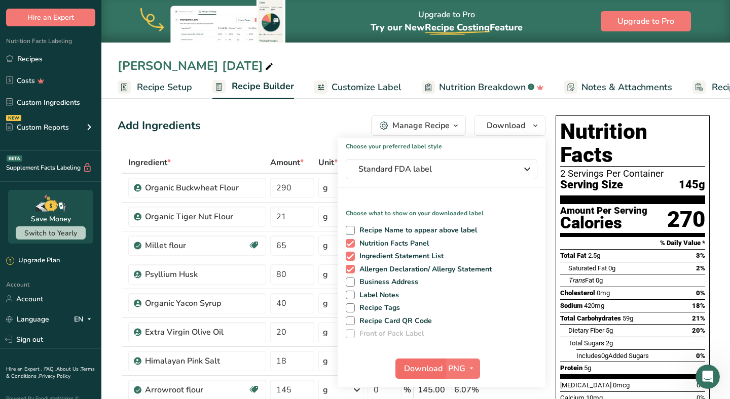
click at [427, 365] on span "Download" at bounding box center [423, 369] width 39 height 12
click at [43, 61] on link "Recipes" at bounding box center [50, 58] width 101 height 19
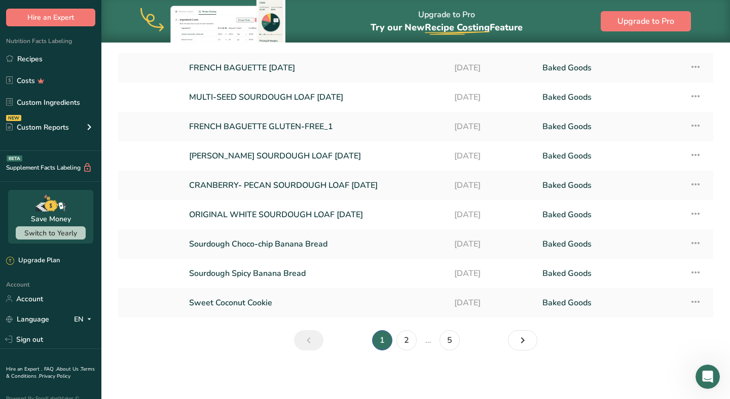
scroll to position [116, 0]
click at [382, 338] on li "1" at bounding box center [382, 340] width 24 height 20
click at [383, 347] on li "1" at bounding box center [382, 340] width 24 height 20
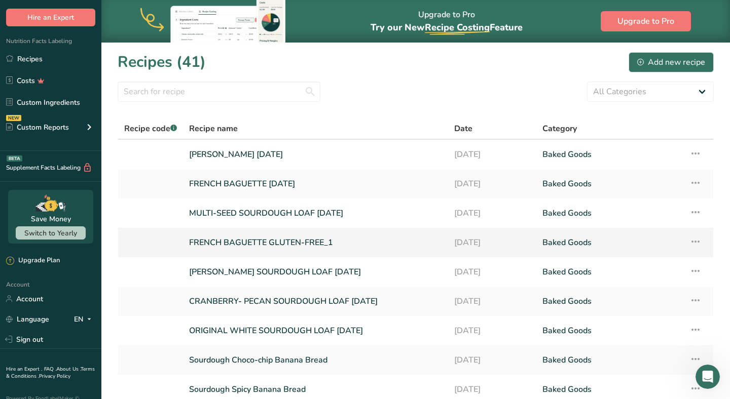
scroll to position [34, 0]
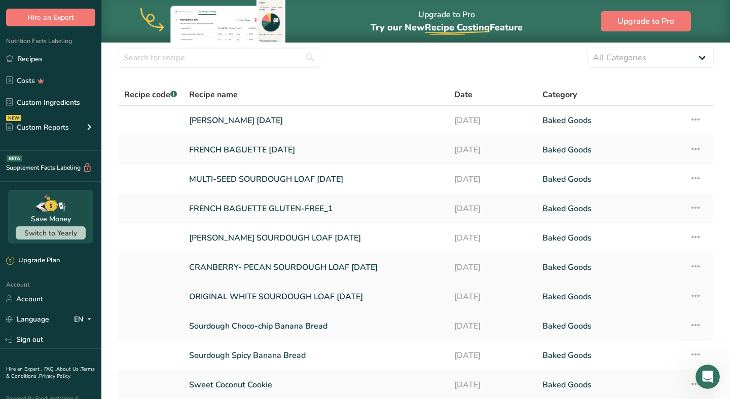
click at [270, 299] on link "ORIGINAL WHITE SOURDOUGH LOAF SEP 2025" at bounding box center [315, 296] width 253 height 21
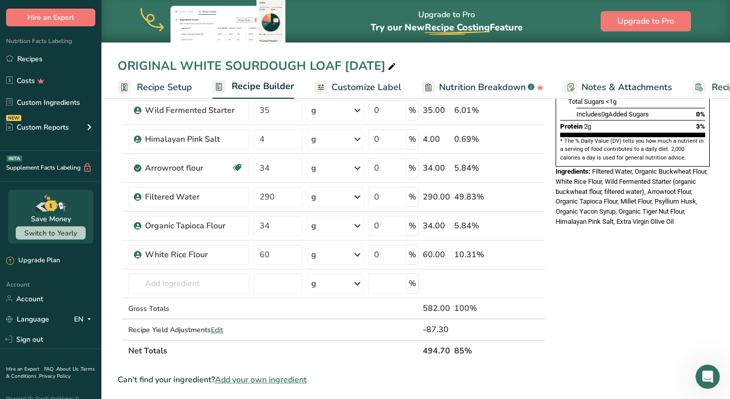
scroll to position [193, 0]
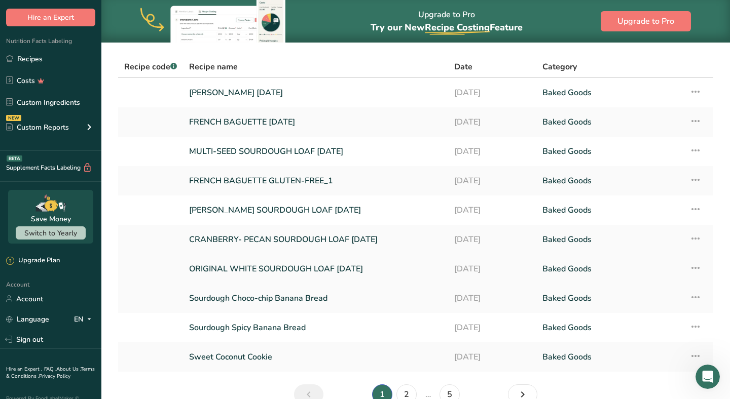
scroll to position [62, 0]
click at [236, 241] on link "CRANBERRY- PECAN SOURDOUGH LOAF SEP 2025" at bounding box center [315, 238] width 253 height 21
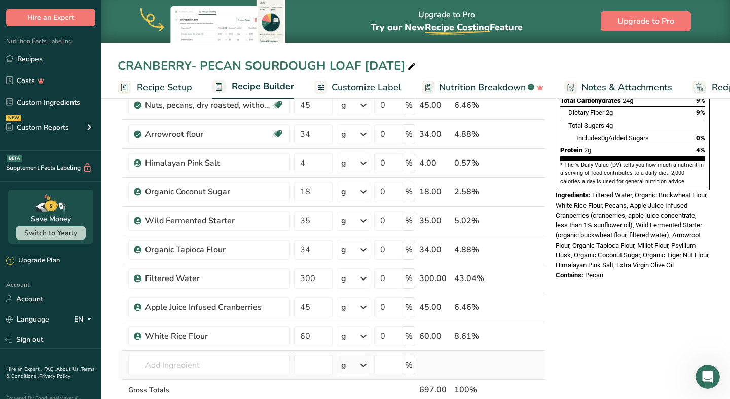
scroll to position [226, 0]
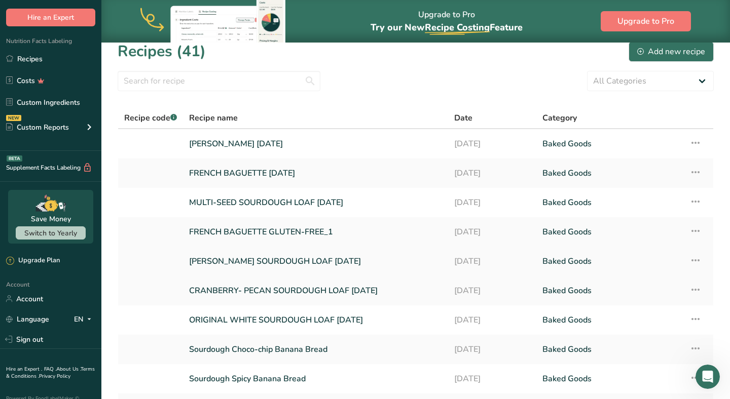
scroll to position [13, 0]
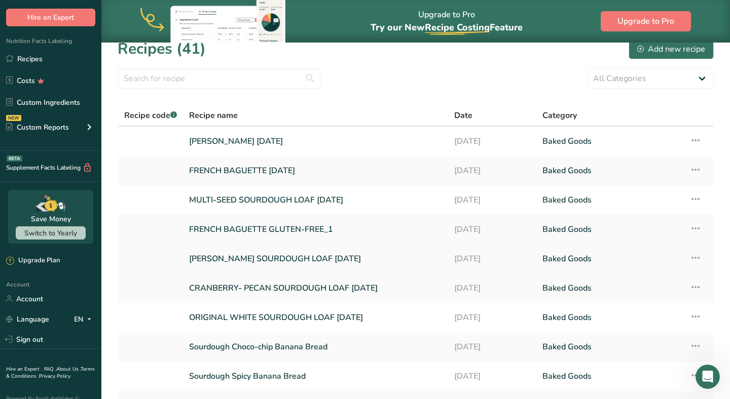
click at [248, 257] on link "CARAWAY SOURDOUGH LOAF SEP 2025" at bounding box center [315, 258] width 253 height 21
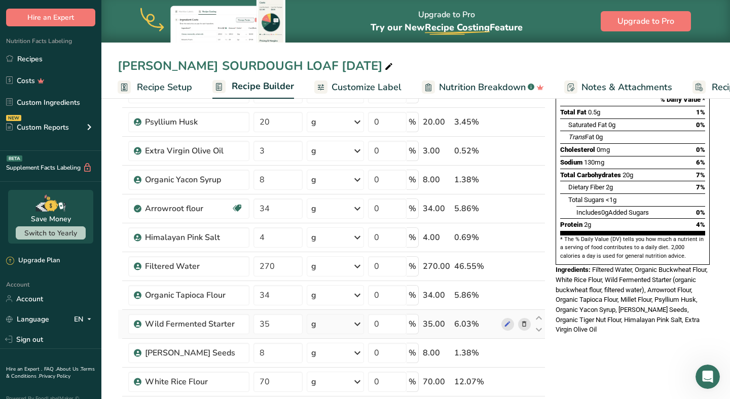
scroll to position [153, 0]
drag, startPoint x: 265, startPoint y: 355, endPoint x: 256, endPoint y: 355, distance: 9.1
click at [256, 355] on input "8" at bounding box center [277, 352] width 49 height 20
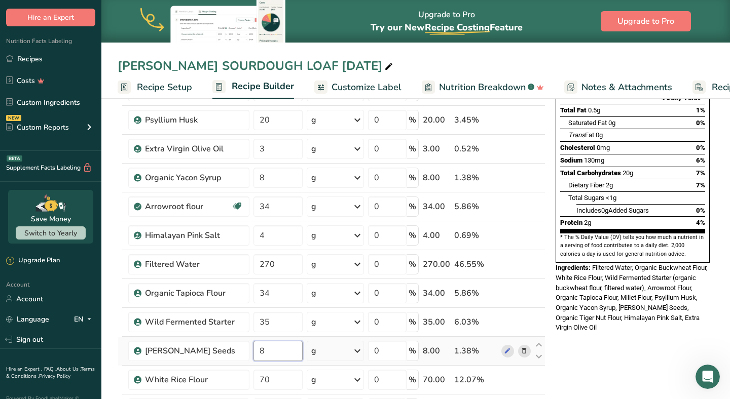
click at [272, 352] on input "8" at bounding box center [277, 351] width 49 height 20
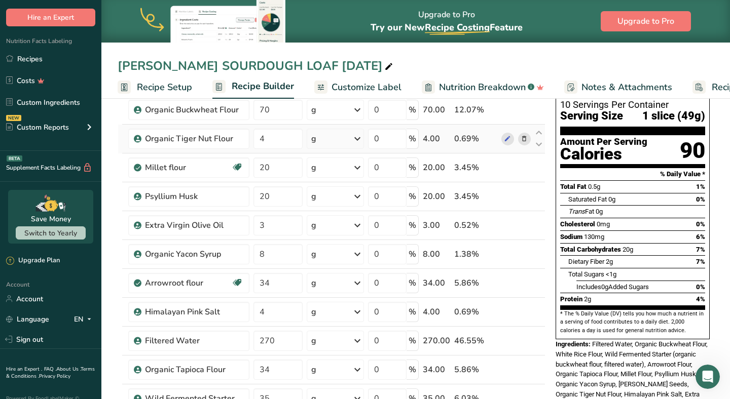
scroll to position [64, 0]
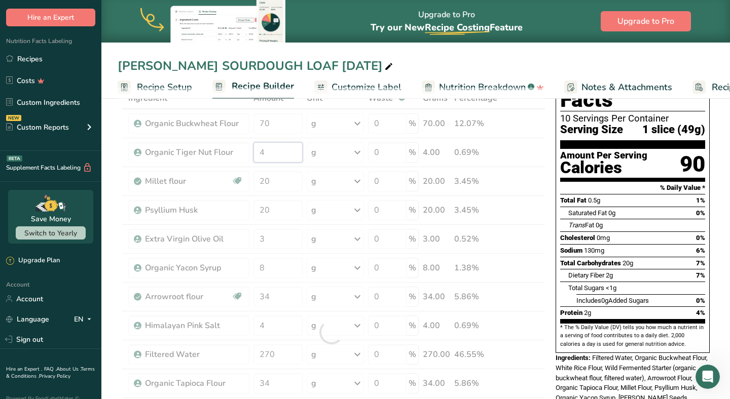
click at [275, 150] on div "Ingredient * Amount * Unit * Waste * .a-a{fill:#347362;}.b-a{fill:#fff;} Grams …" at bounding box center [332, 332] width 428 height 489
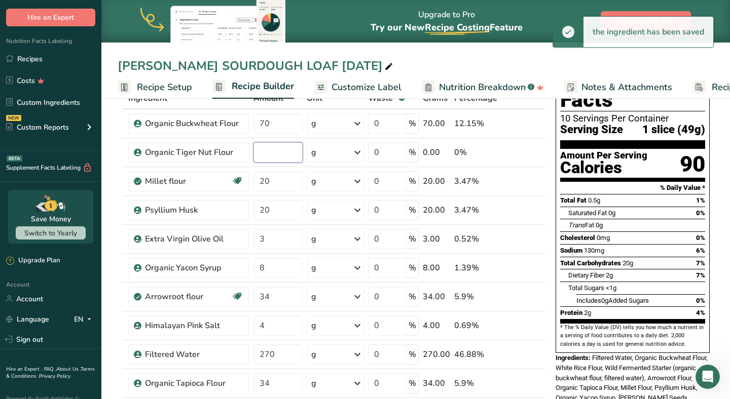
type input "8"
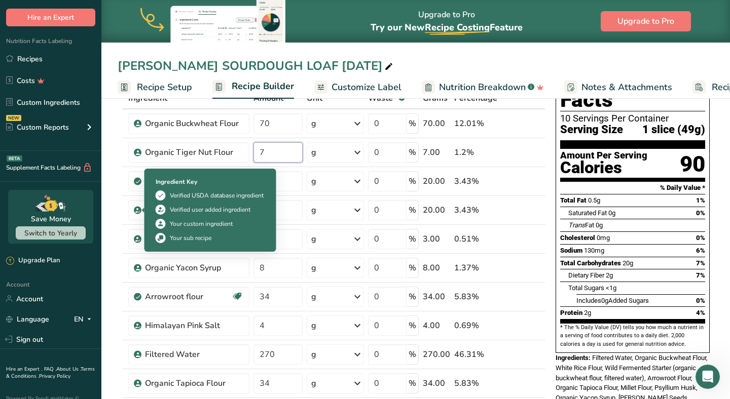
type input "7"
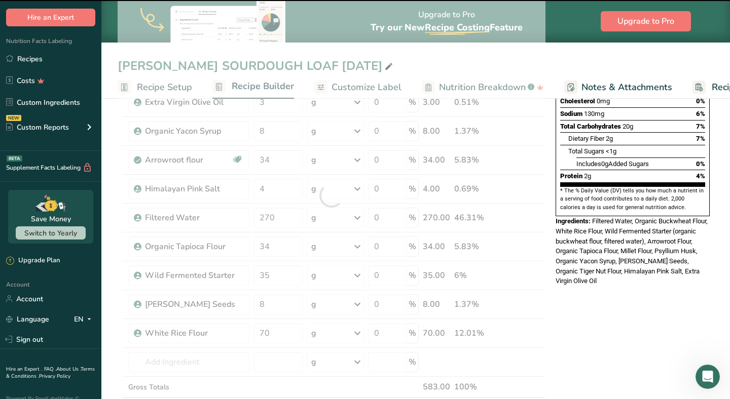
scroll to position [248, 0]
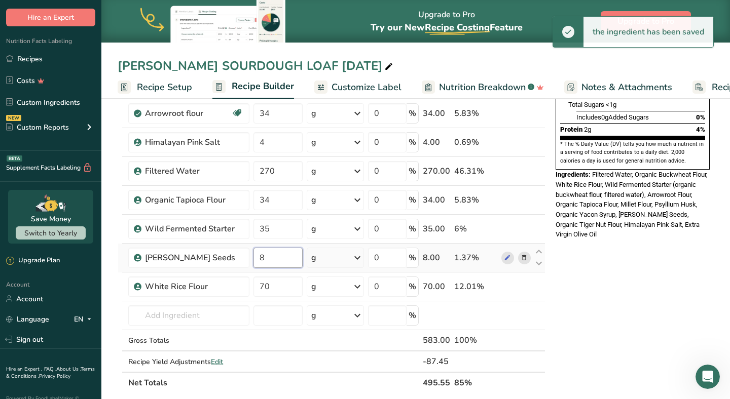
click at [274, 254] on input "8" at bounding box center [277, 258] width 49 height 20
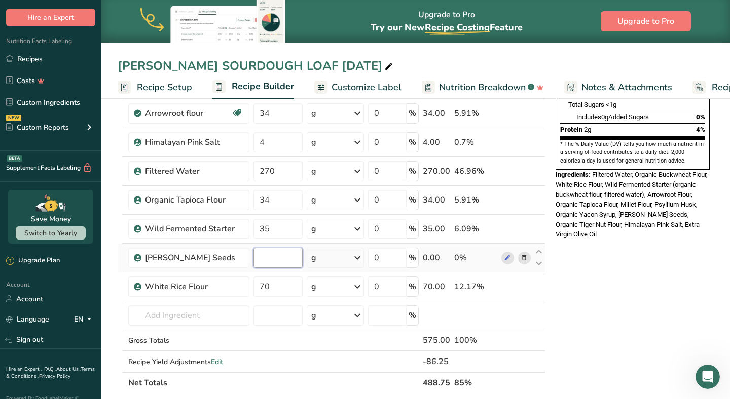
type input "6"
type input "5"
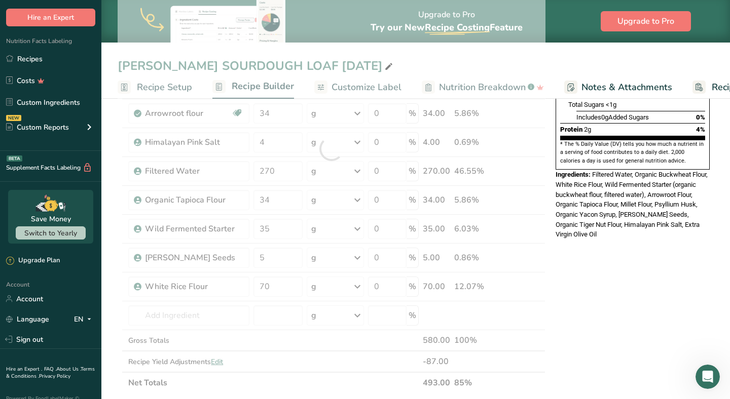
click at [548, 337] on div "Add Ingredients Manage Recipe Delete Recipe Duplicate Recipe Scale Recipe Save …" at bounding box center [335, 300] width 434 height 872
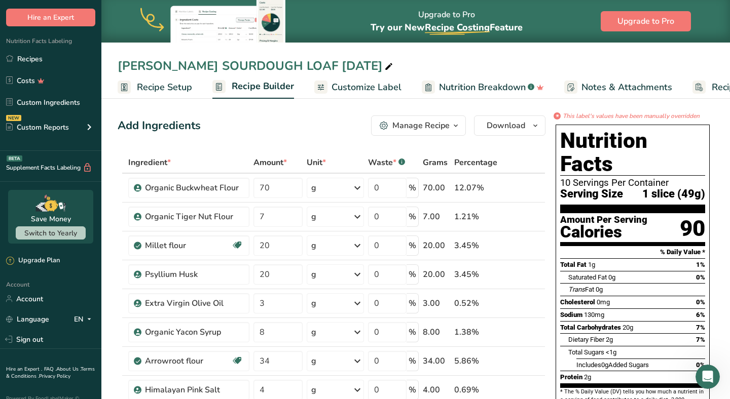
scroll to position [0, 0]
click at [505, 130] on span "Download" at bounding box center [505, 126] width 39 height 12
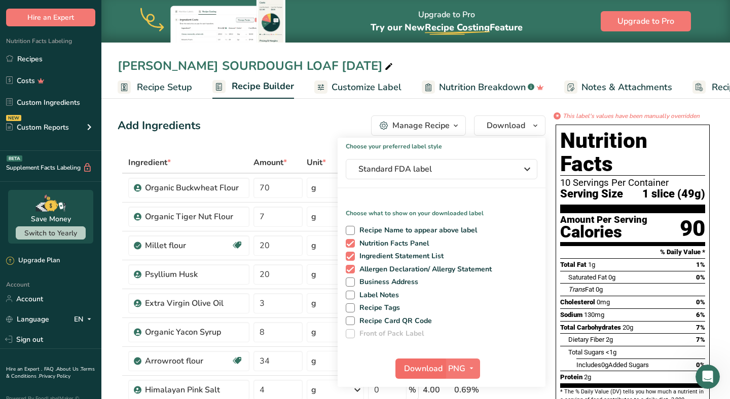
click at [420, 368] on span "Download" at bounding box center [423, 369] width 39 height 12
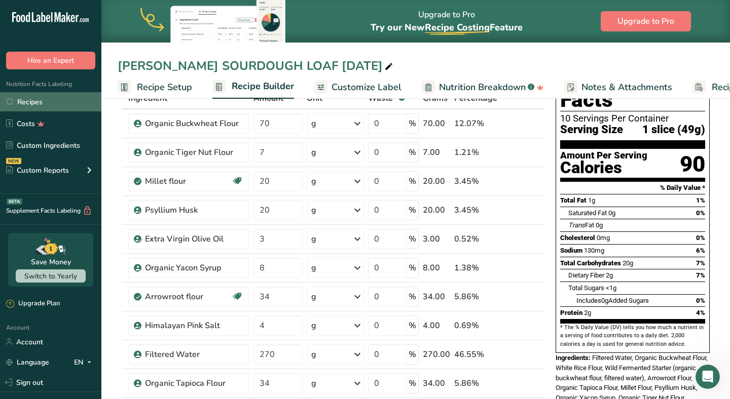
scroll to position [64, 0]
click at [49, 102] on link "Recipes" at bounding box center [50, 101] width 101 height 19
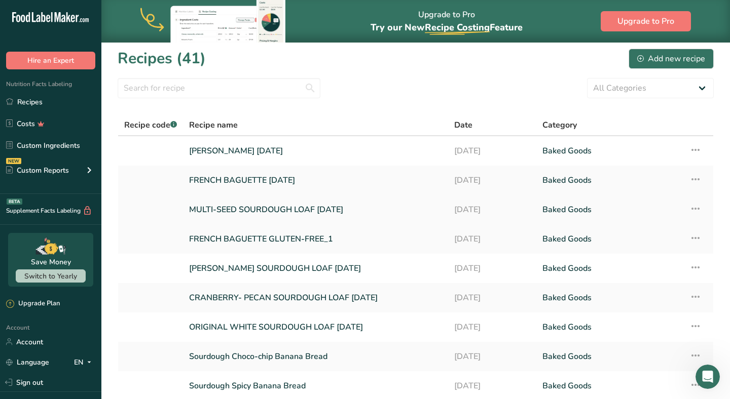
scroll to position [6, 0]
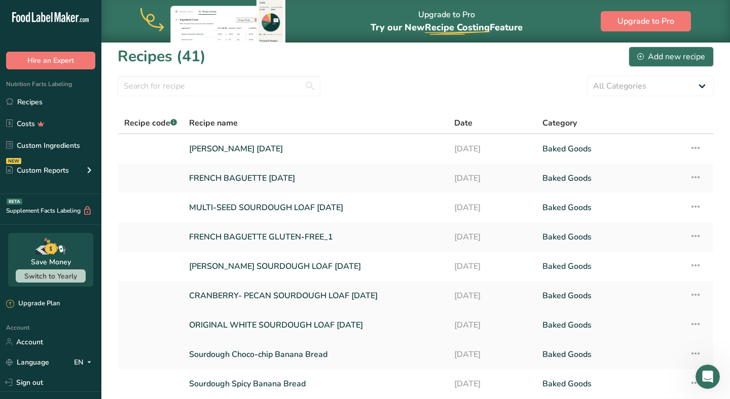
click at [228, 325] on link "ORIGINAL WHITE SOURDOUGH LOAF SEP 2025" at bounding box center [315, 325] width 253 height 21
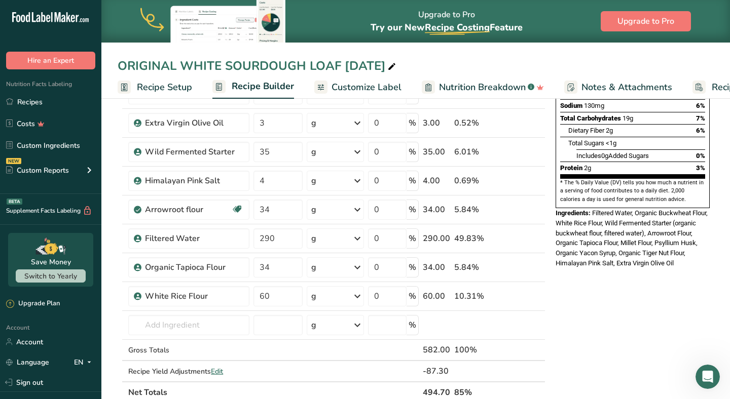
scroll to position [208, 0]
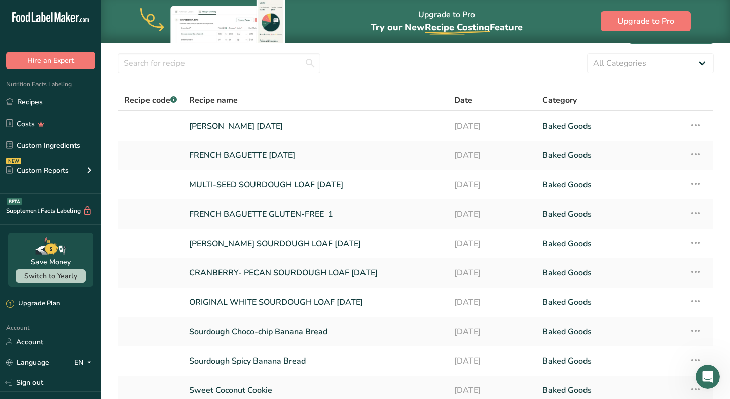
scroll to position [32, 0]
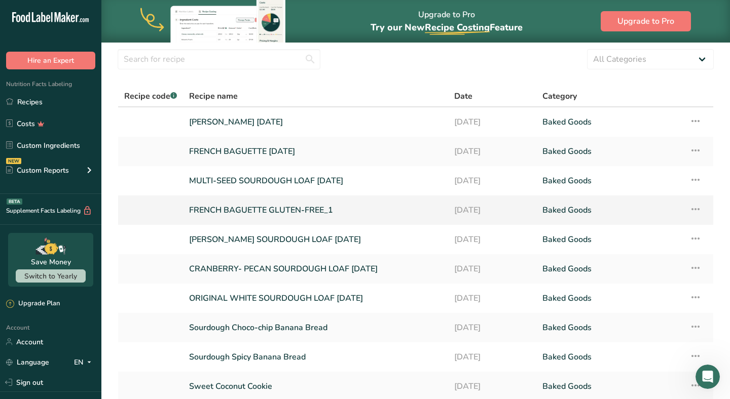
click at [233, 208] on link "FRENCH BAGUETTE GLUTEN-FREE_1" at bounding box center [315, 210] width 253 height 21
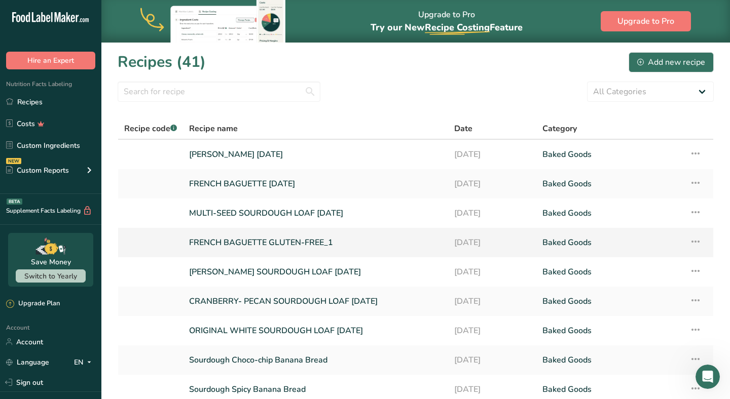
click at [698, 239] on icon at bounding box center [695, 242] width 12 height 18
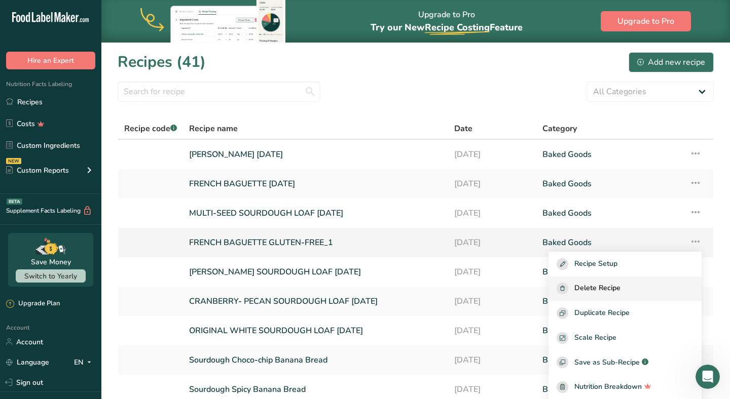
click at [614, 289] on span "Delete Recipe" at bounding box center [597, 289] width 46 height 12
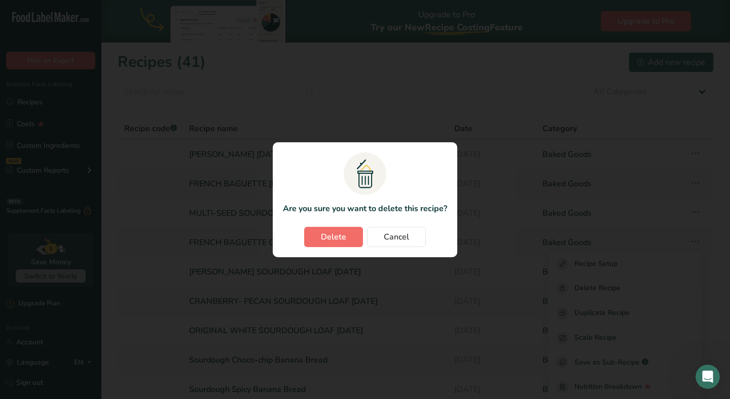
click at [345, 233] on span "Delete" at bounding box center [333, 237] width 25 height 12
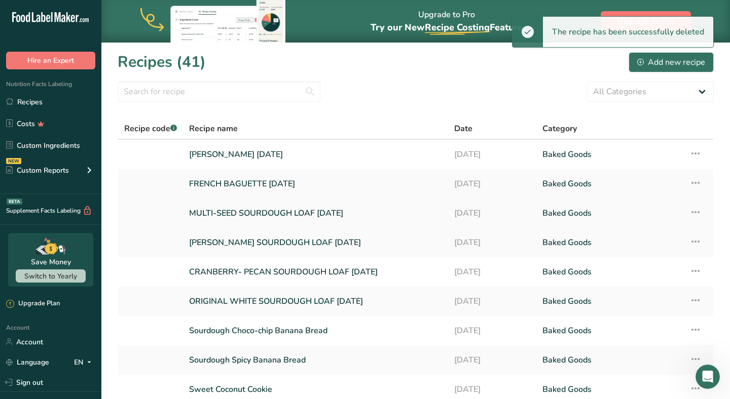
click at [263, 215] on link "MULTI-SEED SOURDOUGH LOAF SEP 2025" at bounding box center [315, 213] width 253 height 21
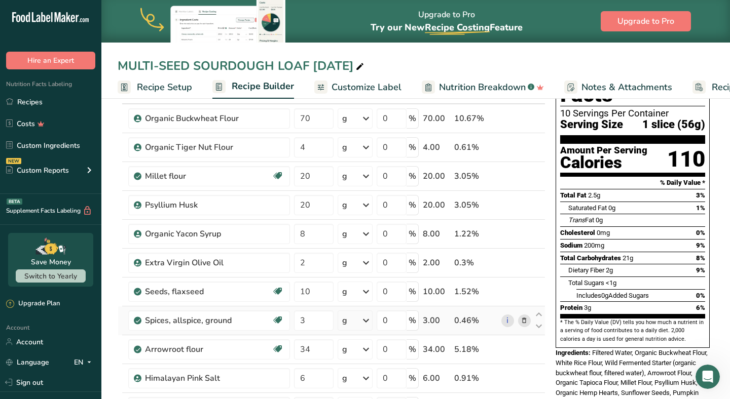
scroll to position [68, 0]
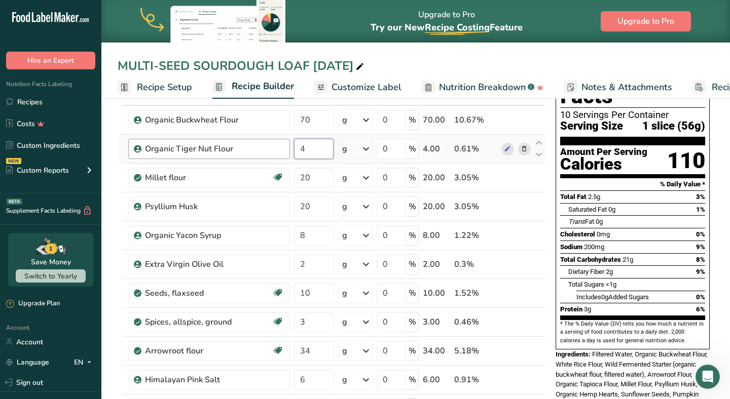
drag, startPoint x: 313, startPoint y: 147, endPoint x: 285, endPoint y: 150, distance: 28.5
click at [285, 149] on tr "Organic Tiger Nut Flour 4 g Weight Units g kg mg See more Volume Units l Volume…" at bounding box center [331, 149] width 427 height 29
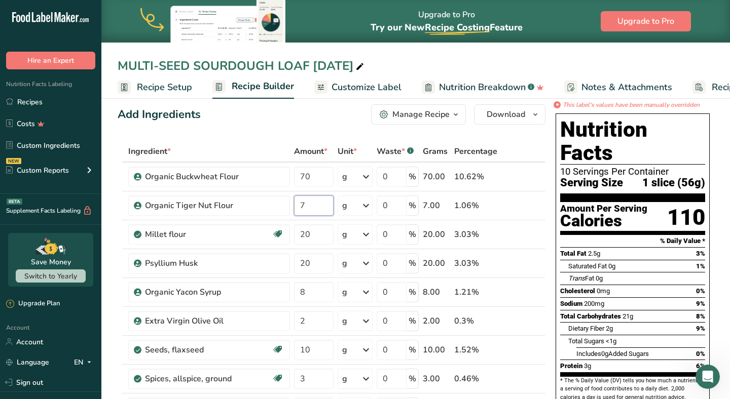
type input "7"
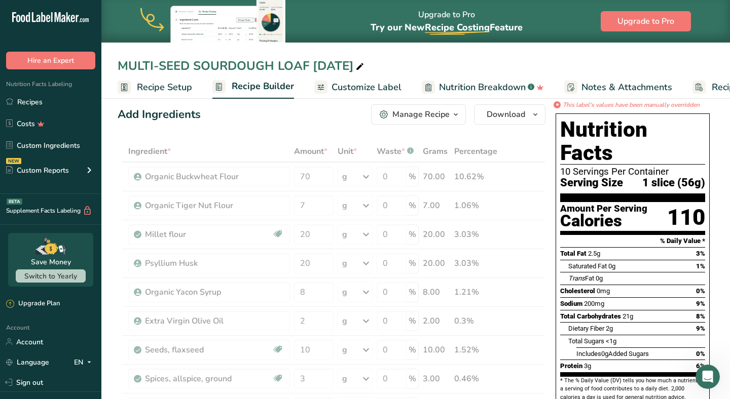
click at [552, 232] on div "Nutrition Facts 10 Servings Per Container Serving Size 1 slice (56g) Amount Per…" at bounding box center [632, 299] width 162 height 381
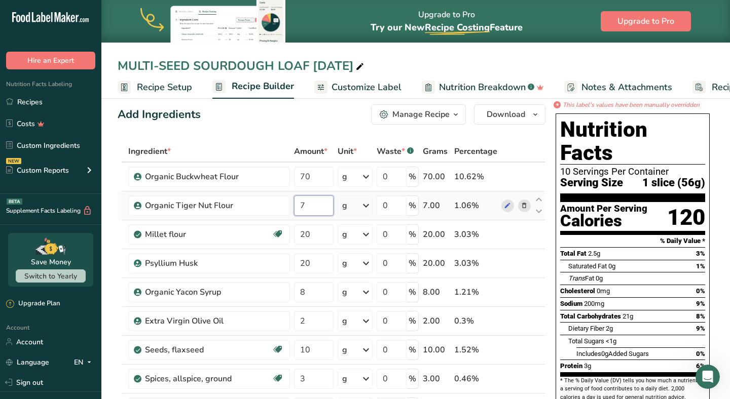
click at [322, 206] on input "7" at bounding box center [313, 206] width 39 height 20
type input "6"
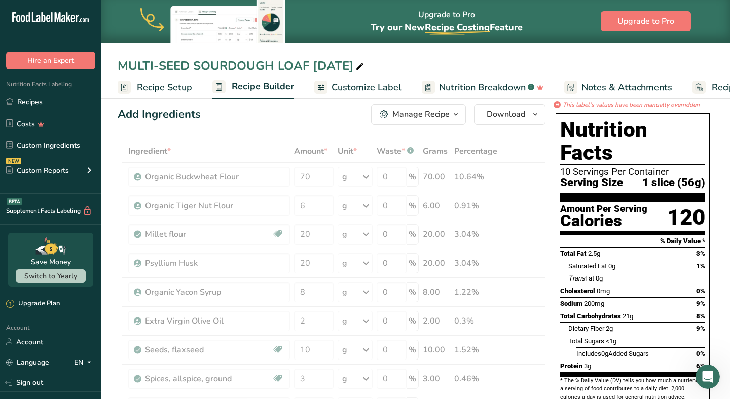
click at [553, 257] on div "Nutrition Facts 10 Servings Per Container Serving Size 1 slice (56g) Amount Per…" at bounding box center [632, 304] width 162 height 391
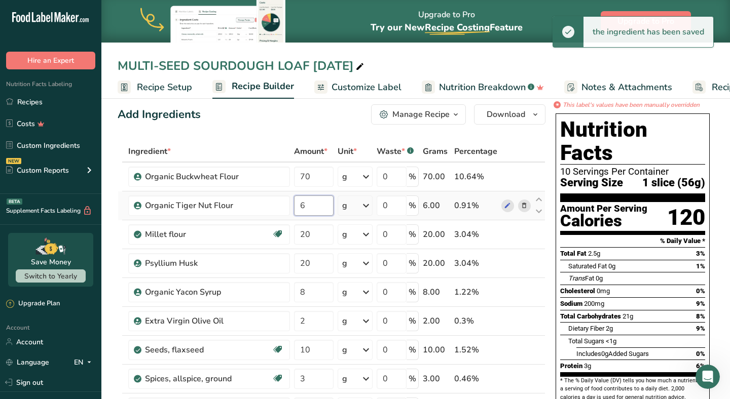
click at [304, 210] on input "6" at bounding box center [313, 206] width 39 height 20
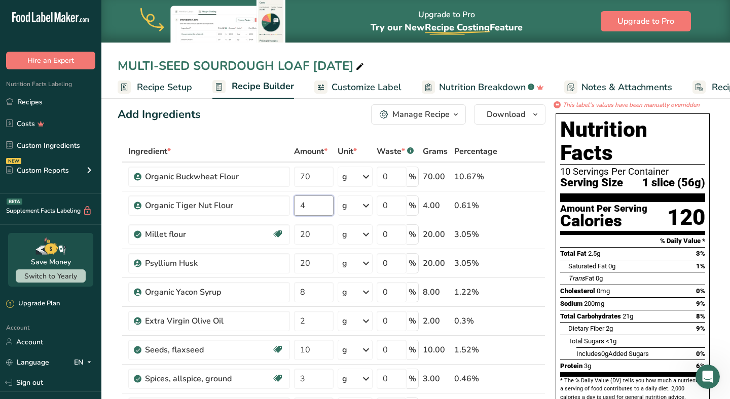
type input "4"
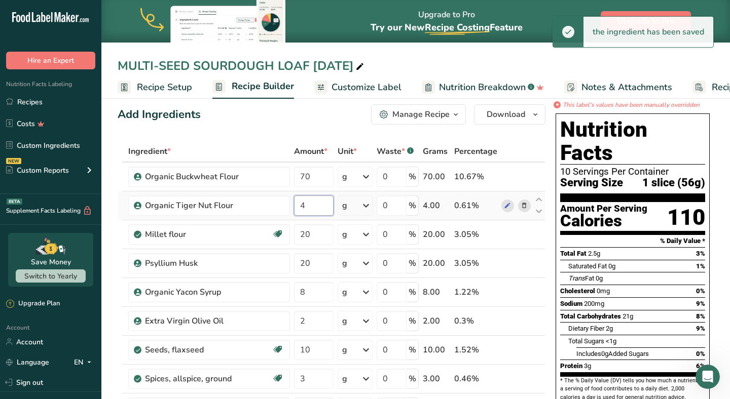
click at [322, 206] on input "4" at bounding box center [313, 206] width 39 height 20
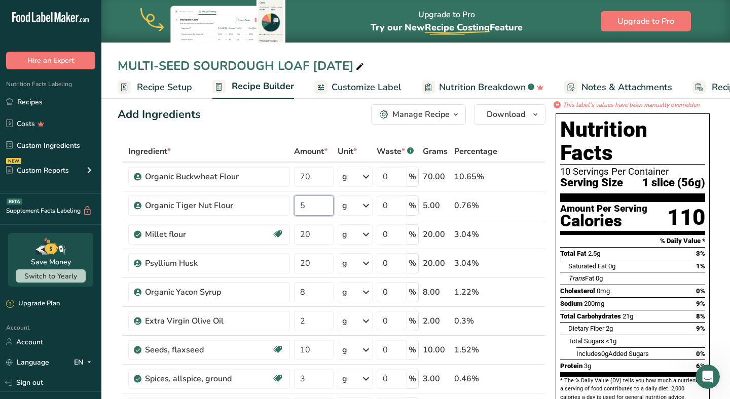
type input "5"
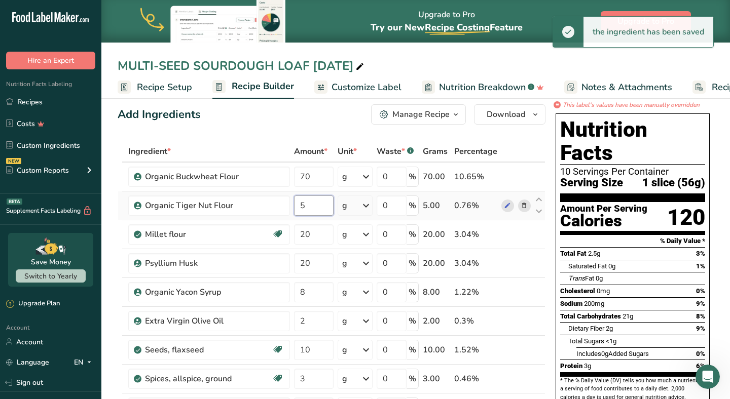
click at [316, 207] on input "5" at bounding box center [313, 206] width 39 height 20
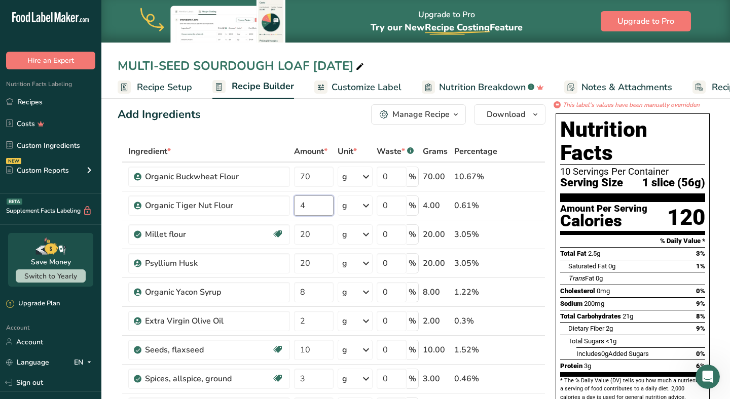
type input "4"
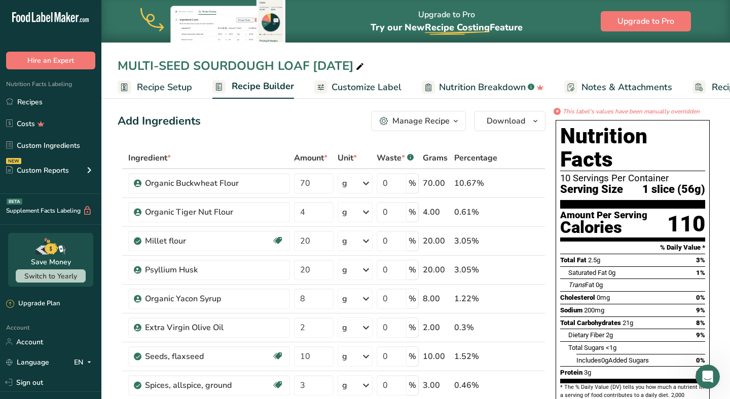
scroll to position [7, 0]
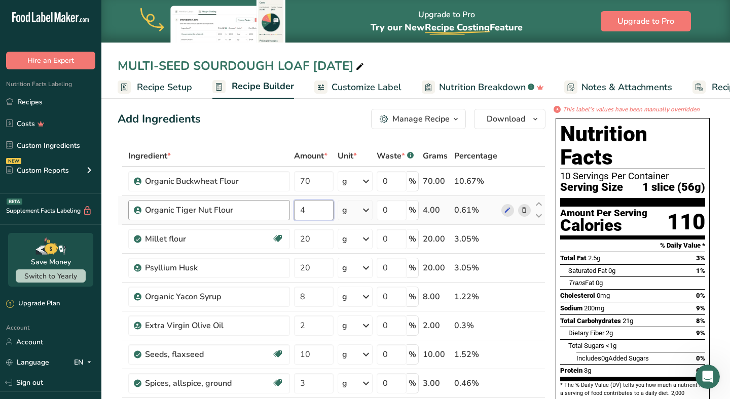
drag, startPoint x: 316, startPoint y: 214, endPoint x: 290, endPoint y: 216, distance: 26.4
click at [290, 216] on tr "Organic Tiger Nut Flour 4 g Weight Units g kg mg See more Volume Units l Volume…" at bounding box center [331, 210] width 427 height 29
type input "5"
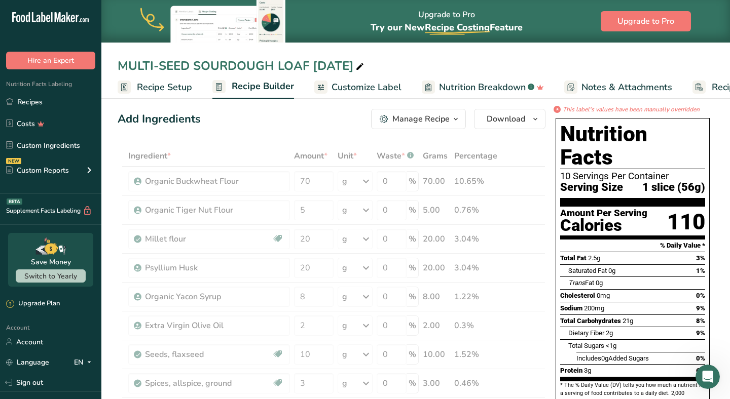
click at [552, 280] on div "Nutrition Facts 10 Servings Per Container Serving Size 1 slice (56g) Amount Per…" at bounding box center [632, 304] width 162 height 381
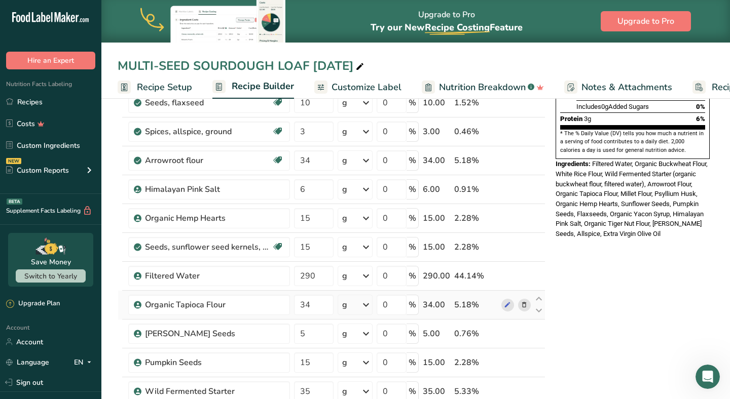
scroll to position [258, 0]
click at [321, 337] on input "5" at bounding box center [313, 334] width 39 height 20
type input "4"
click at [582, 335] on div "* This label's values have been manually overridden Nutrition Facts 10 Servings…" at bounding box center [632, 362] width 162 height 1016
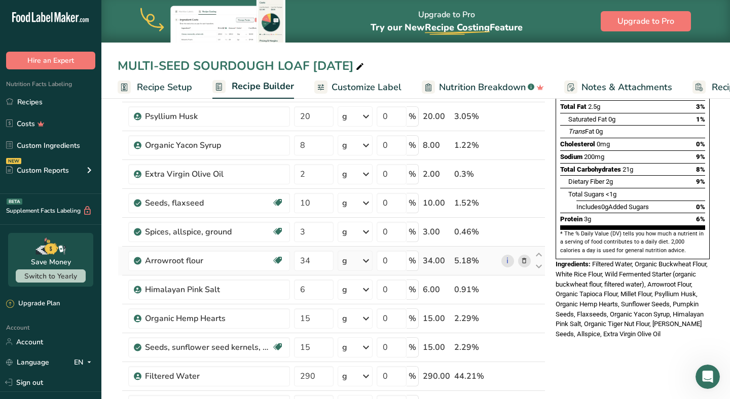
scroll to position [157, 0]
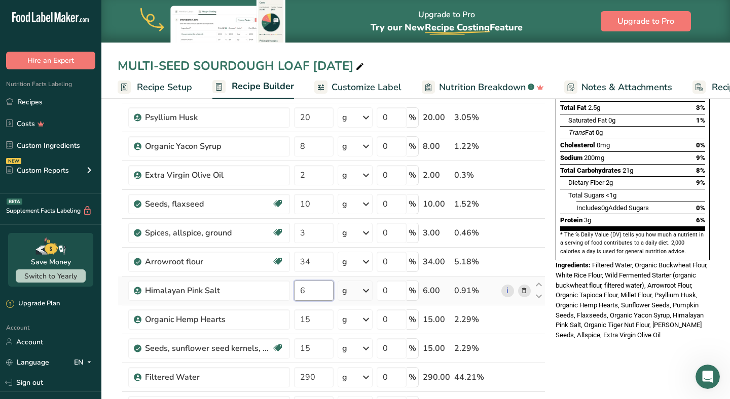
drag, startPoint x: 323, startPoint y: 290, endPoint x: 292, endPoint y: 291, distance: 30.4
click at [292, 291] on td "6" at bounding box center [313, 291] width 43 height 29
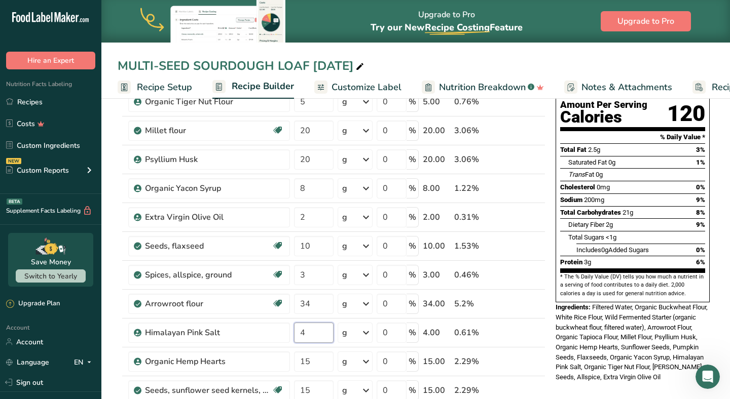
scroll to position [92, 0]
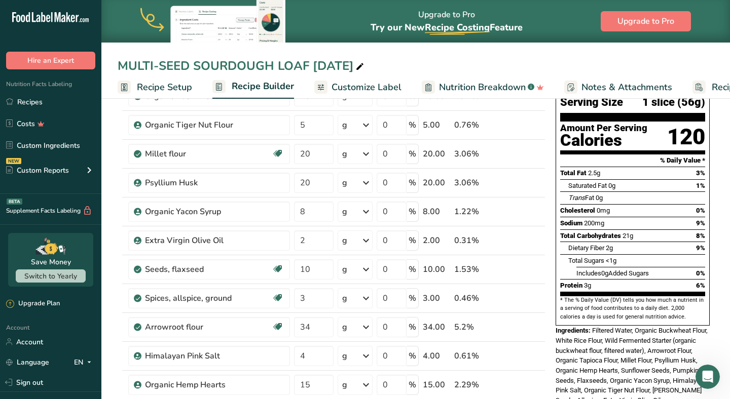
click at [551, 237] on div "Nutrition Facts 10 Servings Per Container Serving Size 1 slice (56g) Amount Per…" at bounding box center [632, 219] width 162 height 381
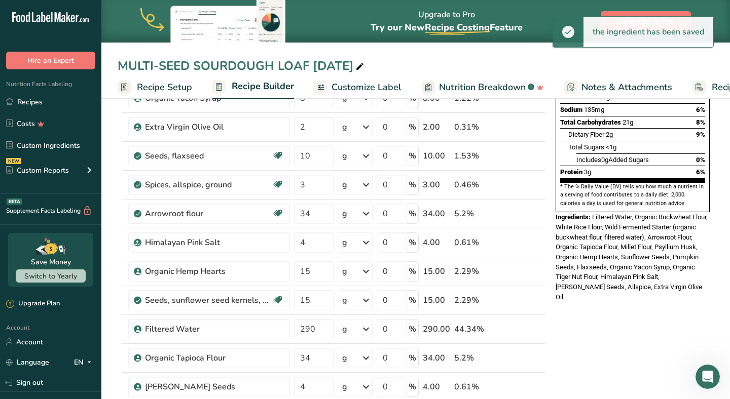
scroll to position [207, 0]
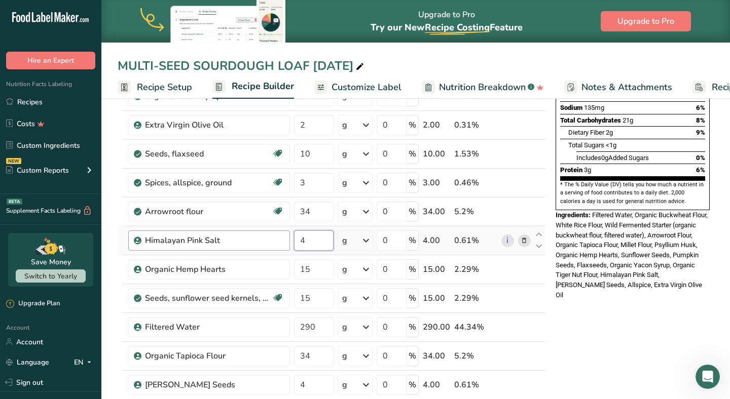
drag, startPoint x: 323, startPoint y: 242, endPoint x: 285, endPoint y: 243, distance: 38.5
click at [285, 243] on tr "Himalayan Pink Salt 4 g Portions 1 Teaspoon Weight Units g kg mg See more Volum…" at bounding box center [331, 240] width 427 height 29
type input "6"
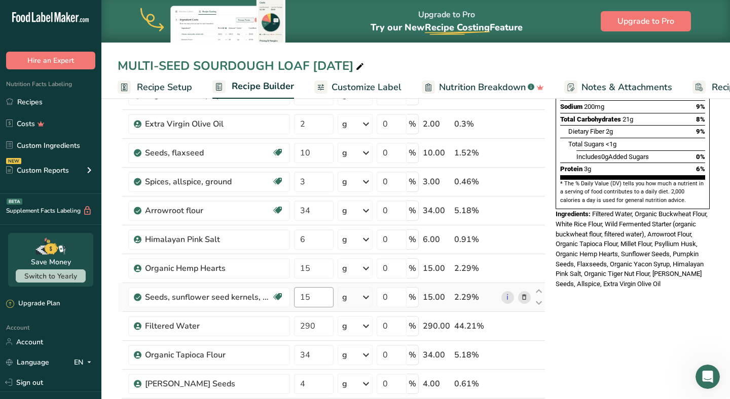
scroll to position [209, 0]
click at [319, 301] on input "15" at bounding box center [313, 297] width 39 height 20
type input "14"
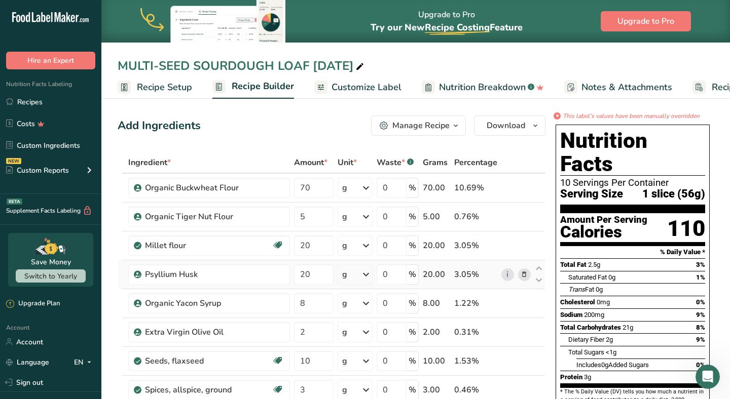
scroll to position [0, 0]
click at [318, 222] on input "5" at bounding box center [313, 217] width 39 height 20
type input "7"
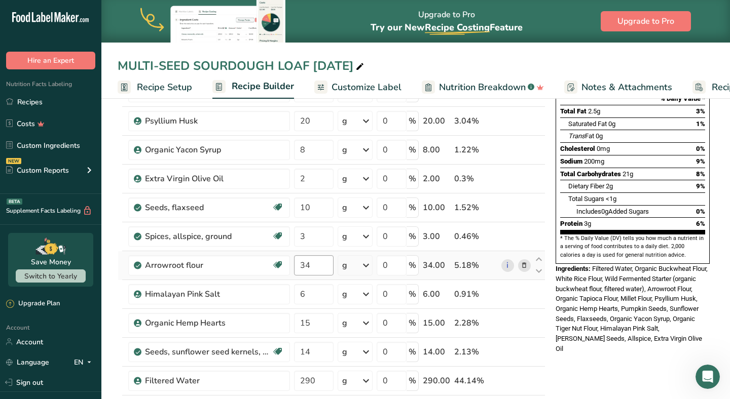
scroll to position [154, 0]
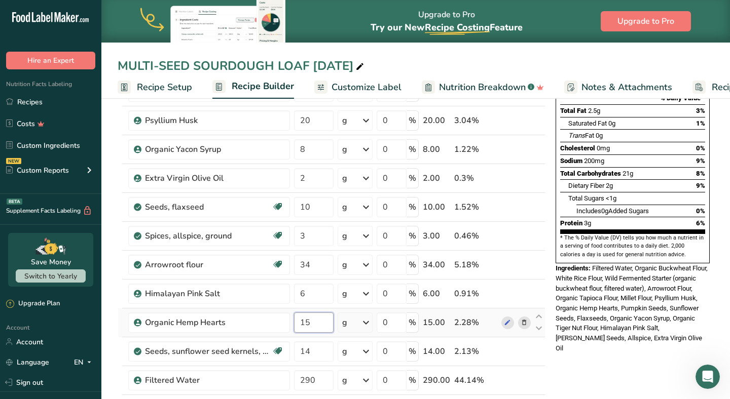
click at [323, 322] on input "15" at bounding box center [313, 323] width 39 height 20
type input "14"
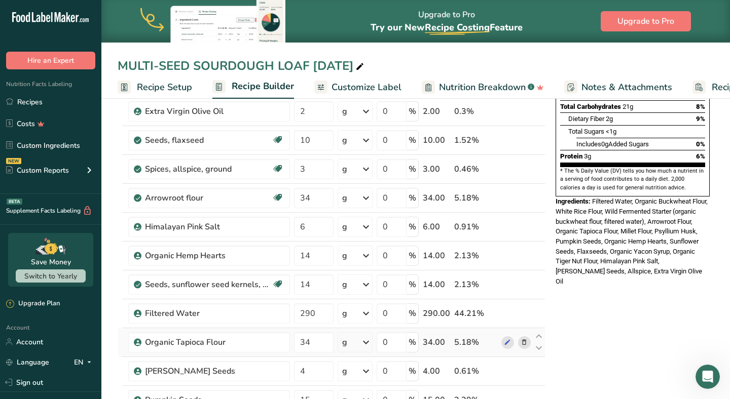
scroll to position [234, 0]
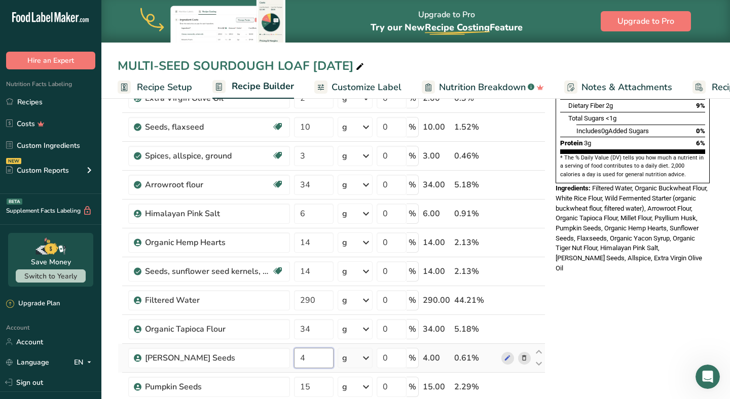
drag, startPoint x: 319, startPoint y: 355, endPoint x: 292, endPoint y: 357, distance: 26.9
click at [292, 357] on td "4" at bounding box center [313, 358] width 43 height 29
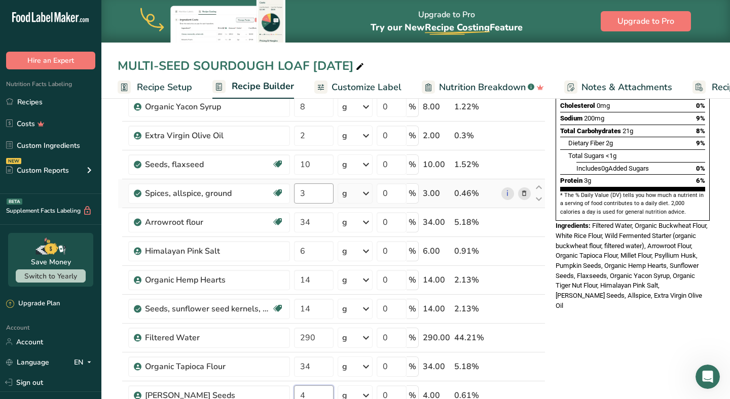
scroll to position [197, 0]
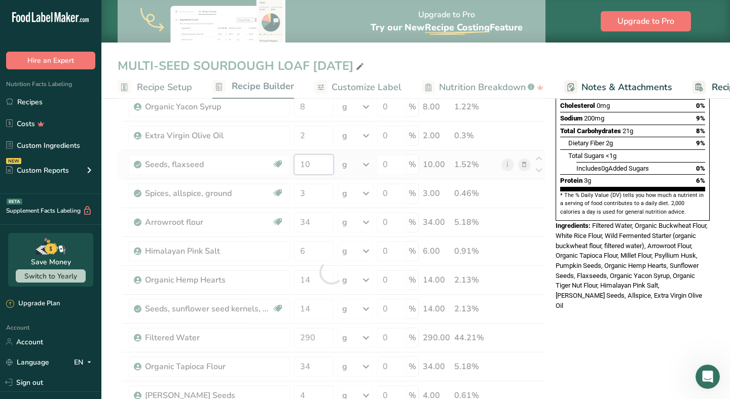
click at [324, 169] on div "Ingredient * Amount * Unit * Waste * .a-a{fill:#347362;}.b-a{fill:#fff;} Grams …" at bounding box center [332, 272] width 428 height 634
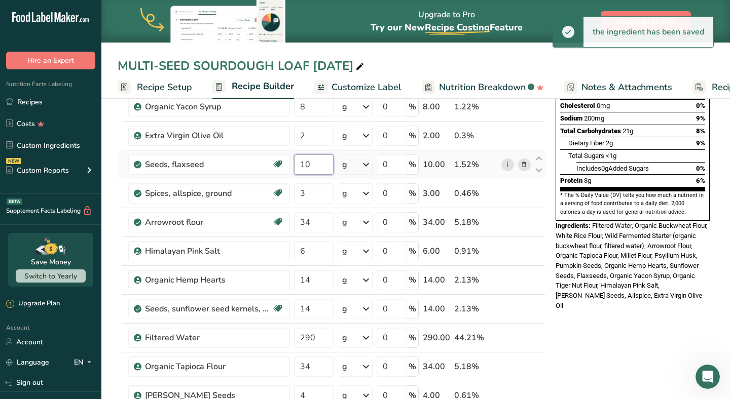
type input "1"
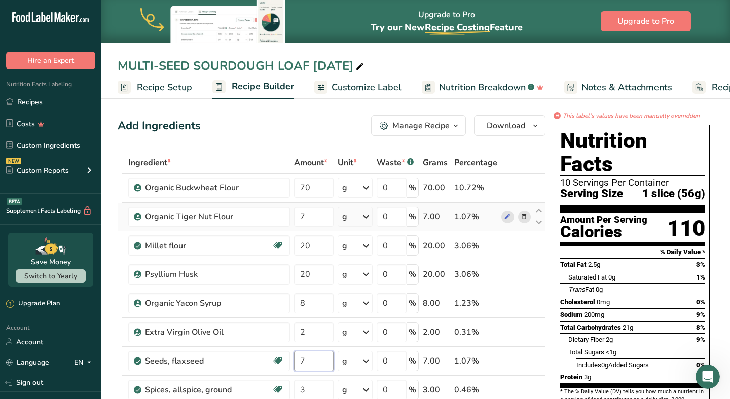
scroll to position [0, 0]
type input "7"
click at [516, 127] on span "Download" at bounding box center [505, 126] width 39 height 12
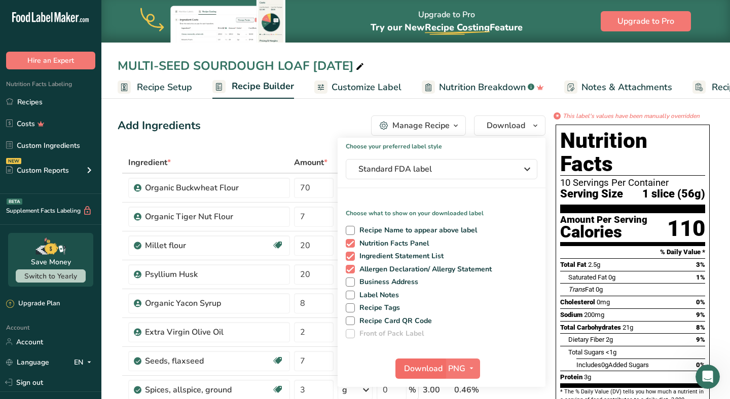
click at [419, 364] on span "Download" at bounding box center [423, 369] width 39 height 12
click at [41, 104] on link "Recipes" at bounding box center [50, 101] width 101 height 19
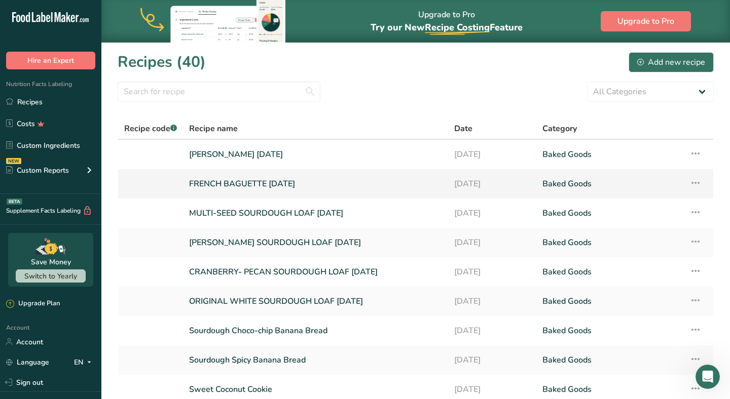
click at [232, 183] on link "FRENCH BAGUETTE SEP 2025" at bounding box center [315, 183] width 253 height 21
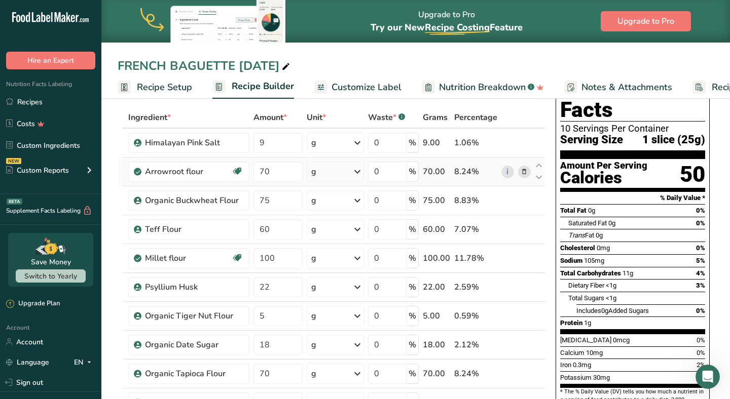
scroll to position [49, 0]
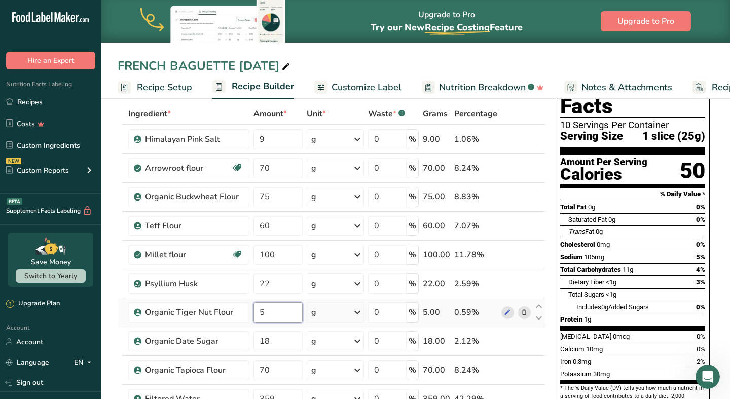
click at [268, 315] on input "5" at bounding box center [277, 312] width 49 height 20
type input "9"
click at [551, 302] on div "Nutrition Facts 10 Servings Per Container Serving Size 1 slice (25g) Amount Per…" at bounding box center [632, 288] width 162 height 451
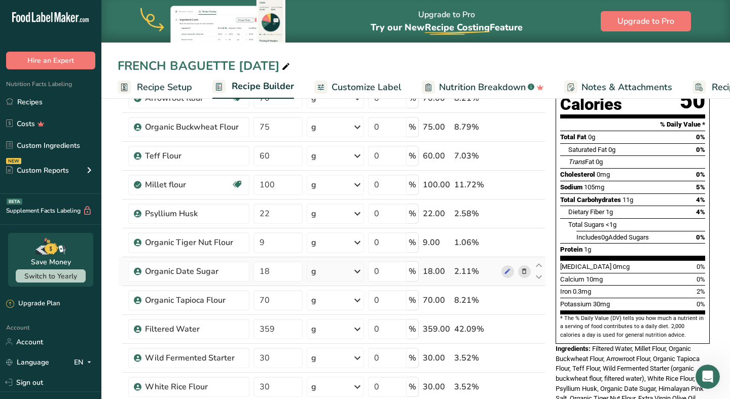
scroll to position [122, 0]
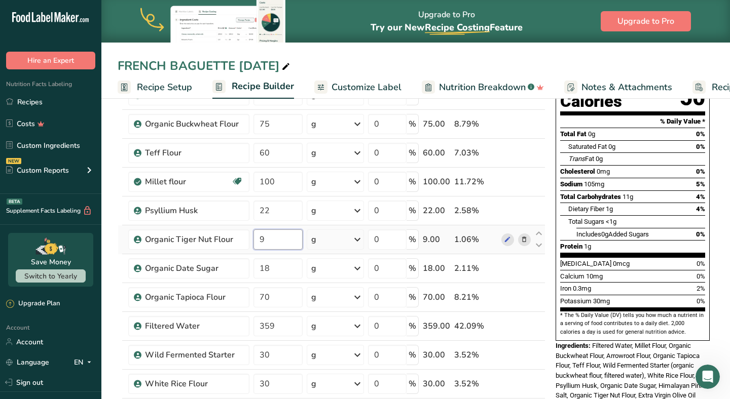
click at [296, 241] on input "9" at bounding box center [277, 239] width 49 height 20
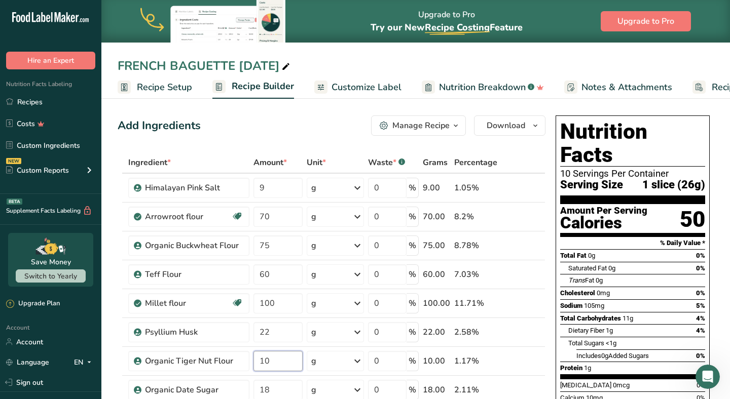
scroll to position [0, 0]
type input "10"
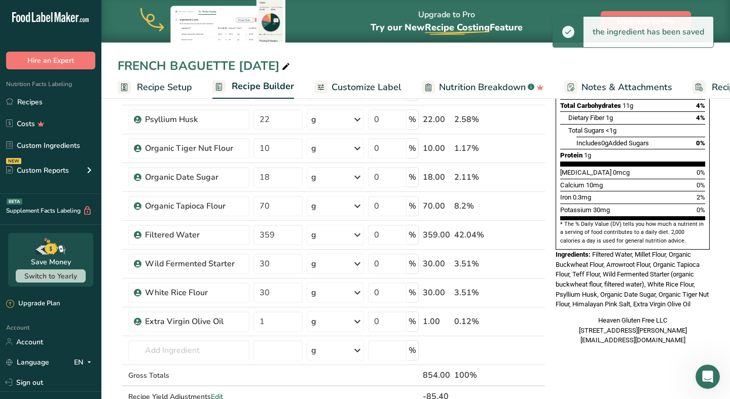
scroll to position [213, 0]
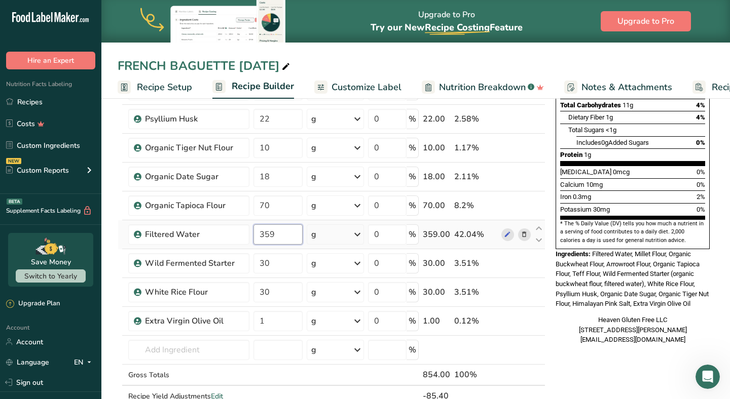
click at [298, 234] on input "359" at bounding box center [277, 234] width 49 height 20
click at [552, 329] on div "Nutrition Facts 10 Servings Per Container Serving Size 1 slice (26g) Amount Per…" at bounding box center [632, 126] width 162 height 457
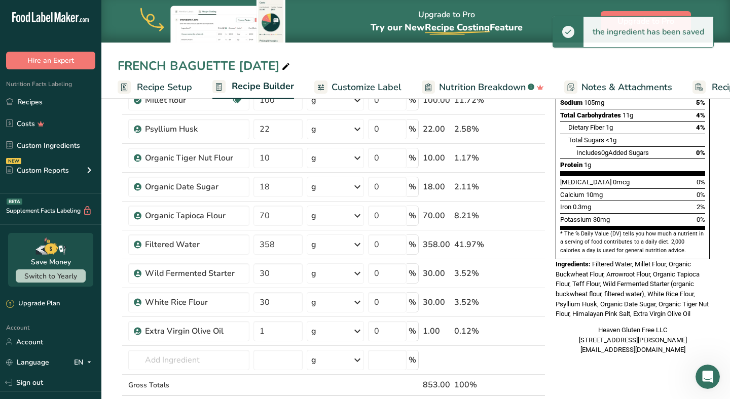
scroll to position [213, 0]
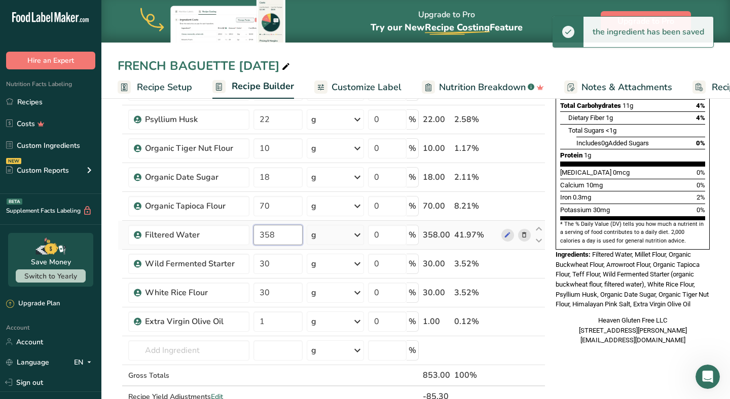
click at [293, 238] on input "358" at bounding box center [277, 235] width 49 height 20
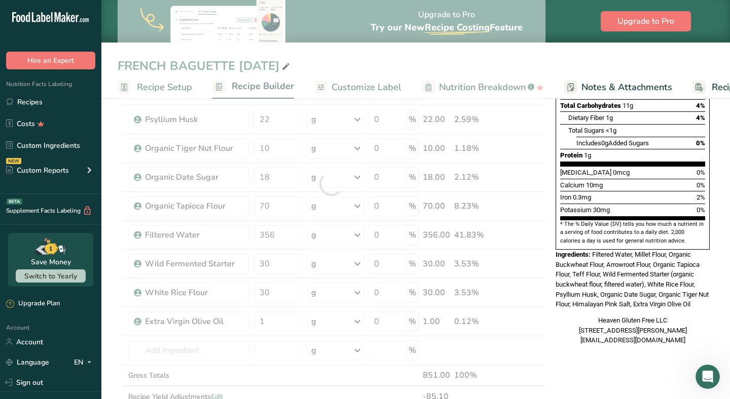
click at [561, 316] on div "Heaven Gluten Free LLC 1025 Currie Ave, Minneapolis, MN, 55403 hello@heavenglut…" at bounding box center [632, 331] width 154 height 30
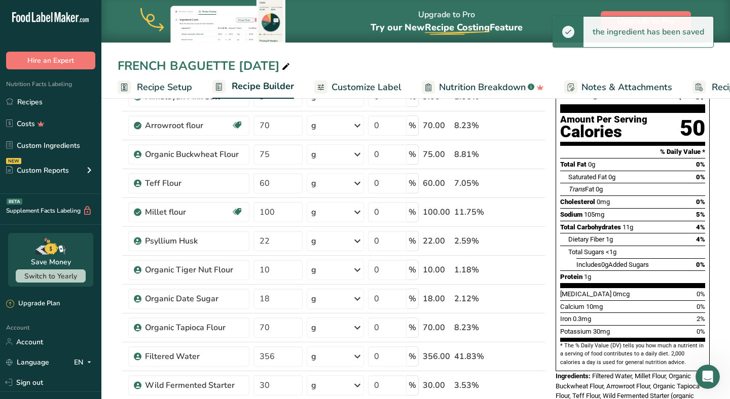
scroll to position [101, 0]
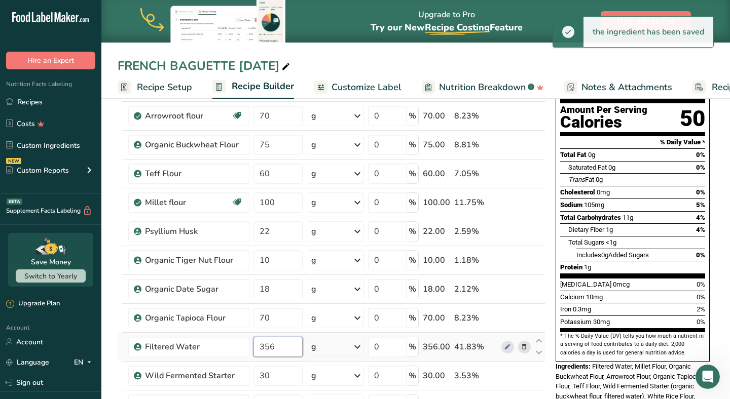
click at [292, 349] on input "356" at bounding box center [277, 347] width 49 height 20
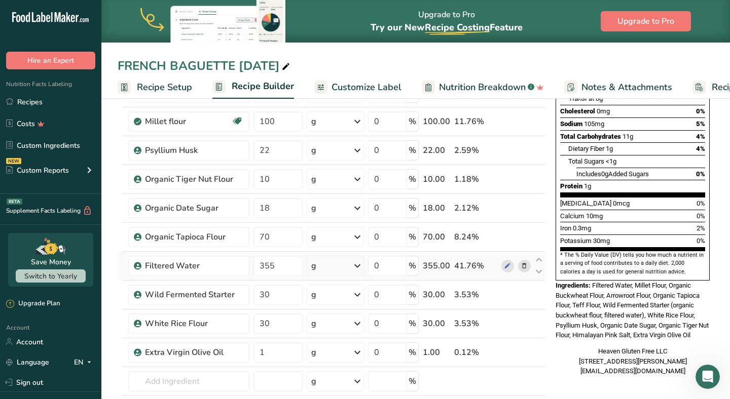
scroll to position [185, 0]
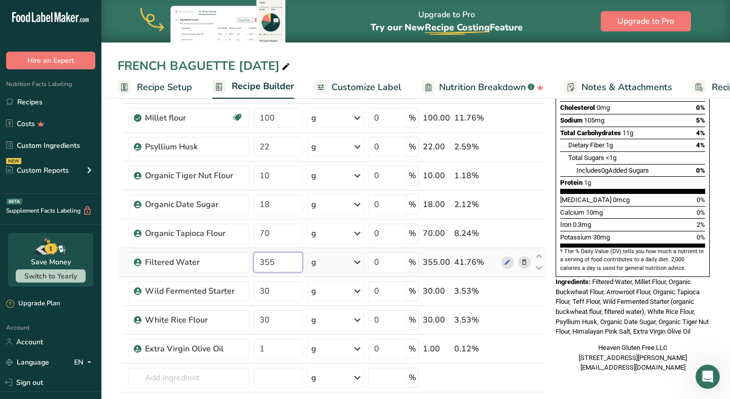
click at [296, 261] on input "355" at bounding box center [277, 262] width 49 height 20
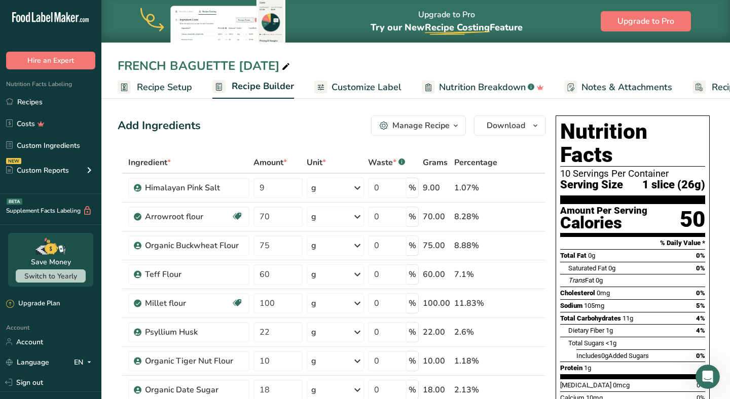
scroll to position [0, 0]
type input "350"
click at [507, 124] on span "Download" at bounding box center [505, 126] width 39 height 12
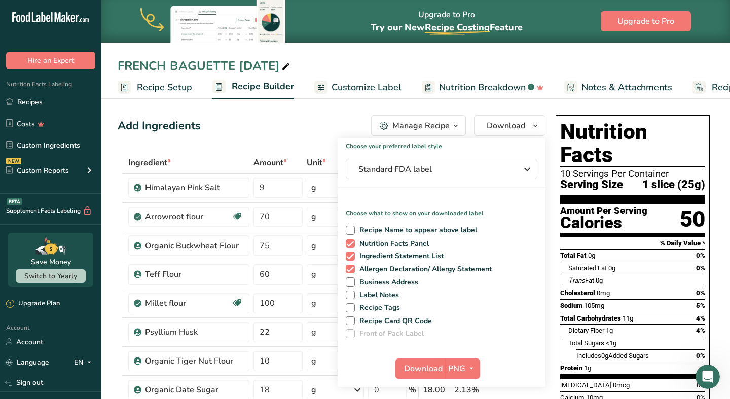
click at [408, 355] on div "Download PNG PNG BMP SVG PDF TXT" at bounding box center [441, 371] width 208 height 32
click at [408, 363] on span "Download" at bounding box center [423, 369] width 39 height 12
click at [40, 101] on link "Recipes" at bounding box center [50, 101] width 101 height 19
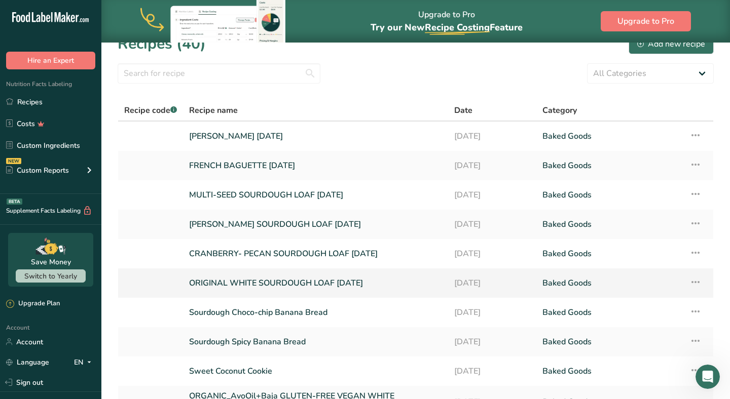
scroll to position [16, 0]
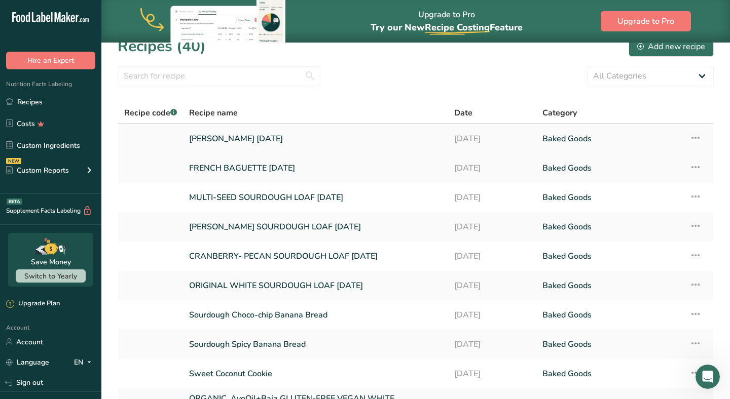
click at [292, 140] on link "ROSEMARY FOCACCIA SEP 2025" at bounding box center [315, 138] width 253 height 21
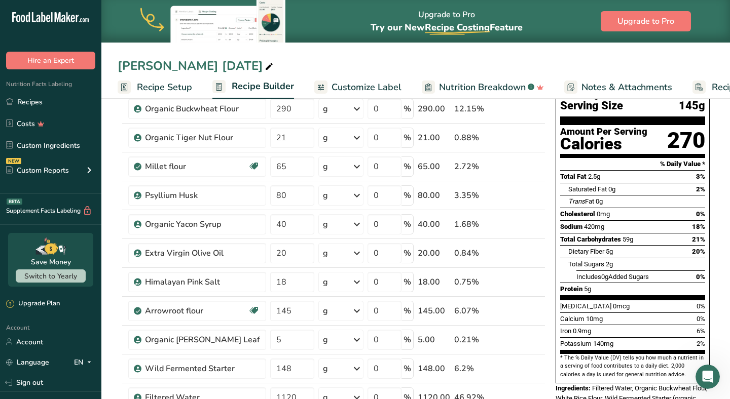
scroll to position [77, 0]
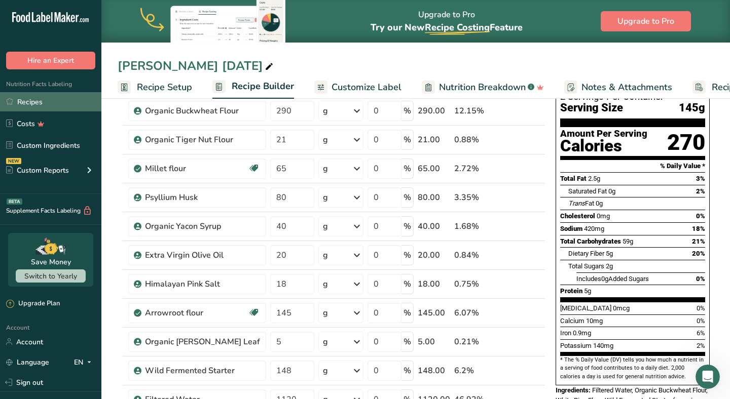
click at [40, 108] on link "Recipes" at bounding box center [50, 101] width 101 height 19
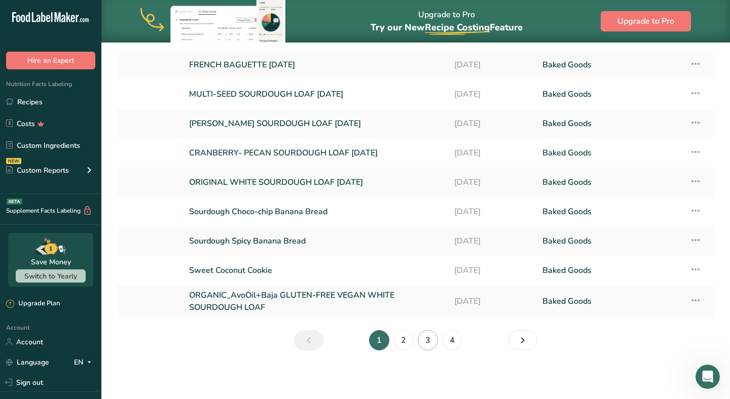
scroll to position [119, 0]
click at [428, 343] on link "3" at bounding box center [427, 340] width 20 height 20
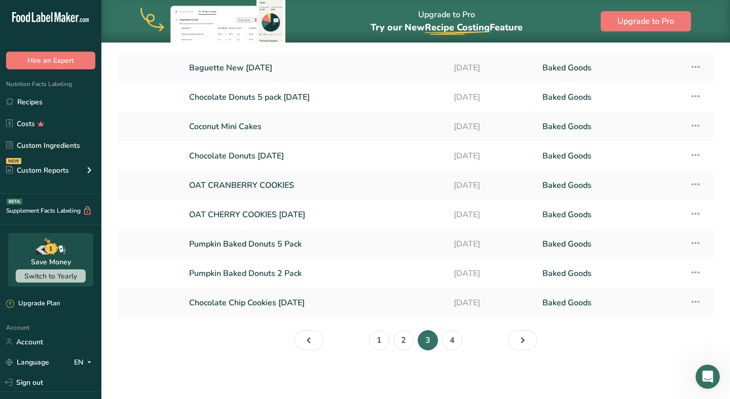
scroll to position [116, 0]
click at [402, 338] on link "2" at bounding box center [403, 340] width 20 height 20
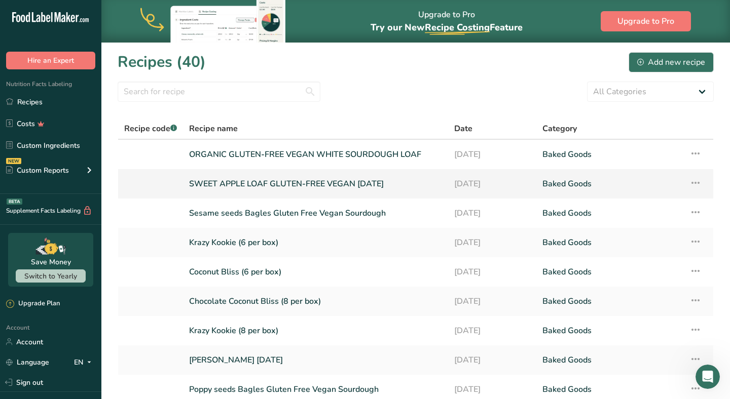
click at [694, 182] on icon at bounding box center [695, 183] width 12 height 18
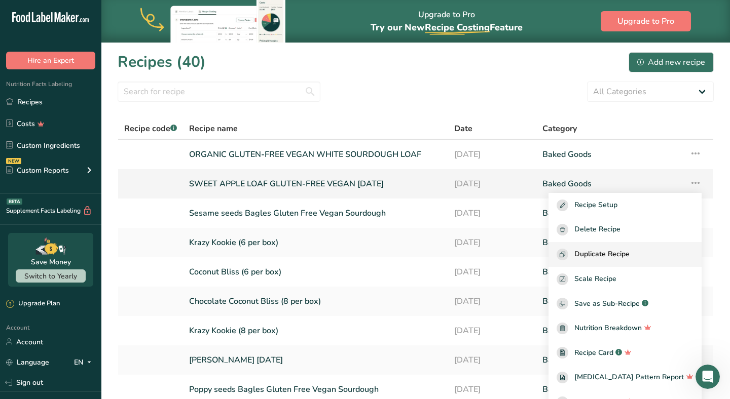
click at [609, 257] on span "Duplicate Recipe" at bounding box center [601, 255] width 55 height 12
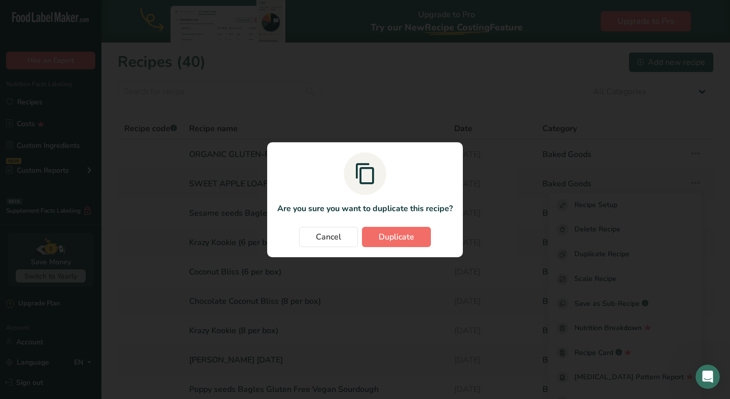
click at [400, 236] on span "Duplicate" at bounding box center [395, 237] width 35 height 12
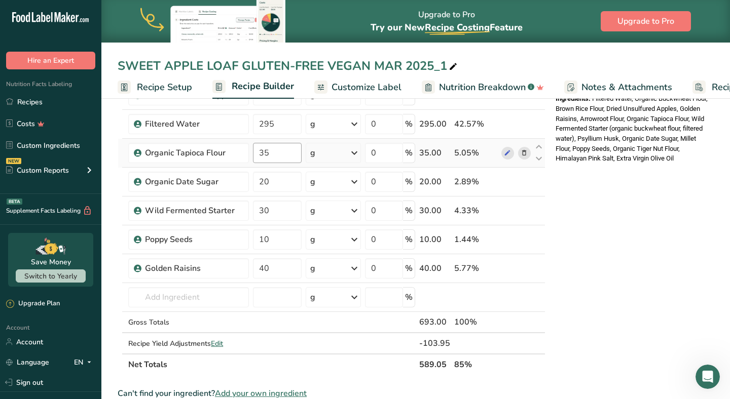
scroll to position [331, 0]
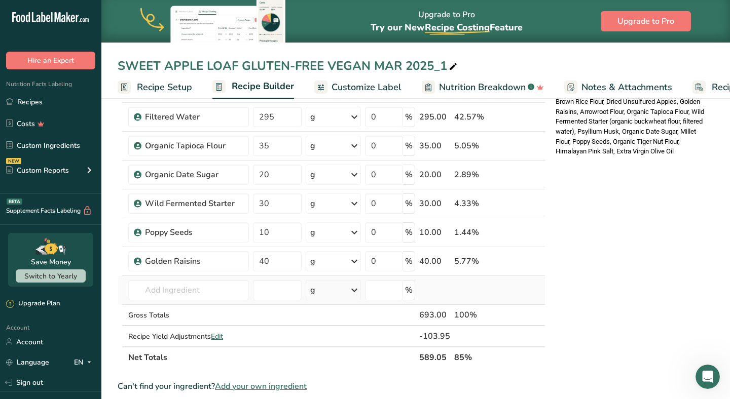
click at [213, 302] on td "Almond flour 1211 Milk, whole, 3.25% milkfat, without added vitamin A and vitam…" at bounding box center [188, 290] width 125 height 29
click at [213, 294] on input "text" at bounding box center [188, 290] width 121 height 20
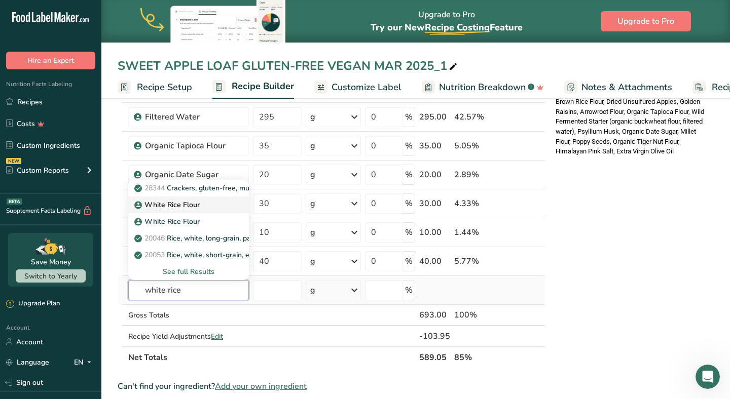
type input "white rice"
click at [198, 204] on p "White Rice Flour" at bounding box center [167, 205] width 63 height 11
type input "White Rice Flour"
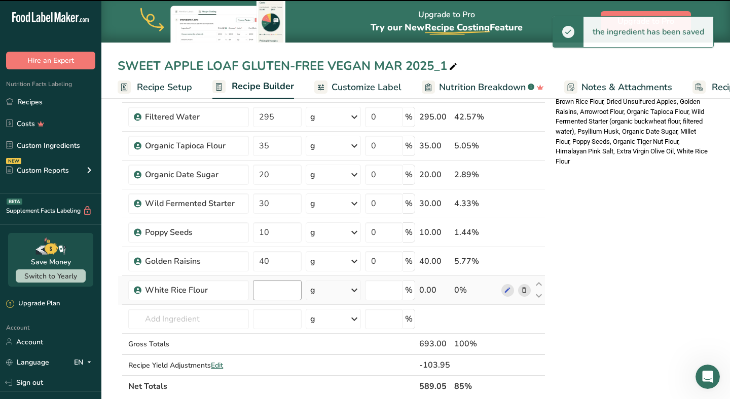
type input "0"
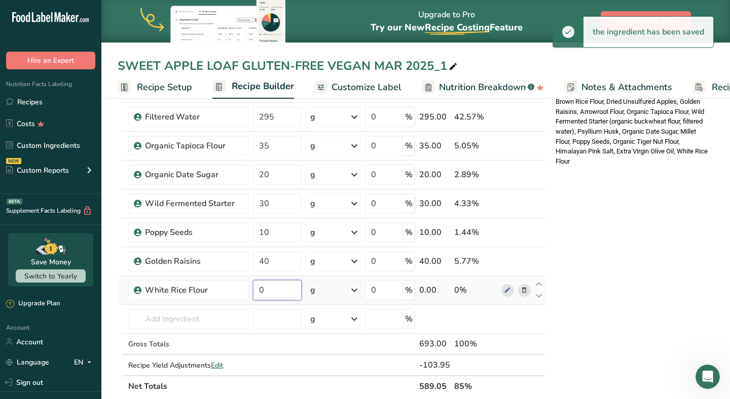
click at [272, 293] on input "0" at bounding box center [277, 290] width 48 height 20
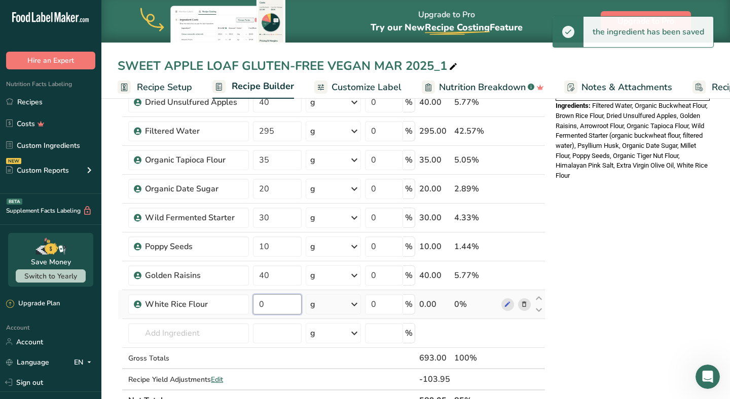
scroll to position [321, 0]
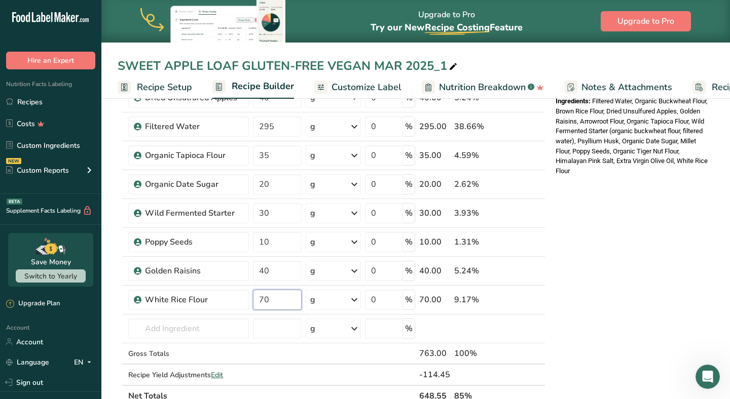
type input "70"
click at [575, 244] on div "* This label's values have been manually overridden Nutrition Facts 10 Servings…" at bounding box center [632, 269] width 162 height 959
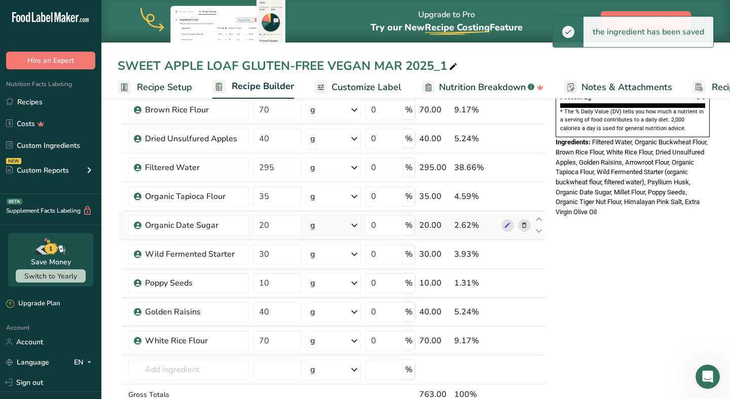
scroll to position [255, 0]
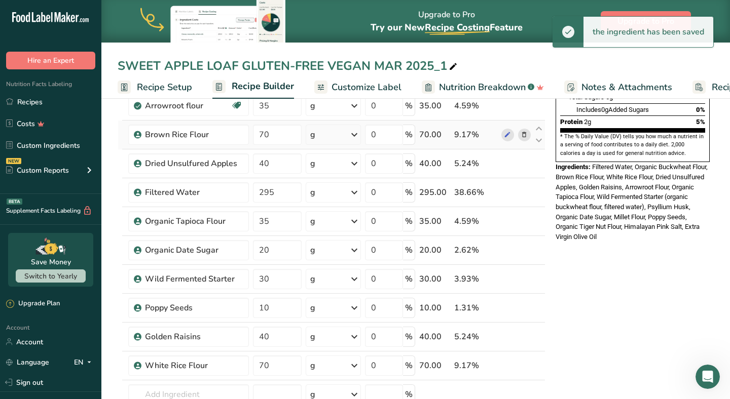
click at [527, 137] on icon at bounding box center [523, 135] width 7 height 11
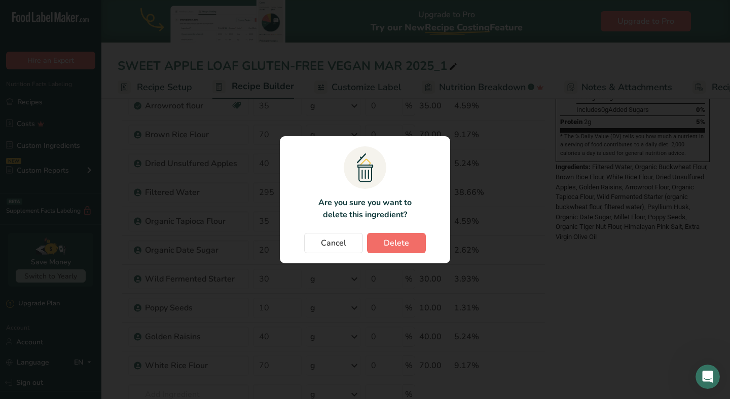
click at [401, 243] on span "Delete" at bounding box center [396, 243] width 25 height 12
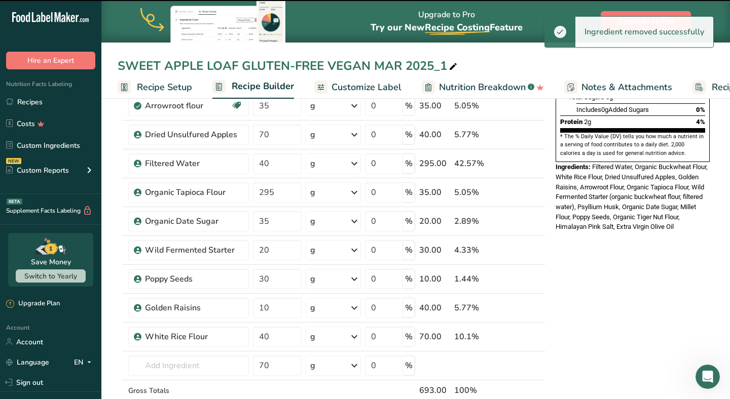
type input "40"
type input "295"
type input "35"
type input "20"
type input "30"
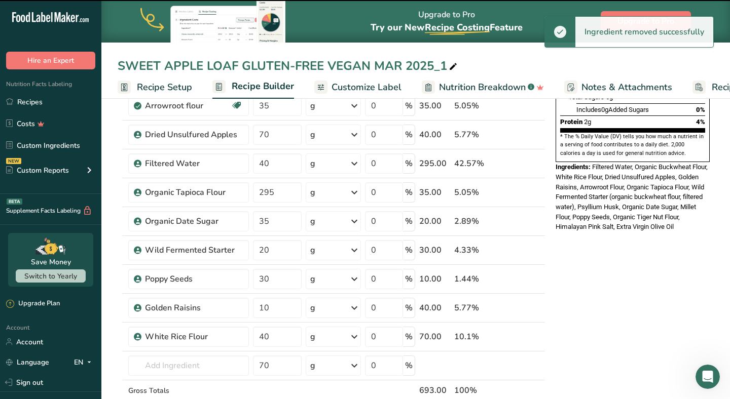
type input "10"
type input "40"
type input "70"
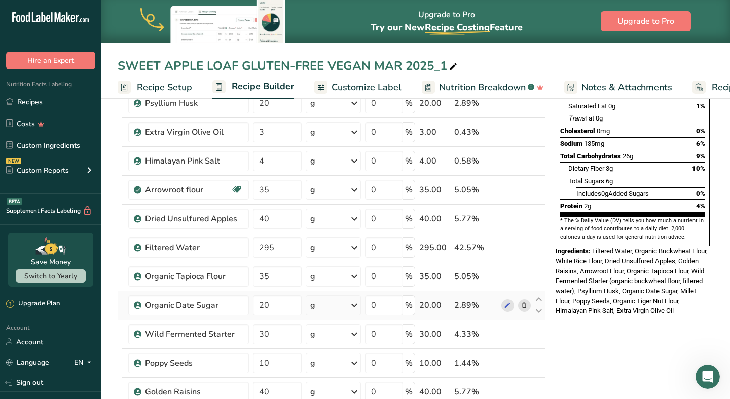
scroll to position [172, 0]
click at [287, 336] on input "30" at bounding box center [277, 334] width 48 height 20
type input "35"
click at [278, 280] on div "Ingredient * Amount * Unit * Waste * .a-a{fill:#347362;}.b-a{fill:#fff;} Grams …" at bounding box center [332, 253] width 428 height 547
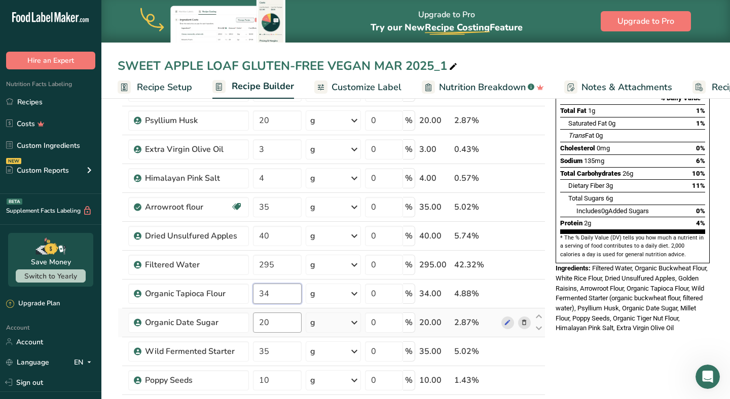
scroll to position [150, 0]
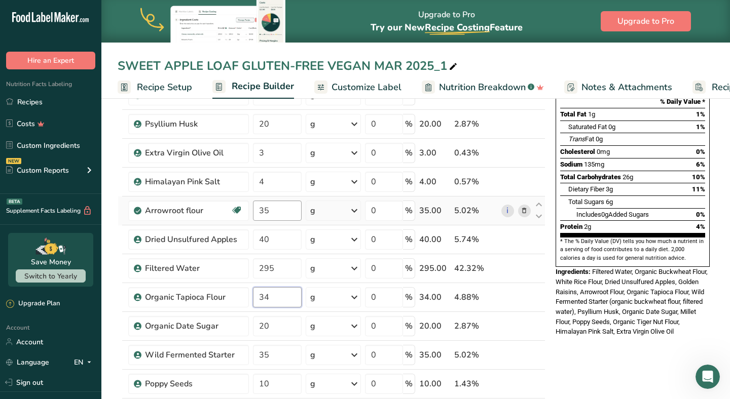
type input "34"
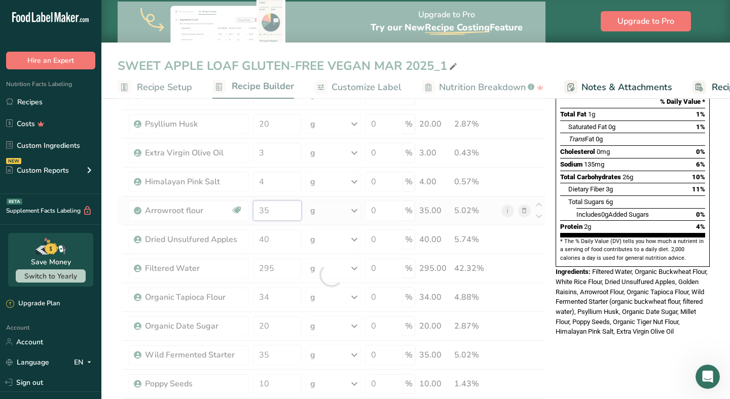
click at [281, 212] on div "Ingredient * Amount * Unit * Waste * .a-a{fill:#347362;}.b-a{fill:#fff;} Grams …" at bounding box center [332, 275] width 428 height 547
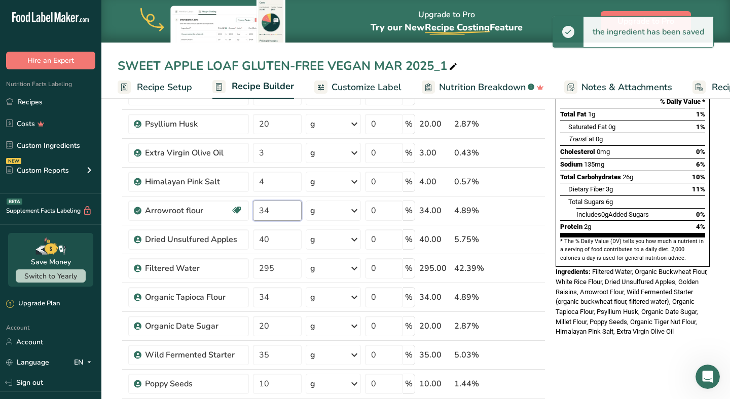
type input "34"
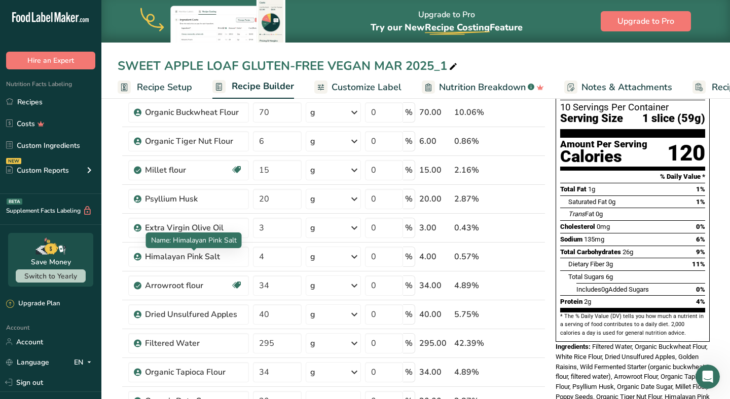
scroll to position [75, 0]
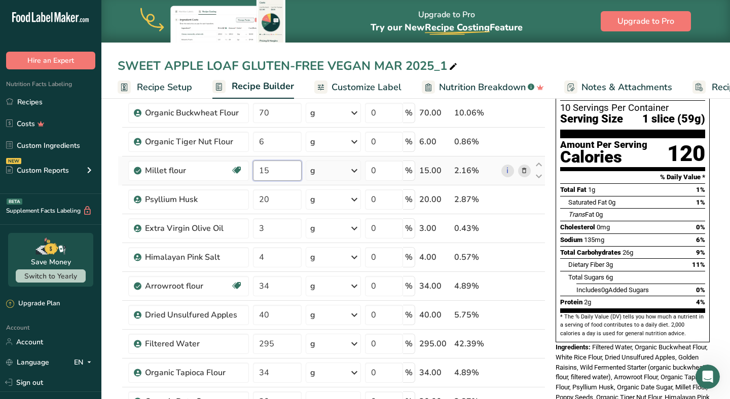
click at [280, 171] on input "15" at bounding box center [277, 171] width 48 height 20
type input "1"
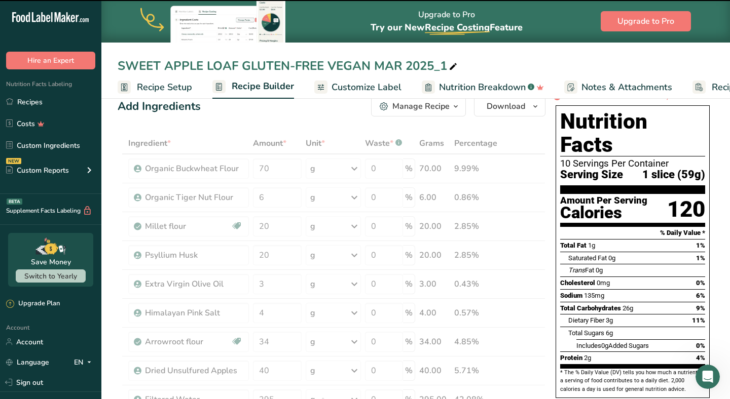
scroll to position [14, 0]
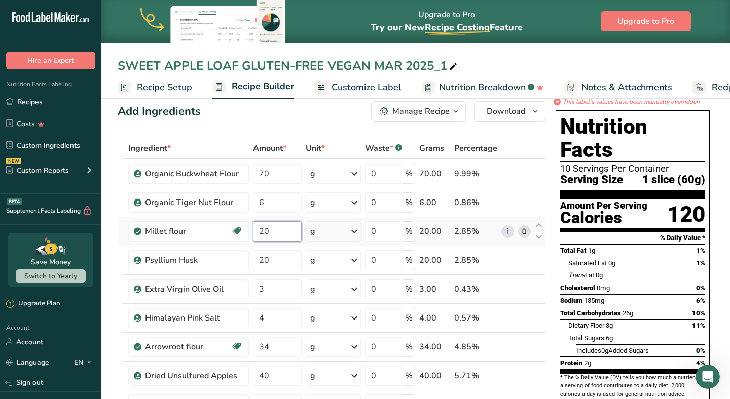
click at [285, 233] on input "20" at bounding box center [277, 231] width 48 height 20
type input "2"
click at [552, 300] on div "Nutrition Facts 10 Servings Per Container Serving Size 1 slice (60g) Amount Per…" at bounding box center [632, 291] width 162 height 371
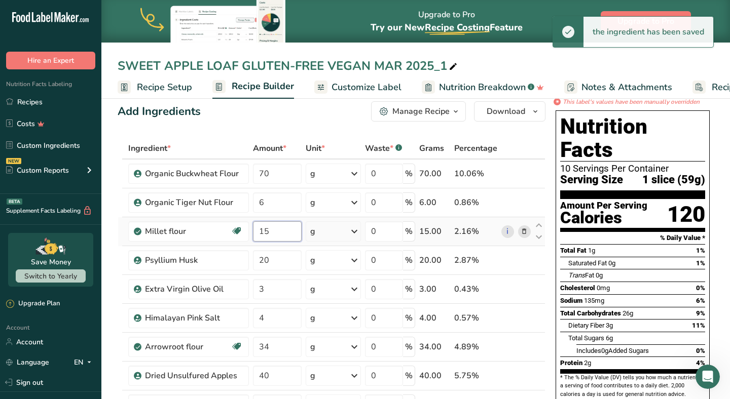
click at [292, 224] on input "15" at bounding box center [277, 231] width 48 height 20
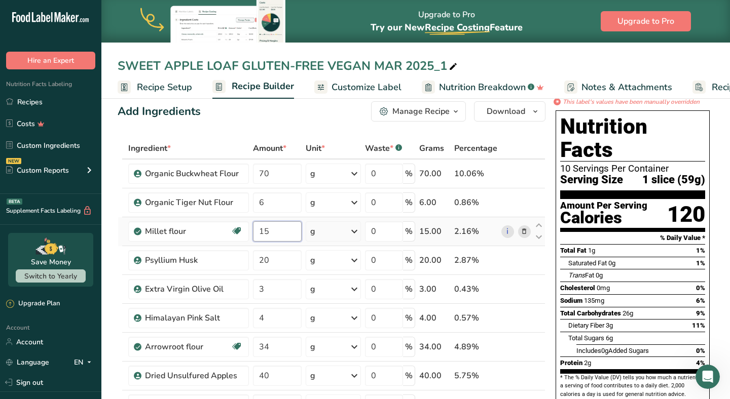
click at [284, 237] on input "15" at bounding box center [277, 231] width 48 height 20
type input "1"
type input "20"
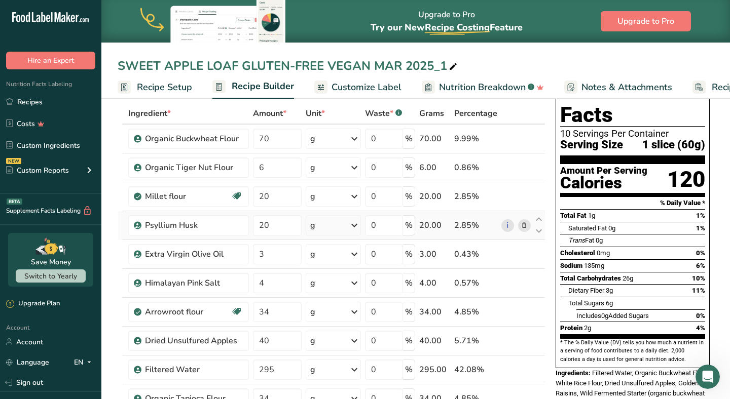
scroll to position [50, 0]
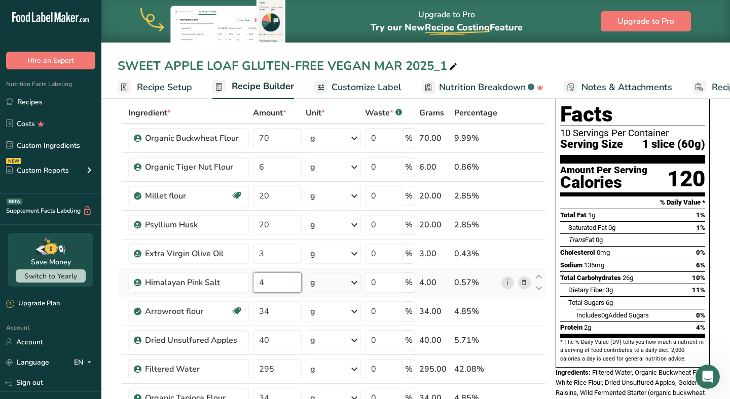
click at [284, 278] on input "4" at bounding box center [277, 283] width 48 height 20
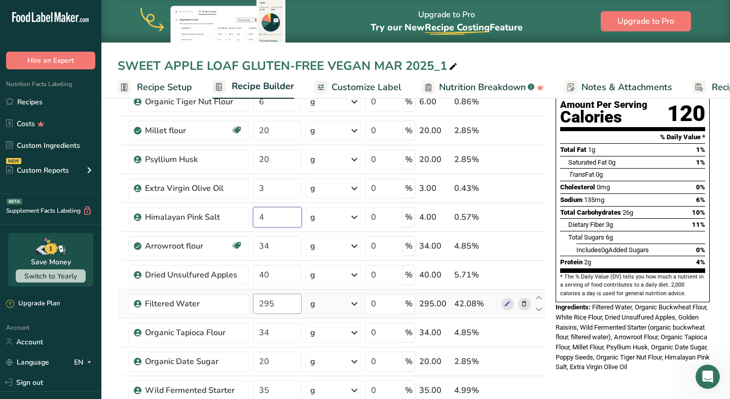
scroll to position [115, 0]
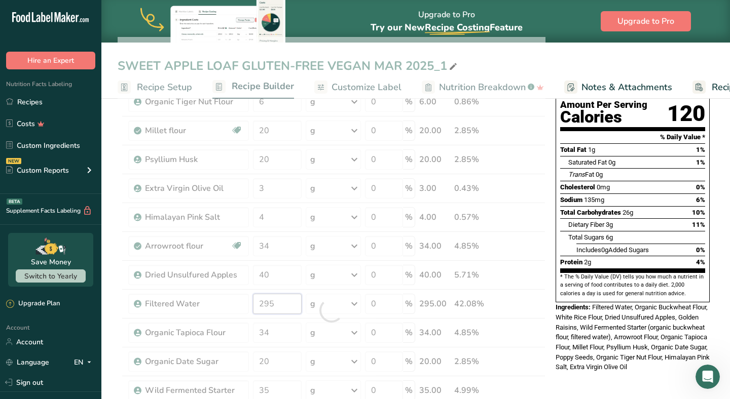
click at [285, 303] on div "Ingredient * Amount * Unit * Waste * .a-a{fill:#347362;}.b-a{fill:#fff;} Grams …" at bounding box center [332, 310] width 428 height 547
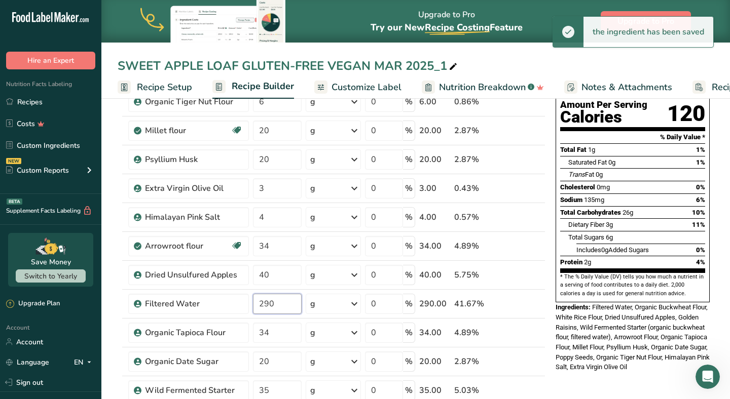
type input "290"
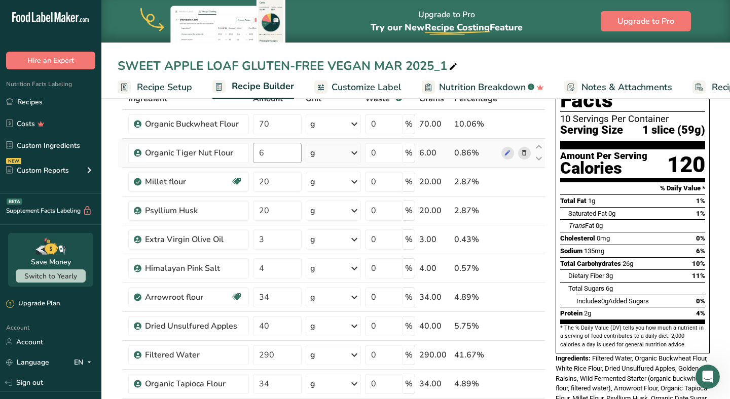
scroll to position [48, 0]
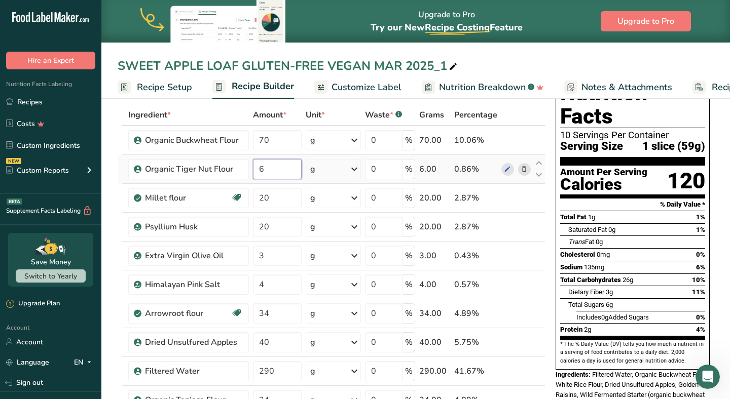
click at [277, 171] on input "6" at bounding box center [277, 169] width 48 height 20
type input "11"
click at [552, 242] on div "Nutrition Facts 10 Servings Per Container Serving Size 1 slice (59g) Amount Per…" at bounding box center [632, 258] width 162 height 371
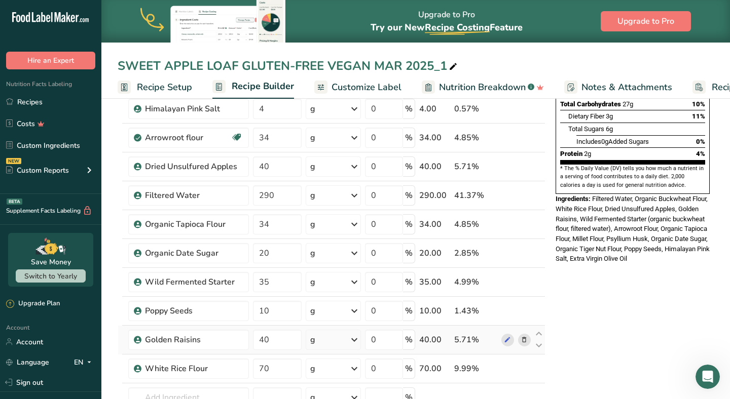
scroll to position [224, 0]
click at [285, 336] on input "40" at bounding box center [277, 339] width 48 height 20
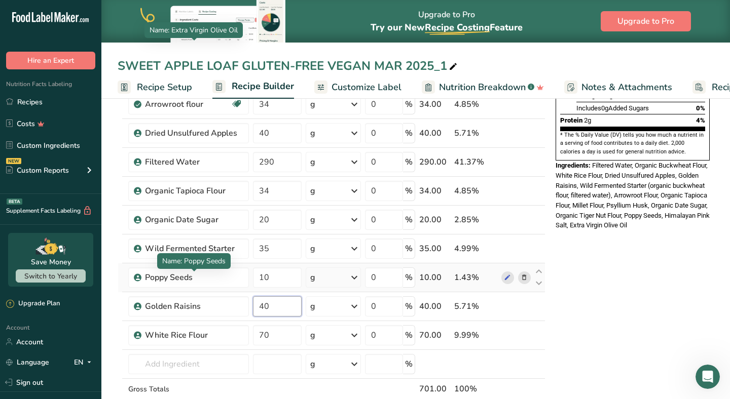
scroll to position [257, 0]
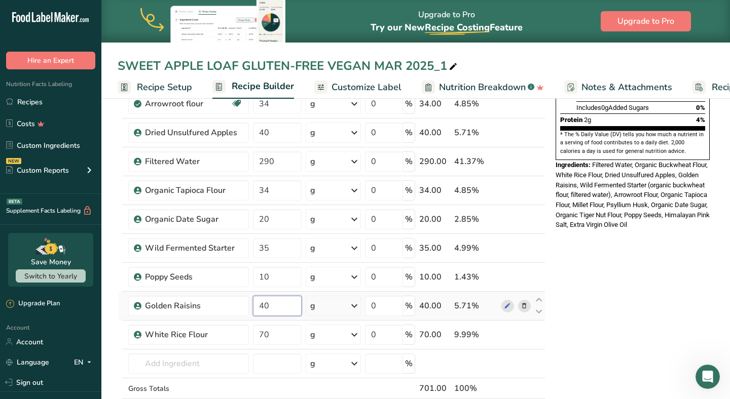
type input "4"
type input "39"
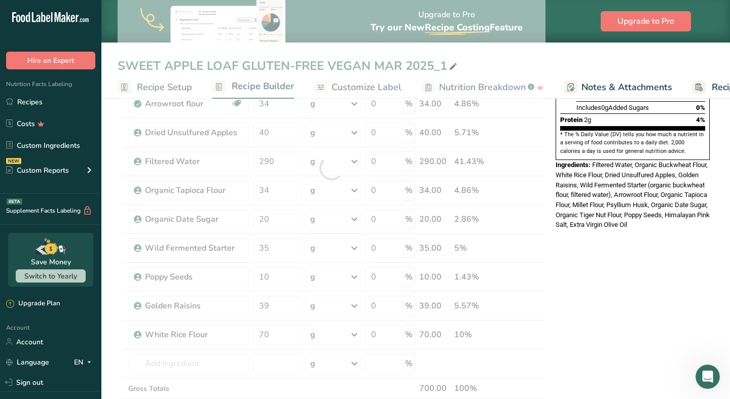
click at [542, 237] on div "Ingredient * Amount * Unit * Waste * .a-a{fill:#347362;}.b-a{fill:#fff;} Grams …" at bounding box center [332, 168] width 428 height 547
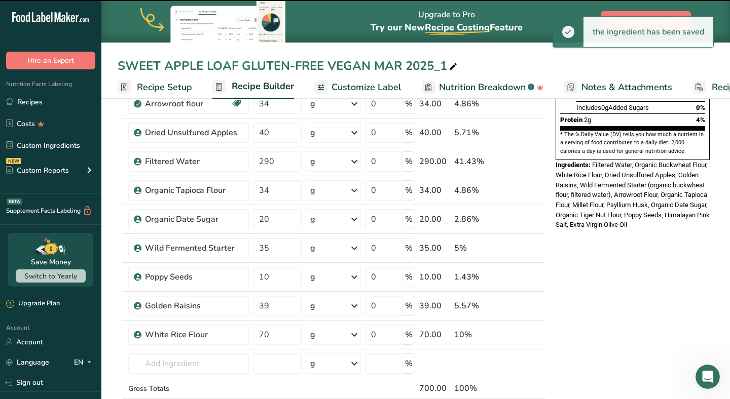
click at [576, 249] on div "* This label's values have been manually overridden Nutrition Facts 10 Servings…" at bounding box center [632, 319] width 162 height 930
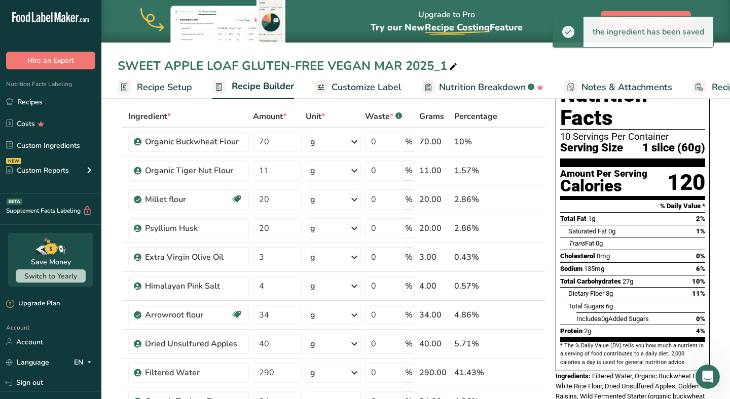
scroll to position [27, 0]
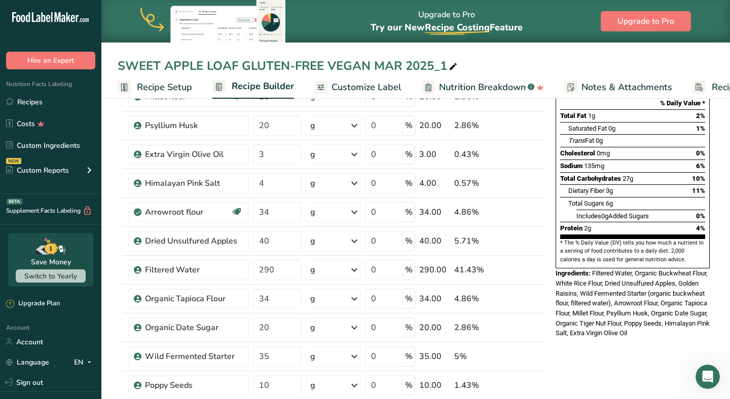
scroll to position [151, 0]
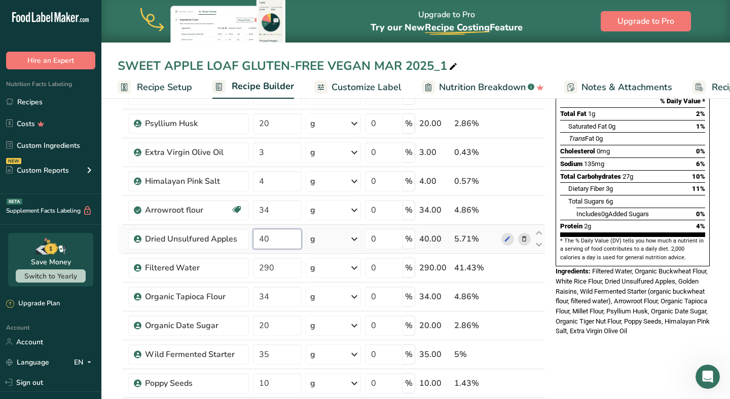
click at [290, 238] on input "40" at bounding box center [277, 239] width 48 height 20
type input "4"
type input "39"
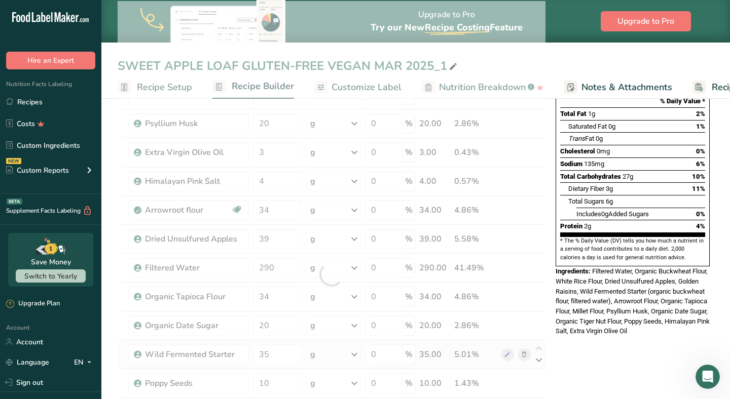
click at [543, 355] on div "Ingredient * Amount * Unit * Waste * .a-a{fill:#347362;}.b-a{fill:#fff;} Grams …" at bounding box center [332, 274] width 428 height 547
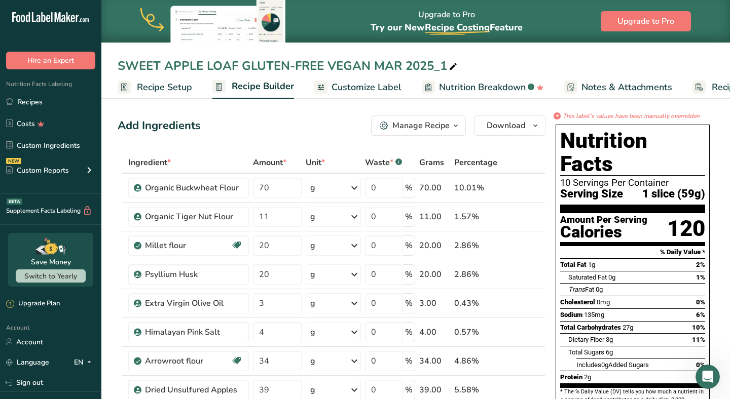
scroll to position [0, 0]
click at [500, 130] on span "Download" at bounding box center [505, 126] width 39 height 12
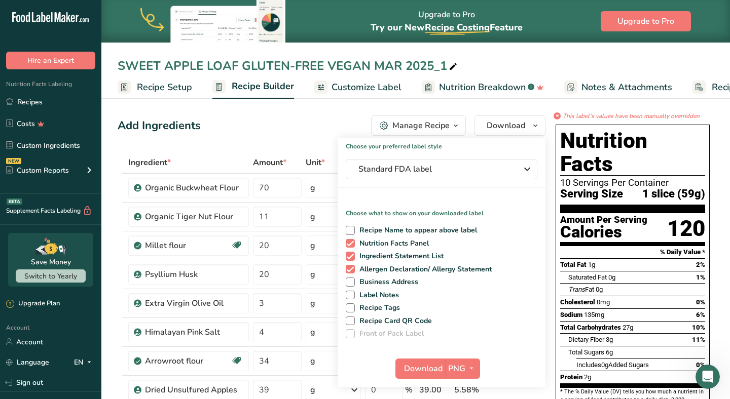
click at [325, 158] on span "*" at bounding box center [323, 162] width 4 height 11
click at [467, 68] on div "SWEET APPLE LOAF GLUTEN-FREE VEGAN MAR 2025_1" at bounding box center [415, 66] width 628 height 18
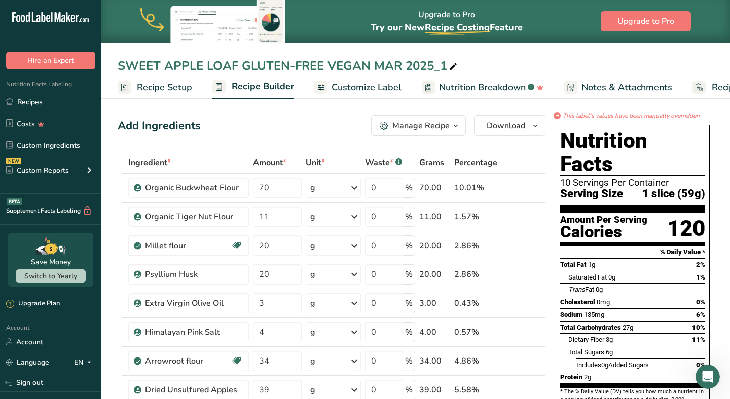
click at [456, 68] on icon at bounding box center [452, 67] width 9 height 14
drag, startPoint x: 244, startPoint y: 65, endPoint x: 370, endPoint y: 67, distance: 126.7
click at [370, 67] on input "SWEET APPLE LOAF GLUTEN-FREE VEGAN SEP 2025" at bounding box center [416, 66] width 596 height 18
click at [201, 64] on input "SWEET APPLE LOAF SEP 2025" at bounding box center [416, 66] width 596 height 18
type input "SWEET APPLE SOURDOUGH LOAF SEP 2025"
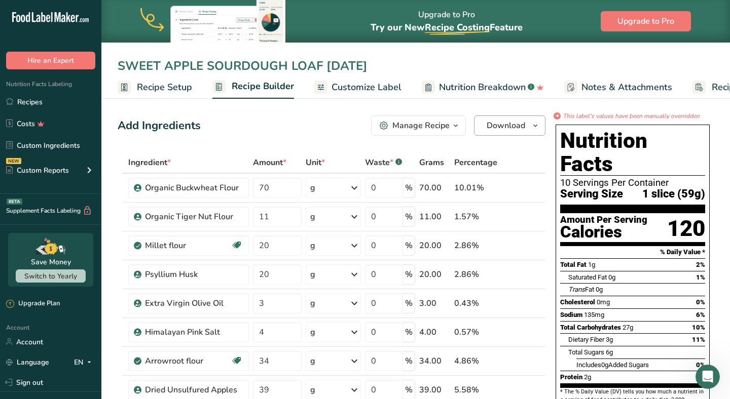
click at [510, 125] on span "Download" at bounding box center [505, 126] width 39 height 12
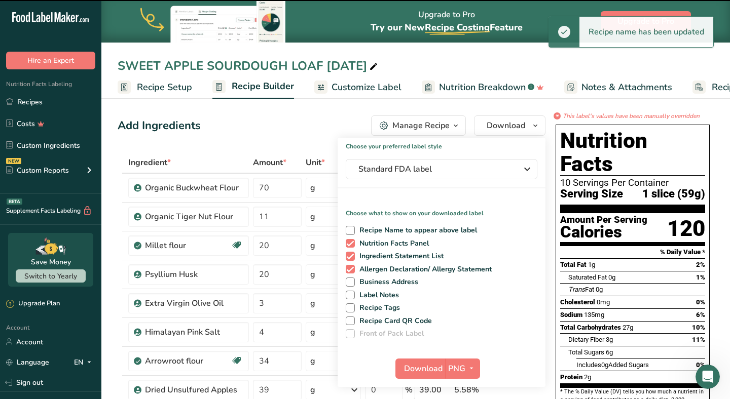
click at [413, 370] on span "Download" at bounding box center [423, 369] width 39 height 12
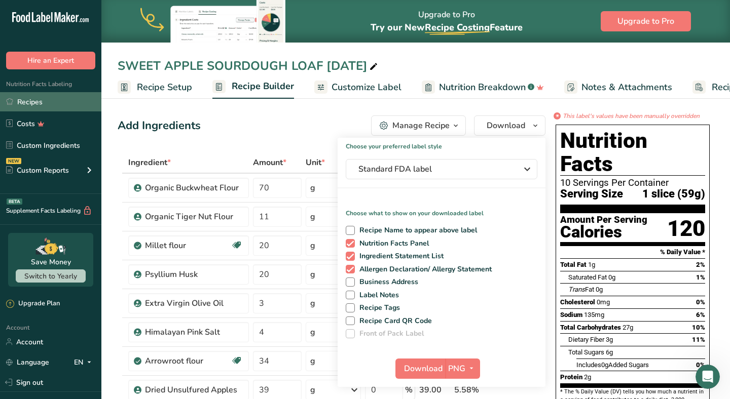
click at [39, 100] on link "Recipes" at bounding box center [50, 101] width 101 height 19
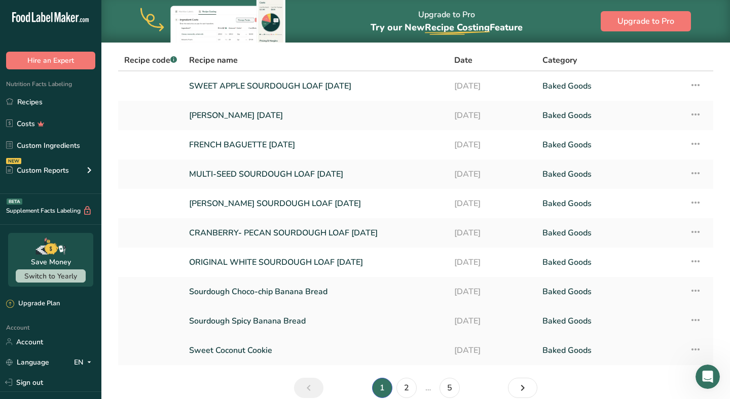
scroll to position [62, 0]
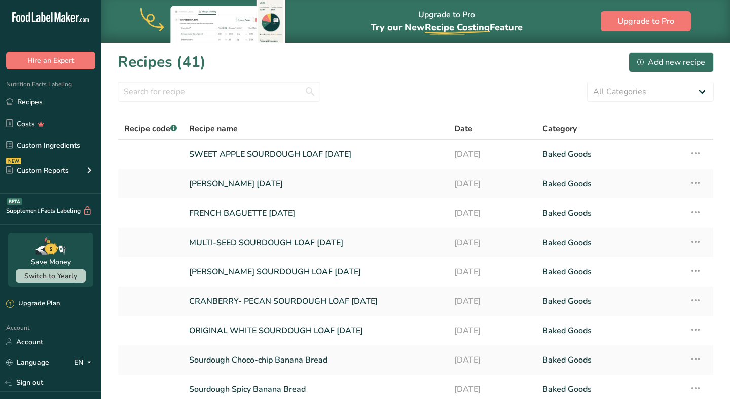
scroll to position [92, 0]
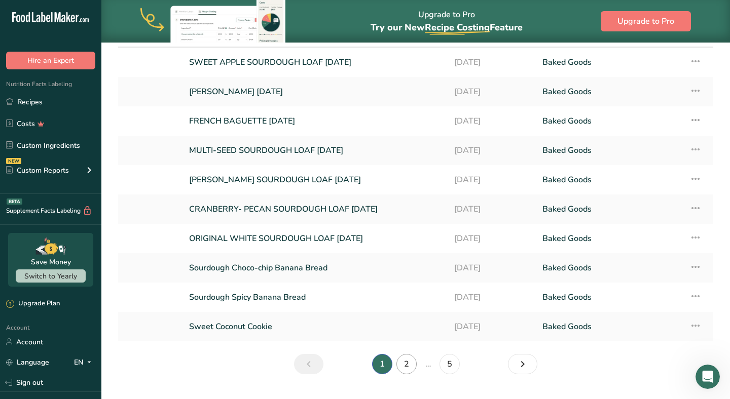
click at [409, 367] on link "2" at bounding box center [406, 364] width 20 height 20
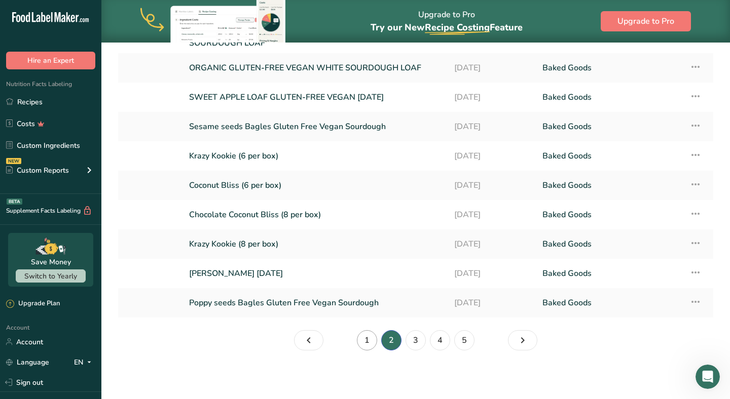
scroll to position [119, 0]
click at [372, 341] on link "1" at bounding box center [367, 340] width 20 height 20
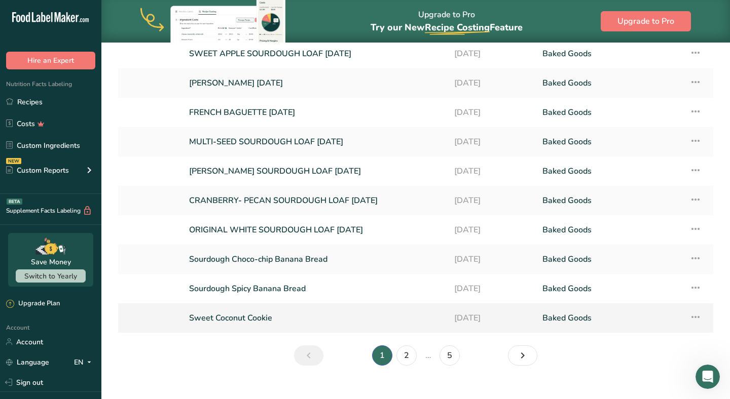
scroll to position [100, 0]
click at [307, 287] on link "Sourdough Spicy Banana Bread" at bounding box center [315, 289] width 253 height 21
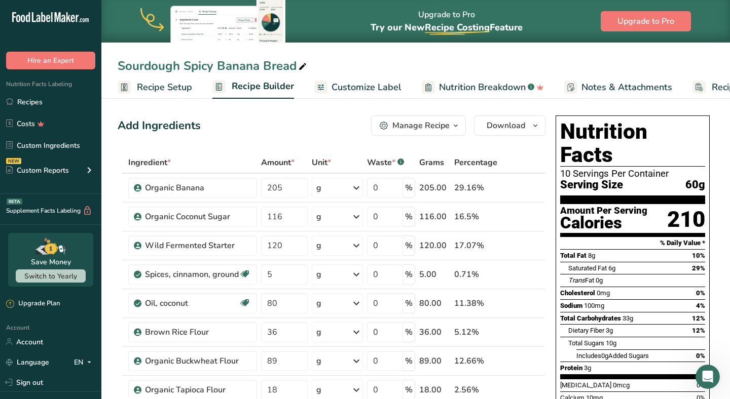
click at [305, 71] on icon at bounding box center [302, 67] width 9 height 14
click at [118, 64] on input "Sourdough Spicy Banana Bread" at bounding box center [416, 66] width 596 height 18
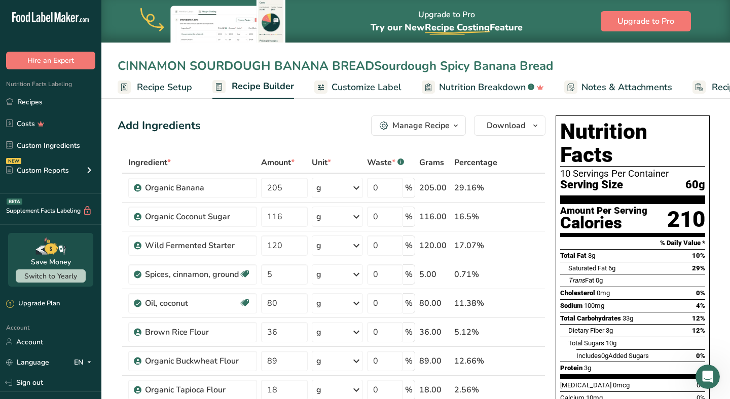
drag, startPoint x: 373, startPoint y: 68, endPoint x: 577, endPoint y: 68, distance: 204.2
click at [577, 68] on input "CINNAMON SOURDOUGH BANANA BREADSourdough Spicy Banana Bread" at bounding box center [416, 66] width 596 height 18
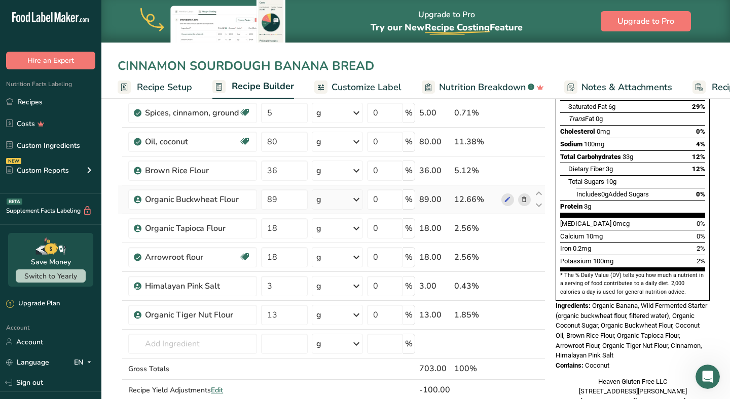
scroll to position [162, 0]
type input "CINNAMON SOURDOUGH BANANA BREAD"
click at [152, 341] on input "text" at bounding box center [192, 344] width 129 height 20
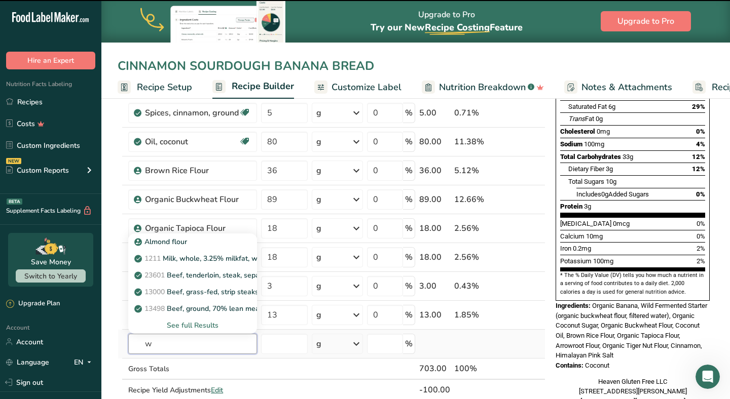
type input "wh"
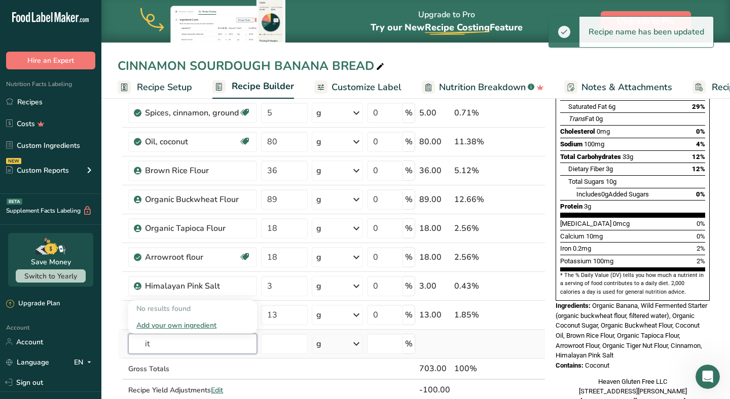
type input "i"
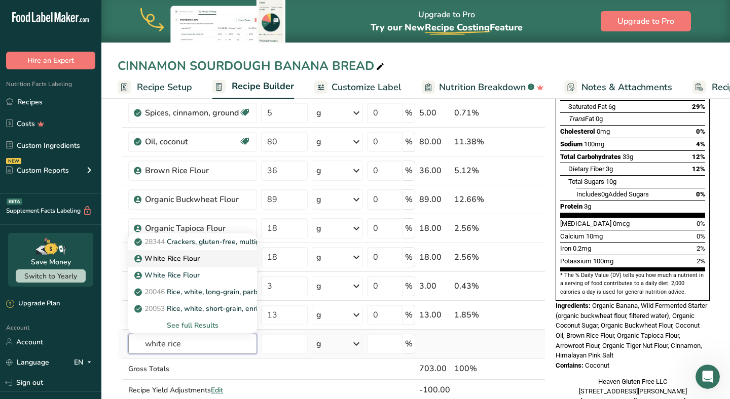
type input "white rice"
click at [187, 259] on p "White Rice Flour" at bounding box center [167, 258] width 63 height 11
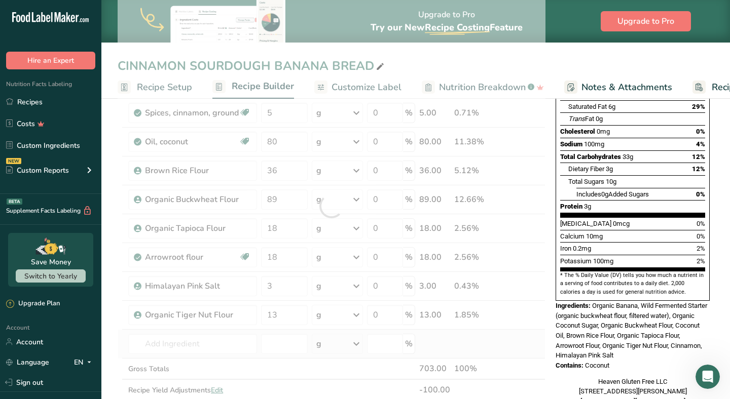
type input "White Rice Flour"
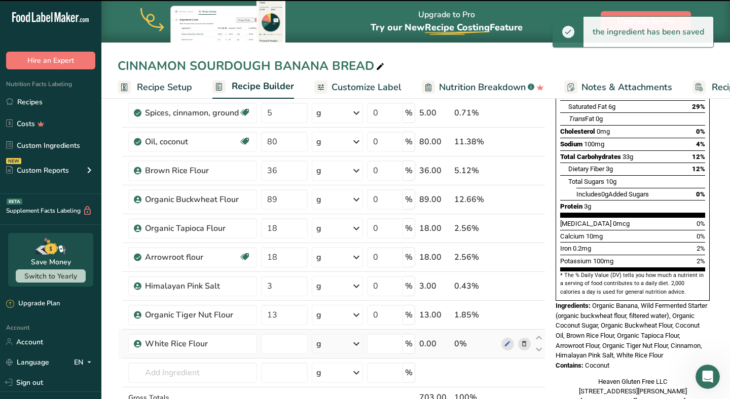
type input "0"
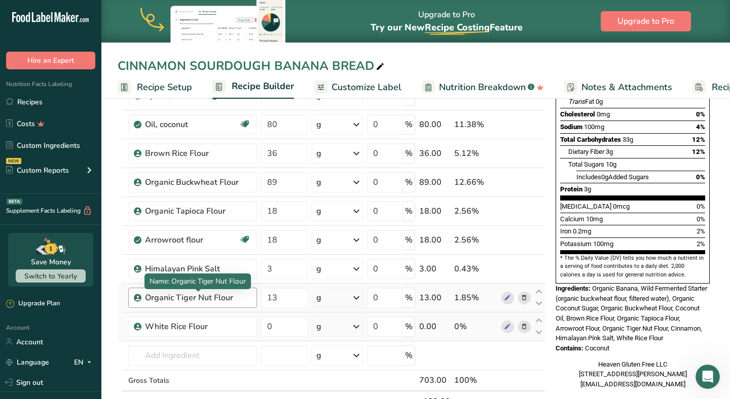
scroll to position [166, 0]
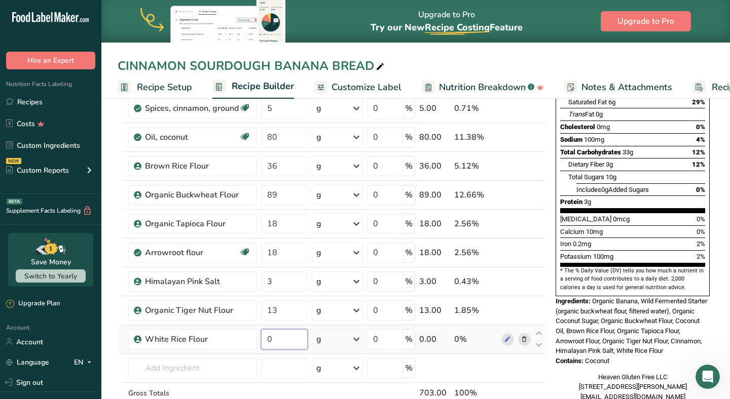
click at [277, 339] on input "0" at bounding box center [284, 339] width 47 height 20
type input "36"
click at [551, 221] on div "Nutrition Facts 10 Servings Per Container Serving Size 60g Amount Per Serving C…" at bounding box center [632, 175] width 162 height 461
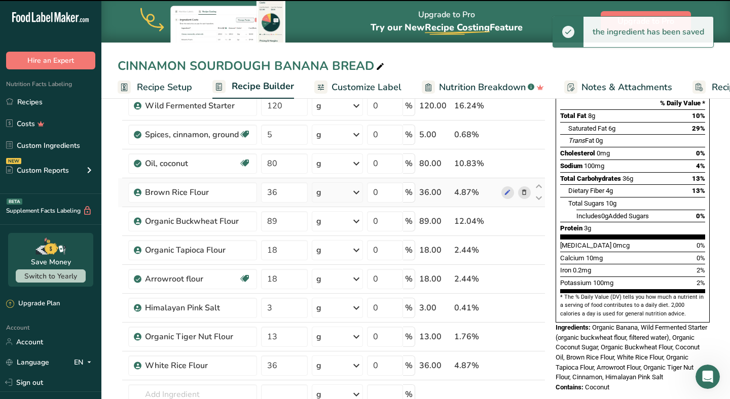
scroll to position [139, 0]
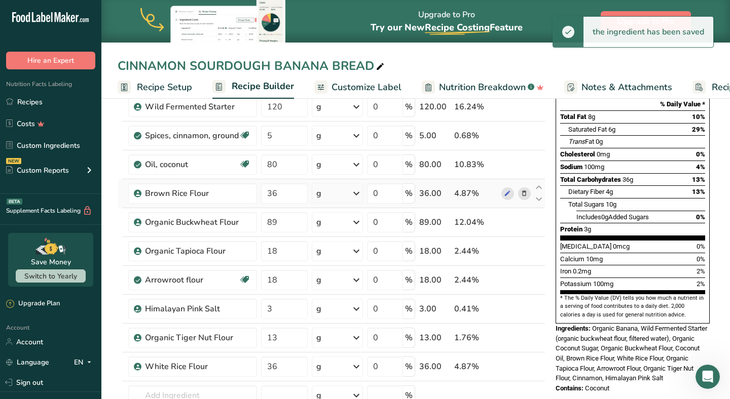
click at [524, 194] on icon at bounding box center [523, 193] width 7 height 11
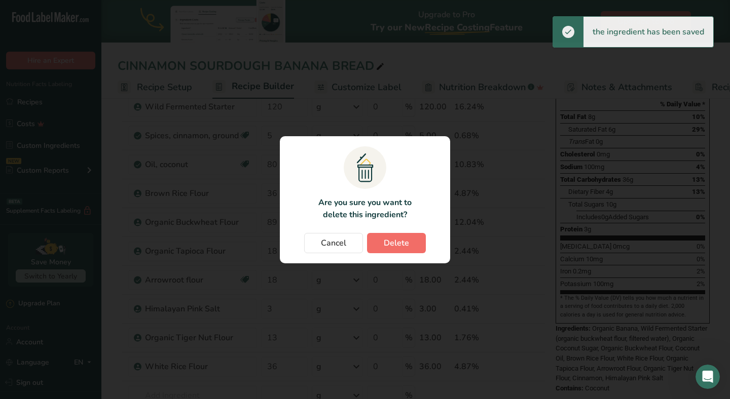
click at [392, 243] on span "Delete" at bounding box center [396, 243] width 25 height 12
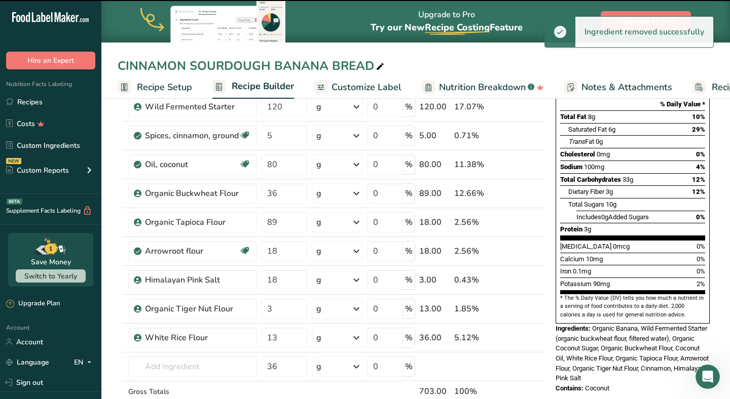
type input "89"
type input "18"
type input "3"
type input "13"
type input "36"
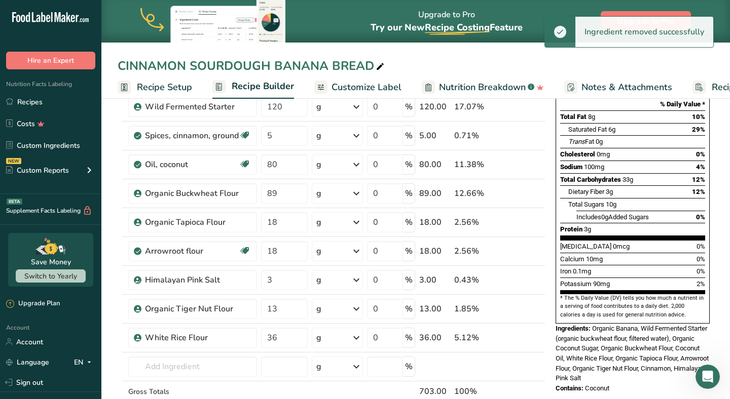
click at [551, 225] on div "Nutrition Facts 10 Servings Per Container Serving Size 60g Amount Per Serving C…" at bounding box center [632, 203] width 162 height 461
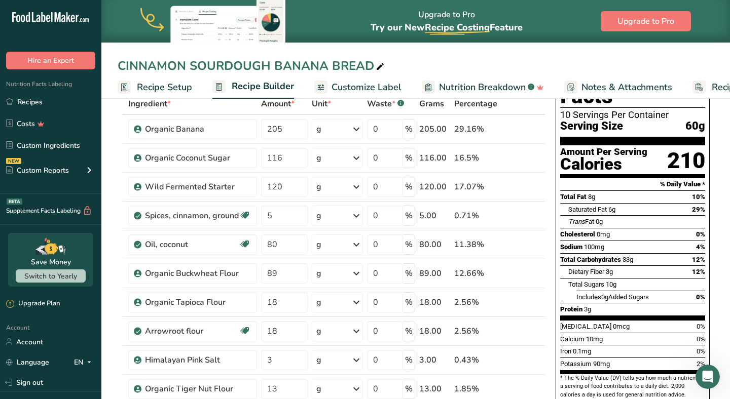
scroll to position [61, 0]
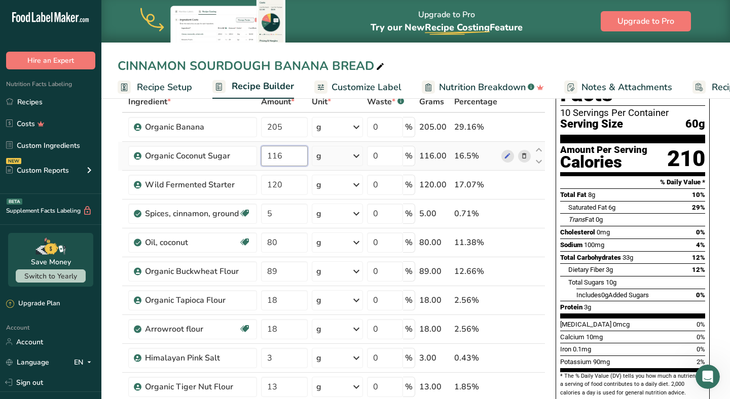
click at [300, 156] on input "116" at bounding box center [284, 156] width 47 height 20
type input "1"
type input "80"
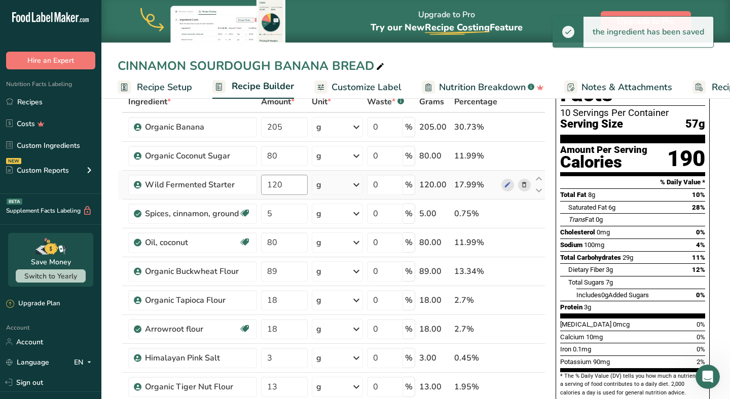
scroll to position [71, 0]
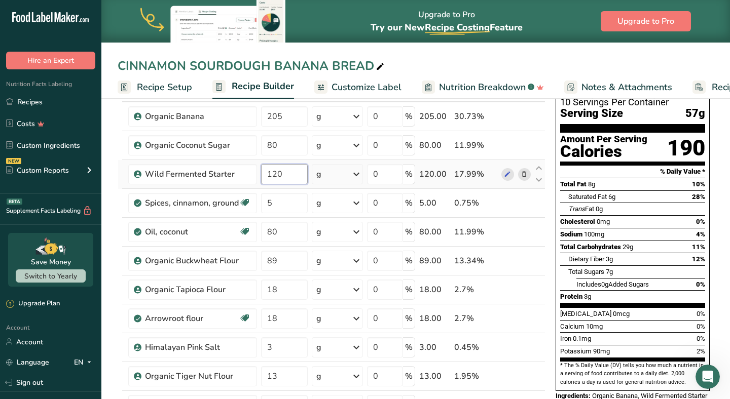
click at [288, 174] on input "120" at bounding box center [284, 174] width 47 height 20
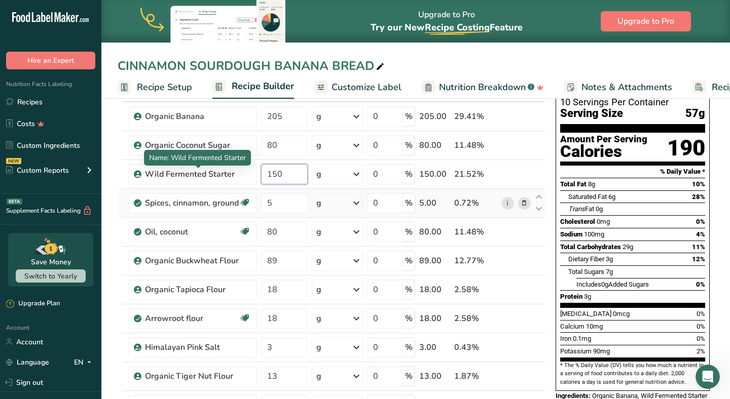
type input "150"
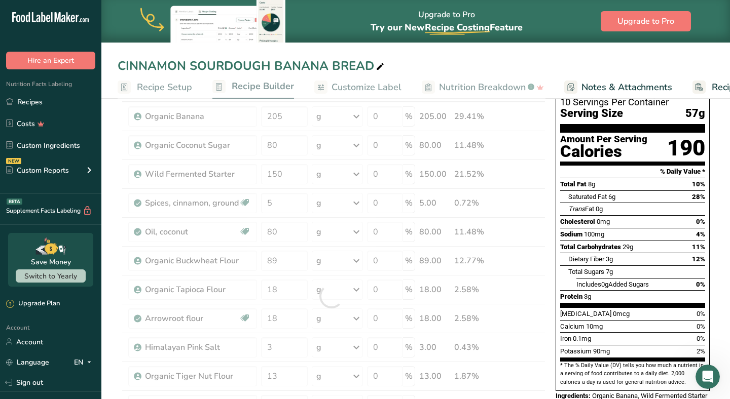
click at [120, 198] on div "Ingredient * Amount * Unit * Waste * .a-a{fill:#347362;}.b-a{fill:#fff;} Grams …" at bounding box center [332, 297] width 428 height 432
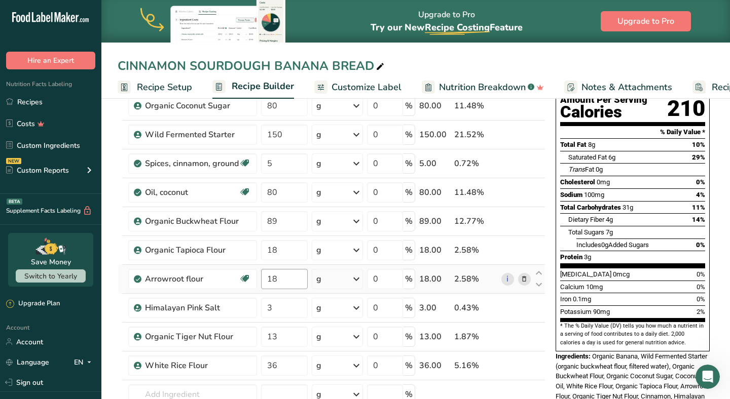
scroll to position [112, 0]
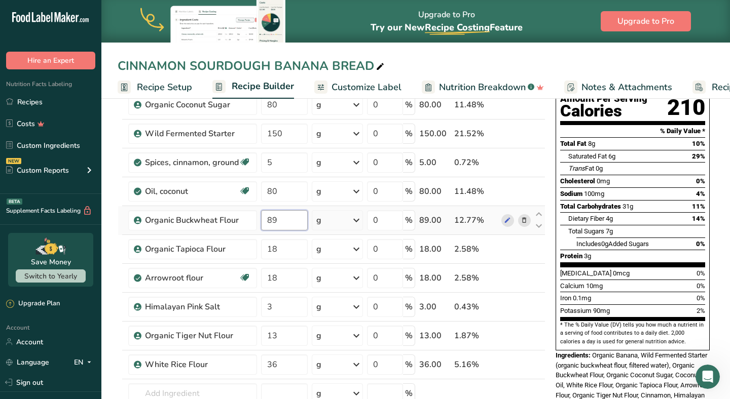
click at [294, 222] on input "89" at bounding box center [284, 220] width 47 height 20
type input "8"
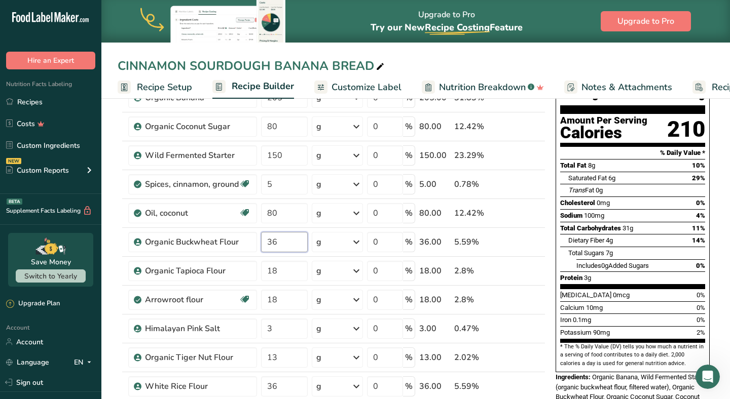
type input "36"
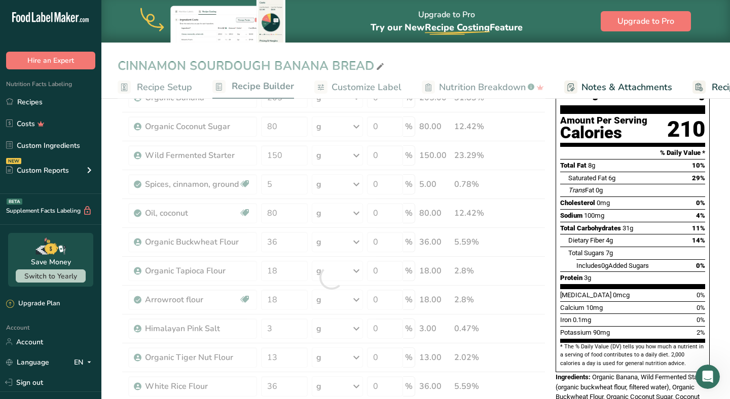
click at [552, 260] on div "Nutrition Facts 10 Servings Per Container Serving Size 60g Amount Per Serving C…" at bounding box center [632, 251] width 162 height 461
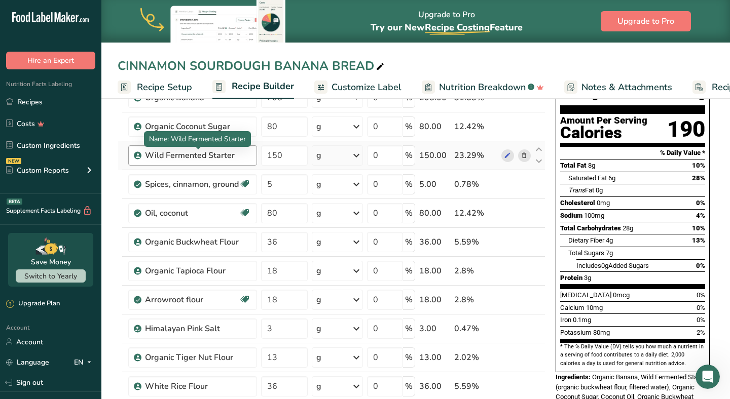
click at [238, 156] on div "Wild Fermented Starter" at bounding box center [198, 155] width 106 height 12
click at [504, 160] on icon at bounding box center [507, 155] width 7 height 11
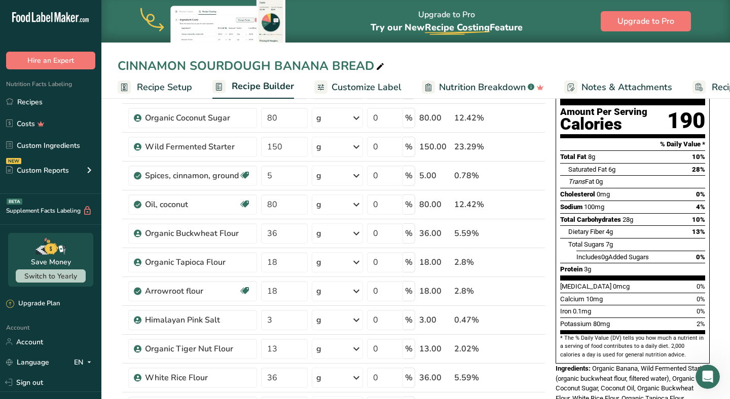
scroll to position [98, 0]
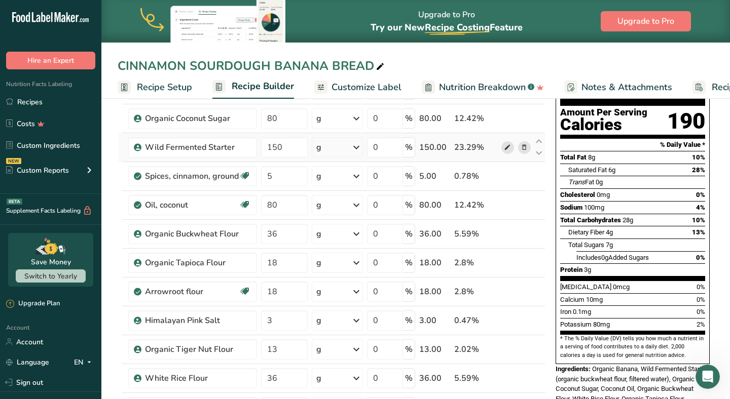
click at [508, 148] on icon at bounding box center [507, 147] width 7 height 11
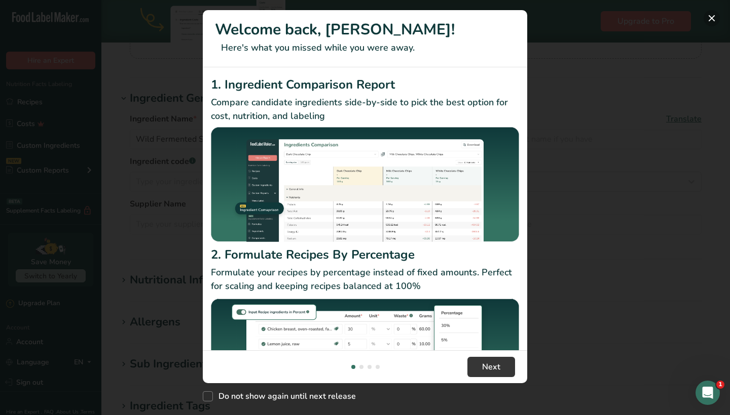
click at [713, 17] on button "New Features" at bounding box center [711, 18] width 16 height 16
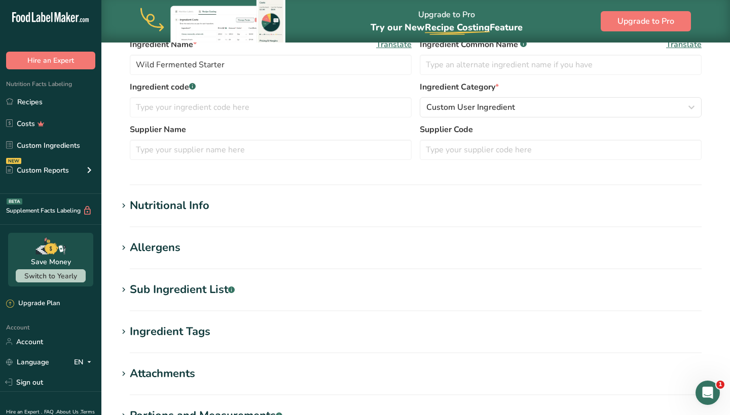
scroll to position [219, 0]
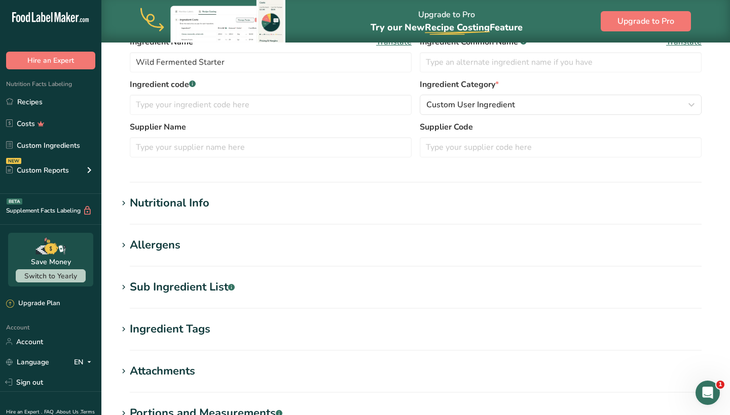
click at [208, 210] on div "Nutritional Info" at bounding box center [170, 203] width 80 height 17
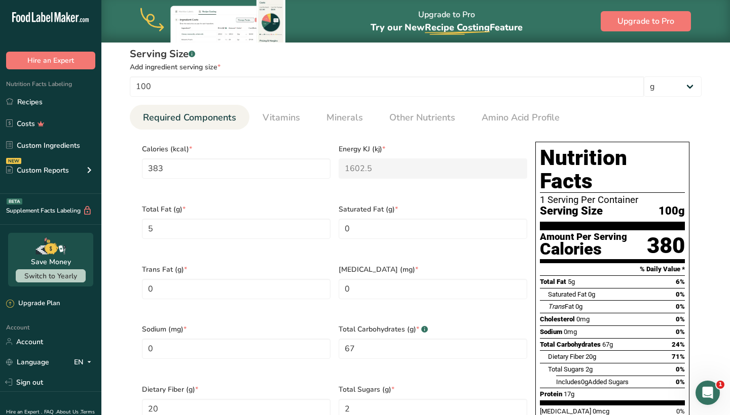
scroll to position [390, 0]
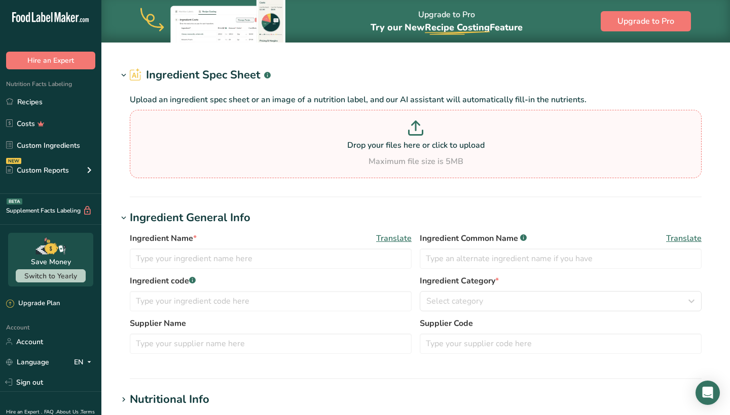
type input "Wild Fermented Starter"
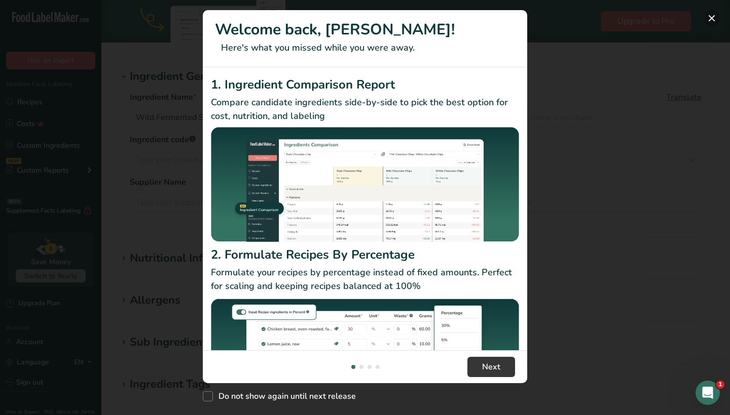
click at [711, 16] on button "New Features" at bounding box center [711, 18] width 16 height 16
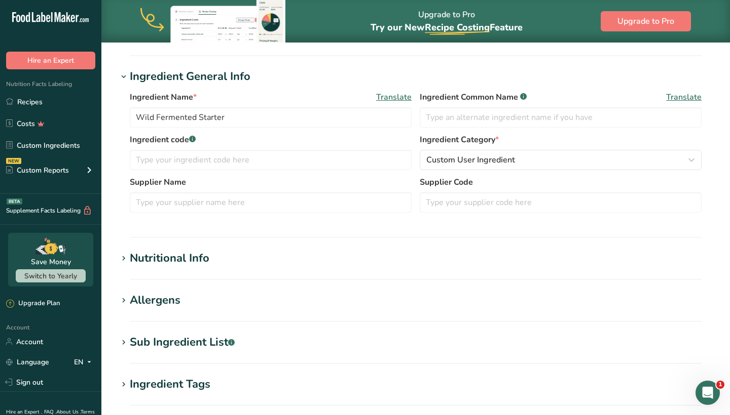
click at [203, 259] on div "Nutritional Info" at bounding box center [170, 258] width 80 height 17
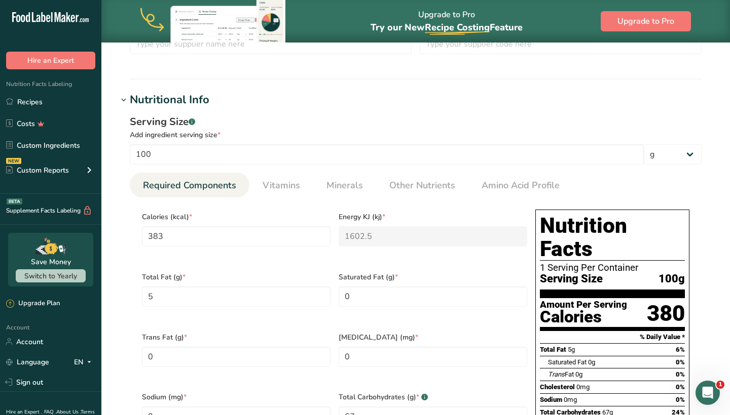
scroll to position [323, 0]
click at [205, 237] on input "383" at bounding box center [236, 236] width 188 height 20
type input "38"
type KJ "159"
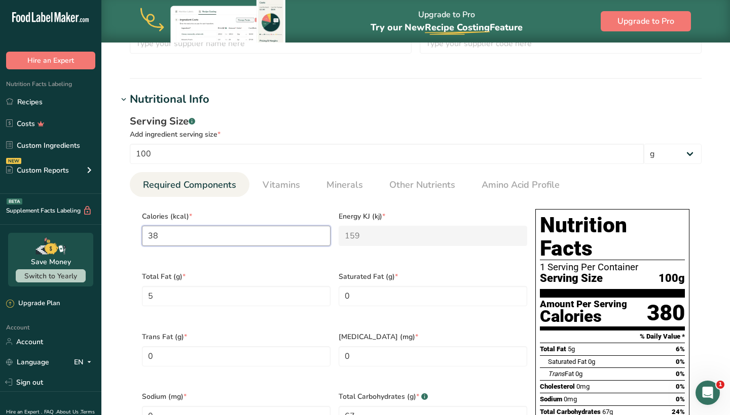
type input "3"
type KJ "12.6"
type input "0"
type KJ "0"
type input "1"
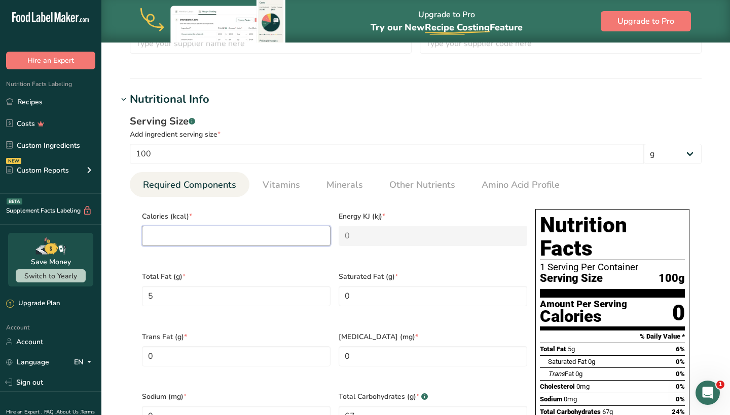
type KJ "4.2"
type input "19"
type KJ "79.5"
type input "191"
type KJ "799.1"
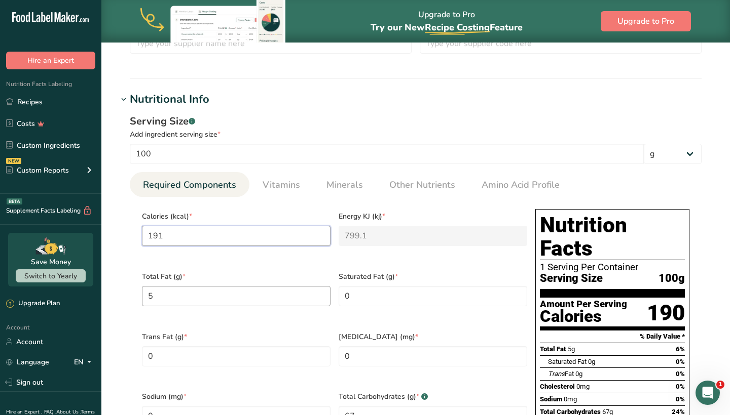
type input "191"
click at [165, 288] on Fat "5" at bounding box center [236, 296] width 188 height 20
type Fat "2"
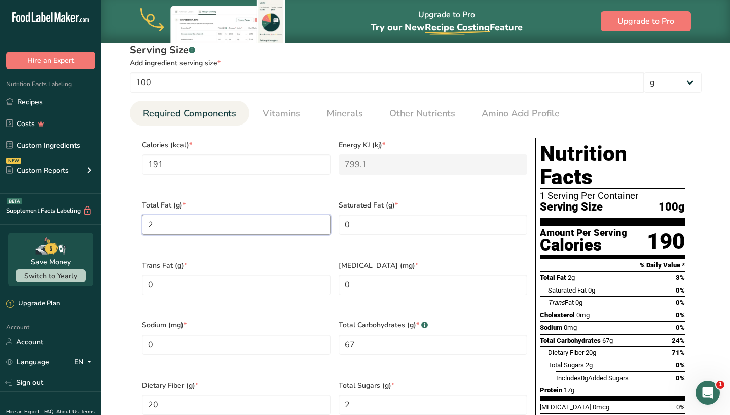
scroll to position [395, 0]
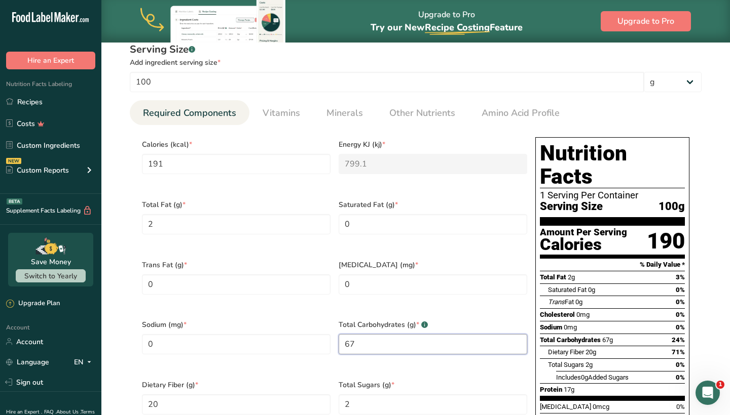
click at [374, 335] on Carbohydrates "67" at bounding box center [432, 344] width 188 height 20
type Carbohydrates "33"
click at [121, 307] on div "Serving Size .a-a{fill:#347362;}.b-a{fill:#fff;} Add ingredient serving size * …" at bounding box center [416, 272] width 596 height 473
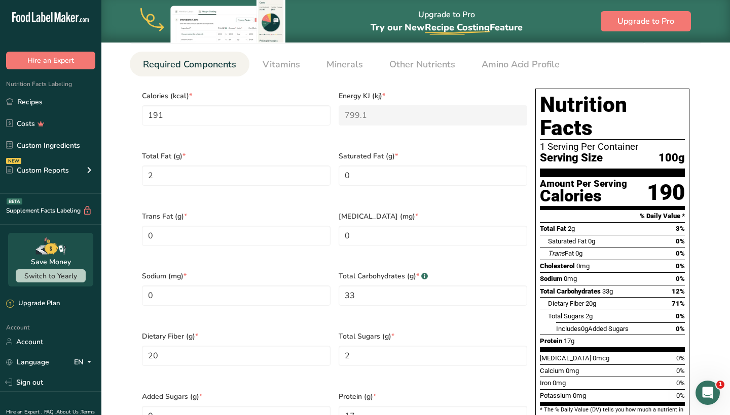
scroll to position [447, 0]
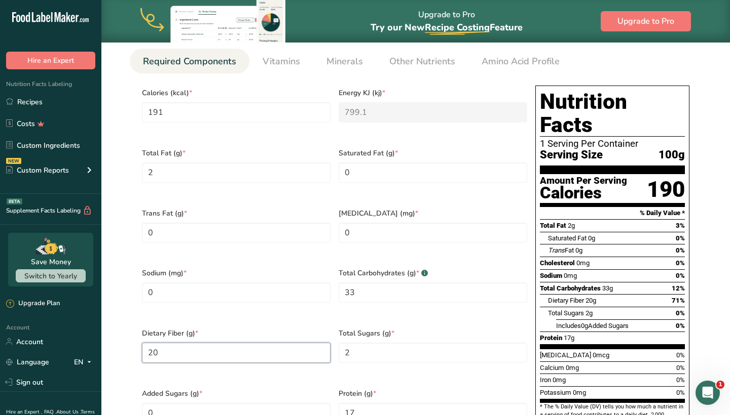
click at [193, 343] on Fiber "20" at bounding box center [236, 353] width 188 height 20
type Fiber "10"
click at [387, 343] on Sugars "2" at bounding box center [432, 353] width 188 height 20
type Sugars "1"
click at [324, 354] on div "Dietary Fiber (g) * 10" at bounding box center [236, 352] width 197 height 60
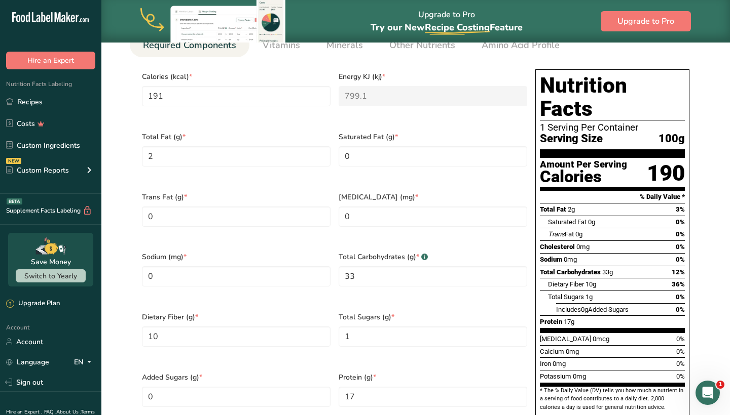
scroll to position [465, 0]
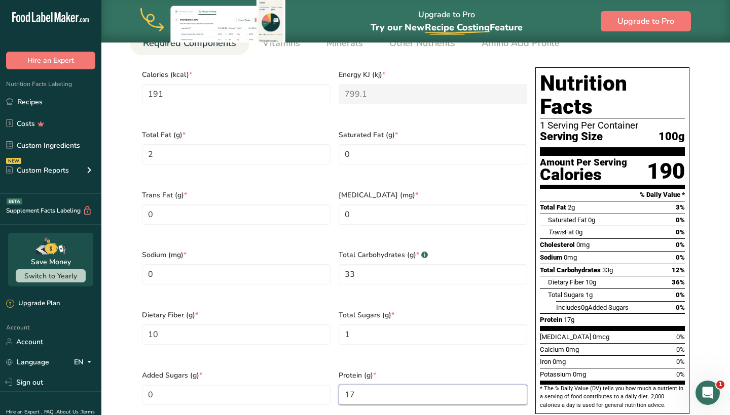
click at [371, 385] on input "17" at bounding box center [432, 395] width 188 height 20
click at [370, 385] on input "17" at bounding box center [432, 395] width 188 height 20
type input "9"
click at [528, 313] on div "Total Sugars (g) * 1" at bounding box center [432, 334] width 197 height 60
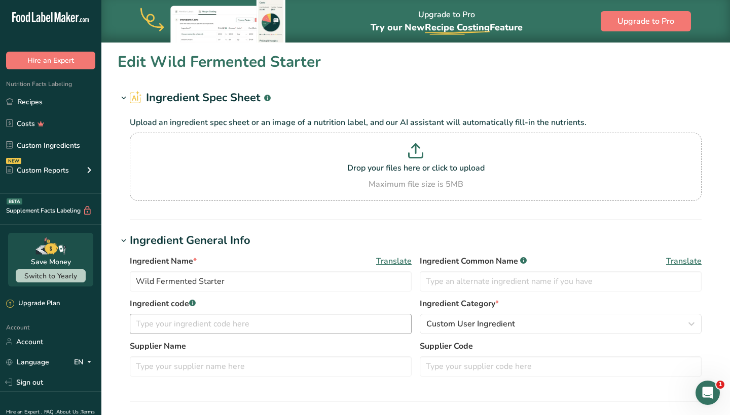
scroll to position [0, 0]
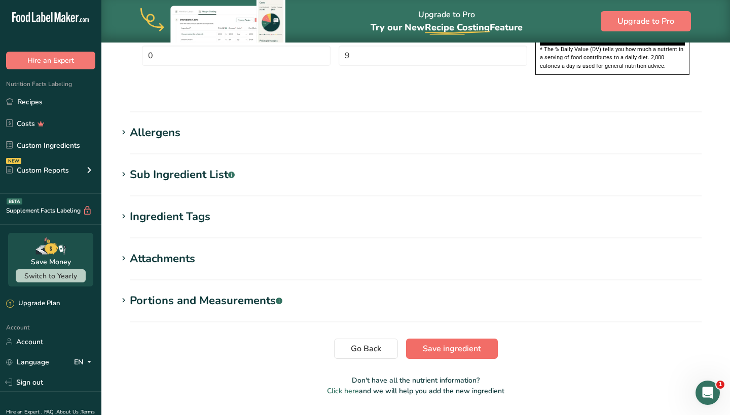
click at [438, 339] on button "Save ingredient" at bounding box center [452, 349] width 92 height 20
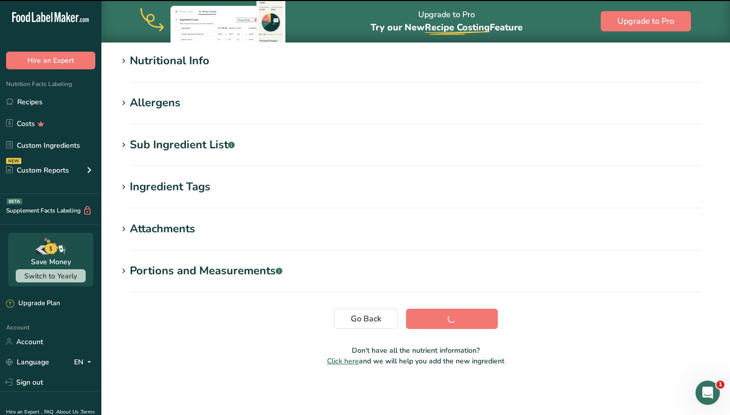
scroll to position [121, 0]
